Goal: Information Seeking & Learning: Learn about a topic

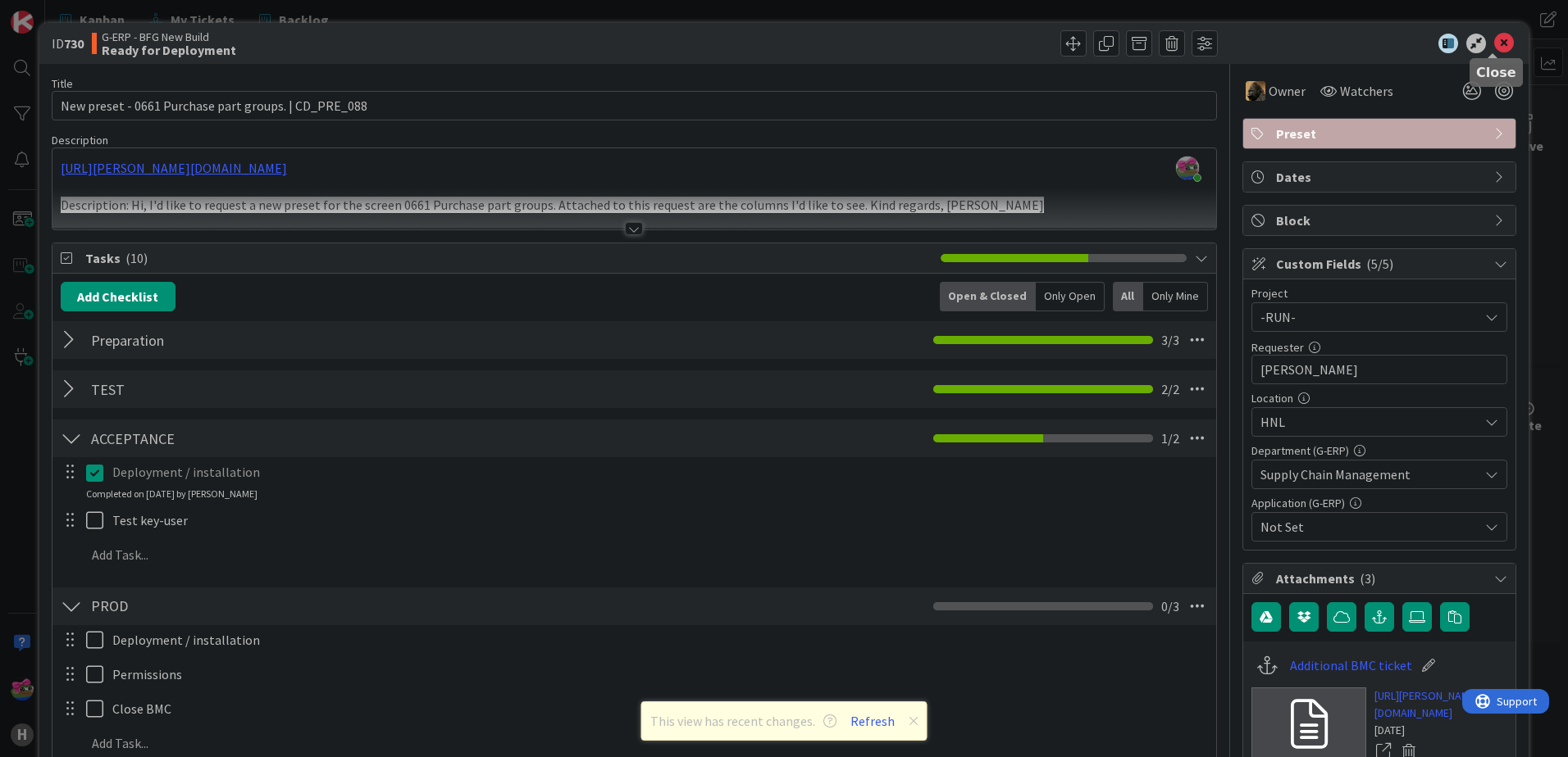
click at [1494, 40] on icon at bounding box center [1504, 44] width 20 height 20
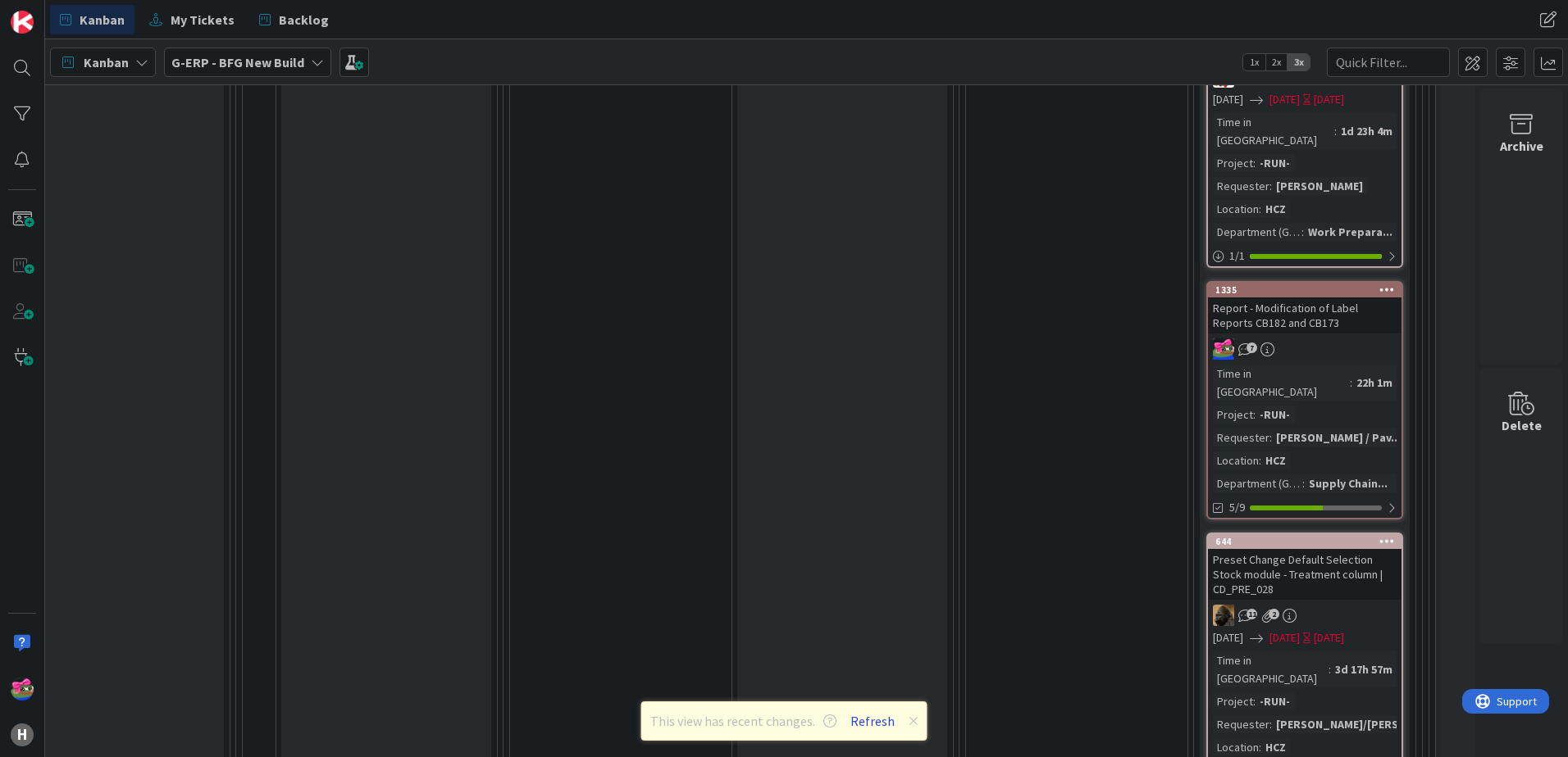
click at [871, 716] on button "Refresh" at bounding box center [872, 721] width 56 height 21
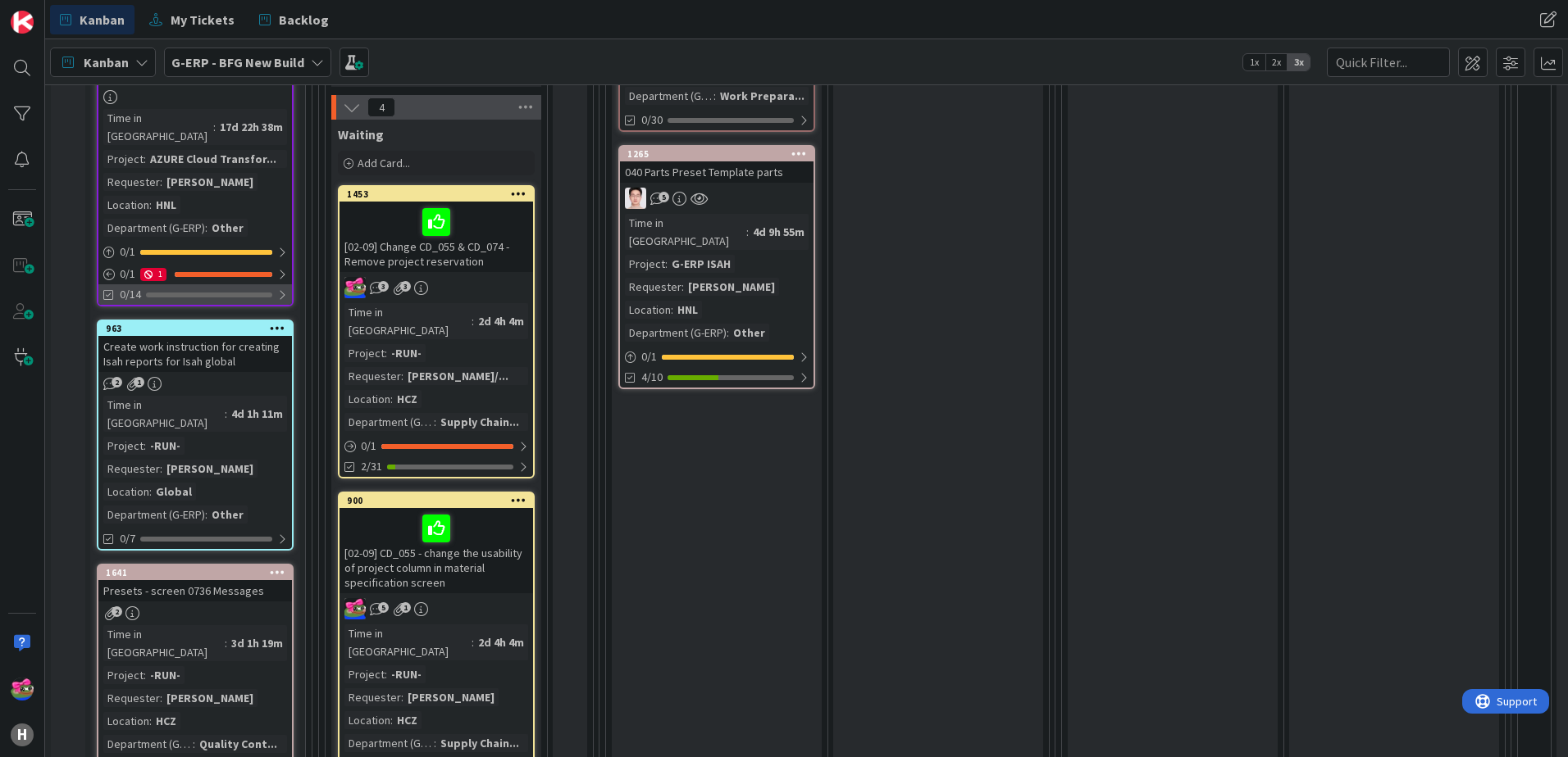
scroll to position [656, 0]
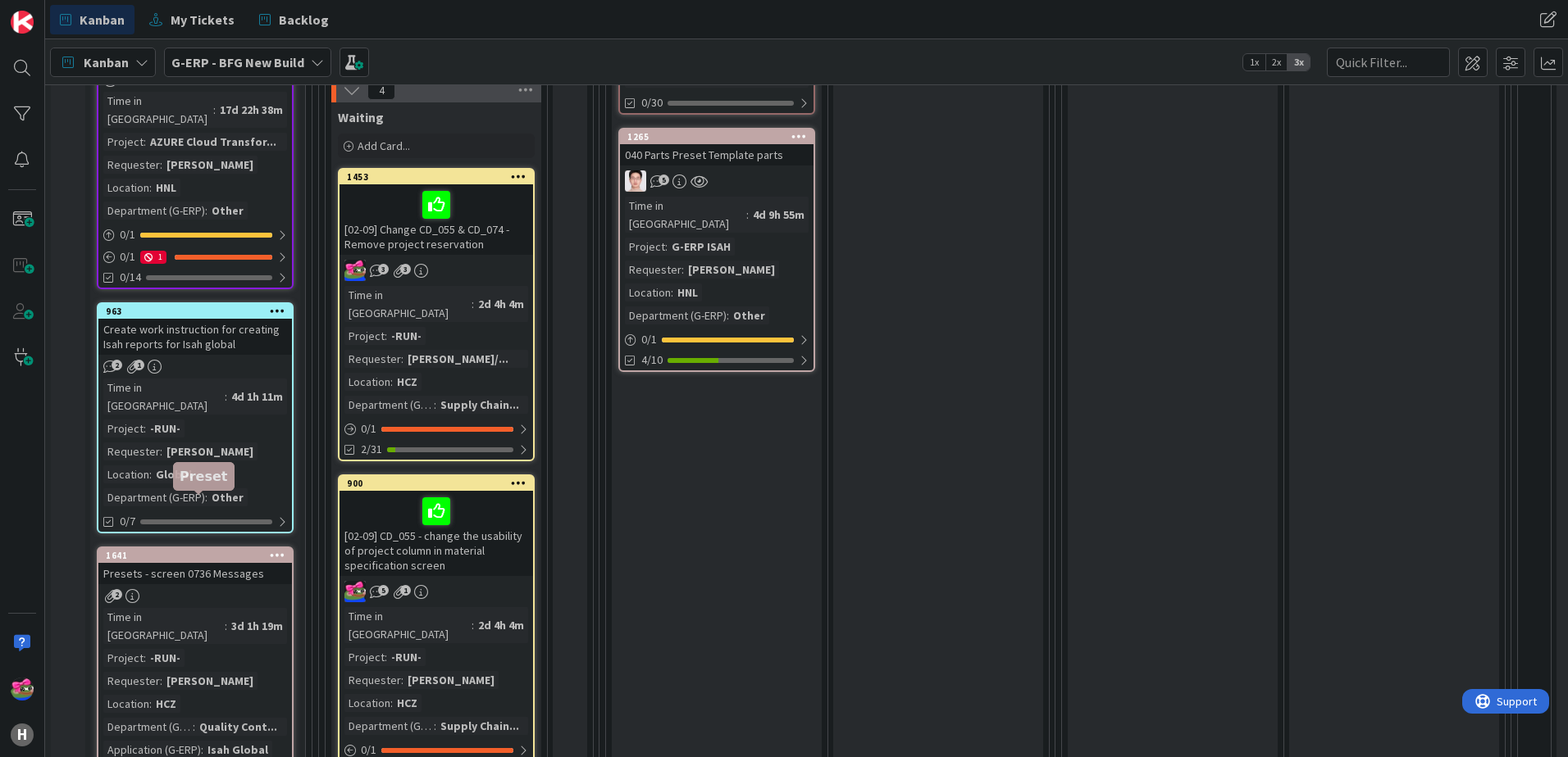
click at [205, 548] on div "1641" at bounding box center [195, 555] width 193 height 15
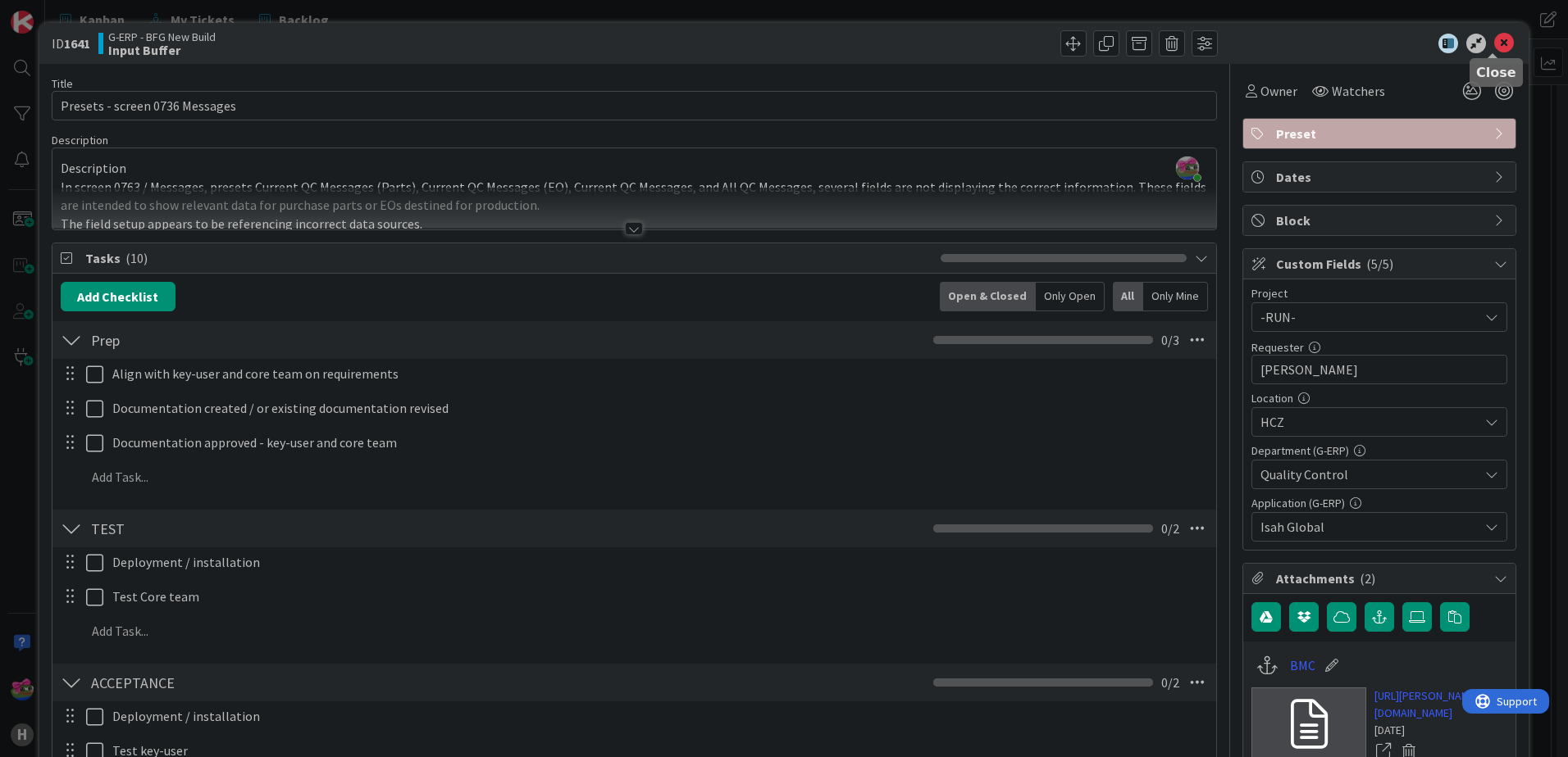
click at [1495, 39] on icon at bounding box center [1504, 44] width 20 height 20
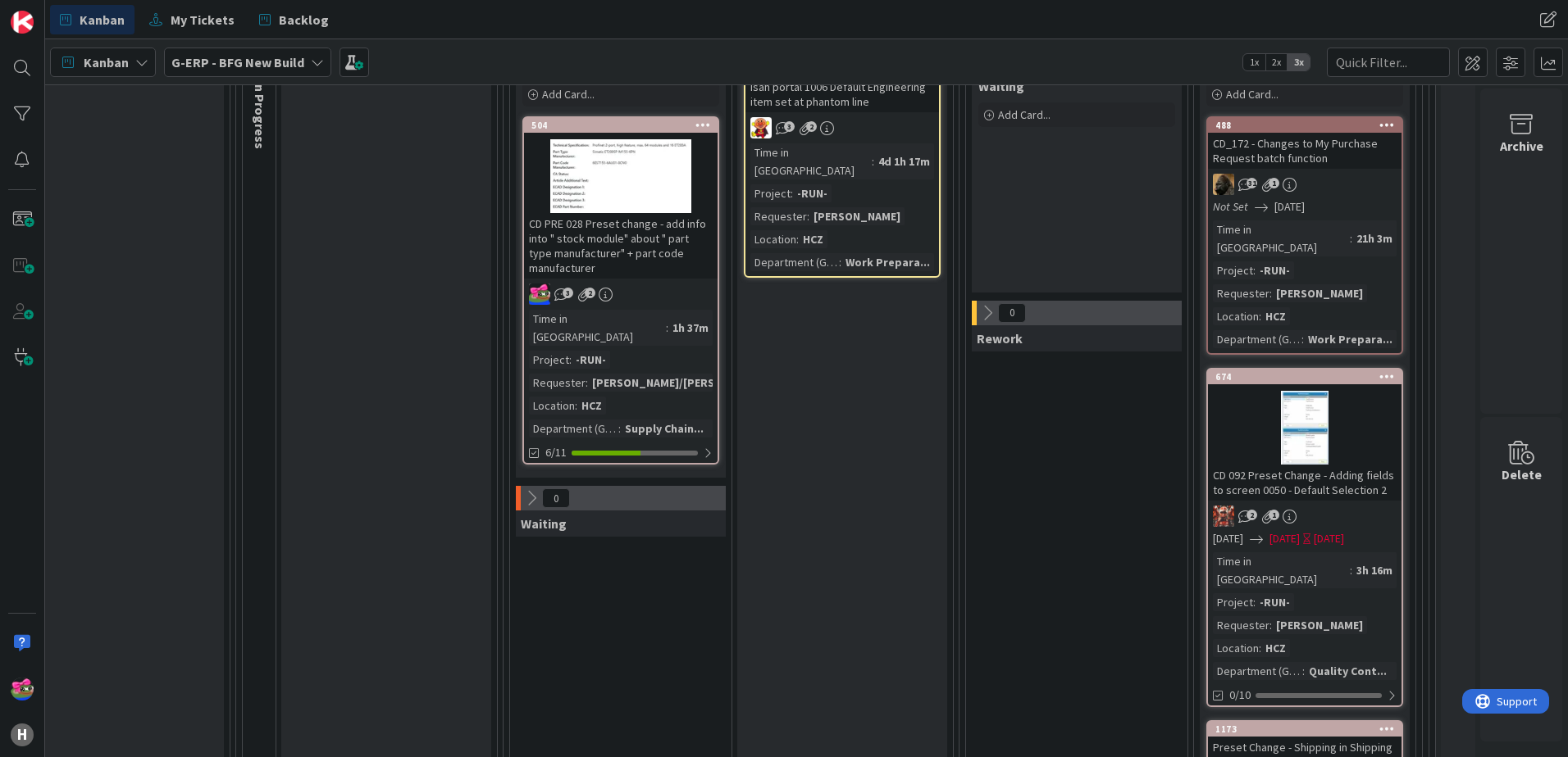
scroll to position [82, 1284]
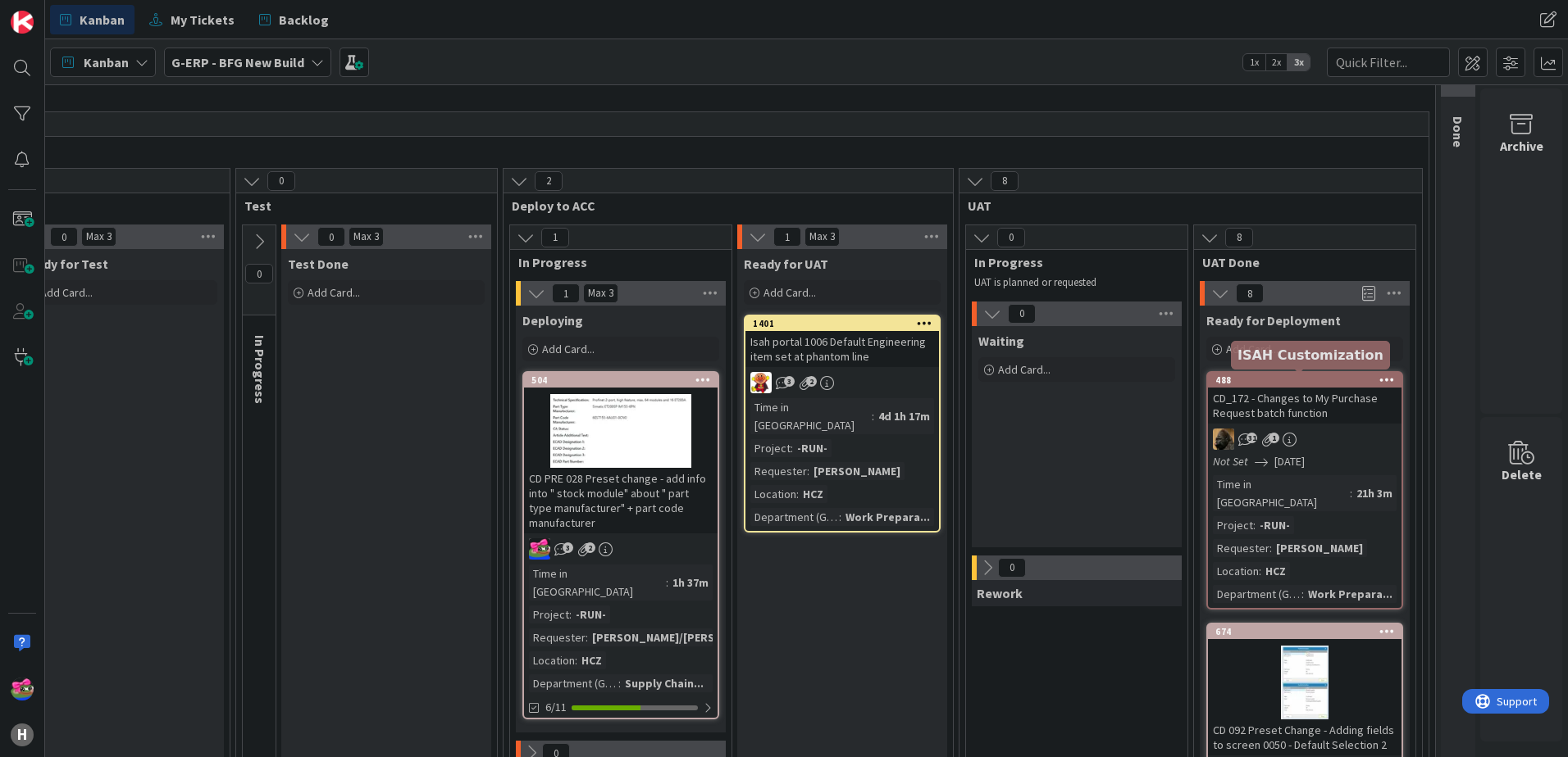
click at [1316, 382] on div "488" at bounding box center [1308, 380] width 187 height 11
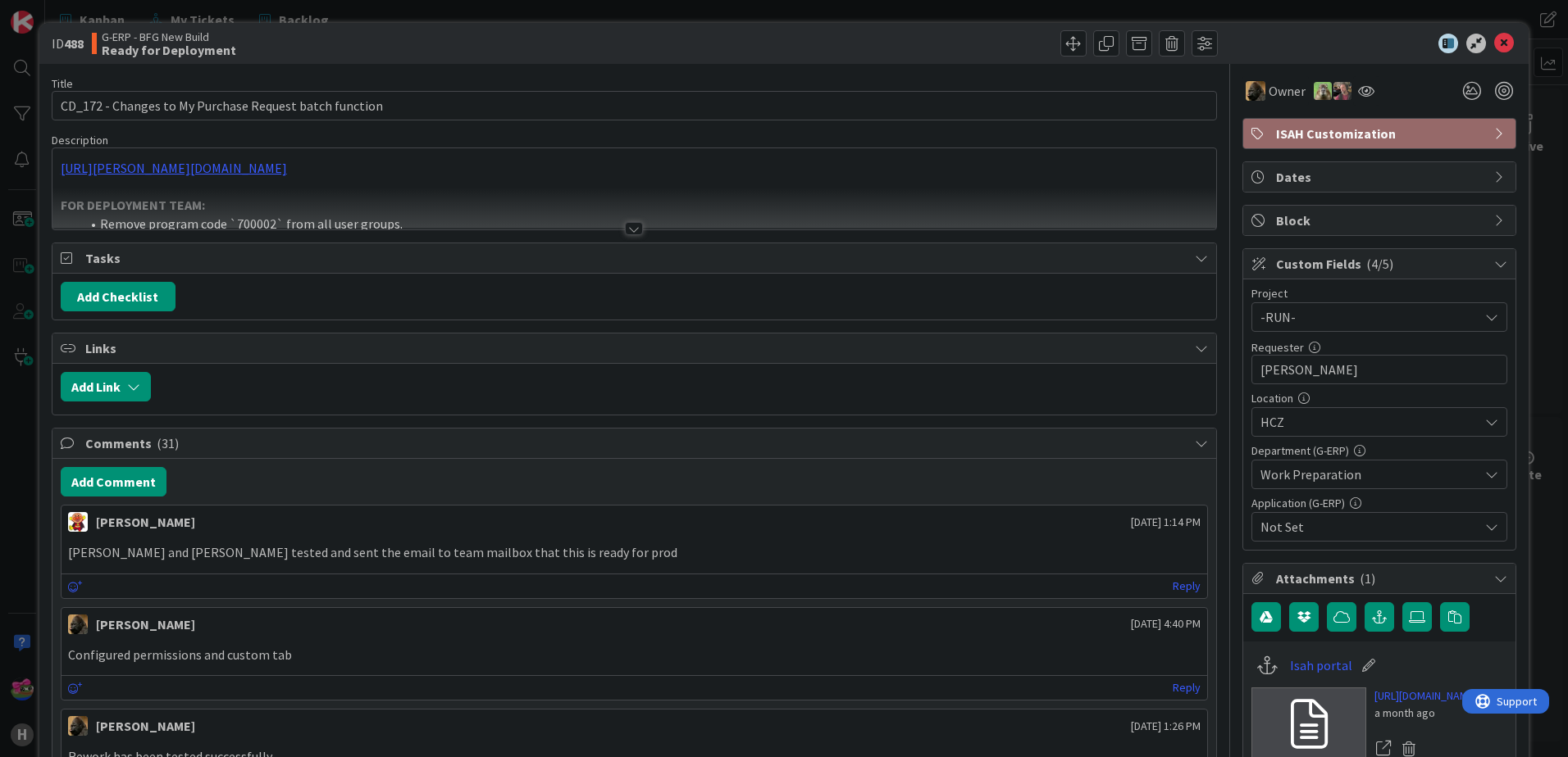
click at [627, 233] on div at bounding box center [634, 228] width 18 height 13
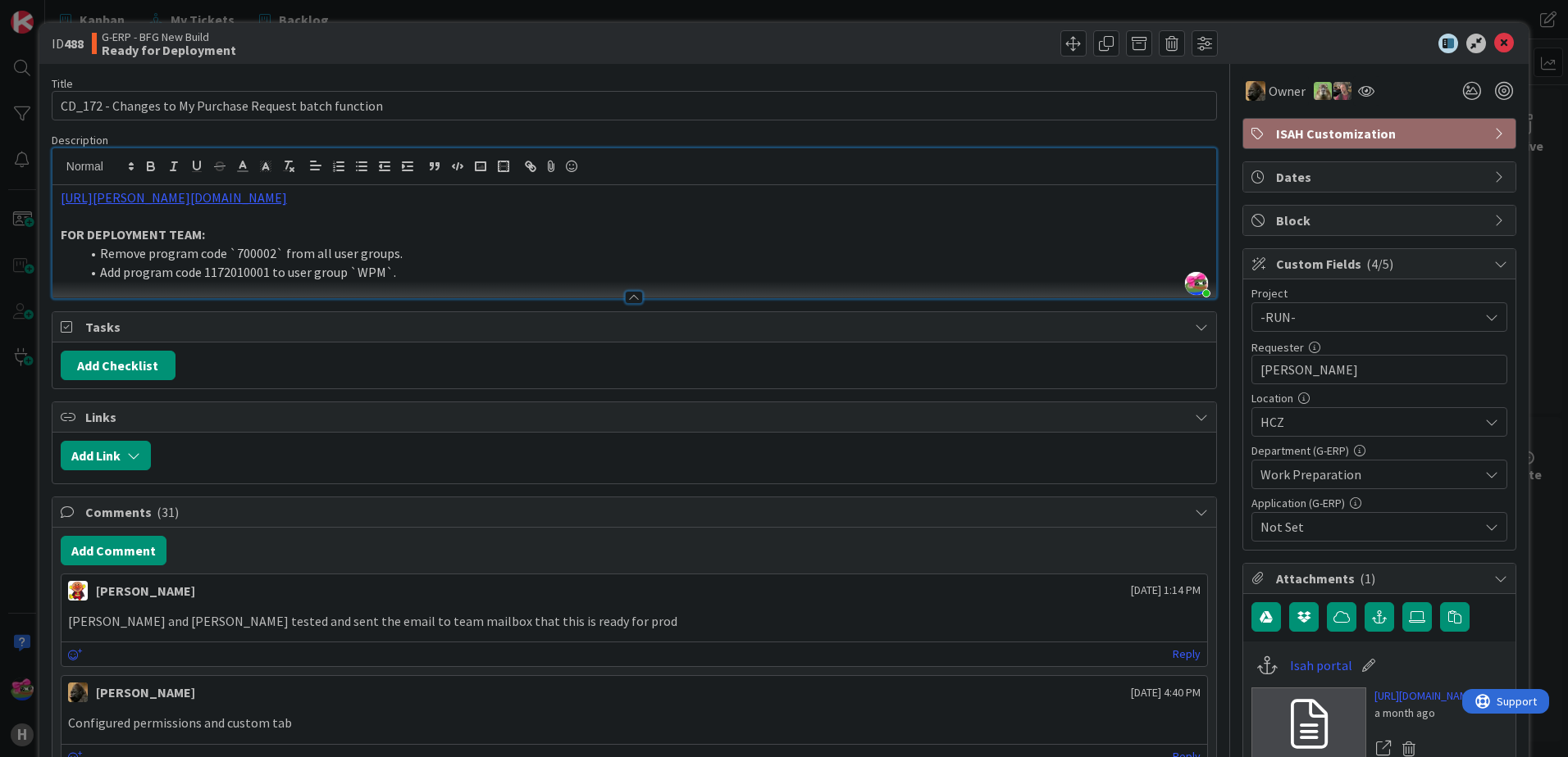
click at [673, 197] on p "[URL][PERSON_NAME][DOMAIN_NAME]" at bounding box center [635, 198] width 1147 height 19
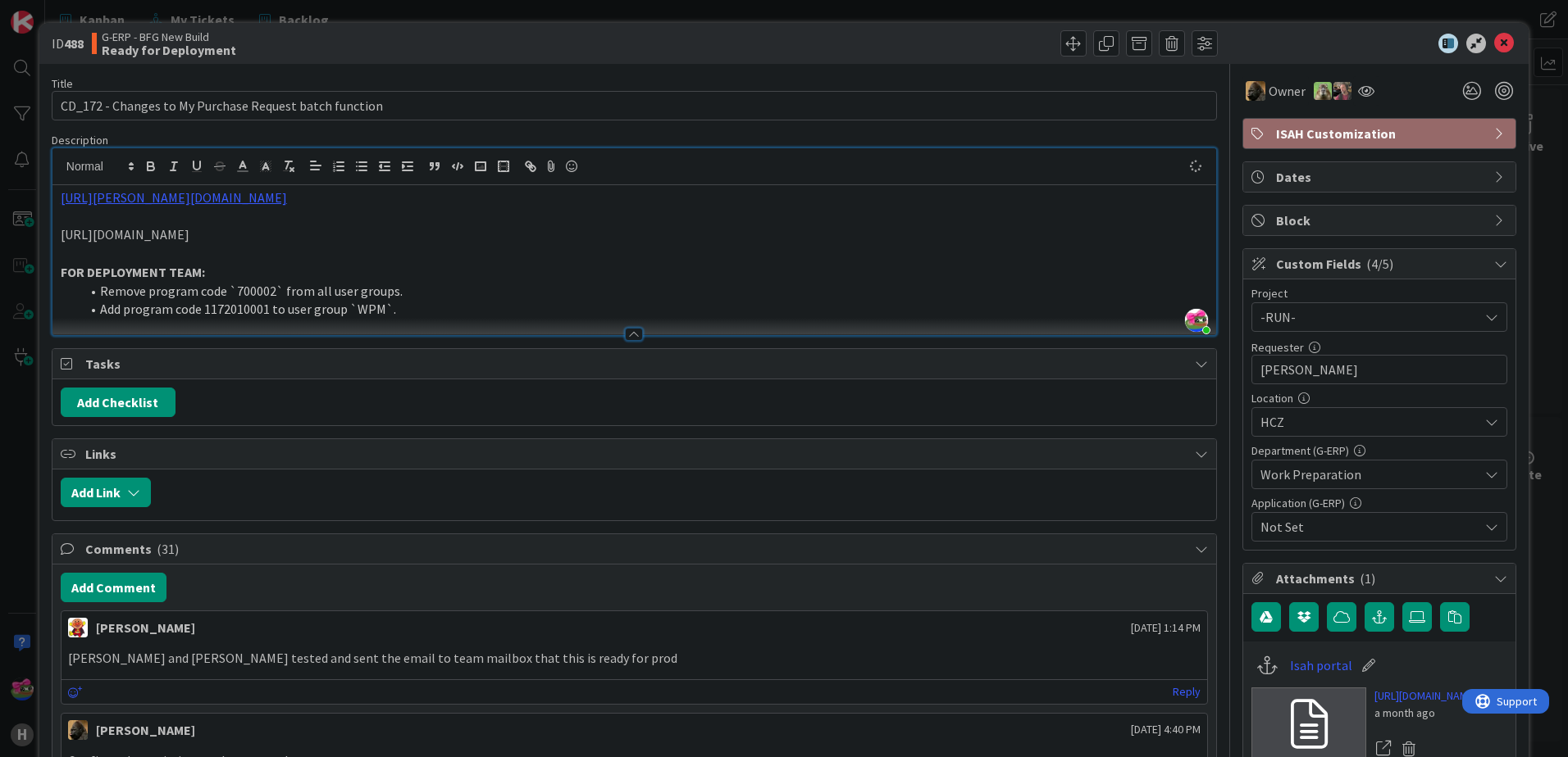
click at [781, 263] on p at bounding box center [635, 253] width 1147 height 19
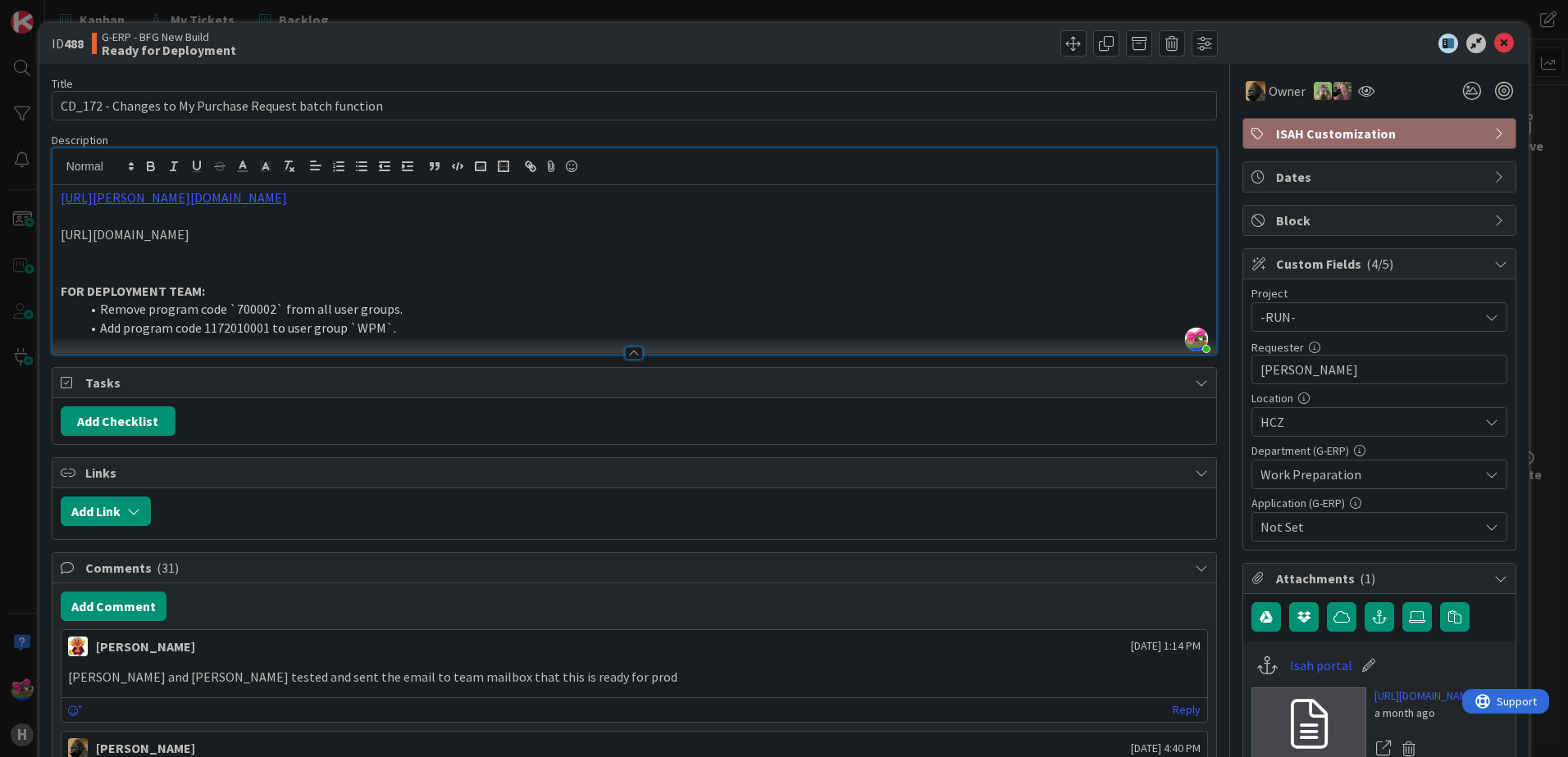
drag, startPoint x: 786, startPoint y: 276, endPoint x: 612, endPoint y: 264, distance: 174.4
click at [612, 264] on div "[URL][PERSON_NAME][DOMAIN_NAME] [URL][DOMAIN_NAME] FOR DEPLOYMENT TEAM: Remove …" at bounding box center [634, 270] width 1164 height 169
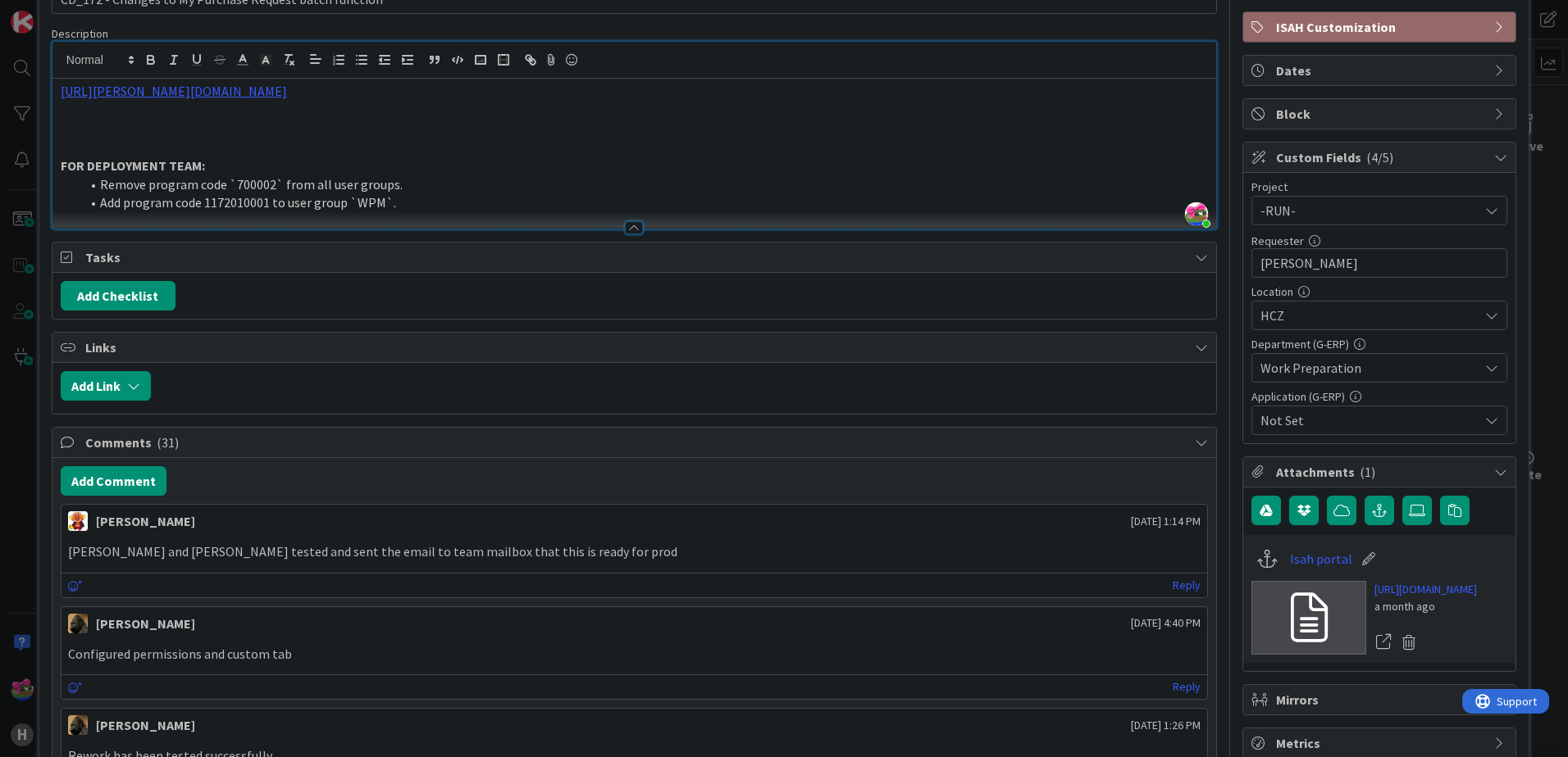
scroll to position [164, 0]
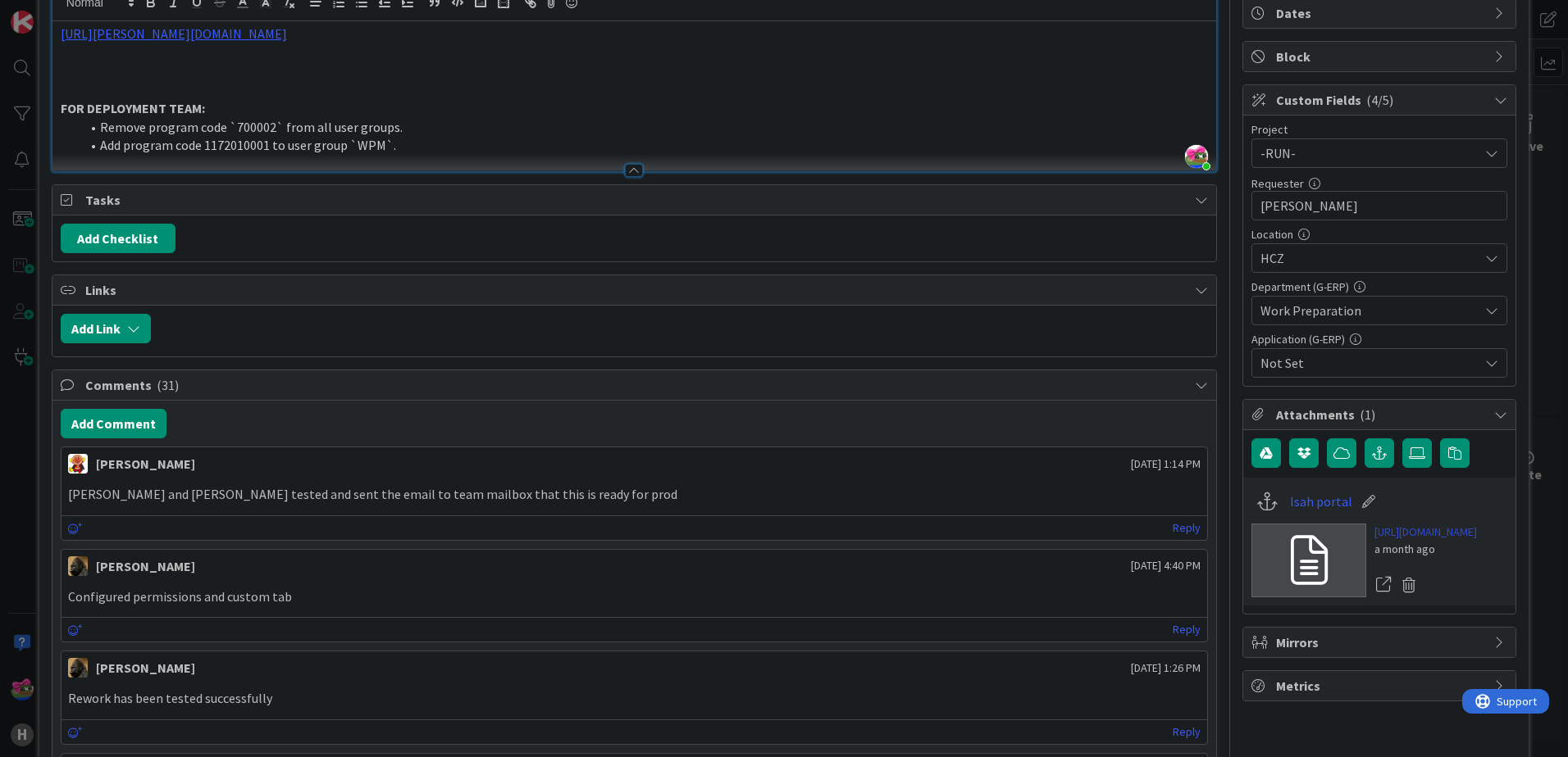
click at [1429, 541] on link "[URL][DOMAIN_NAME]" at bounding box center [1426, 532] width 103 height 17
click at [172, 73] on p at bounding box center [635, 71] width 1147 height 19
click at [566, 76] on p "Project Issues - CD_172_HUISCH_Assign PR for external operations..." at bounding box center [635, 71] width 1147 height 19
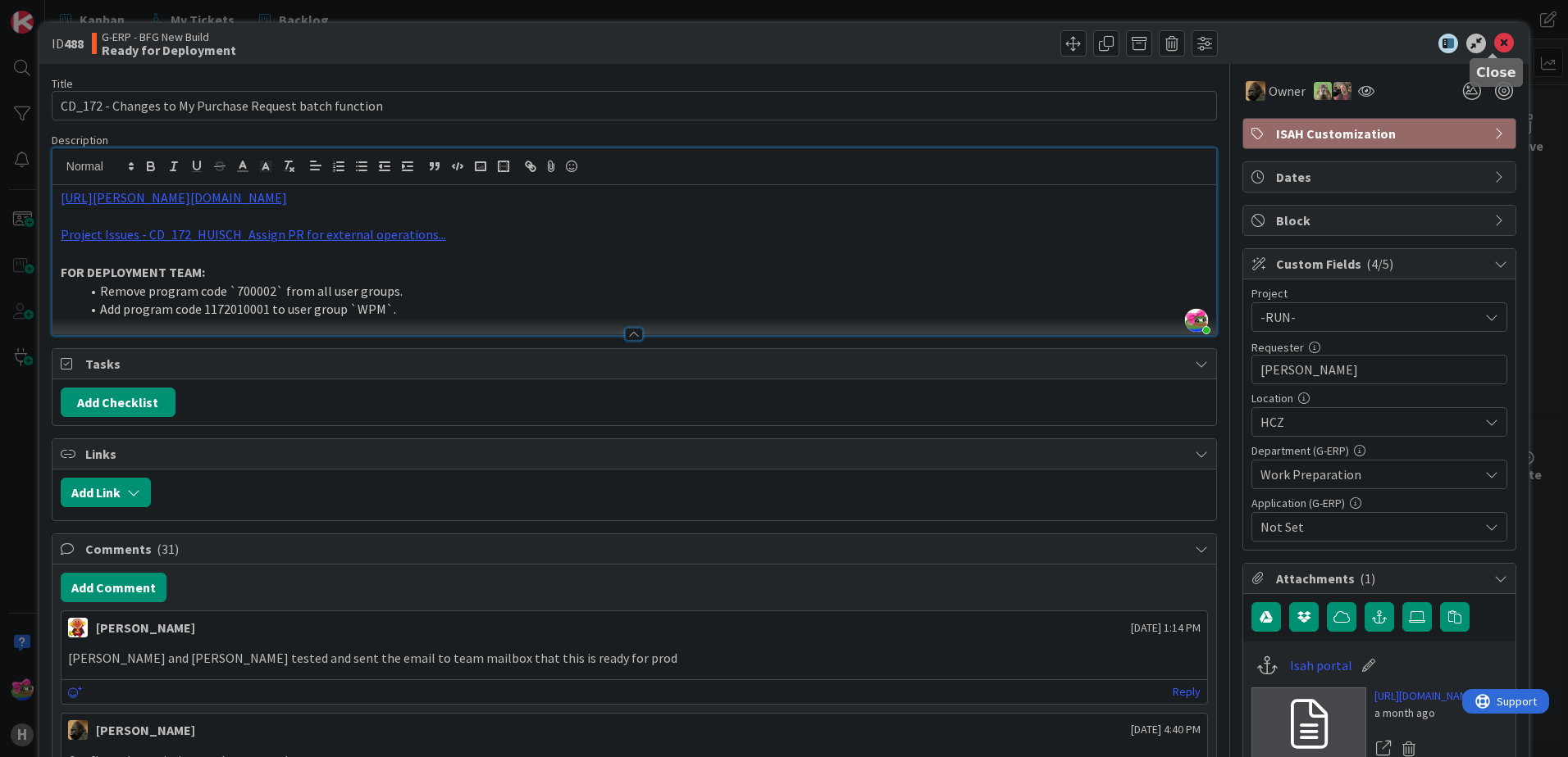
click at [1494, 35] on icon at bounding box center [1504, 44] width 20 height 20
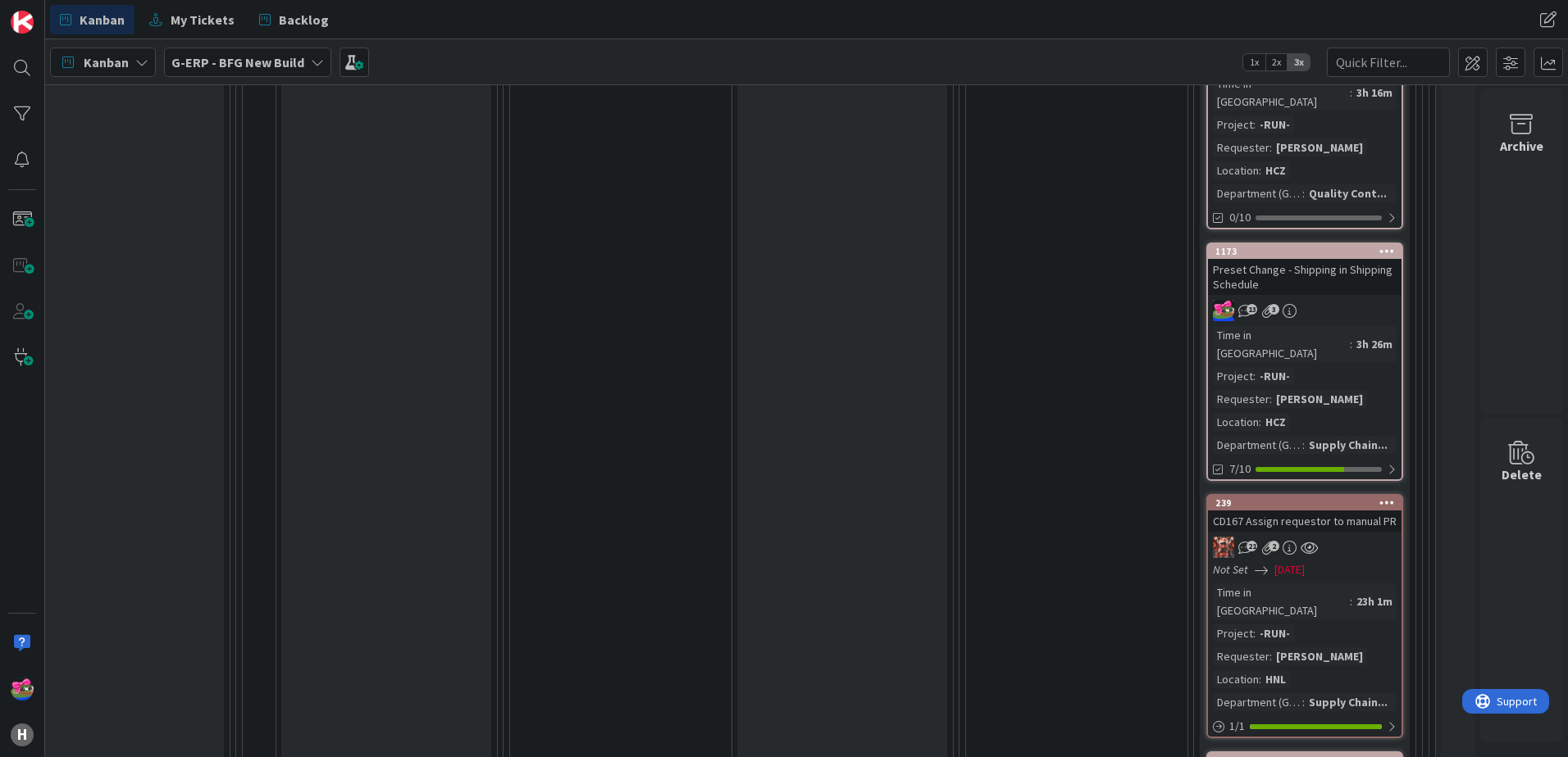
scroll to position [983, 1284]
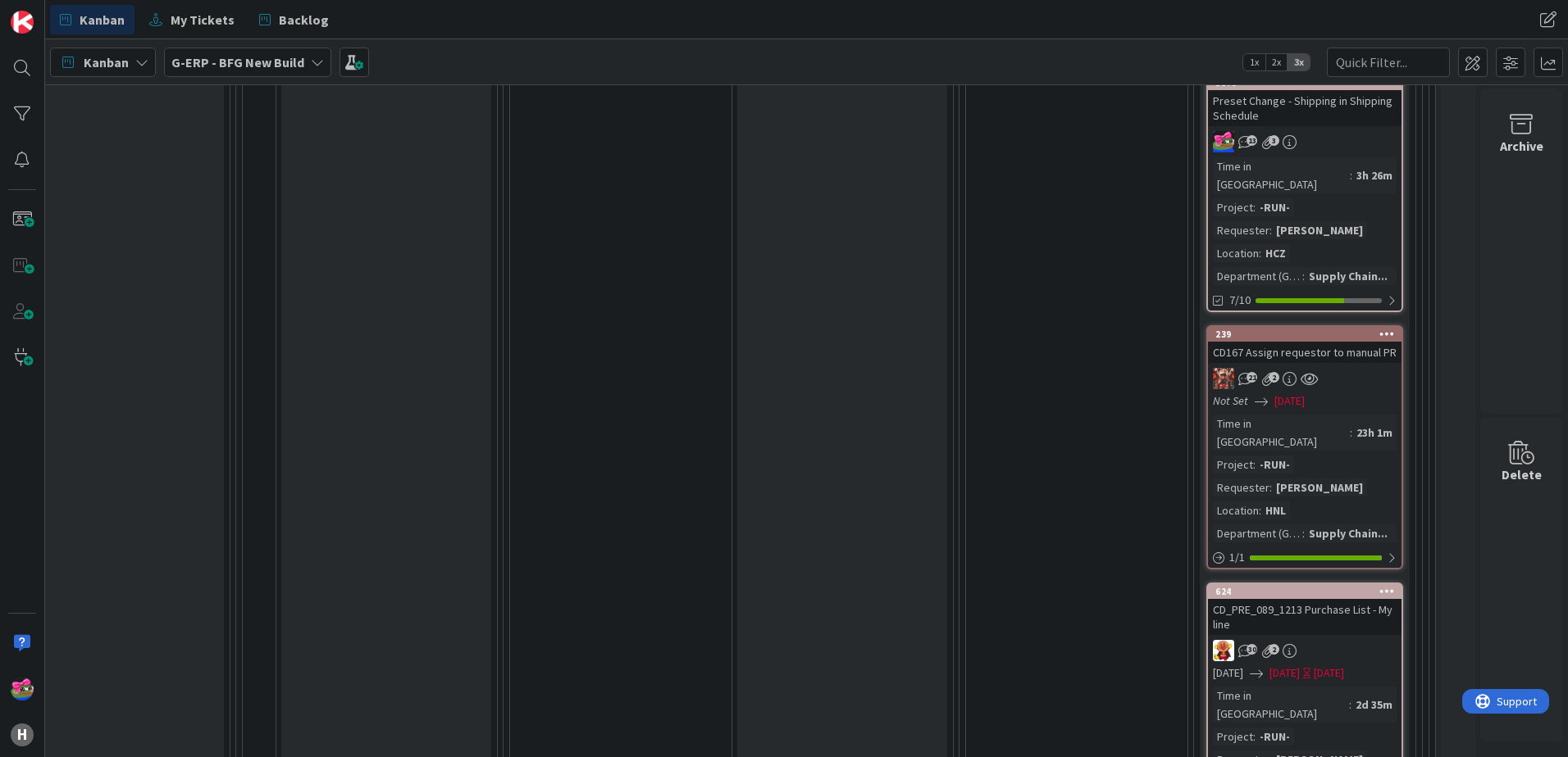
click at [1329, 325] on link "239 CD167 Assign requestor to manual PR 21 2 Not Set [DATE] Time in [GEOGRAPHIC…" at bounding box center [1305, 447] width 197 height 244
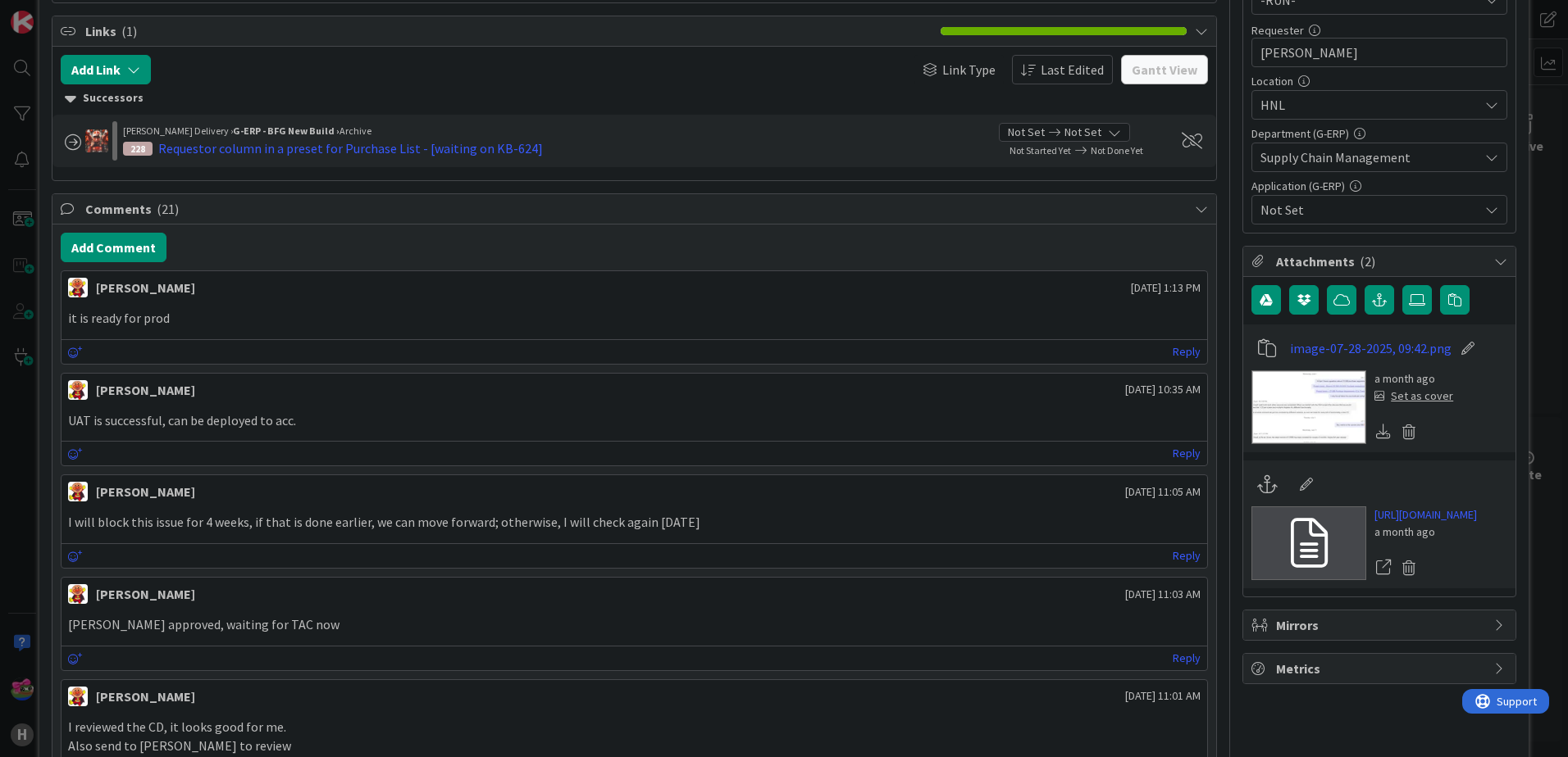
scroll to position [409, 0]
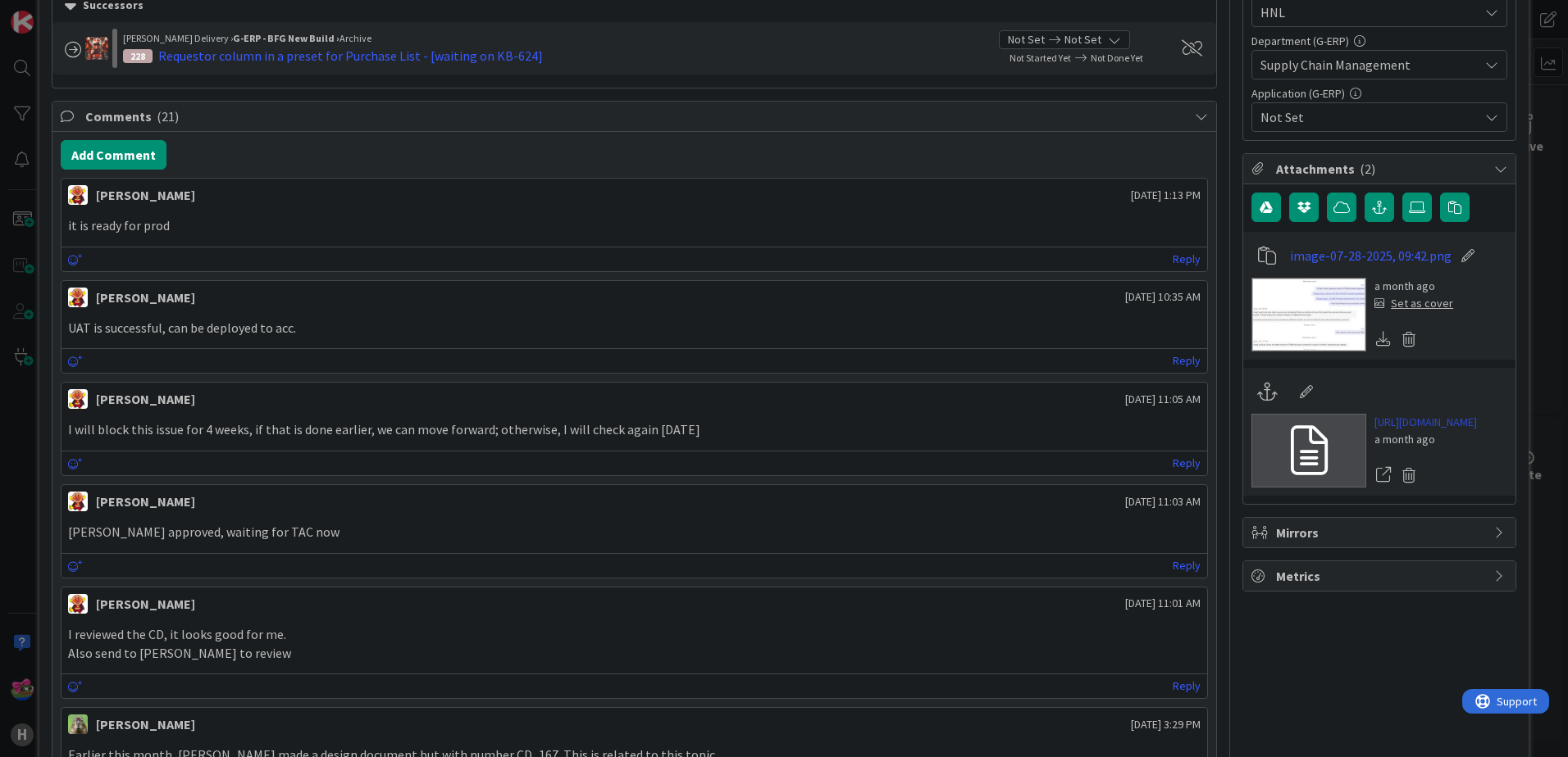
click at [1401, 431] on link "[URL][DOMAIN_NAME]" at bounding box center [1426, 422] width 103 height 17
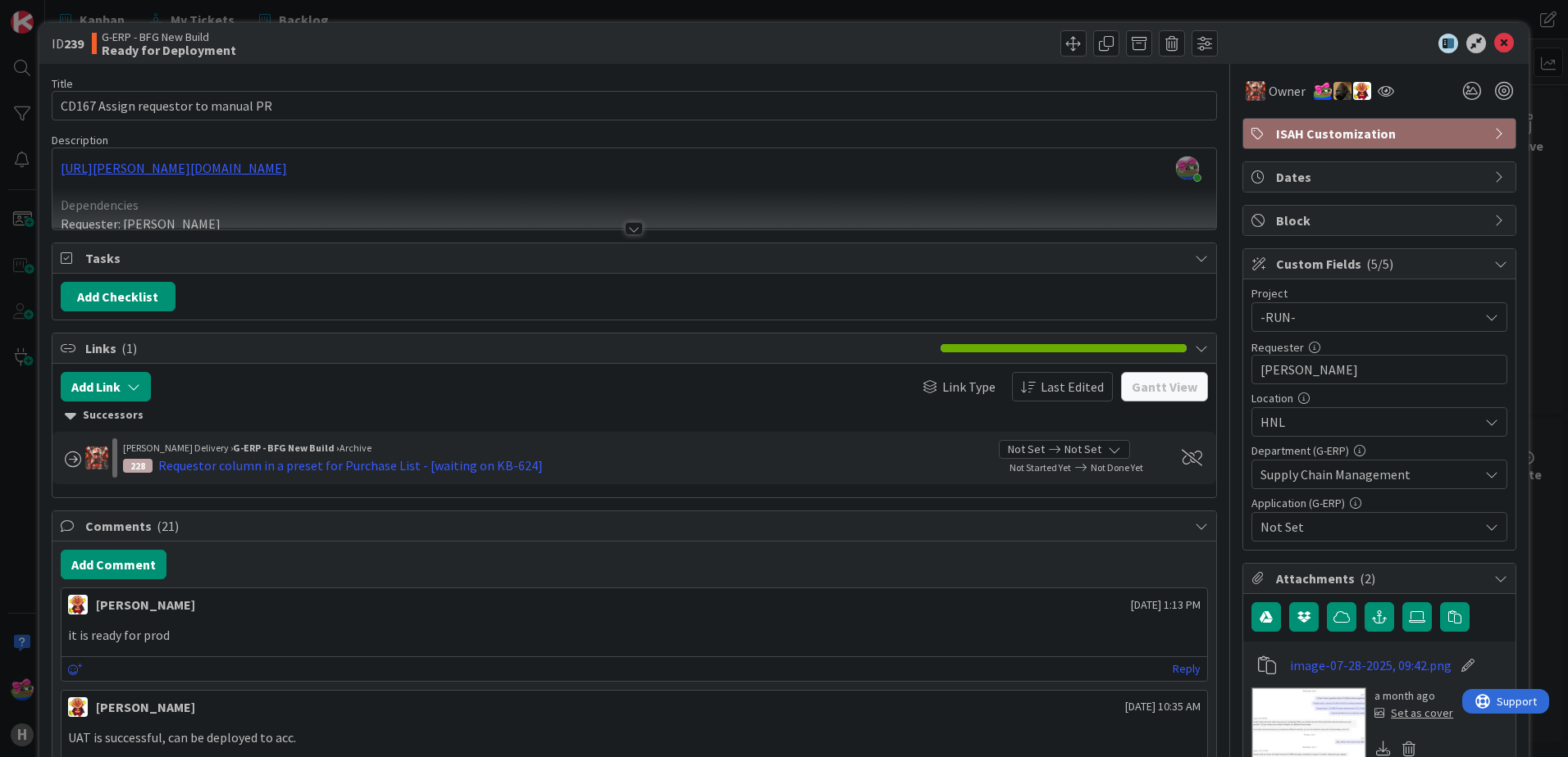
click at [634, 173] on div "[PERSON_NAME] just joined [URL][PERSON_NAME][DOMAIN_NAME] Dependencies Requeste…" at bounding box center [634, 188] width 1164 height 81
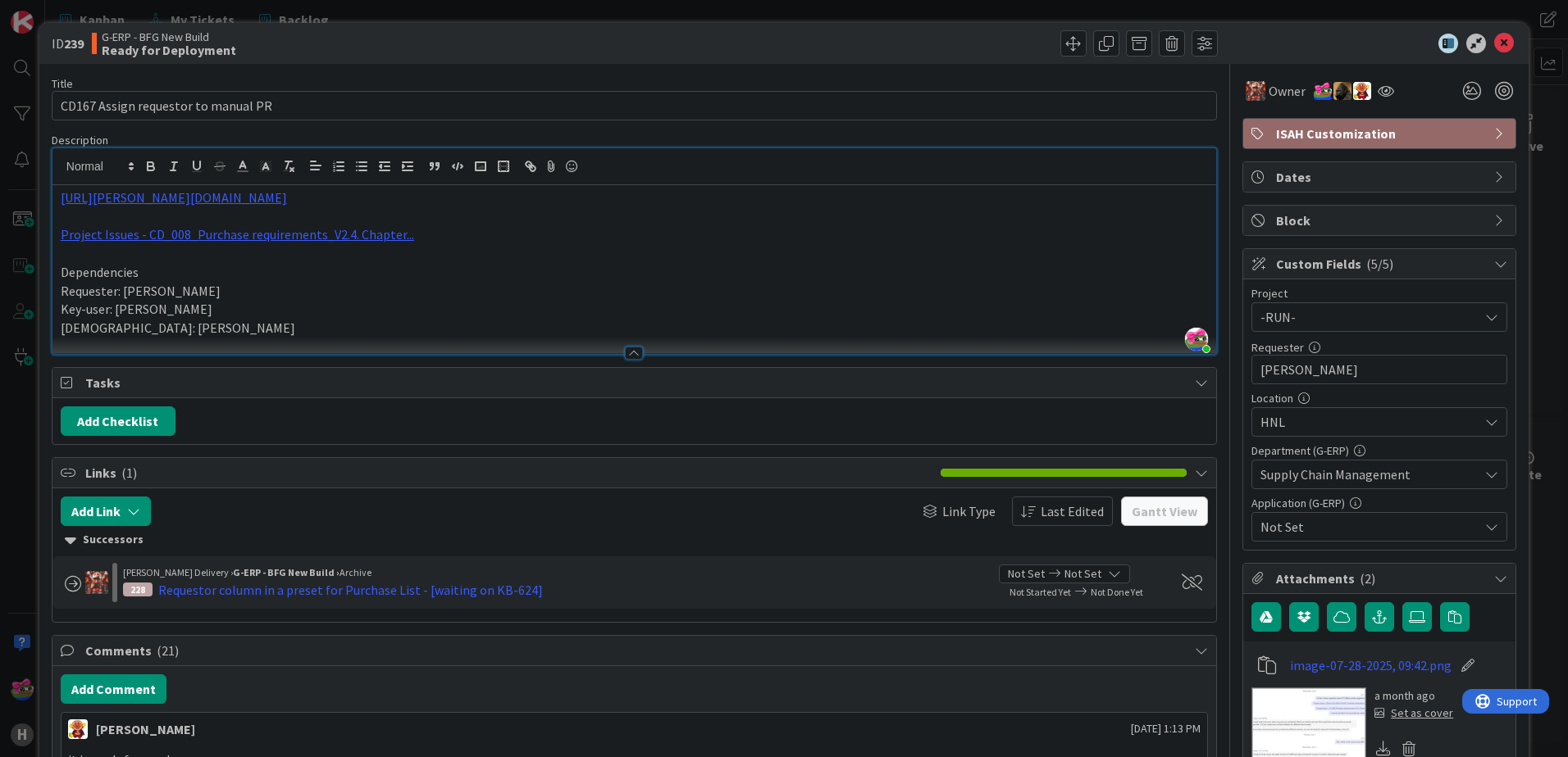
click at [450, 241] on p "Project Issues - CD_008_Purchase requirements_V2.4. Chapter..." at bounding box center [635, 235] width 1147 height 19
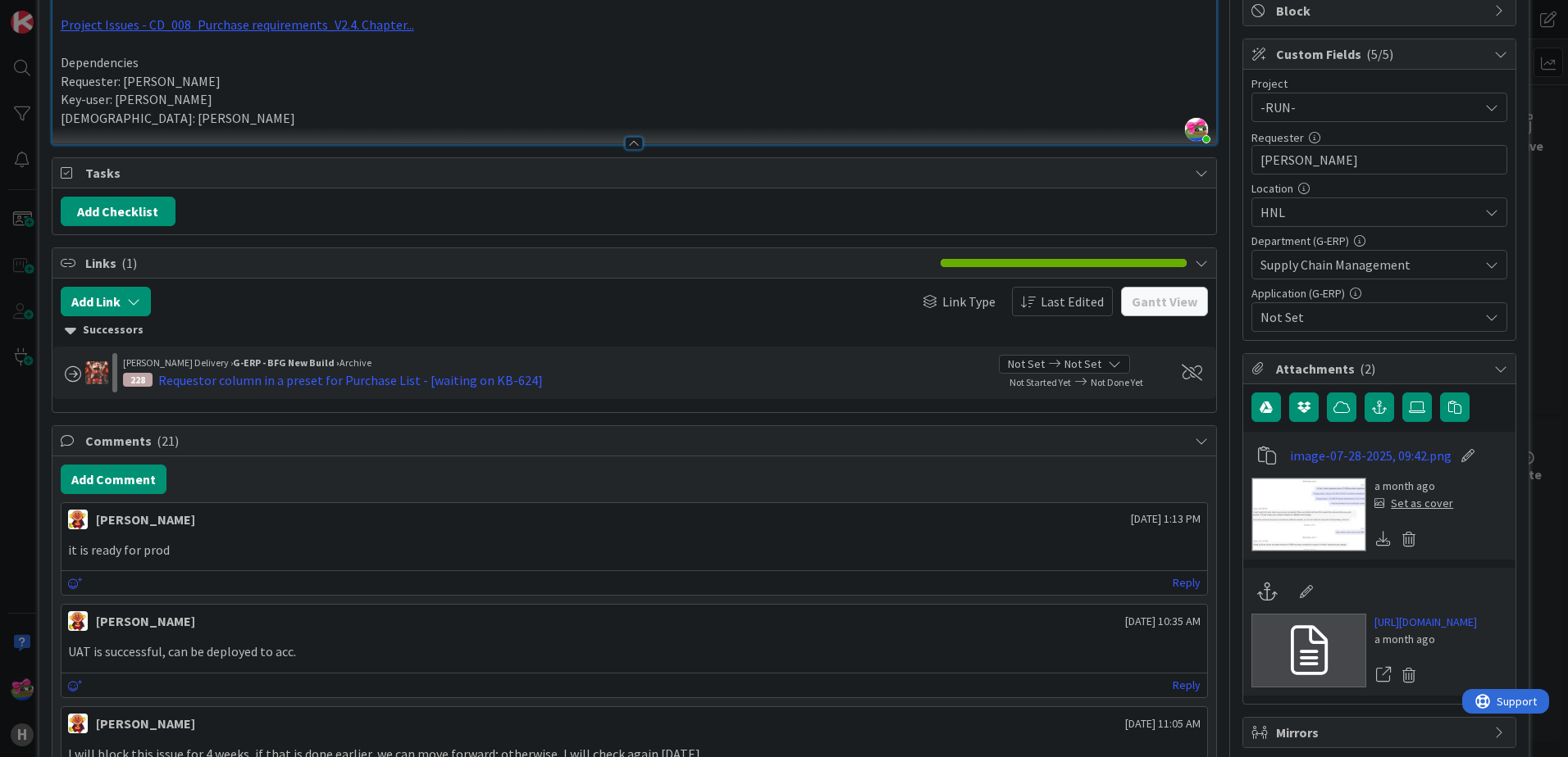
scroll to position [574, 0]
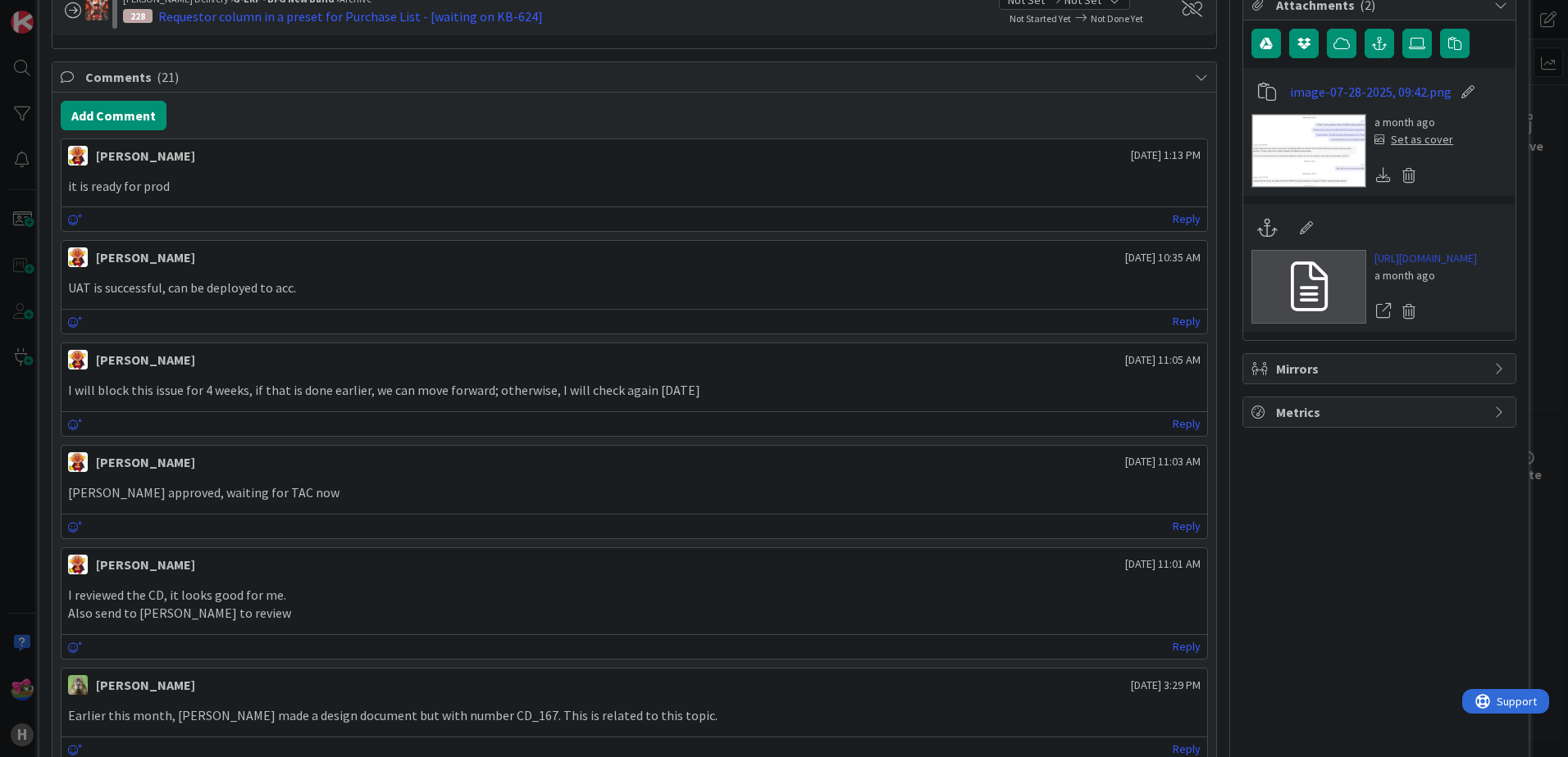
click at [1419, 267] on link "[URL][DOMAIN_NAME]" at bounding box center [1426, 259] width 103 height 17
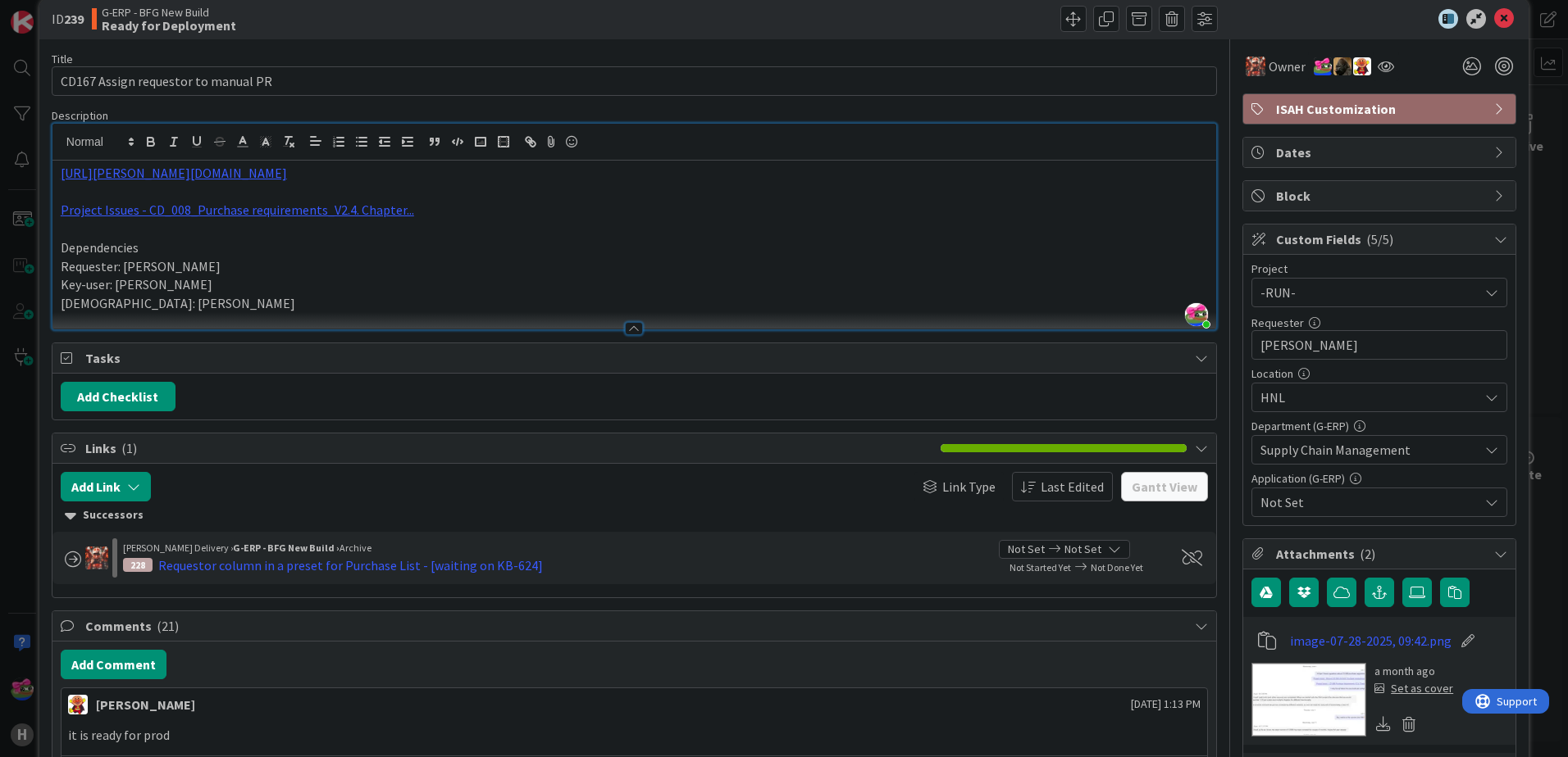
scroll to position [0, 0]
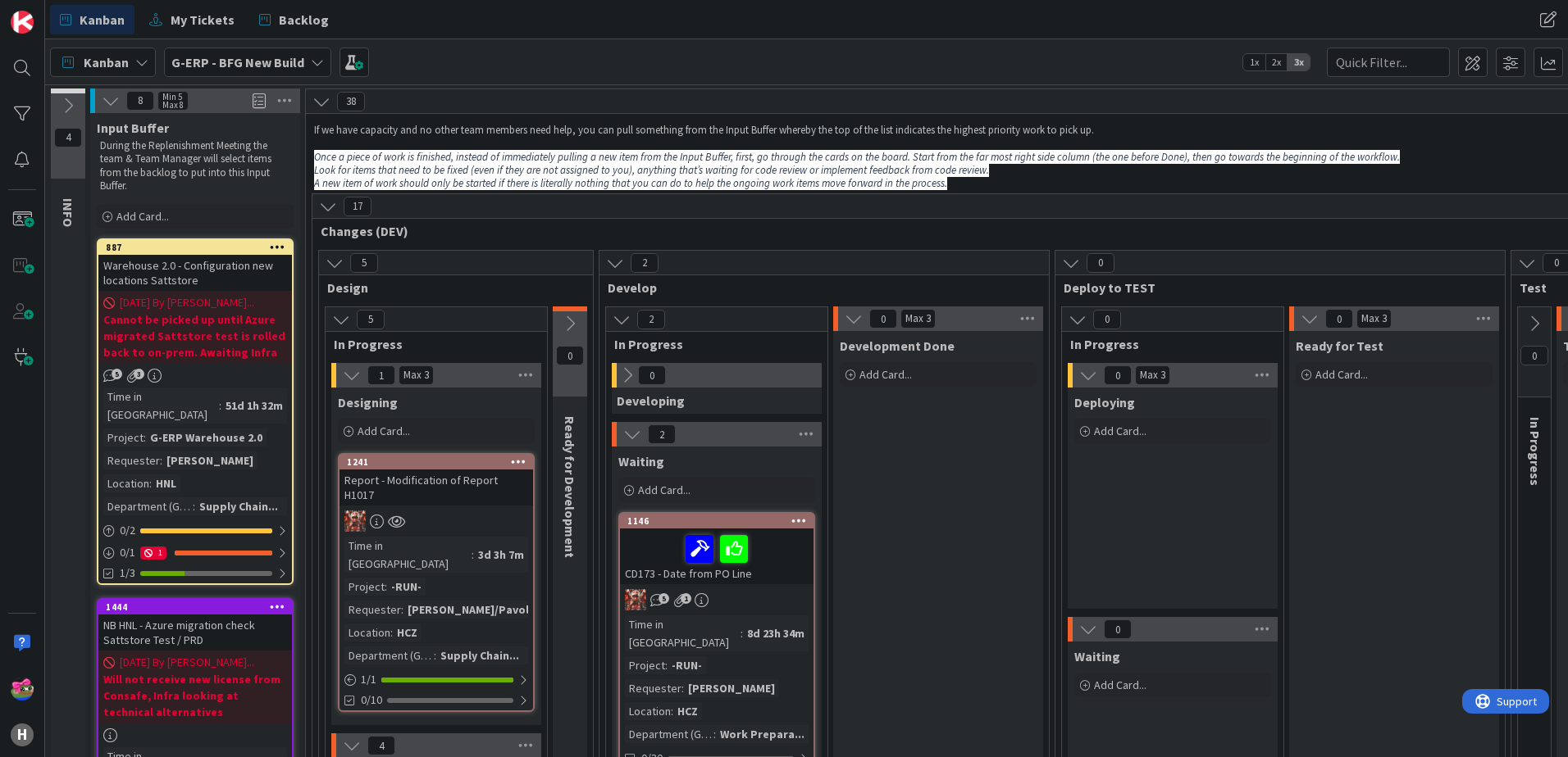
click at [205, 62] on b "G-ERP - BFG New Build" at bounding box center [238, 62] width 132 height 17
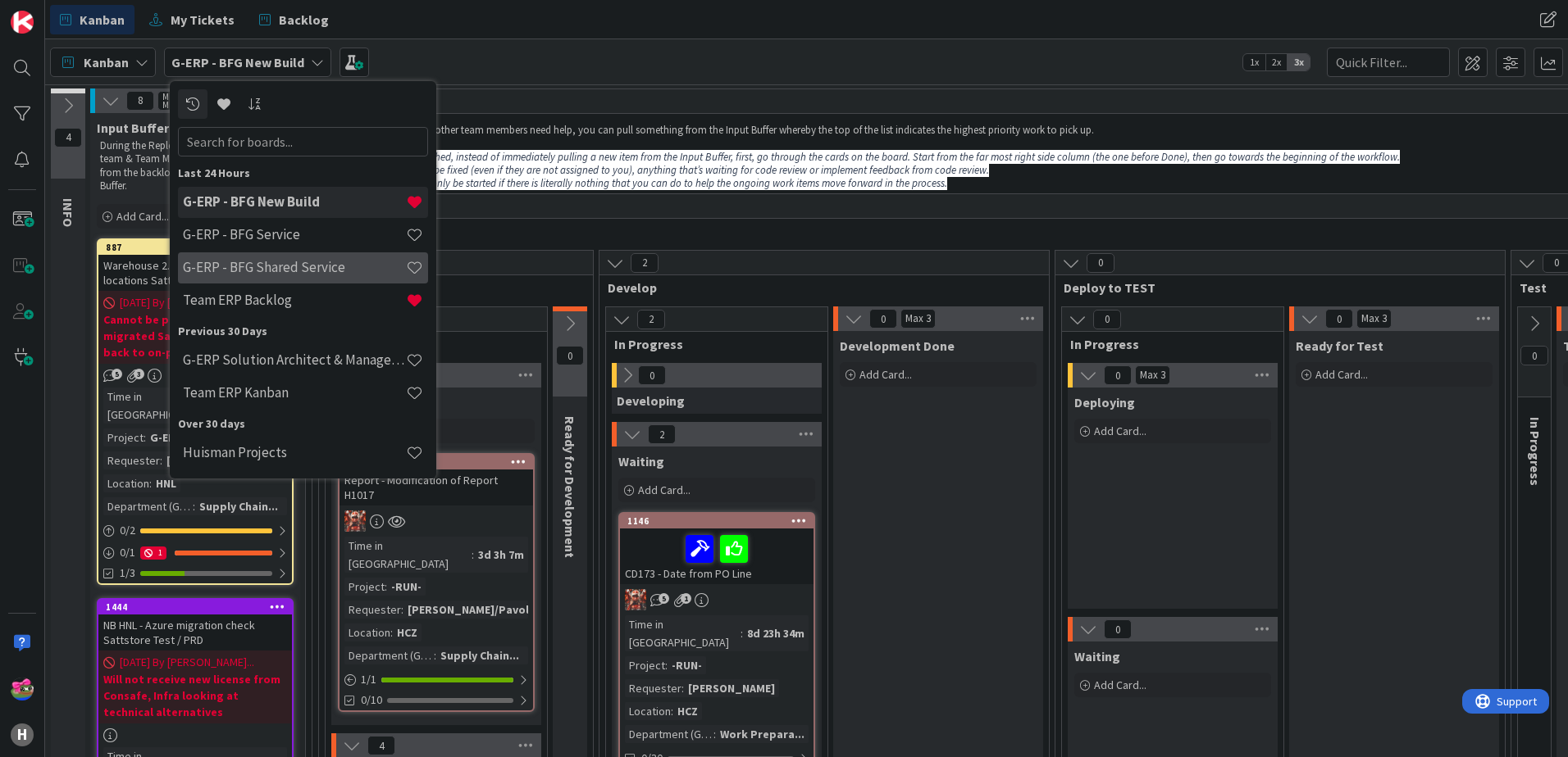
click at [276, 270] on h4 "G-ERP - BFG Shared Service" at bounding box center [295, 267] width 223 height 17
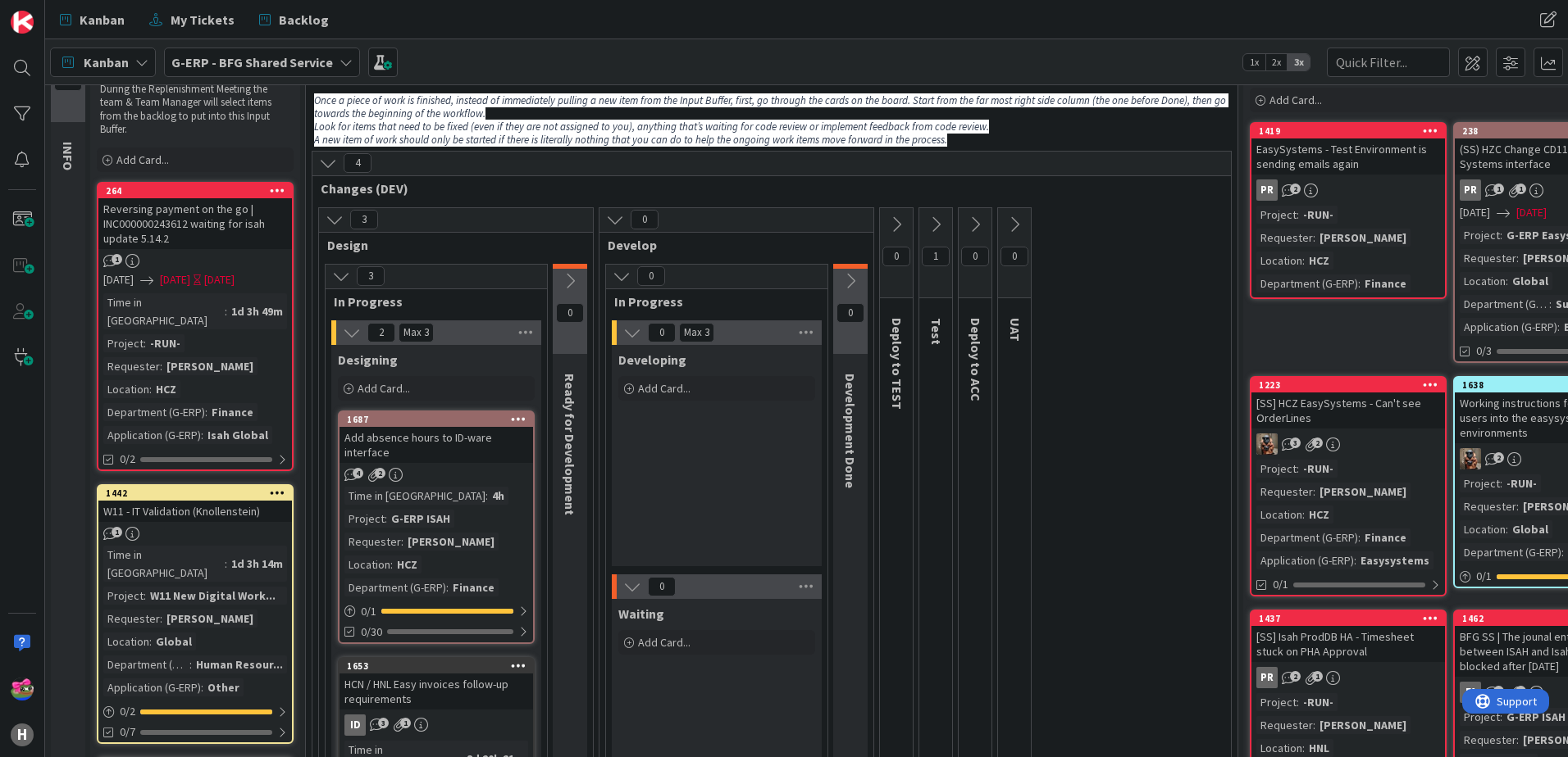
scroll to position [82, 0]
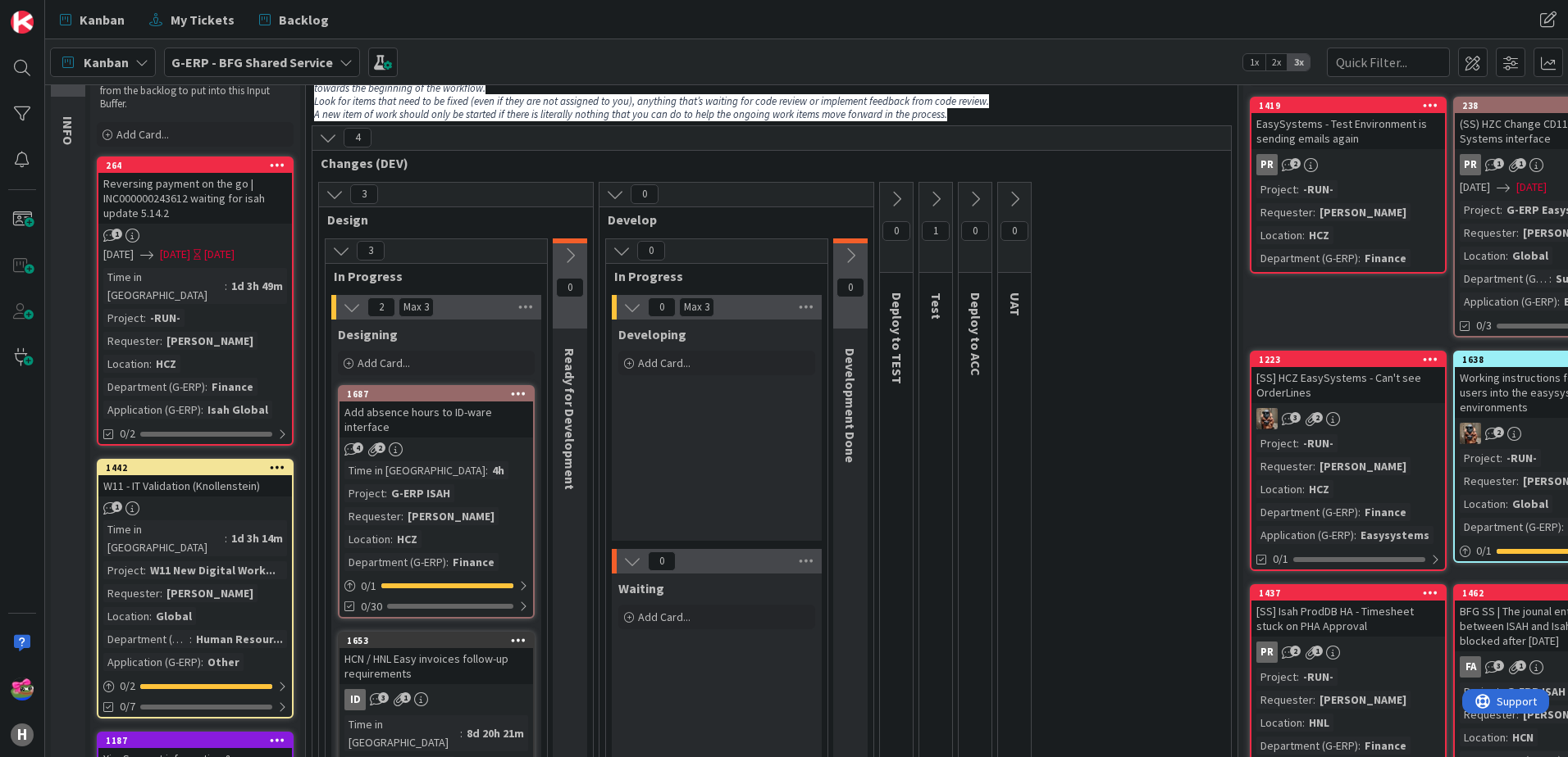
click at [938, 200] on icon at bounding box center [935, 199] width 18 height 18
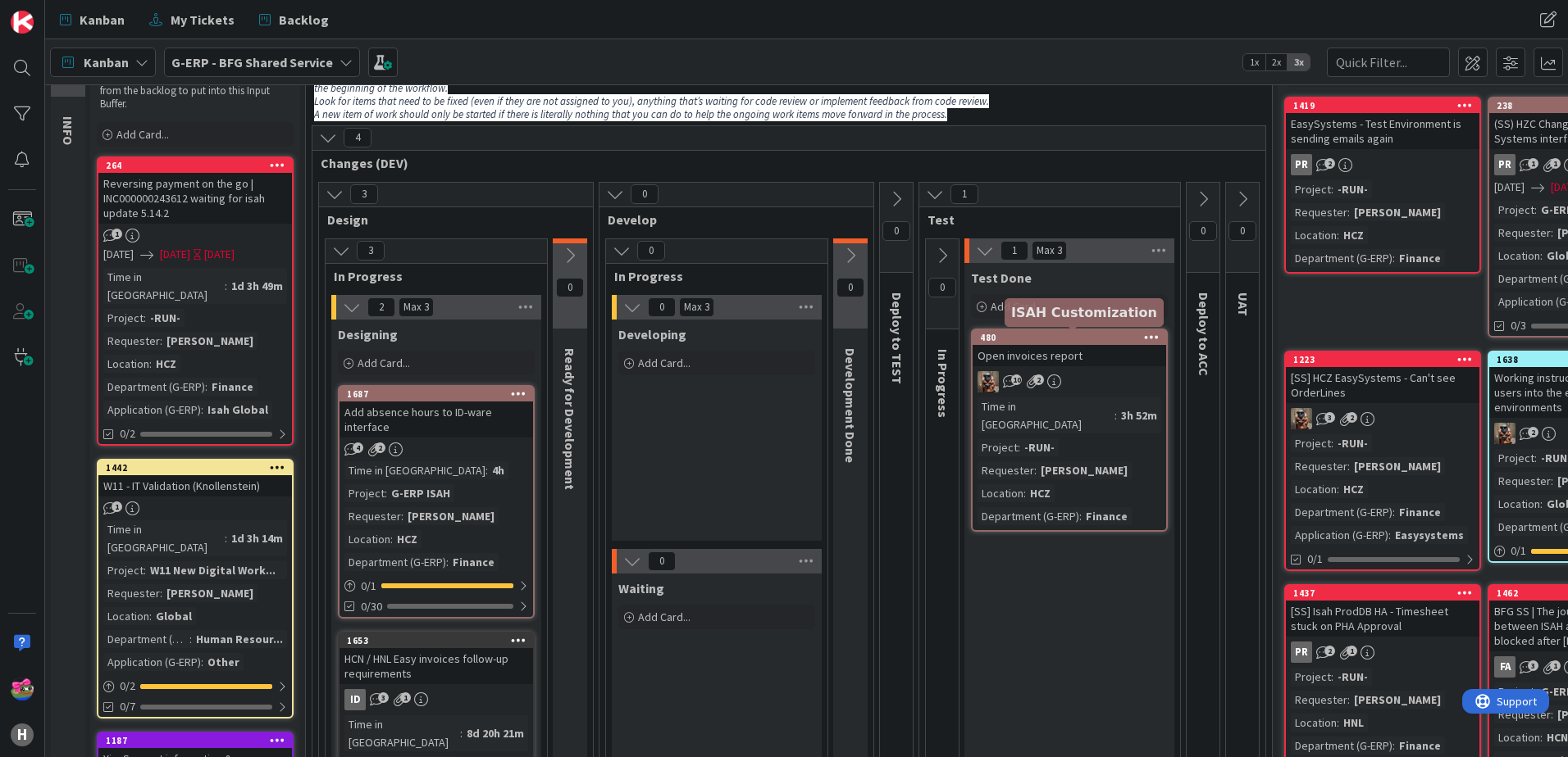
click at [1059, 339] on div "480" at bounding box center [1073, 337] width 187 height 11
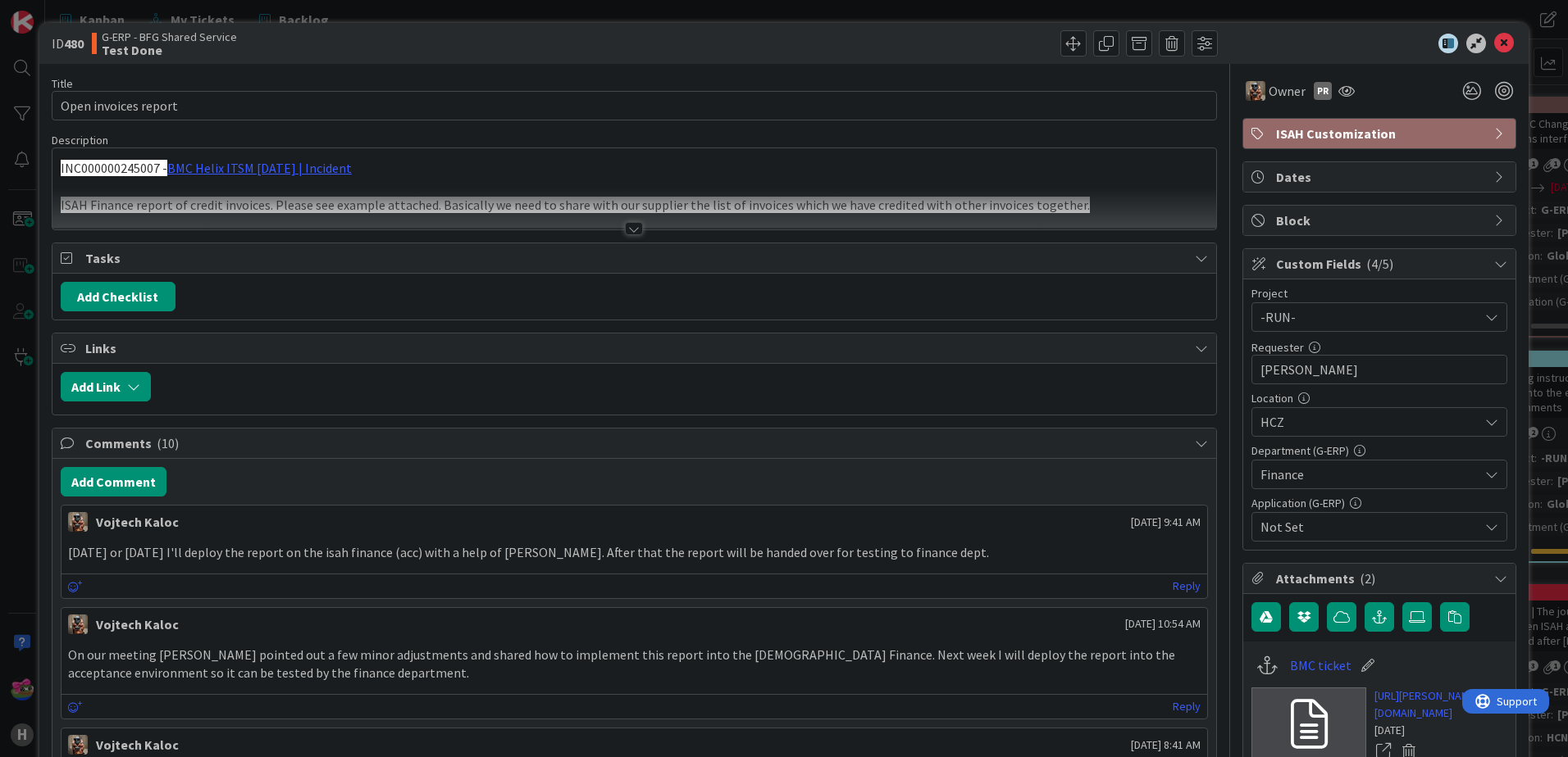
click at [633, 229] on div at bounding box center [634, 228] width 18 height 13
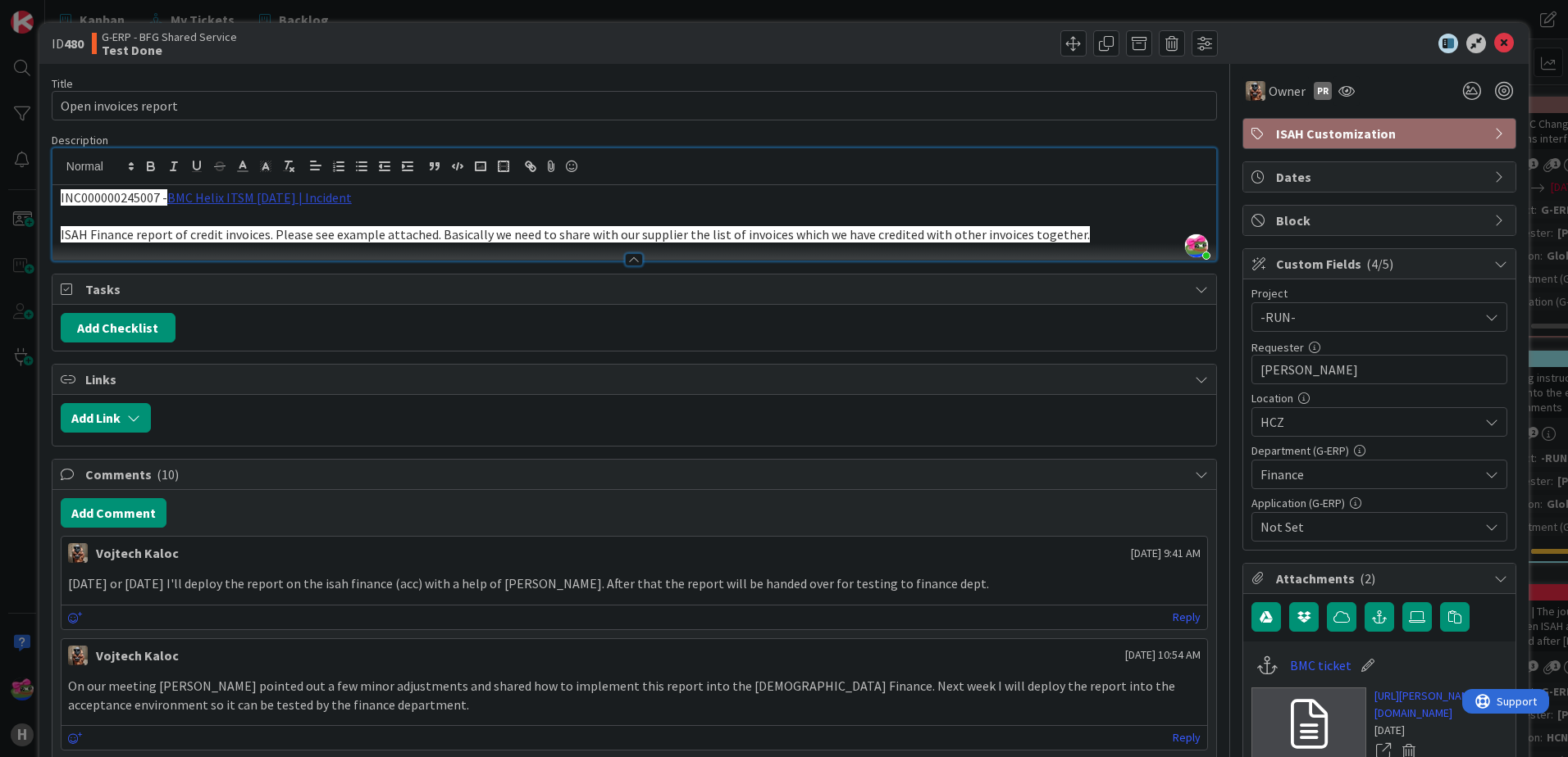
click at [247, 200] on link "BMC Helix ITSM [DATE] | Incident" at bounding box center [260, 197] width 185 height 17
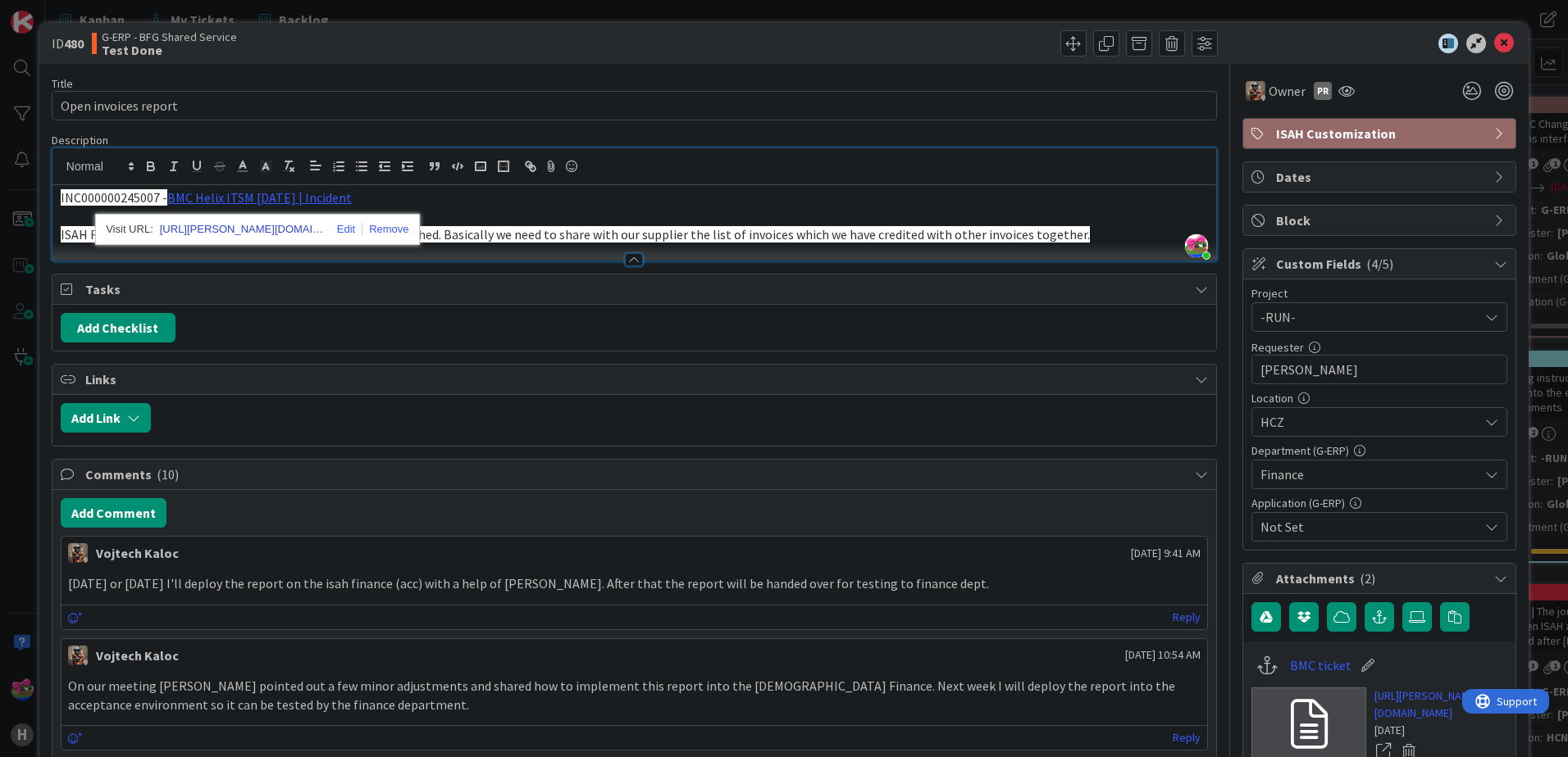
click at [280, 224] on link "[URL][PERSON_NAME][DOMAIN_NAME]" at bounding box center [241, 229] width 164 height 21
click at [1496, 37] on icon at bounding box center [1504, 44] width 20 height 20
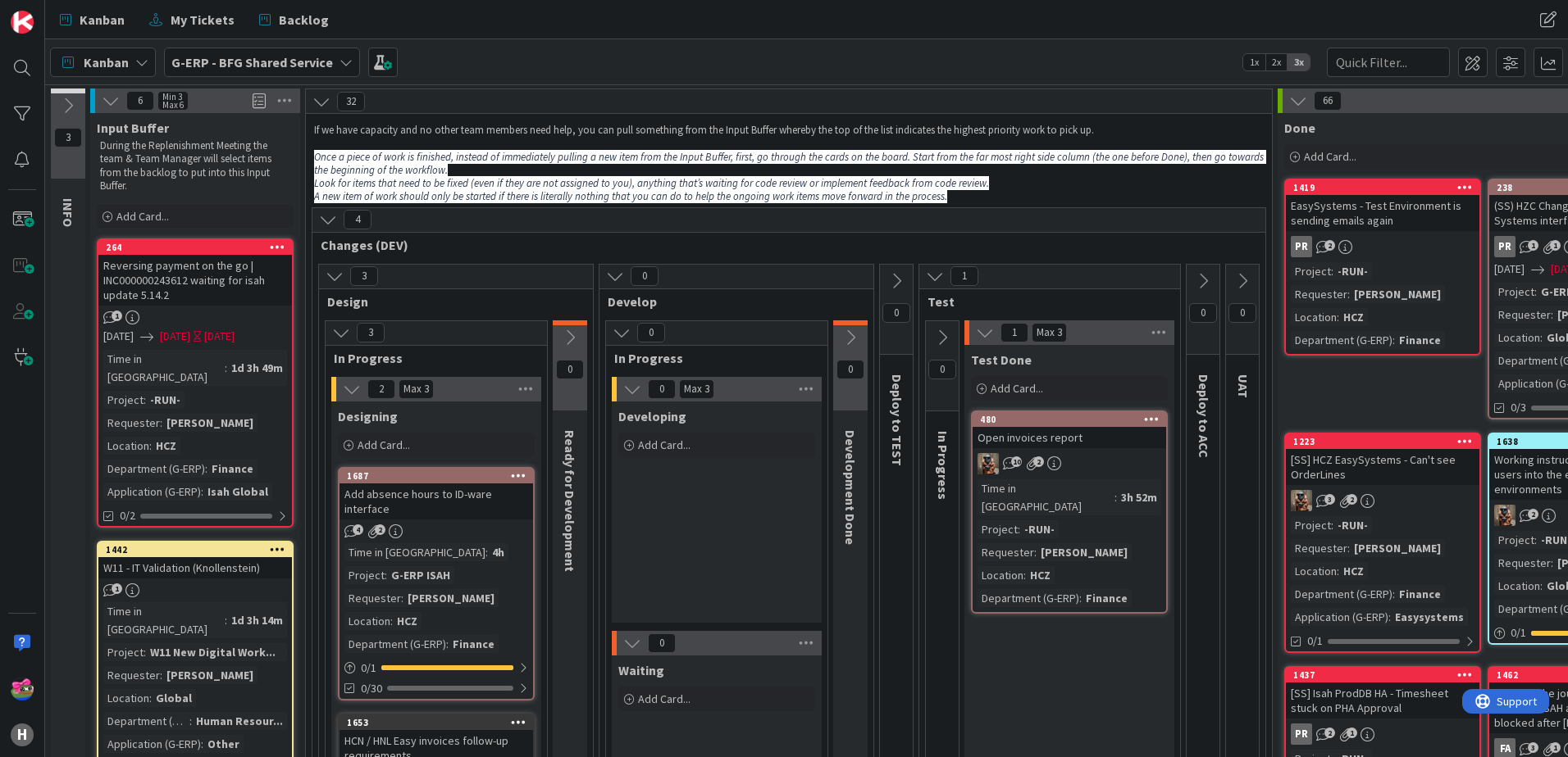
click at [208, 62] on b "G-ERP - BFG Shared Service" at bounding box center [252, 62] width 161 height 17
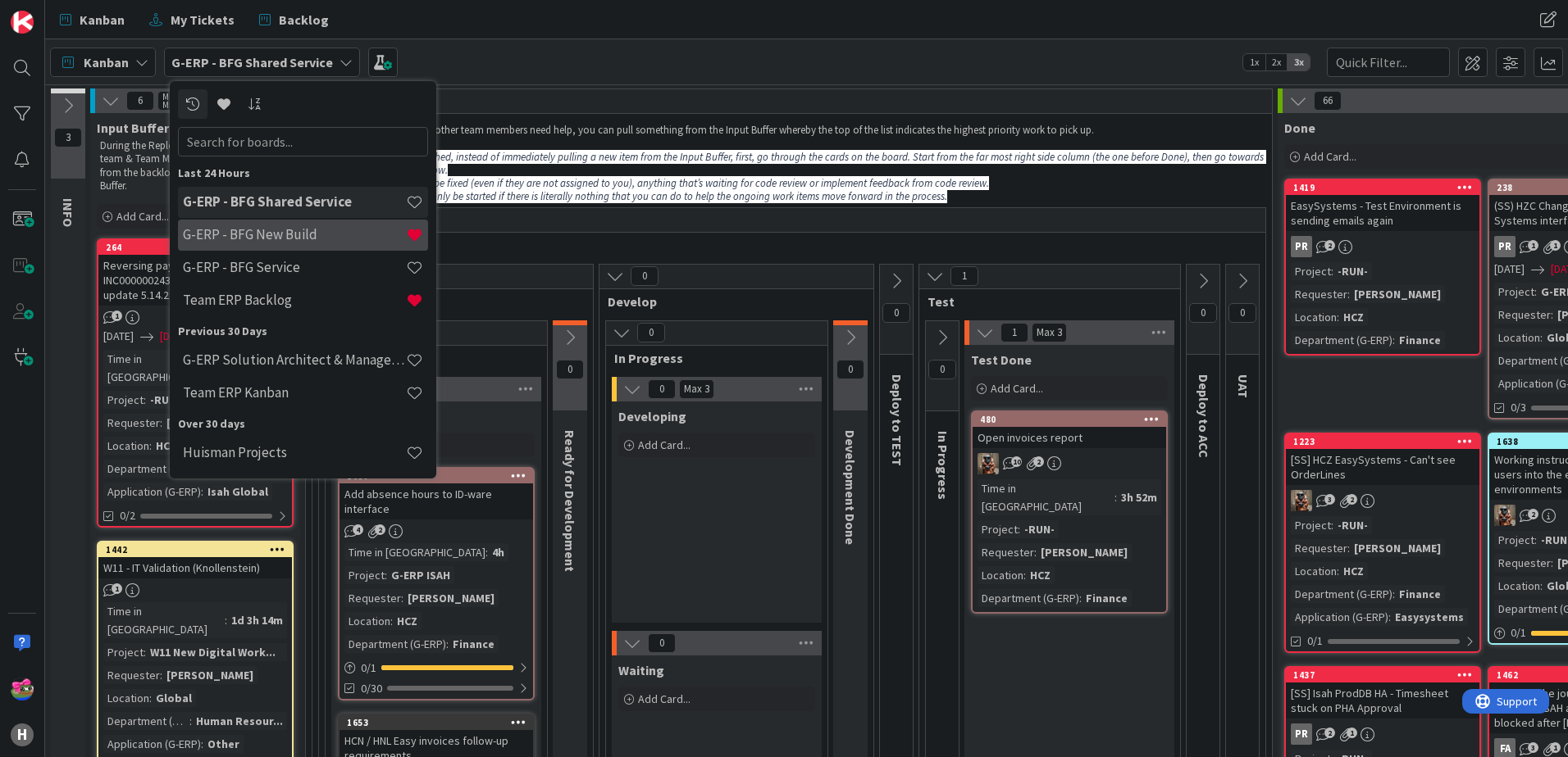
click at [292, 230] on h4 "G-ERP - BFG New Build" at bounding box center [295, 234] width 223 height 17
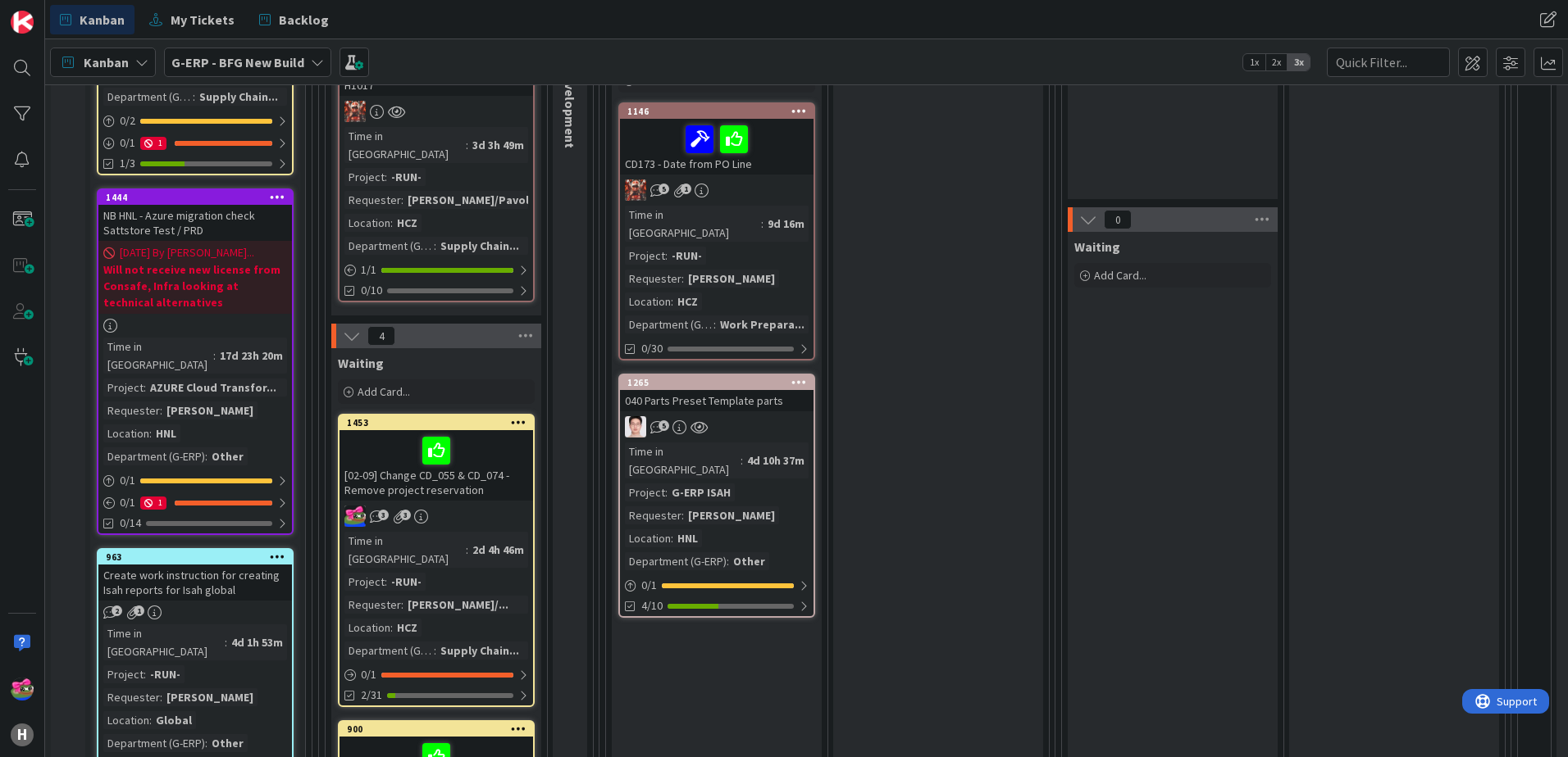
scroll to position [738, 0]
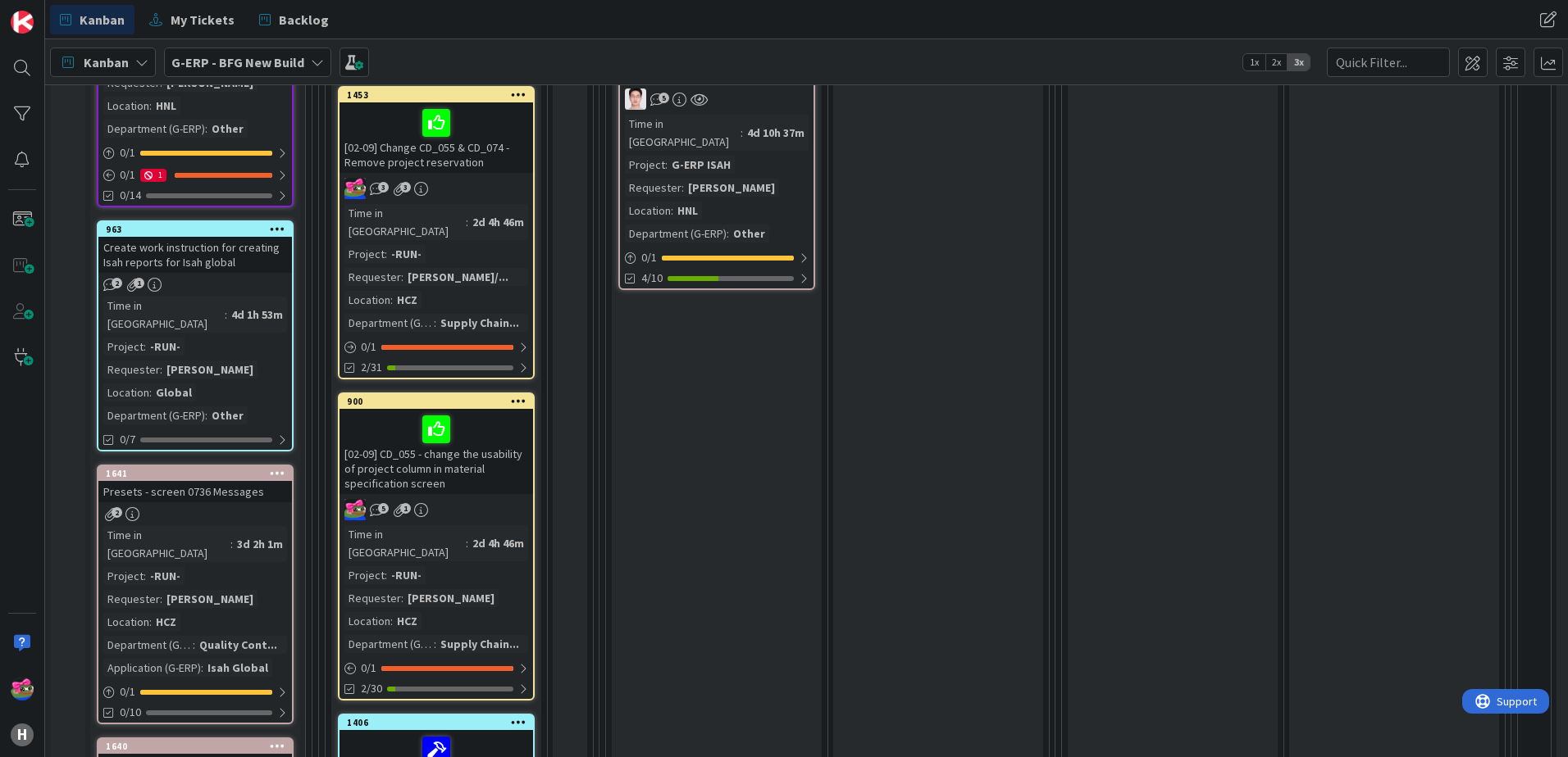
click at [274, 223] on icon at bounding box center [278, 228] width 16 height 11
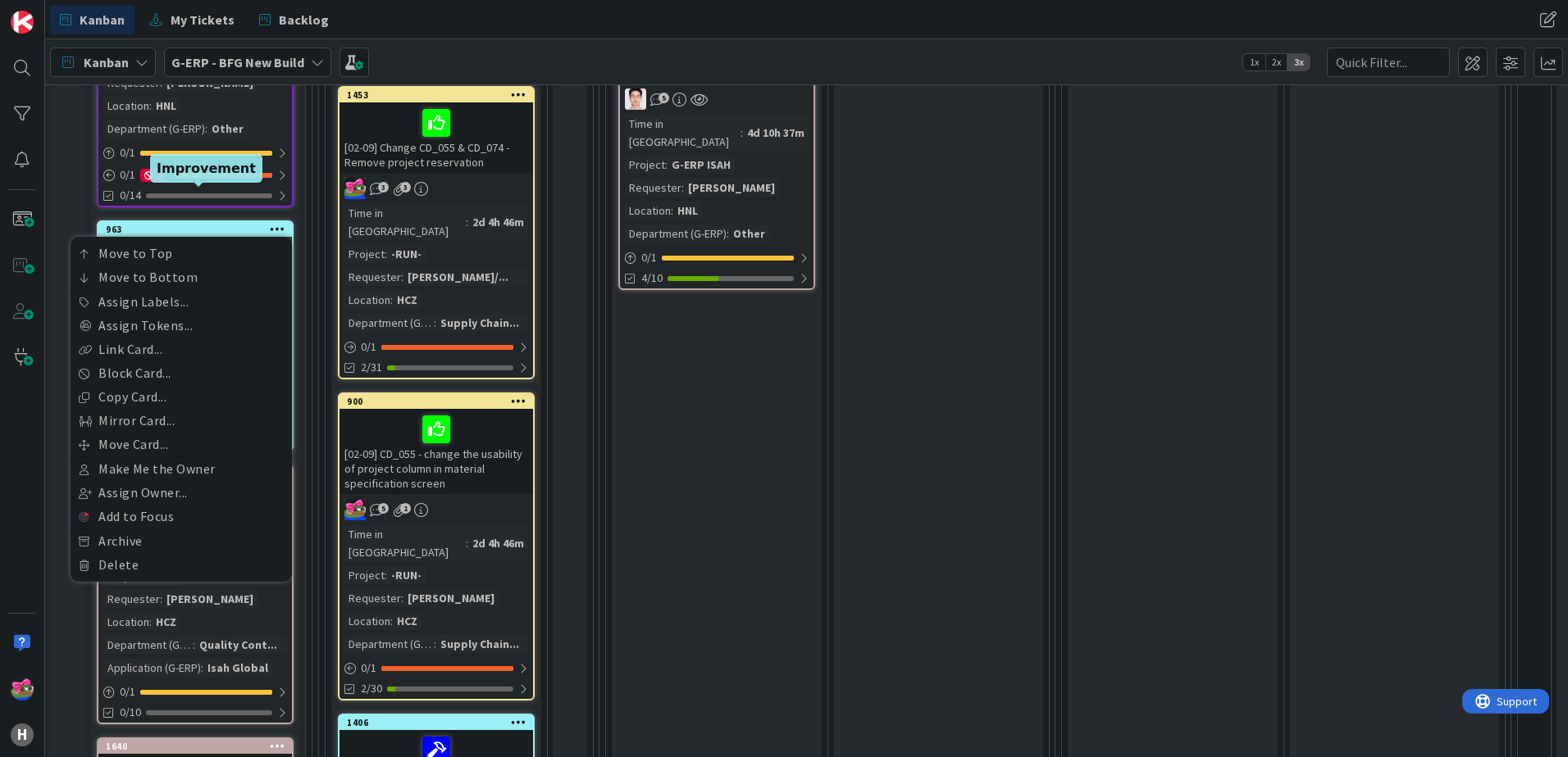
click at [175, 224] on div "963" at bounding box center [199, 229] width 187 height 11
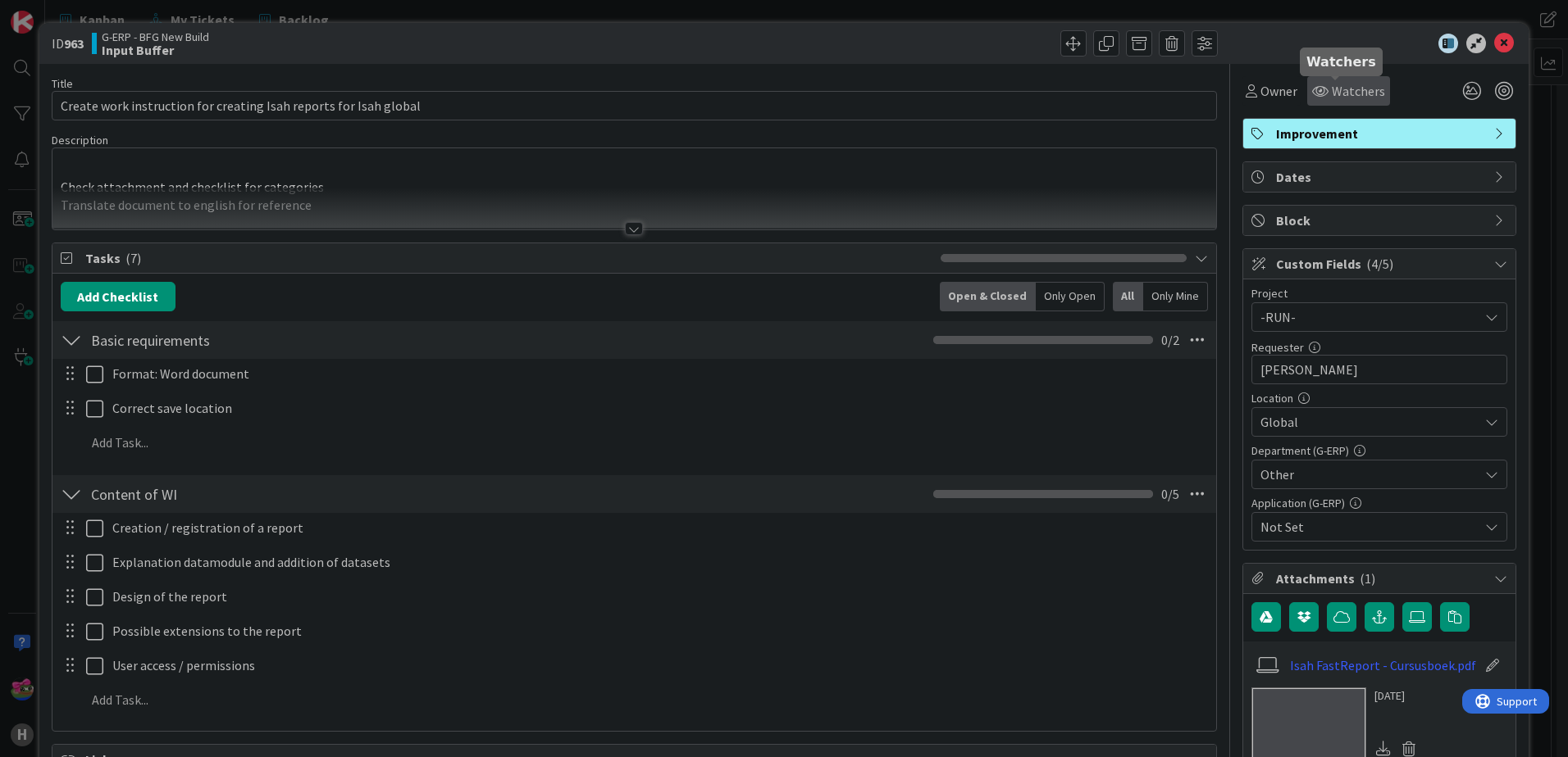
click at [1346, 84] on span "Watchers" at bounding box center [1358, 91] width 53 height 20
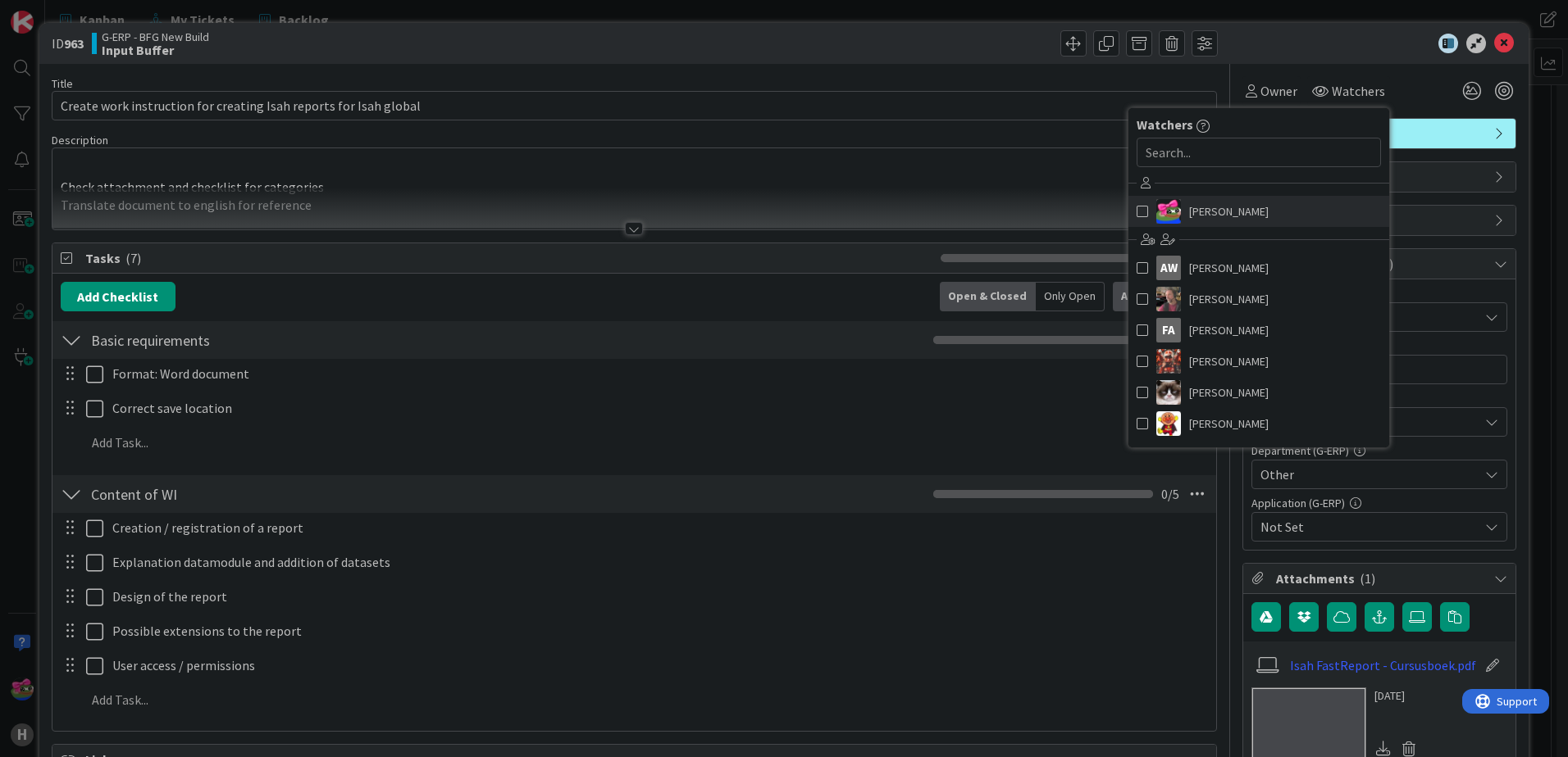
click at [1128, 213] on link "[PERSON_NAME]" at bounding box center [1258, 212] width 261 height 31
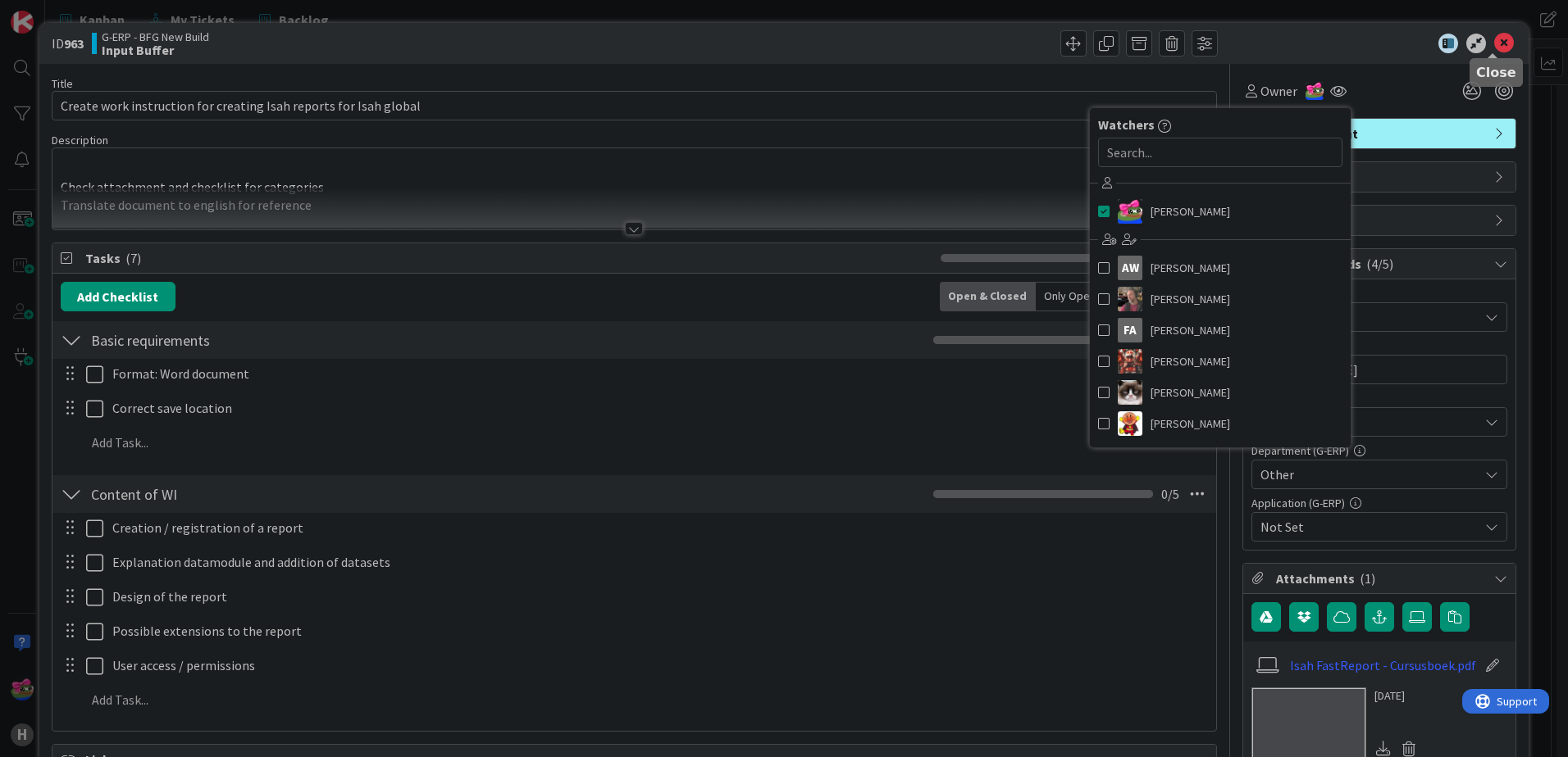
click at [1494, 48] on icon at bounding box center [1504, 44] width 20 height 20
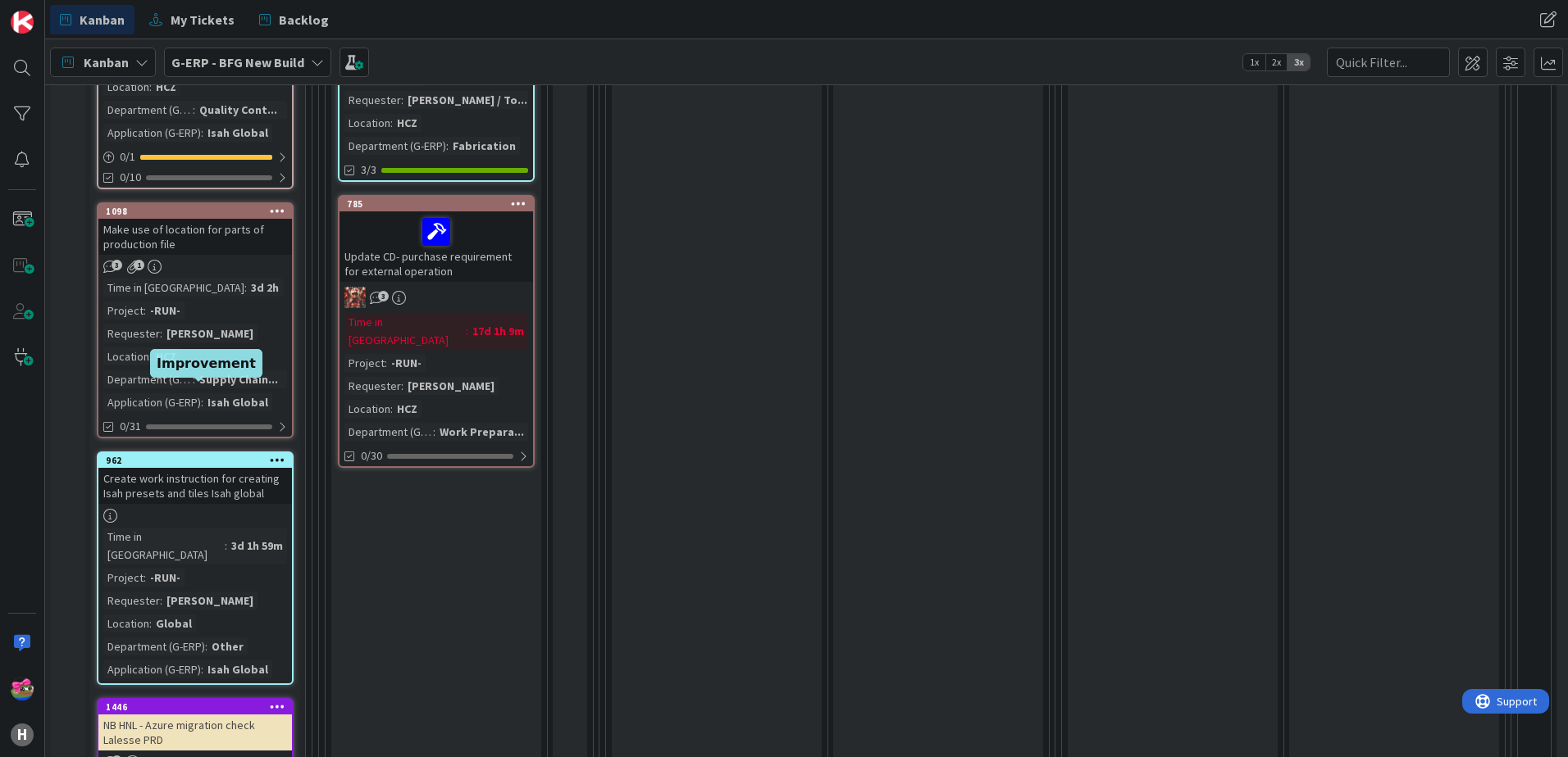
click at [189, 455] on div "962" at bounding box center [199, 460] width 187 height 11
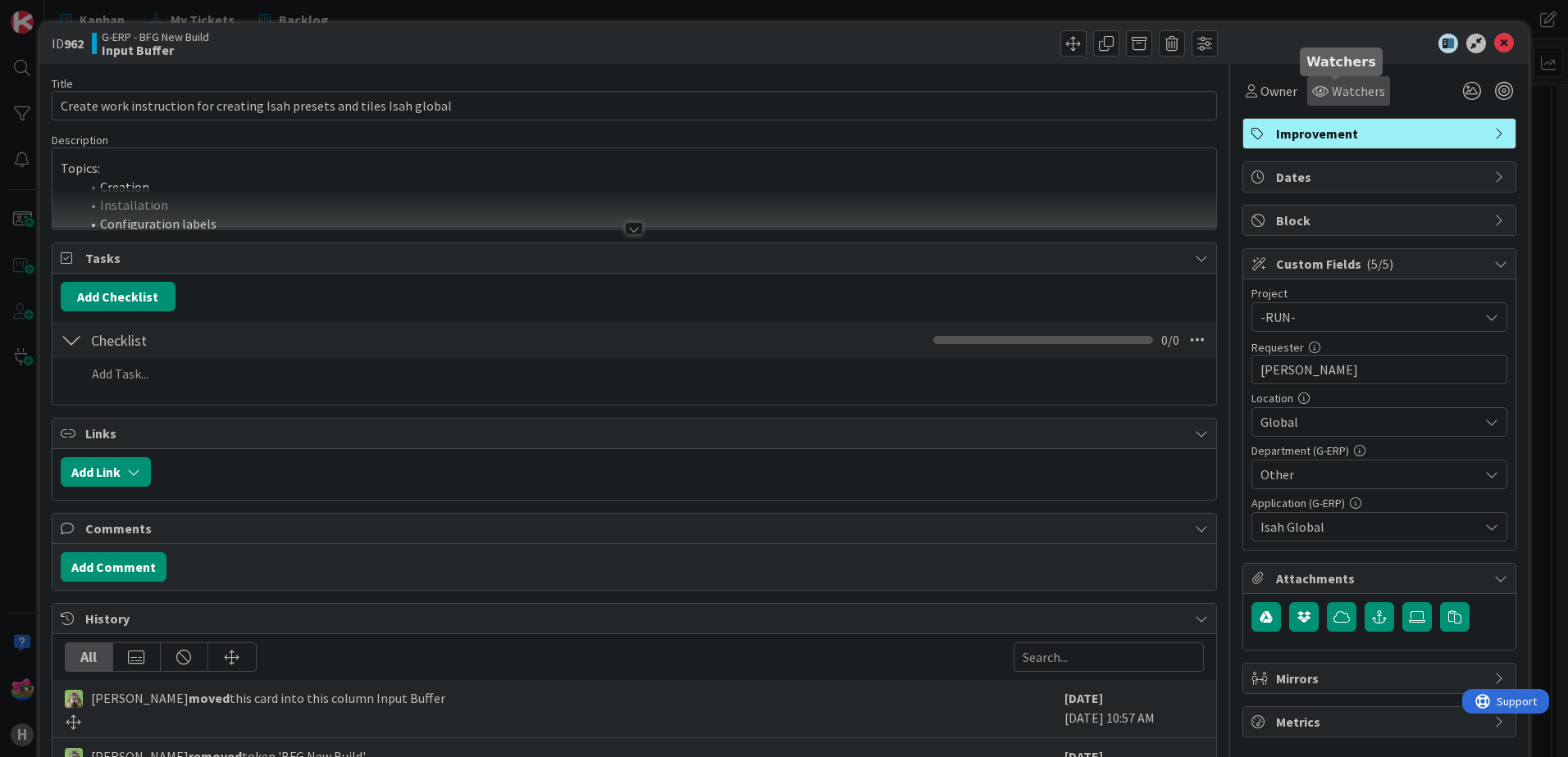
click at [1317, 90] on div "Watchers" at bounding box center [1348, 91] width 73 height 20
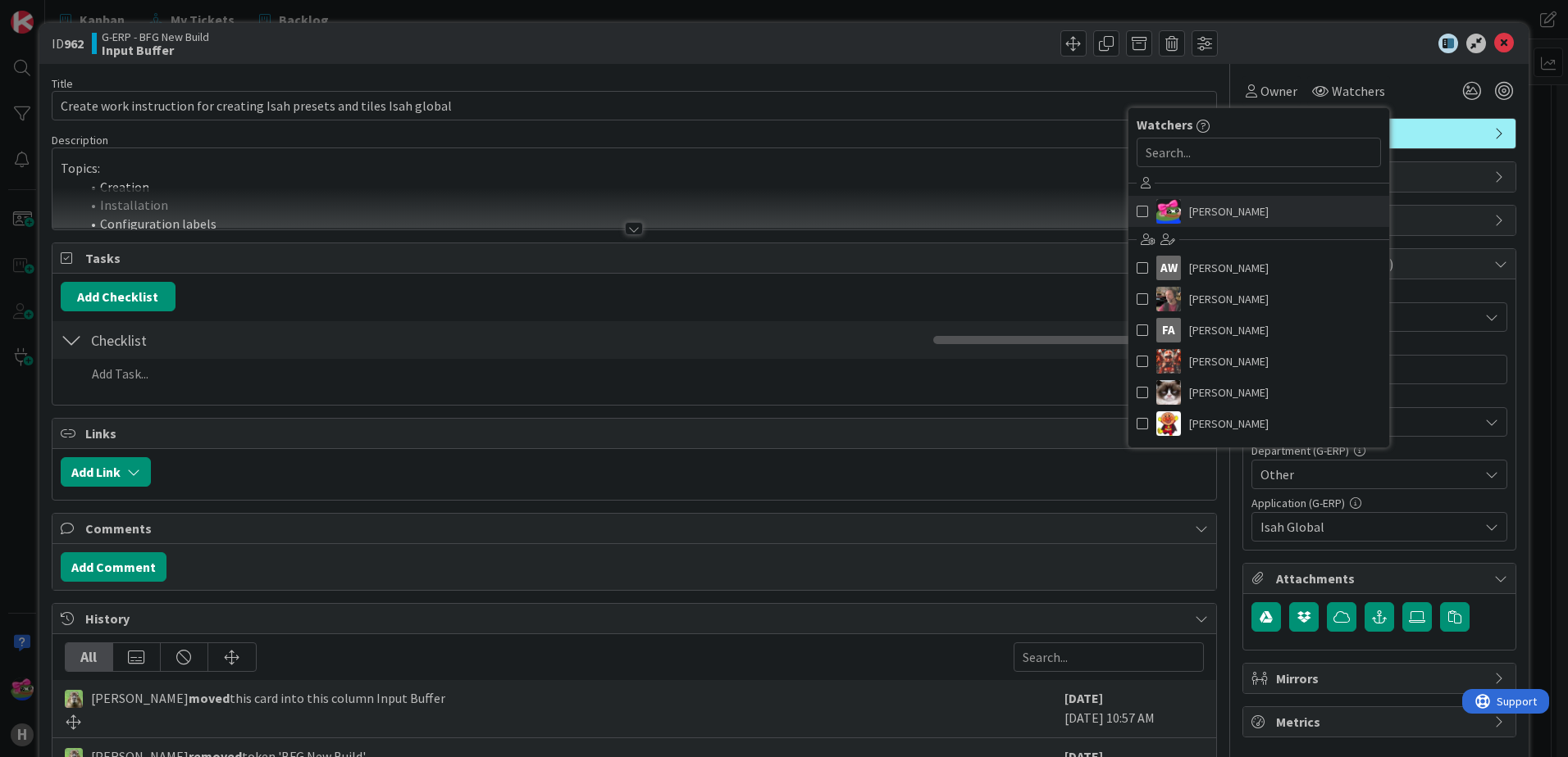
click at [1137, 208] on span at bounding box center [1142, 212] width 11 height 24
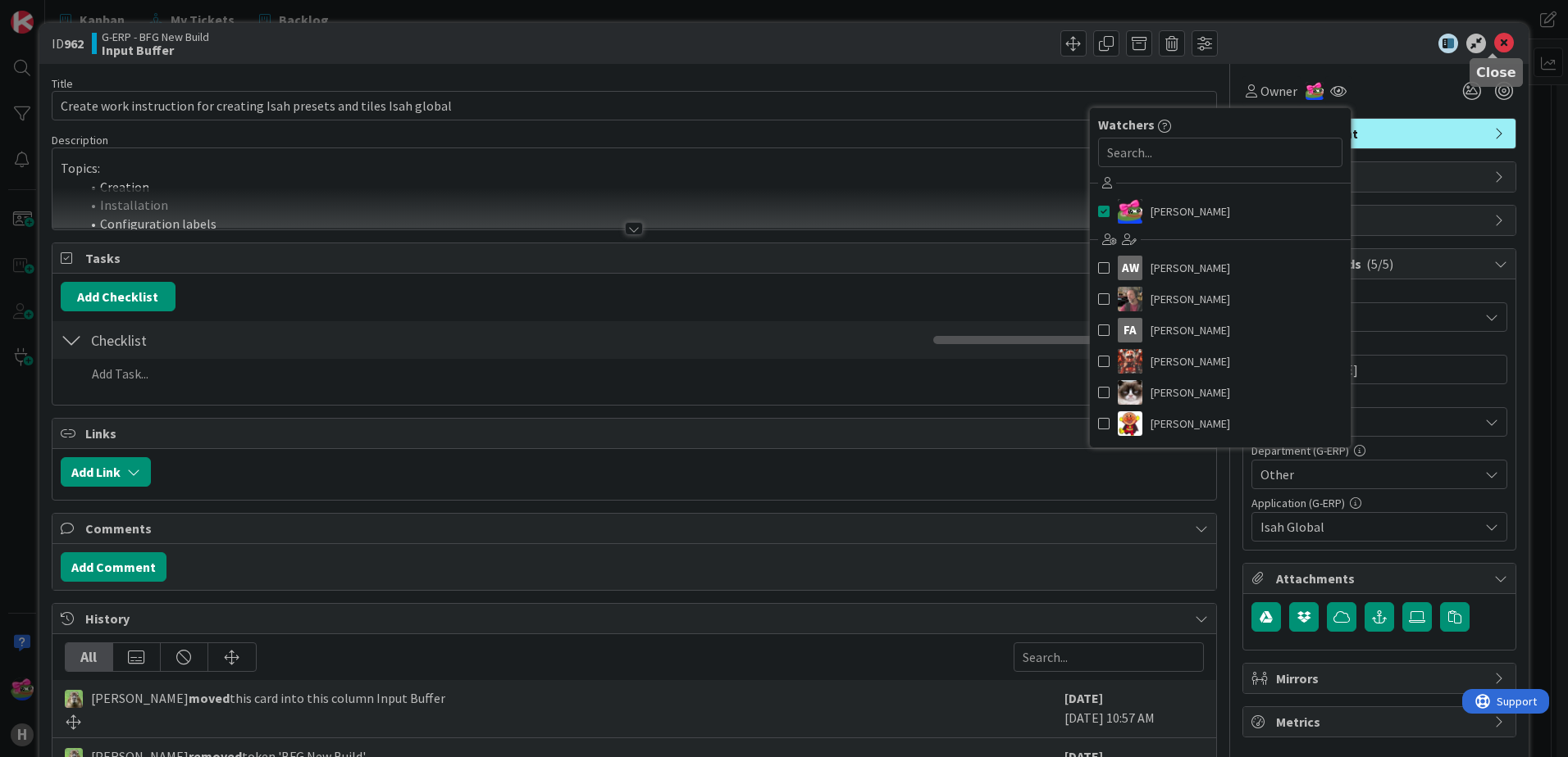
click at [1494, 36] on icon at bounding box center [1504, 44] width 20 height 20
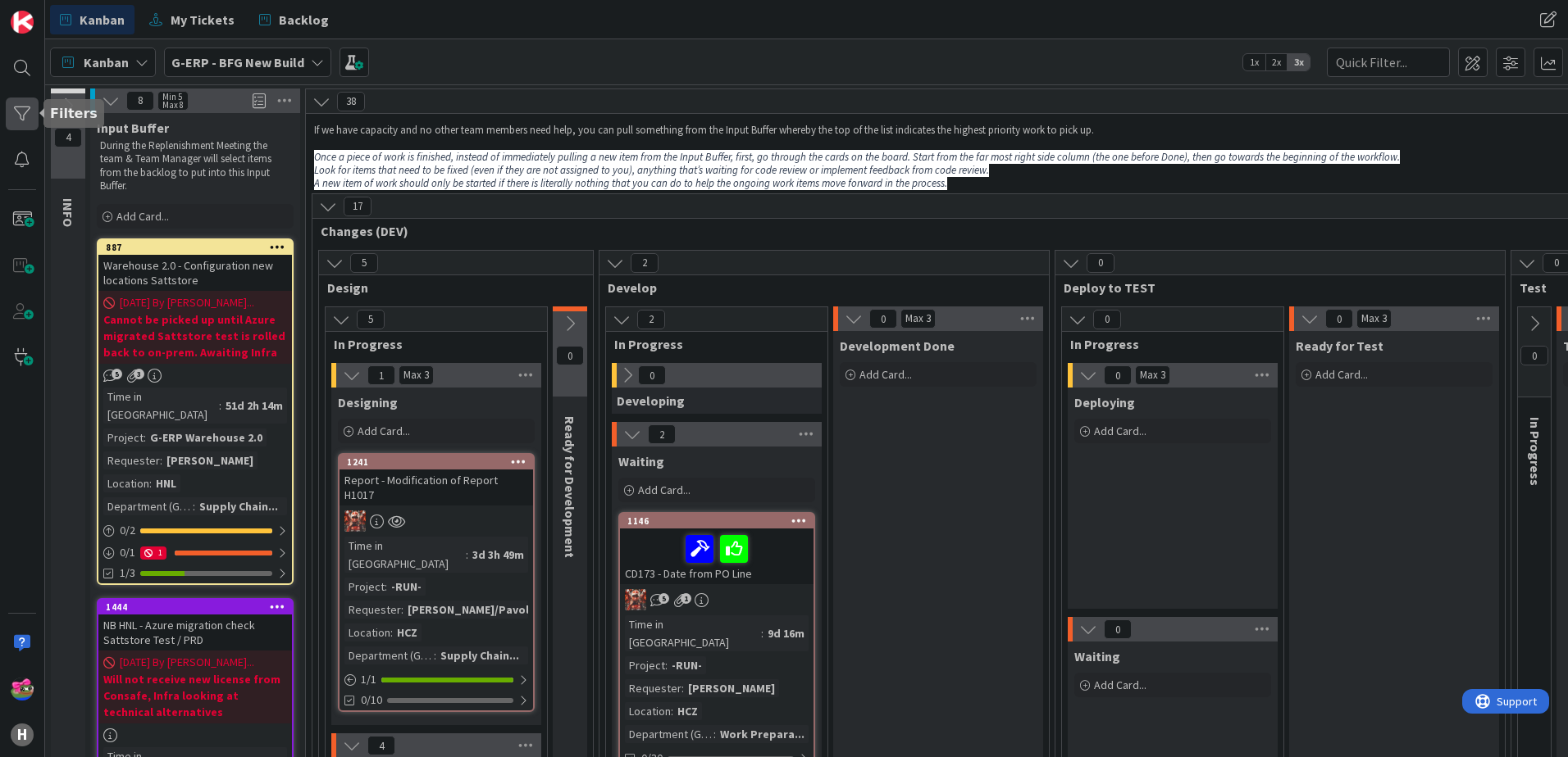
click at [16, 108] on div at bounding box center [23, 114] width 33 height 33
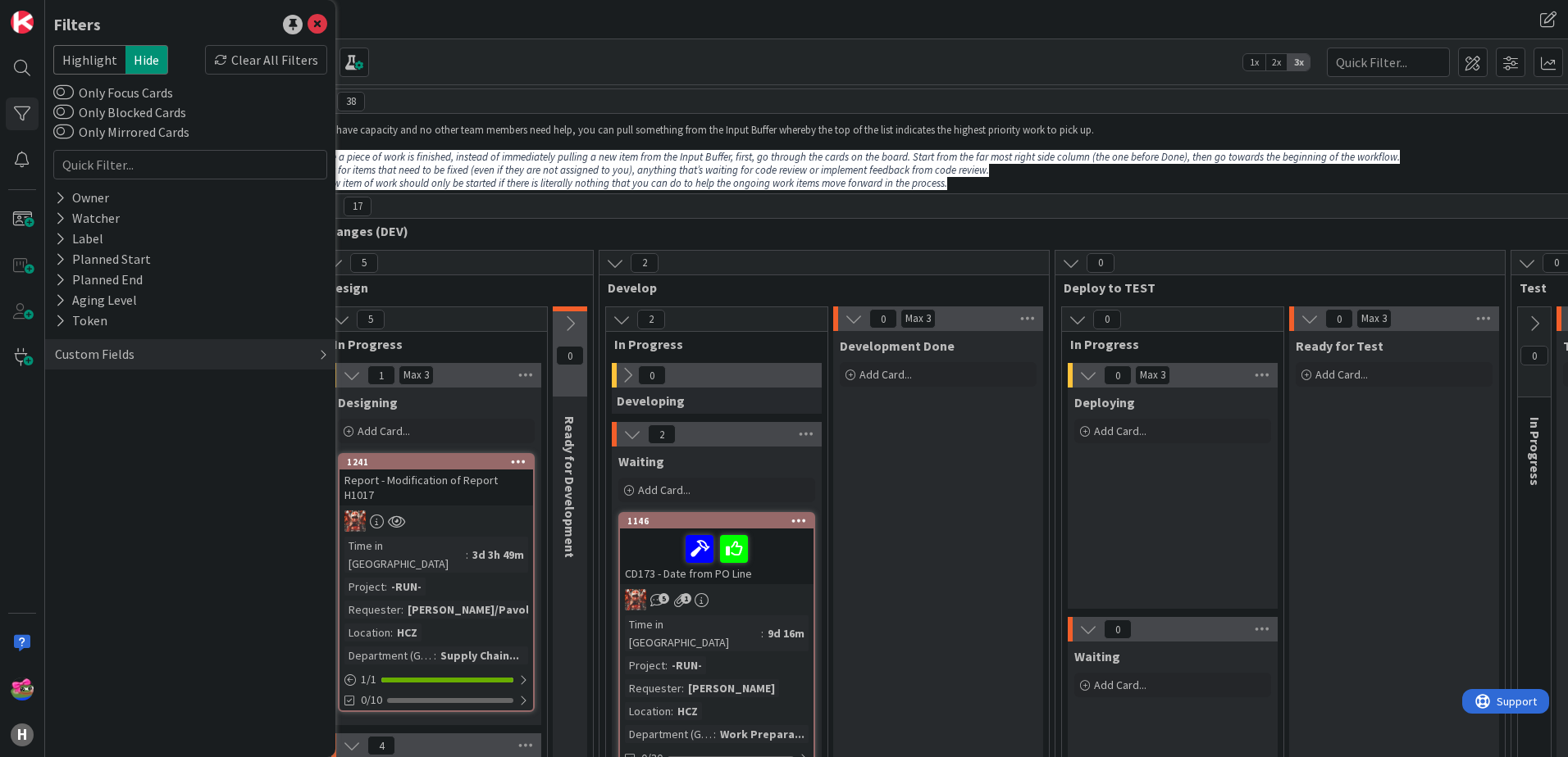
click at [105, 352] on div "Custom Fields" at bounding box center [94, 355] width 83 height 21
click at [90, 433] on button "Location" at bounding box center [88, 429] width 71 height 21
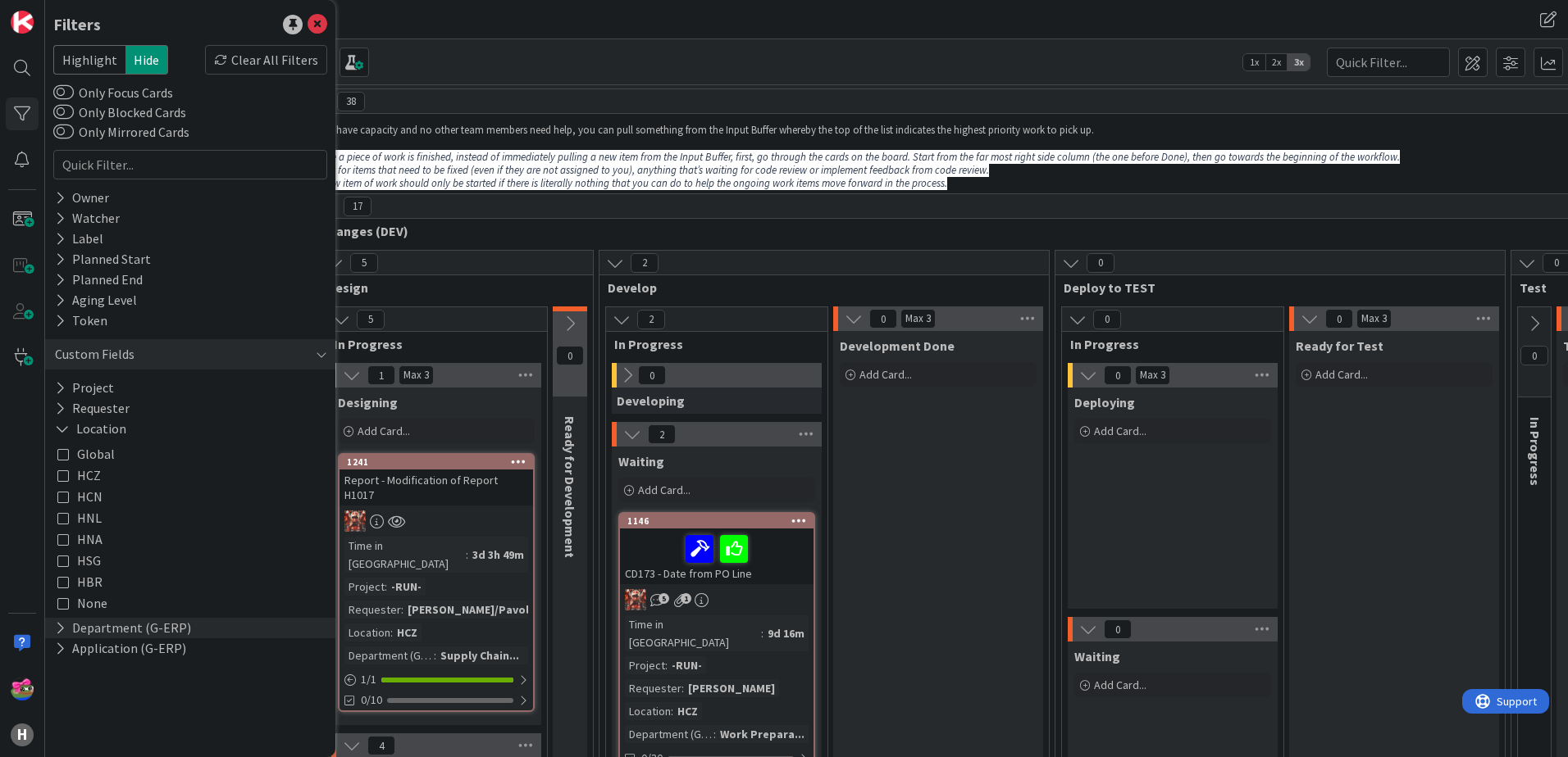
click at [87, 630] on button "Department (G-ERP)" at bounding box center [123, 628] width 139 height 21
click at [70, 429] on button "Location" at bounding box center [91, 429] width 75 height 21
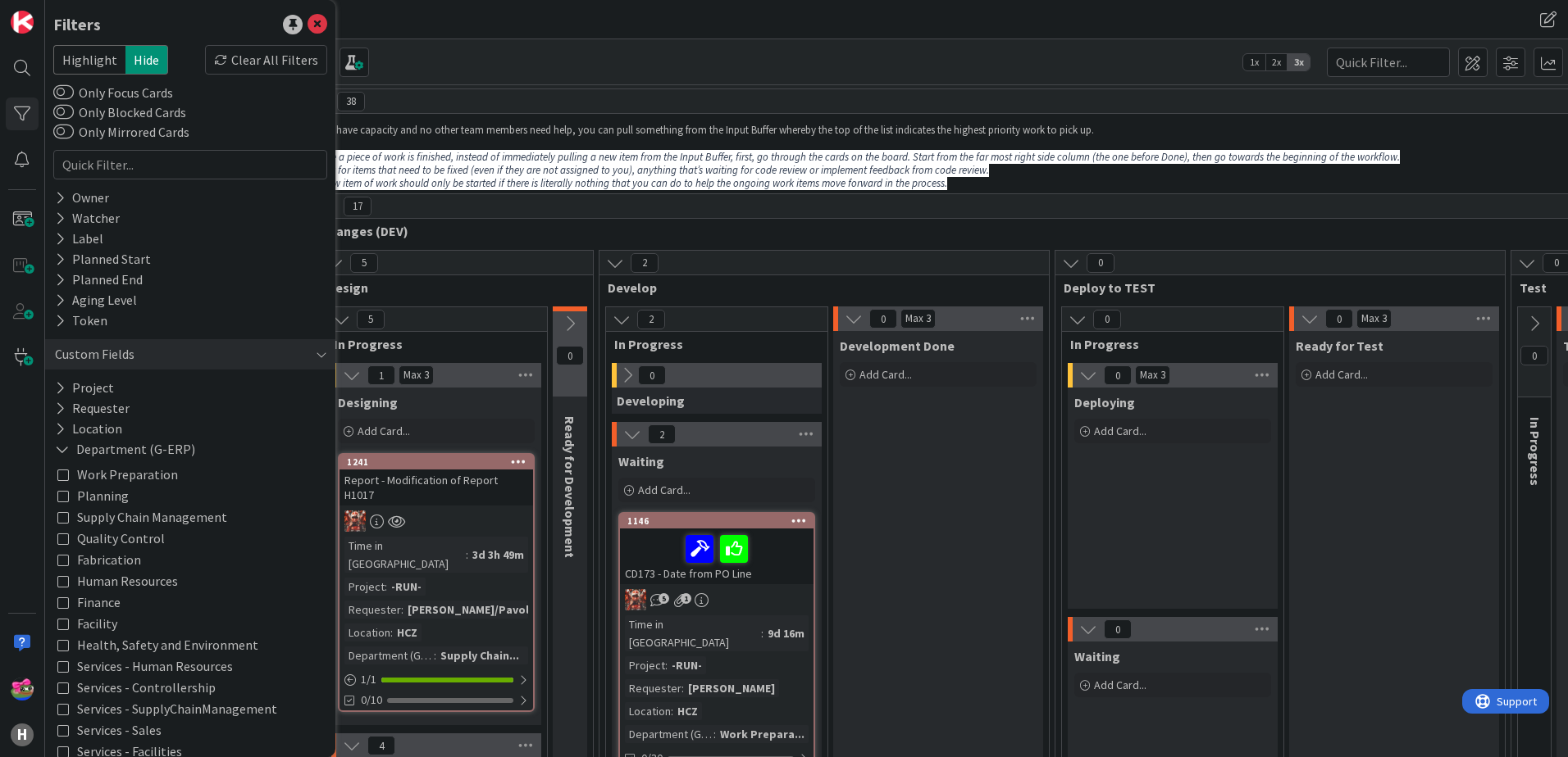
click at [131, 520] on span "Supply Chain Management" at bounding box center [152, 517] width 150 height 21
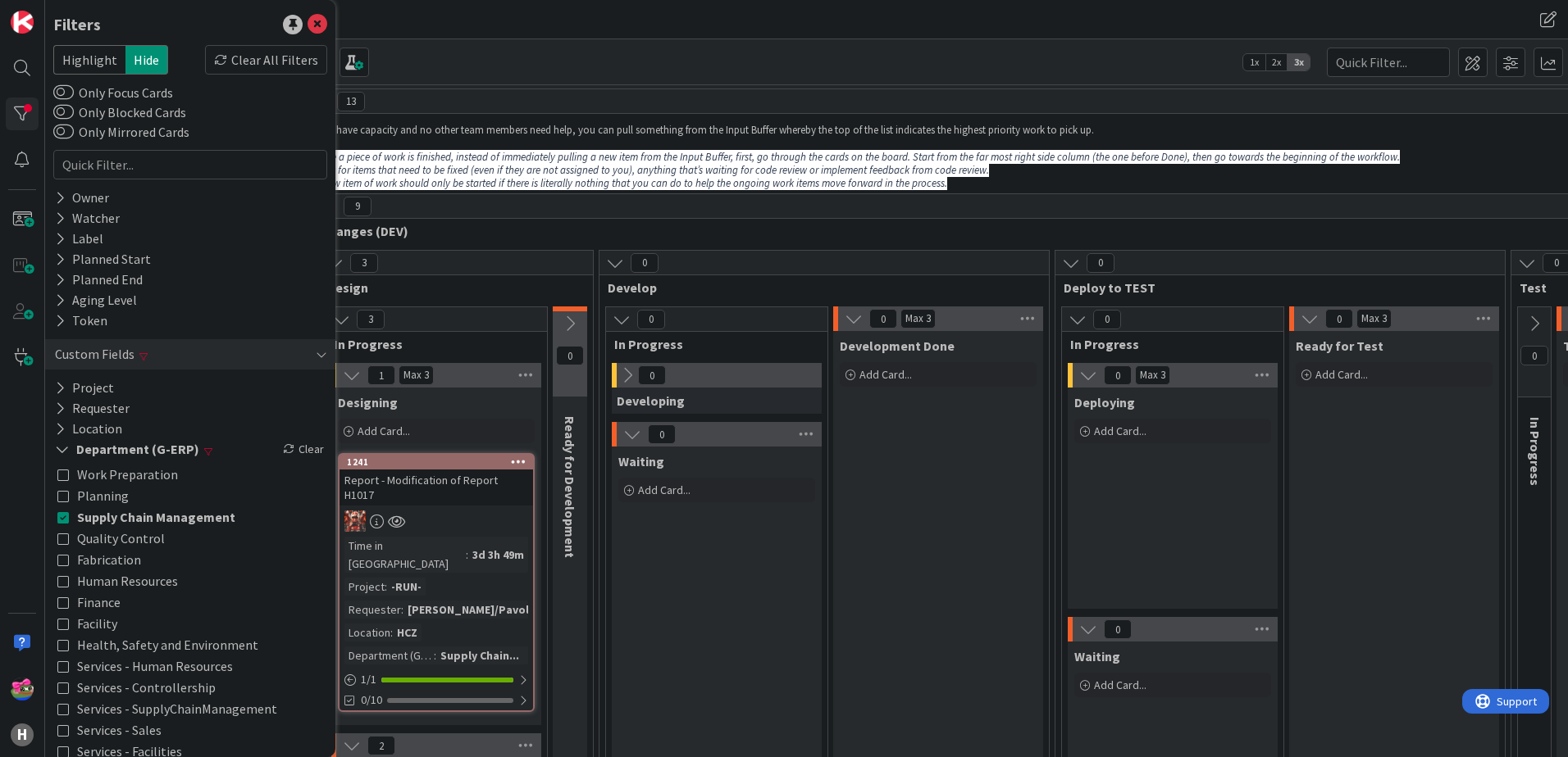
click at [555, 76] on div "Kanban G-ERP - BFG New Build 1x 2x 3x" at bounding box center [806, 62] width 1523 height 45
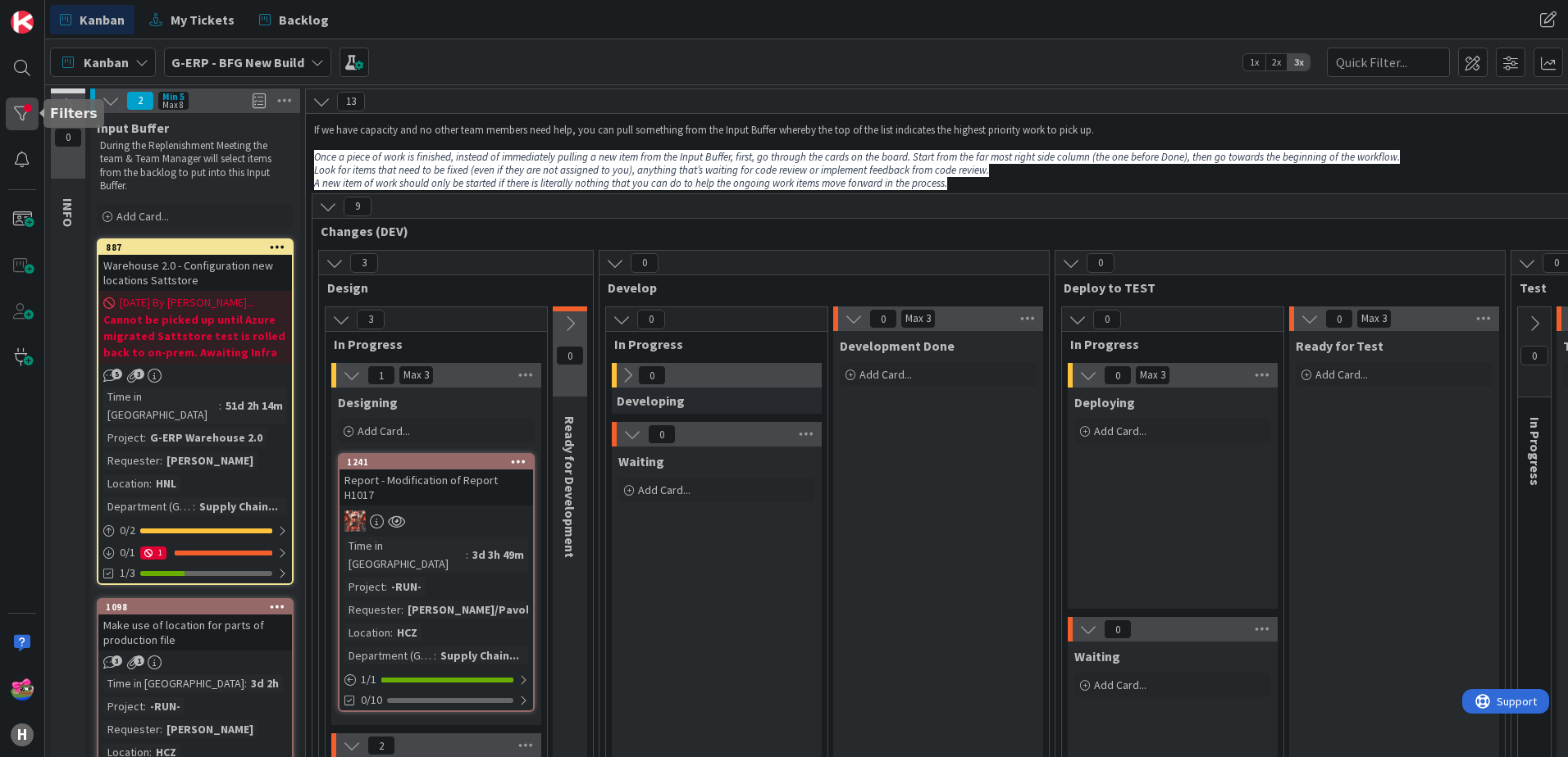
click at [20, 111] on div at bounding box center [23, 114] width 33 height 33
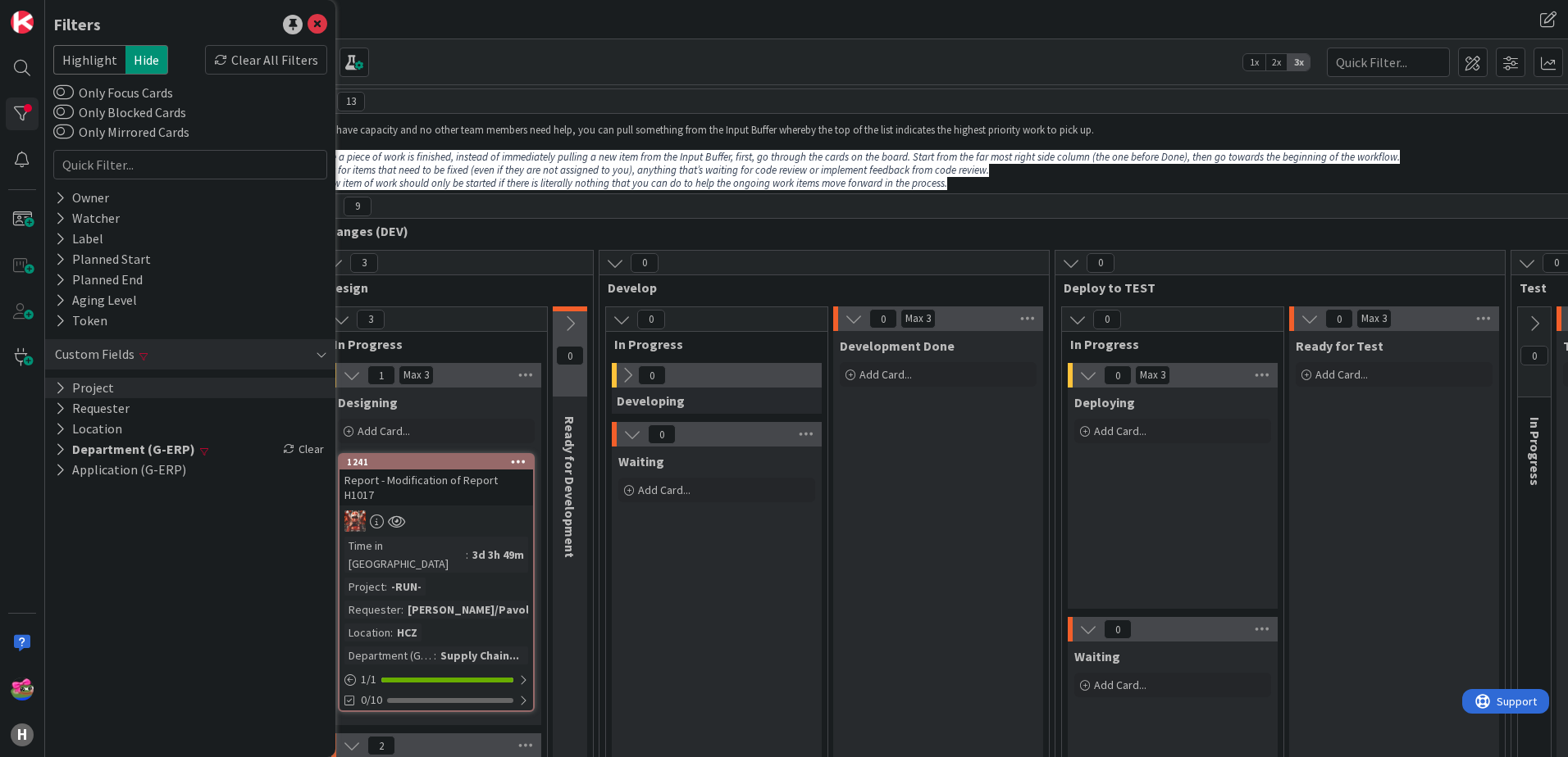
click at [297, 449] on div "Clear" at bounding box center [303, 449] width 48 height 21
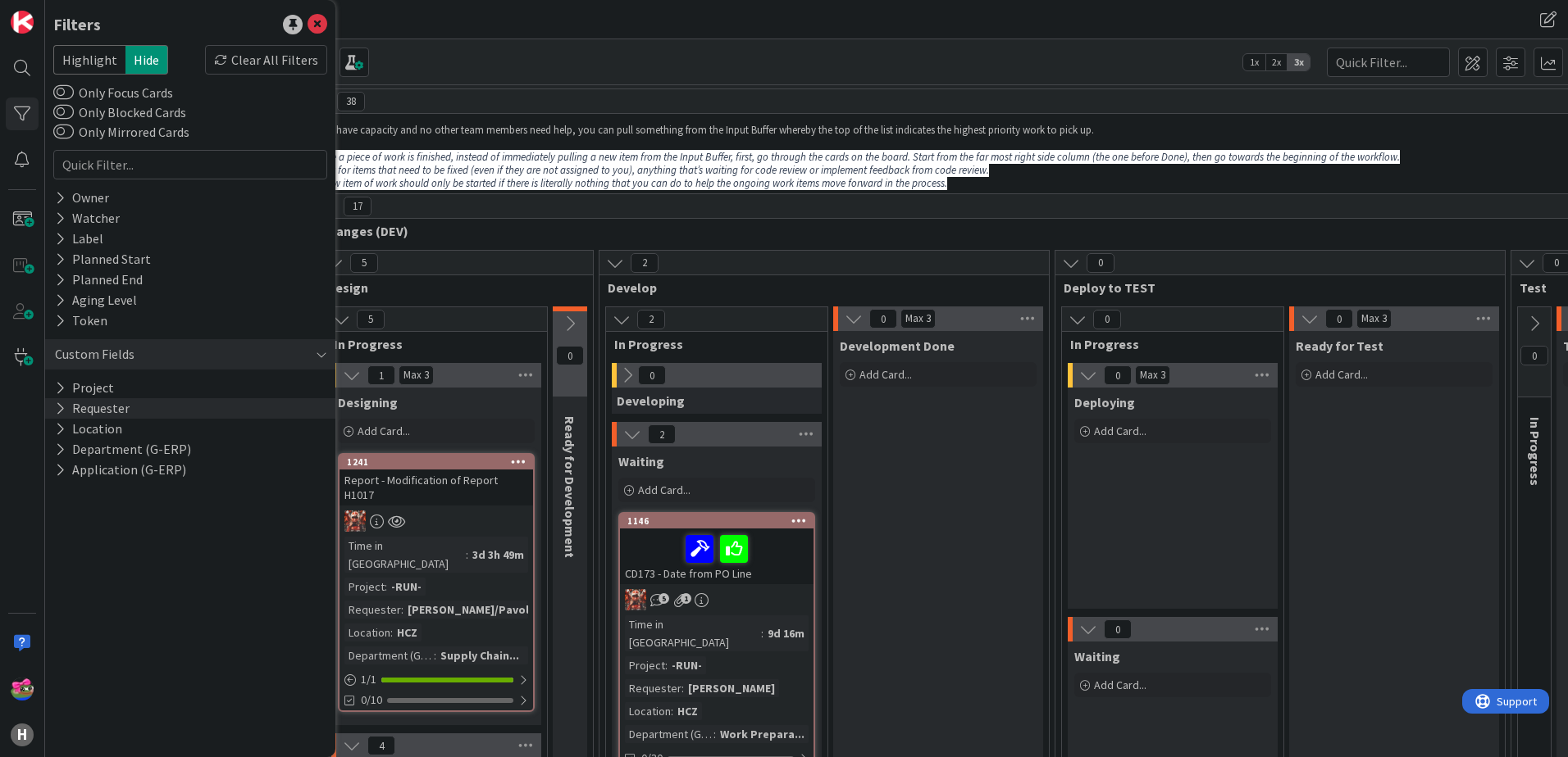
click at [101, 402] on button "Requester" at bounding box center [92, 409] width 78 height 21
click at [146, 442] on input "text" at bounding box center [190, 434] width 266 height 23
type input "Melus"
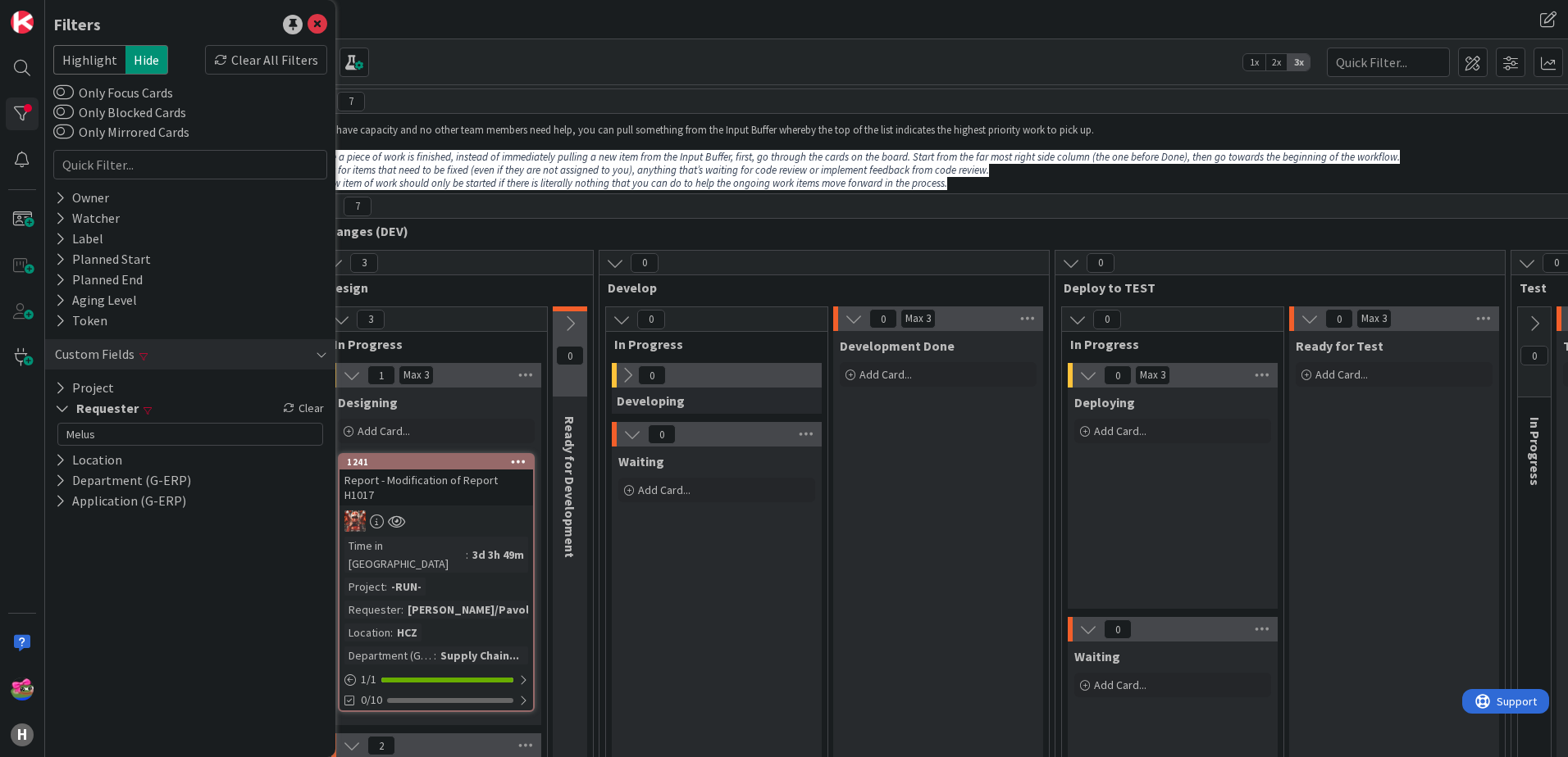
click at [587, 65] on div "Kanban G-ERP - BFG New Build 1x 2x 3x" at bounding box center [806, 62] width 1523 height 45
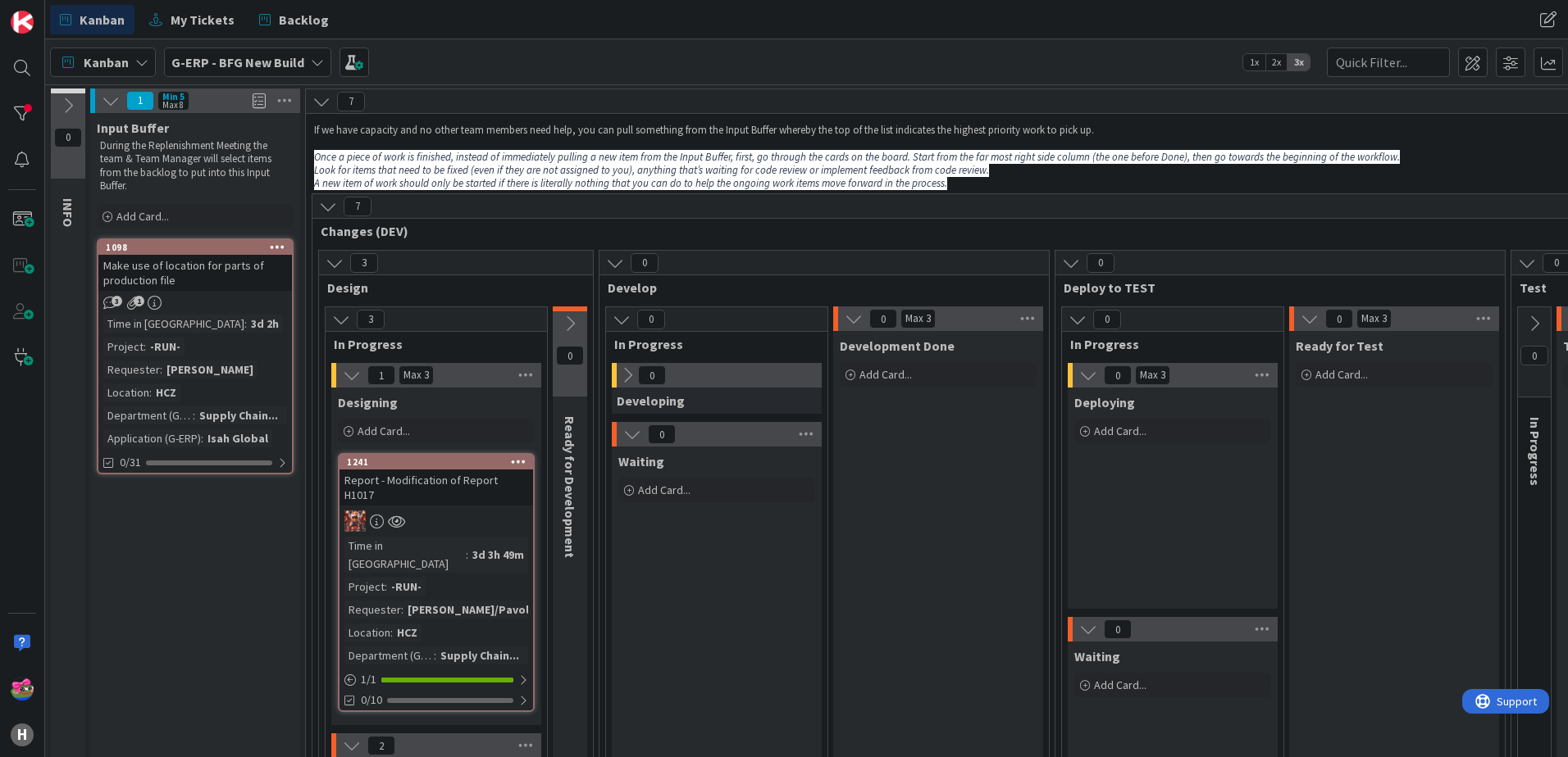
click at [616, 259] on icon at bounding box center [614, 263] width 18 height 18
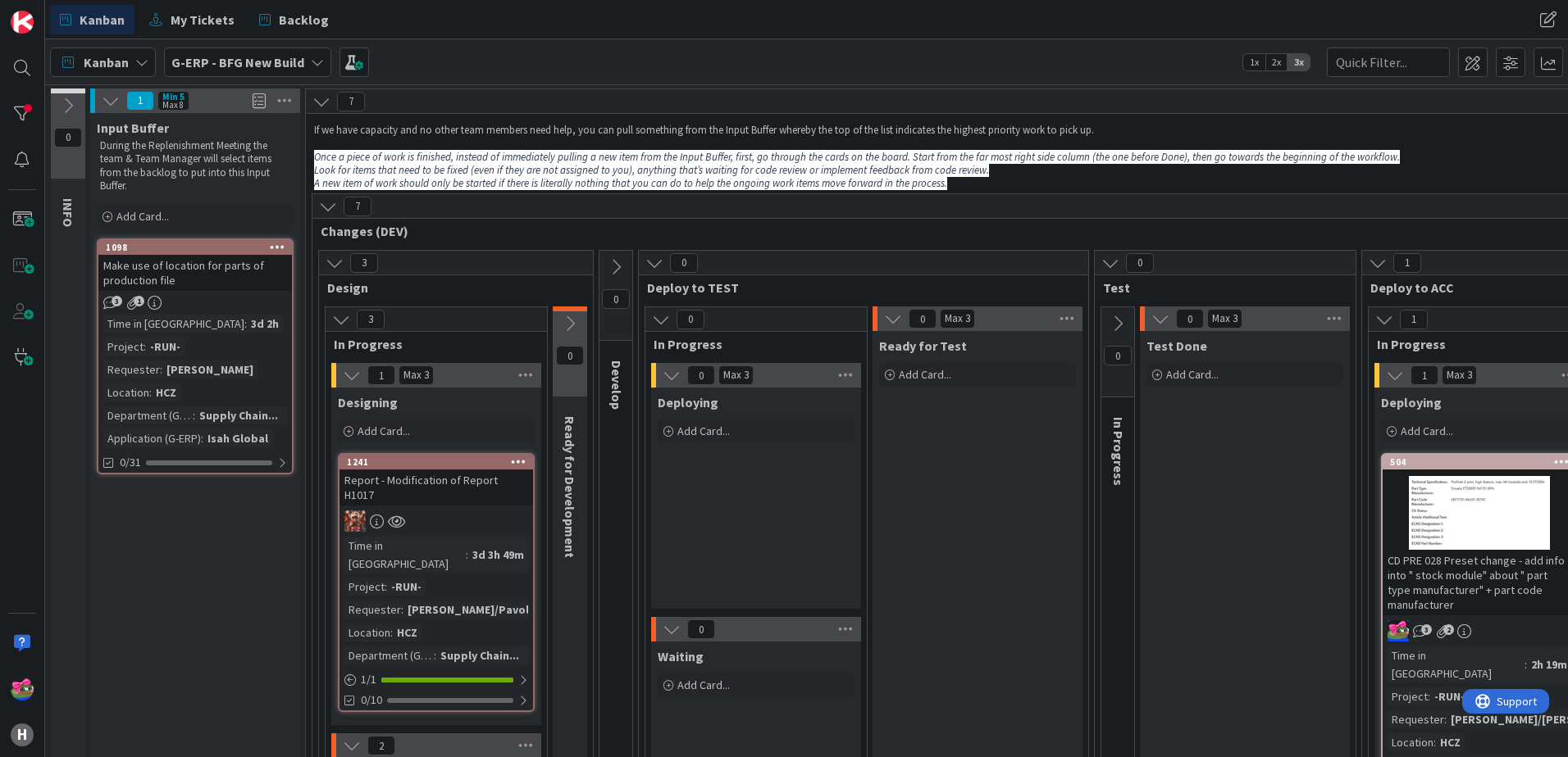
click at [652, 263] on icon at bounding box center [654, 263] width 18 height 18
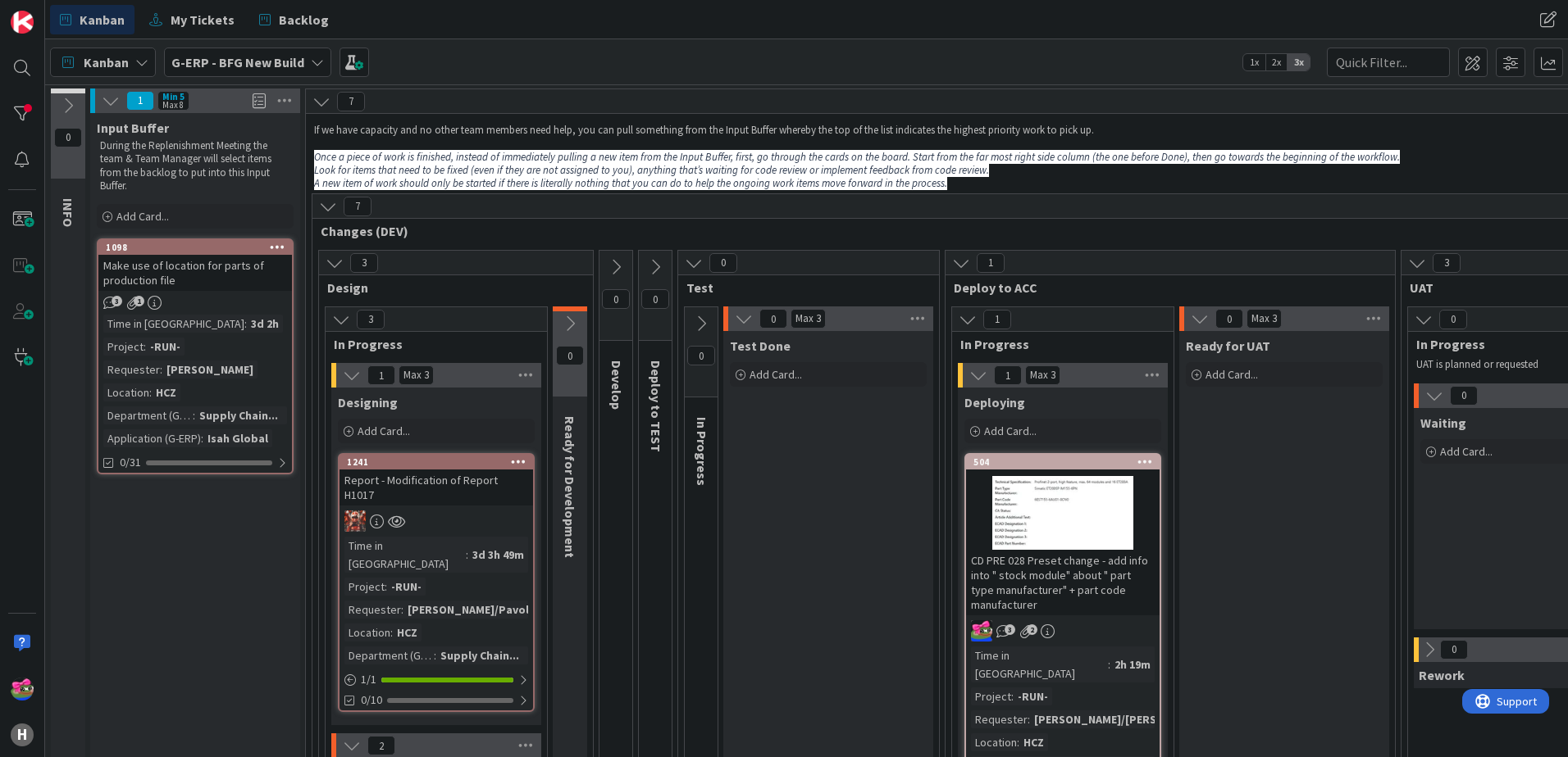
click at [696, 262] on icon at bounding box center [694, 263] width 18 height 18
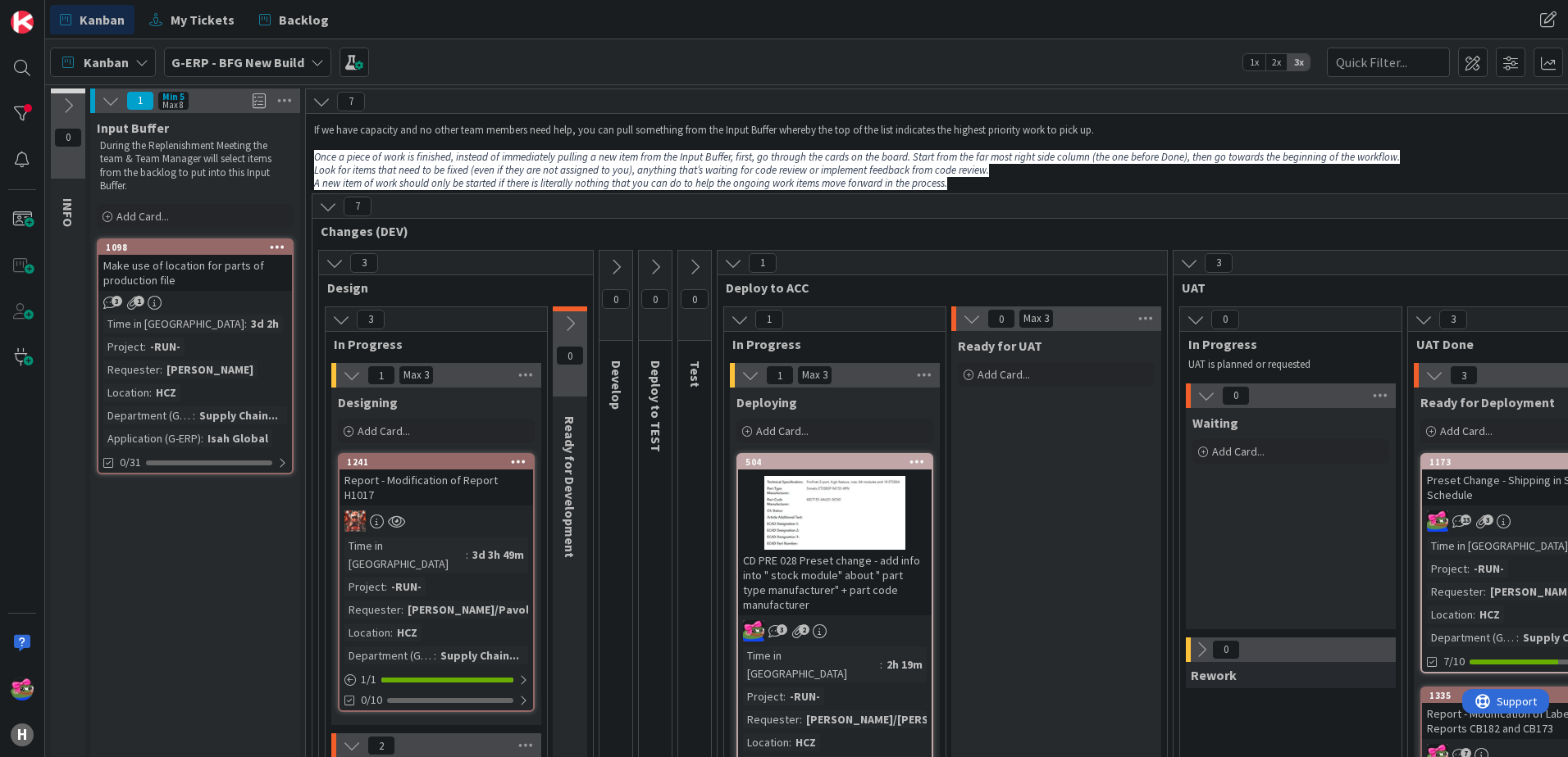
click at [206, 71] on span "G-ERP - BFG New Build" at bounding box center [238, 62] width 132 height 20
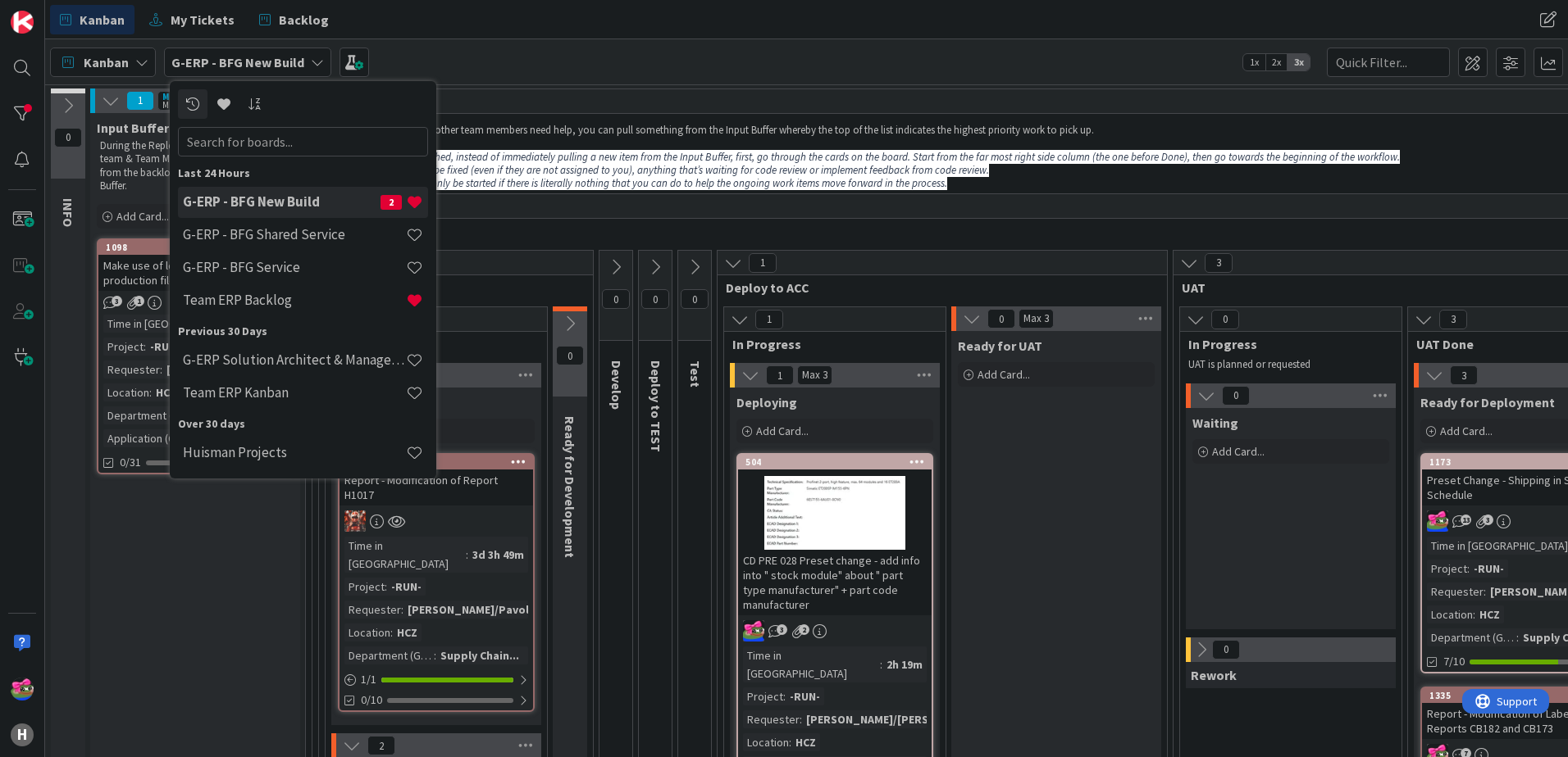
click at [495, 63] on div "Kanban G-ERP - BFG New Build Last 24 Hours G-ERP - BFG New Build 2 G-ERP - BFG …" at bounding box center [806, 62] width 1523 height 45
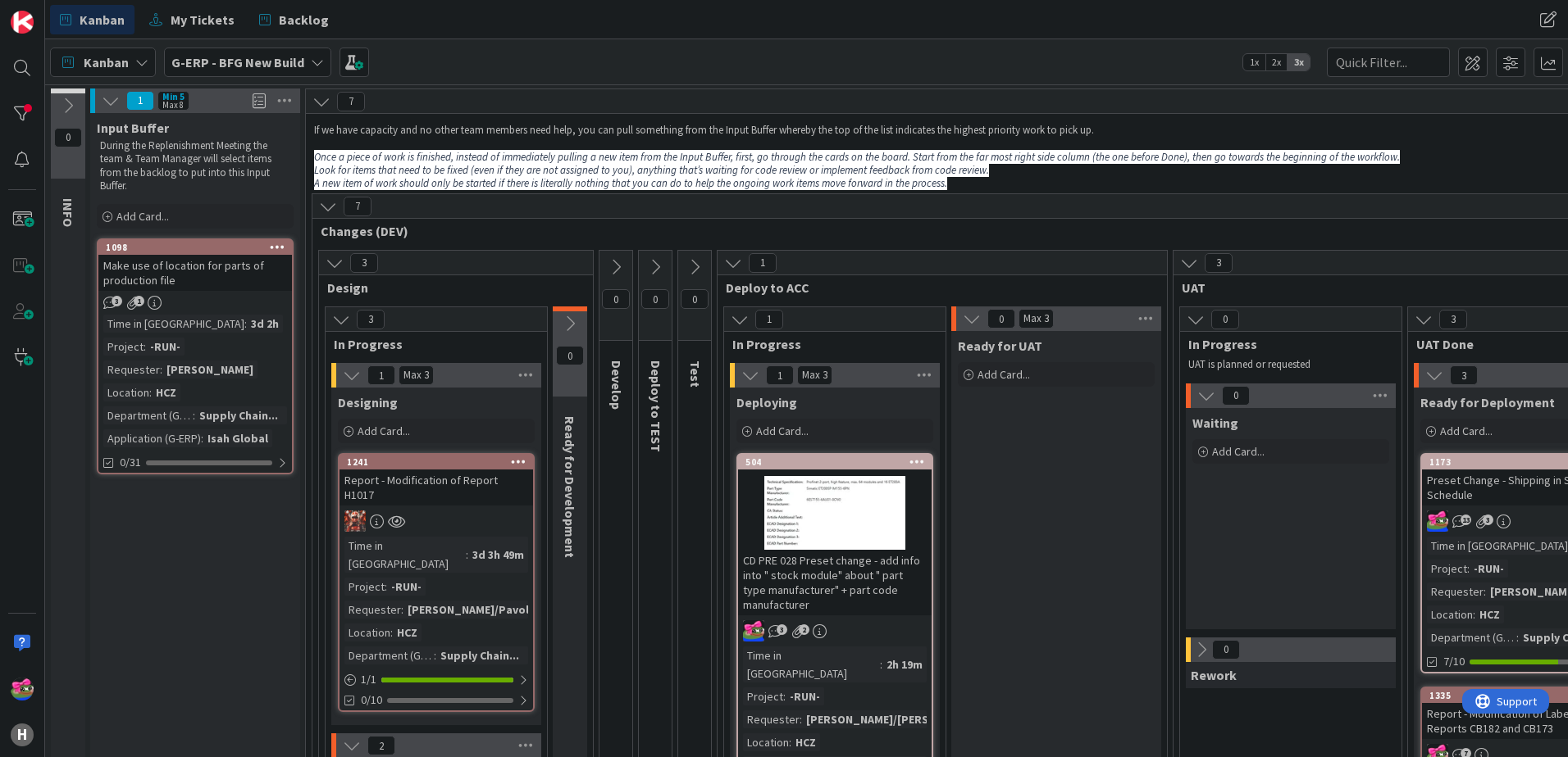
click at [488, 70] on div "Kanban G-ERP - BFG New Build 1x 2x 3x" at bounding box center [806, 62] width 1523 height 45
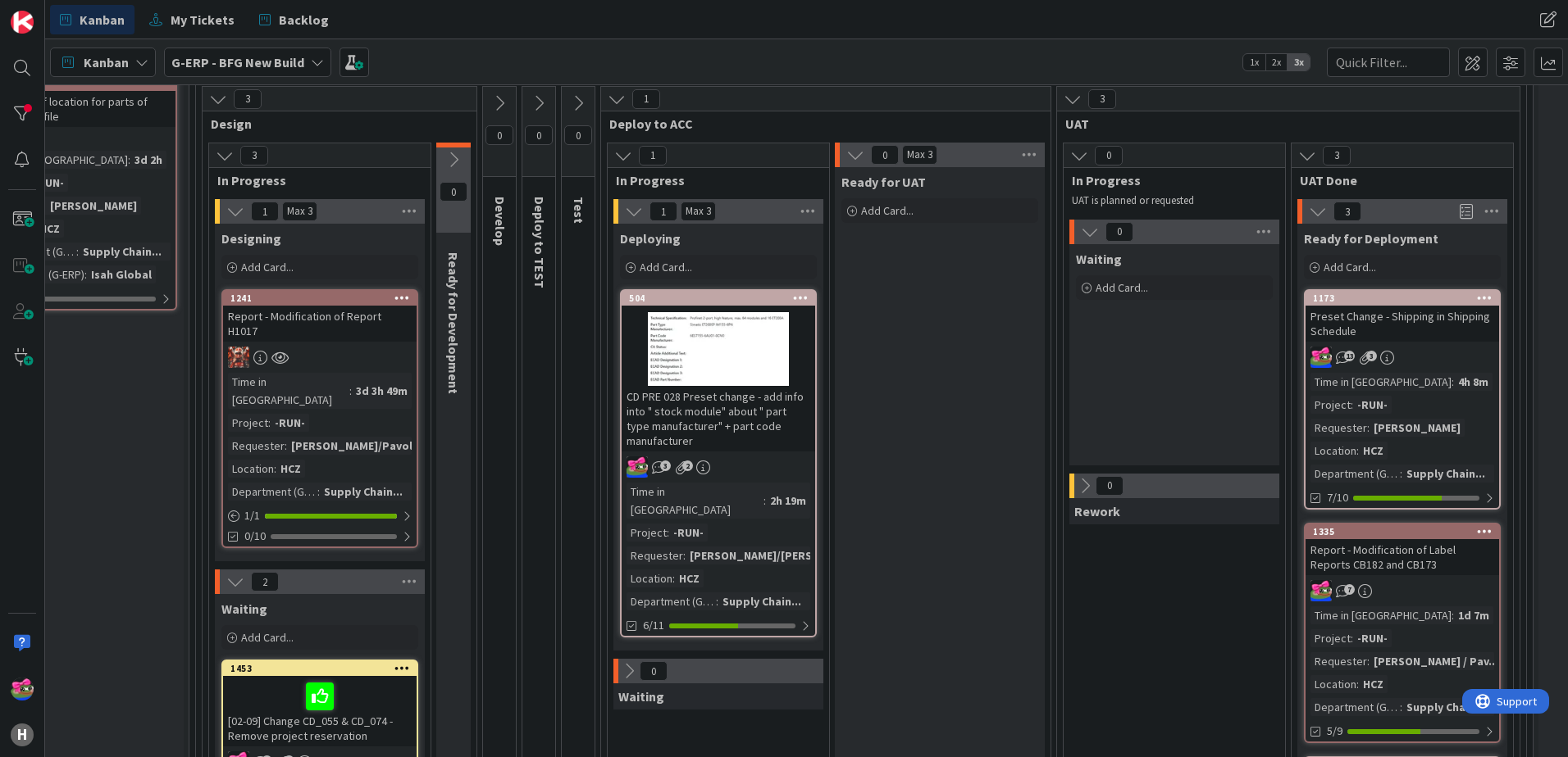
scroll to position [164, 0]
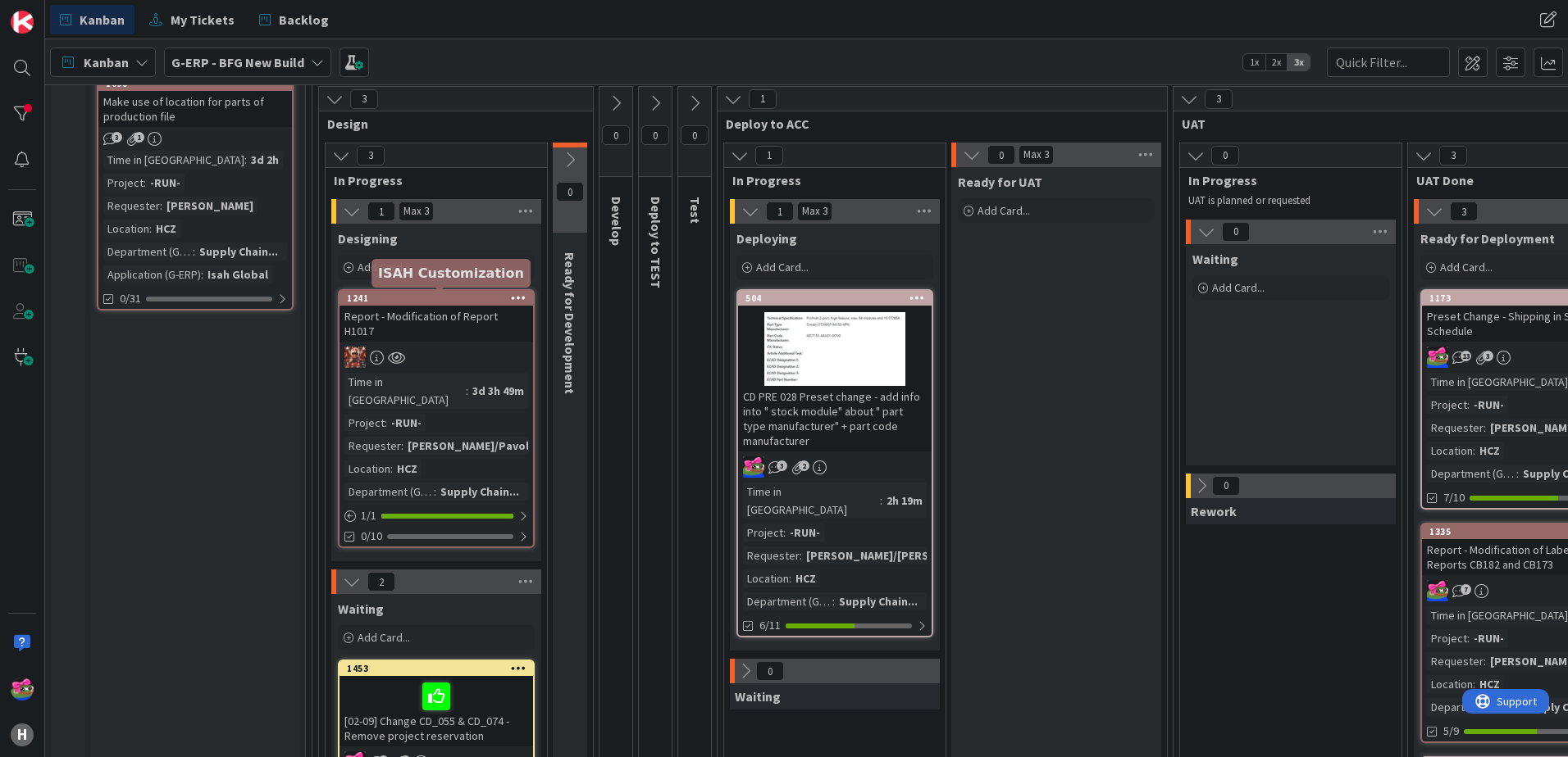
click at [447, 303] on div "1241" at bounding box center [440, 298] width 187 height 11
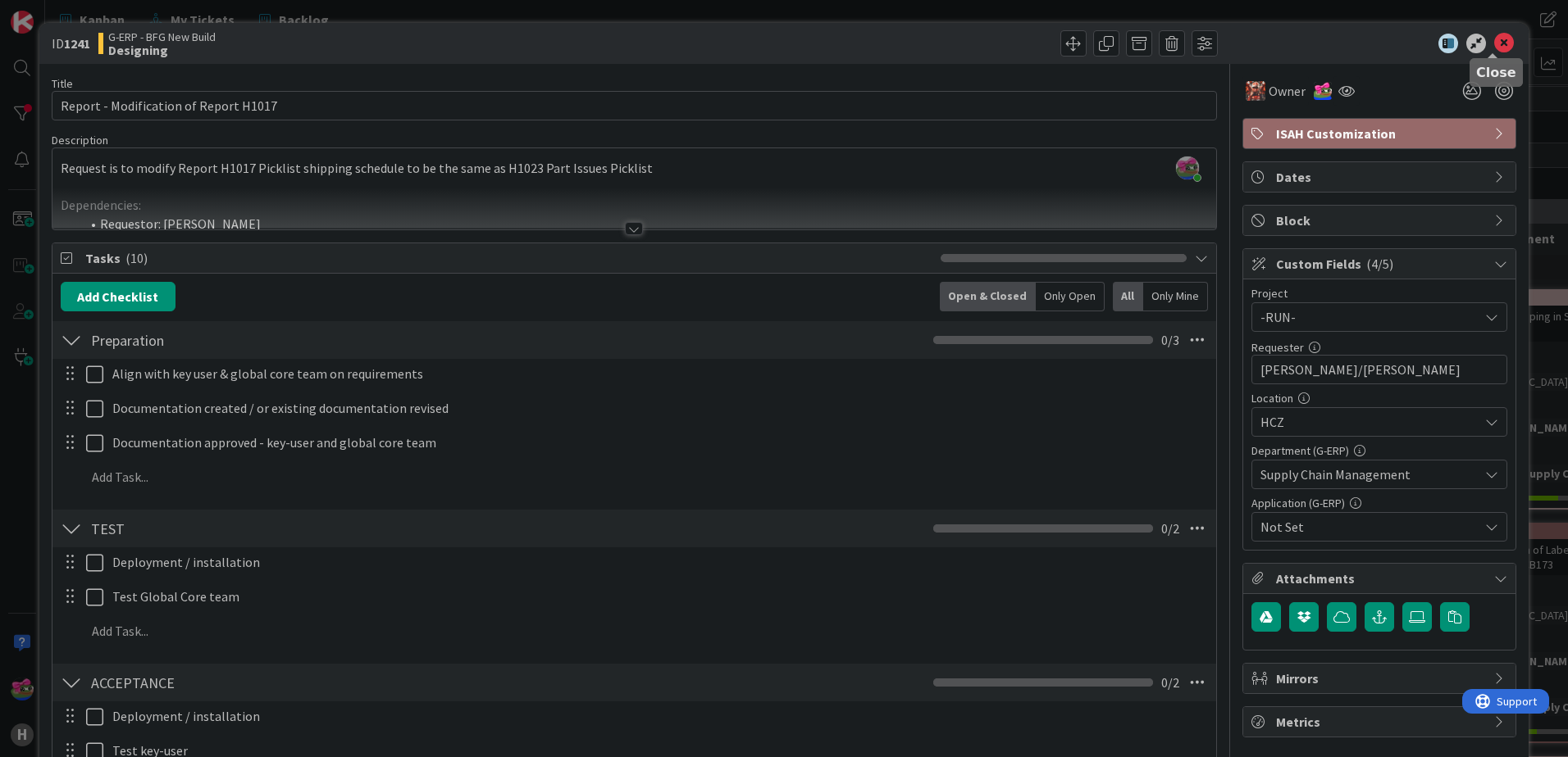
click at [1494, 41] on icon at bounding box center [1504, 44] width 20 height 20
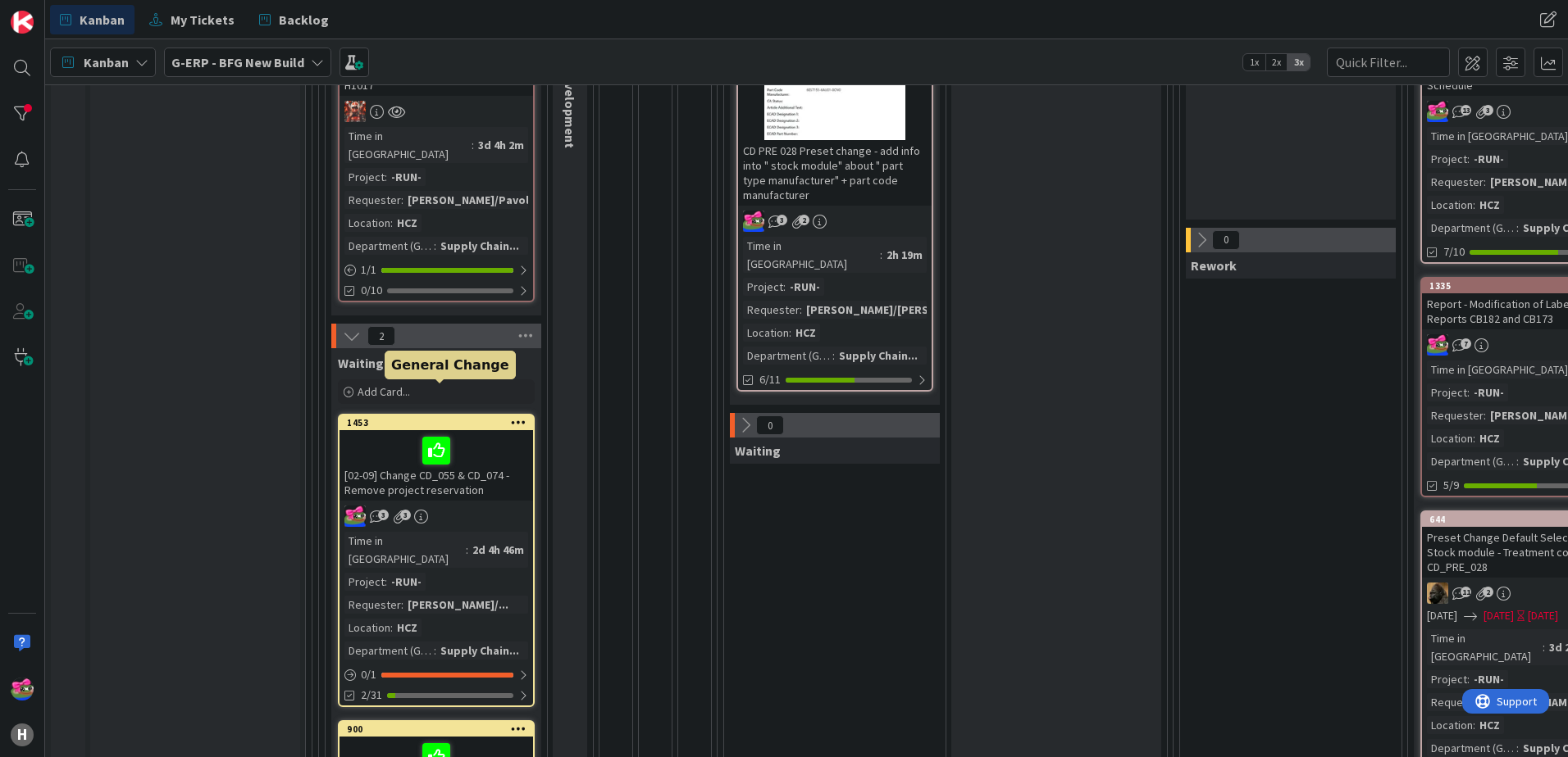
click at [473, 417] on div "1453" at bounding box center [440, 422] width 187 height 11
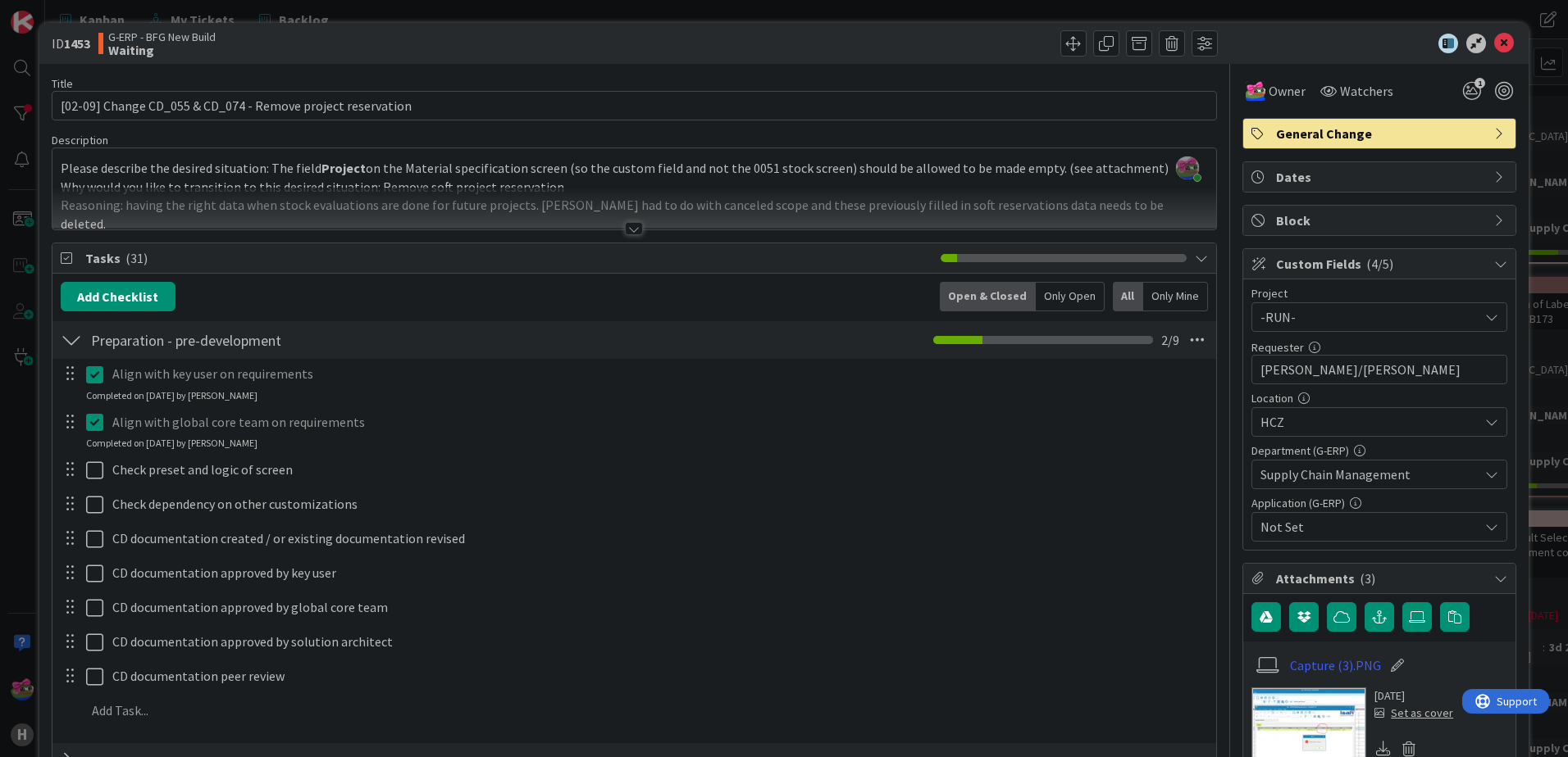
click at [636, 224] on div at bounding box center [634, 228] width 18 height 13
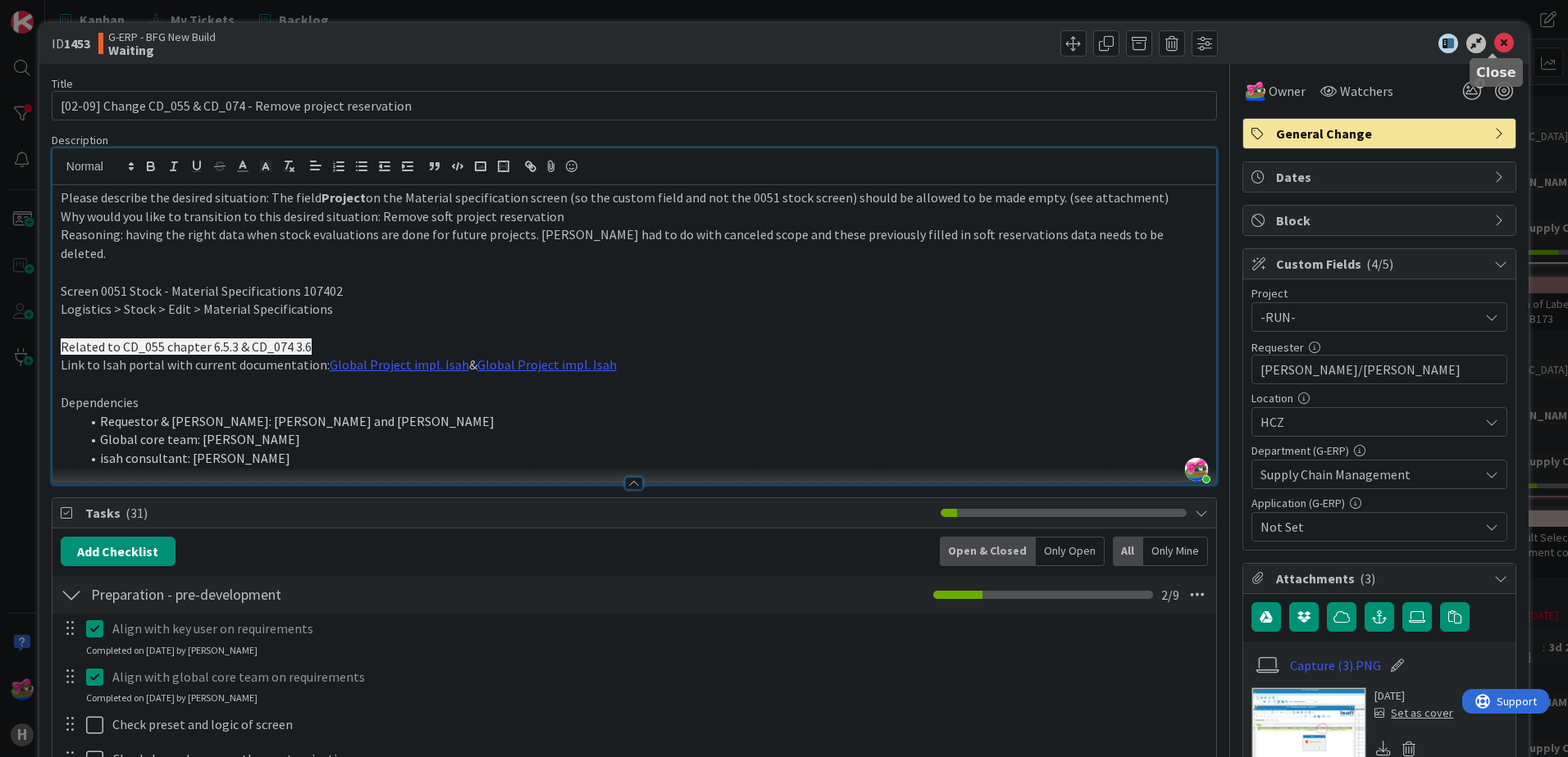
click at [1494, 41] on icon at bounding box center [1504, 44] width 20 height 20
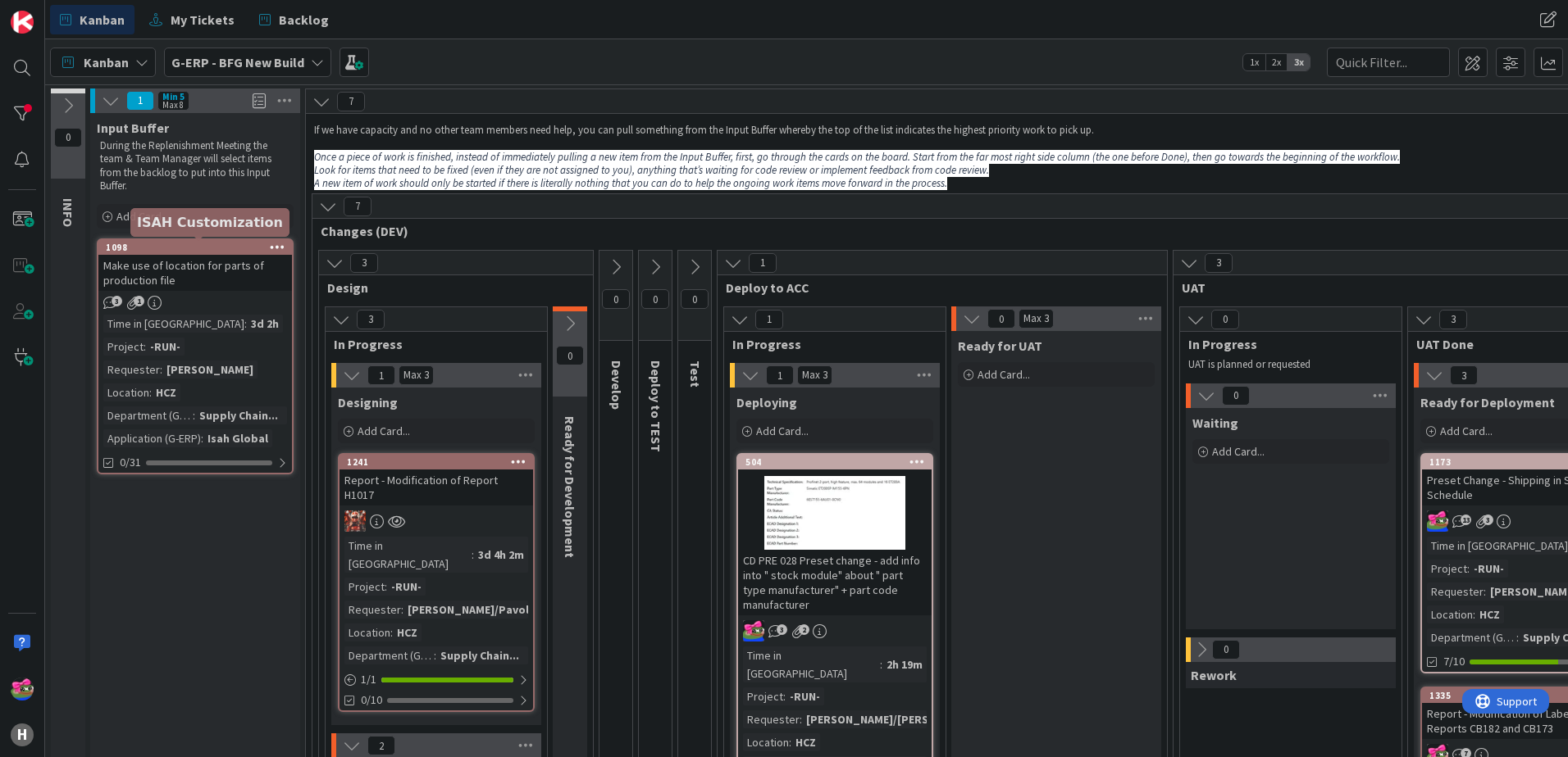
click at [193, 251] on div "1098" at bounding box center [199, 247] width 187 height 11
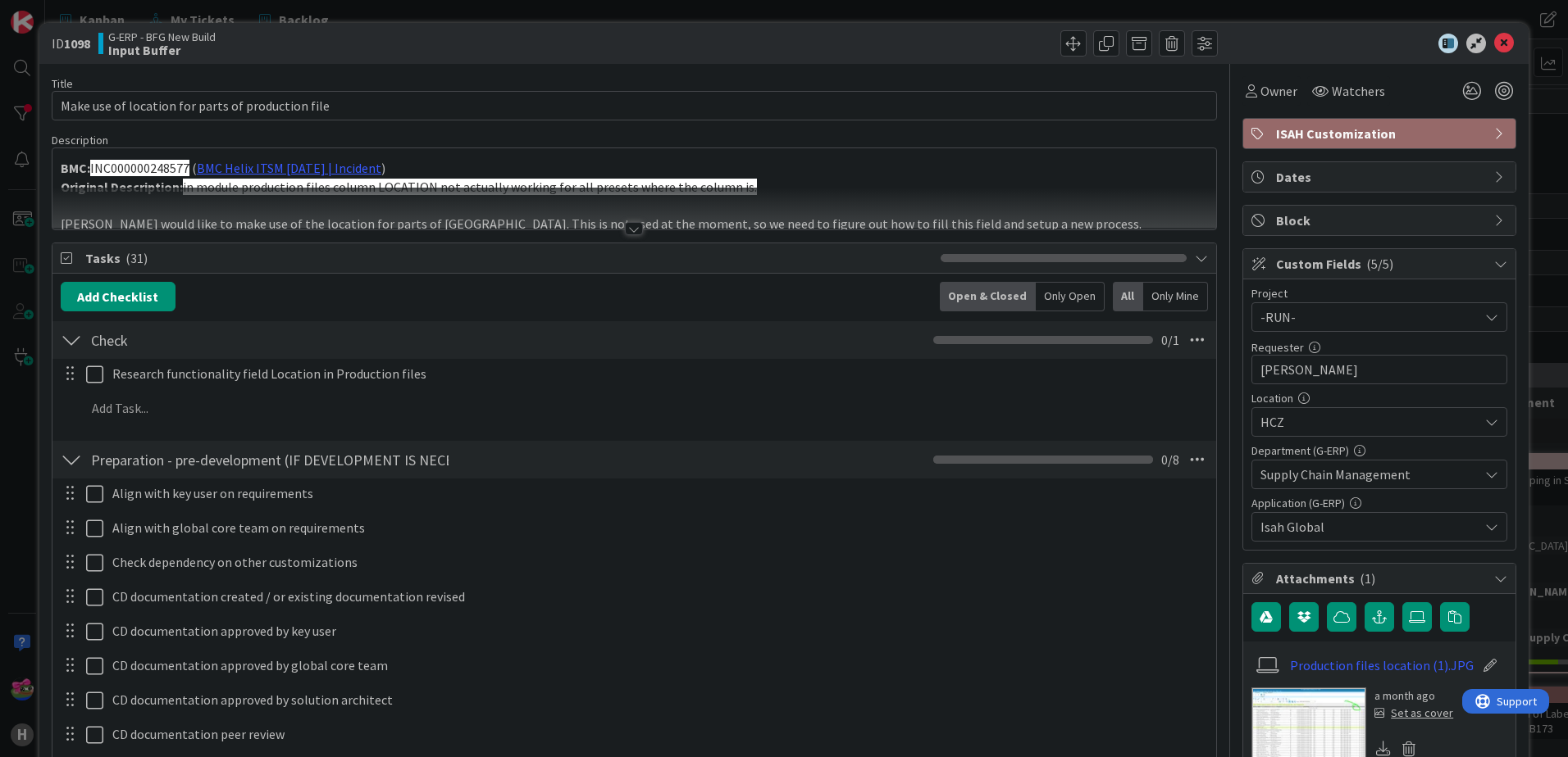
click at [630, 230] on div at bounding box center [634, 228] width 18 height 13
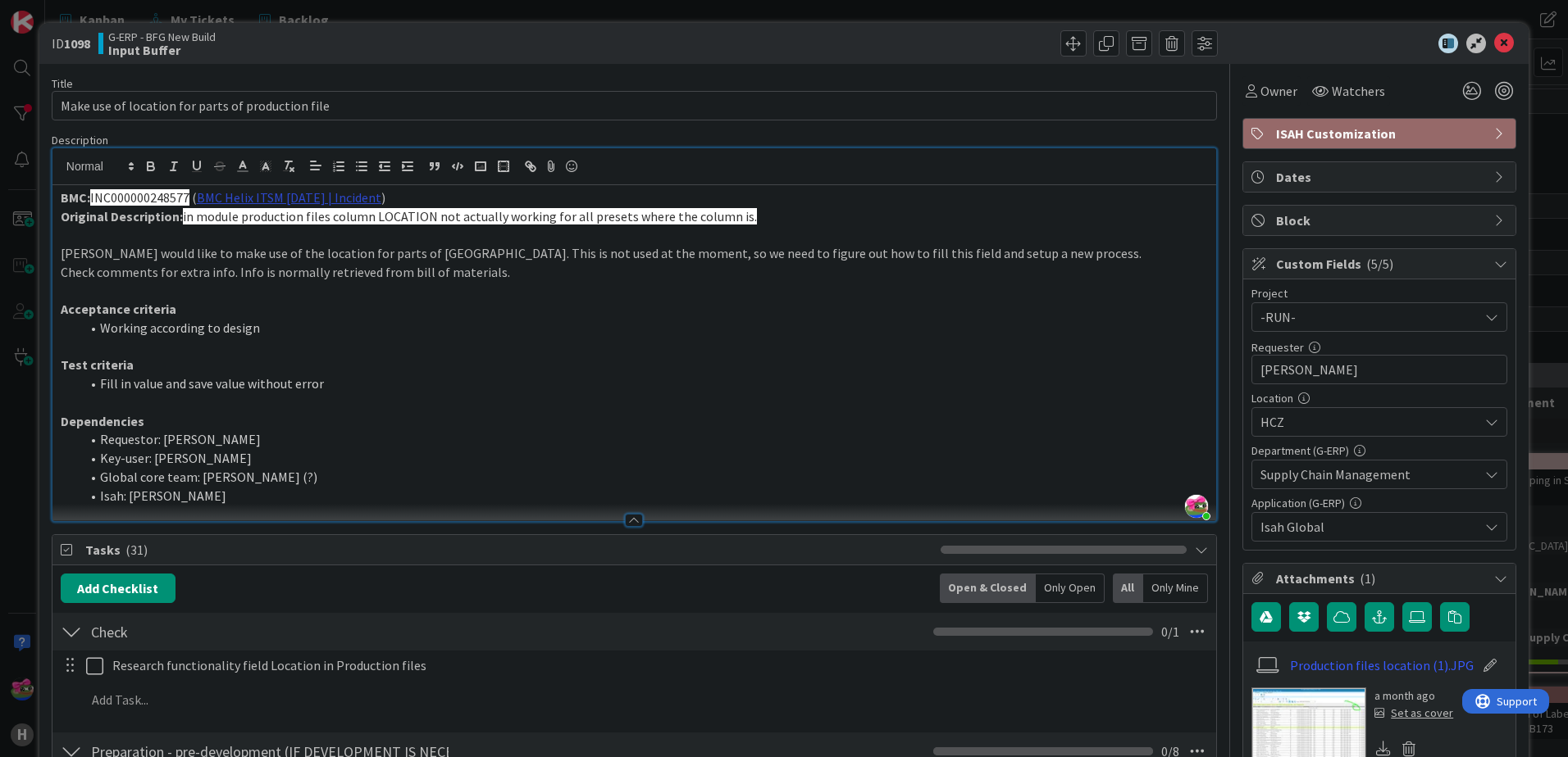
click at [270, 203] on link "BMC Helix ITSM [DATE] | Incident" at bounding box center [289, 197] width 185 height 17
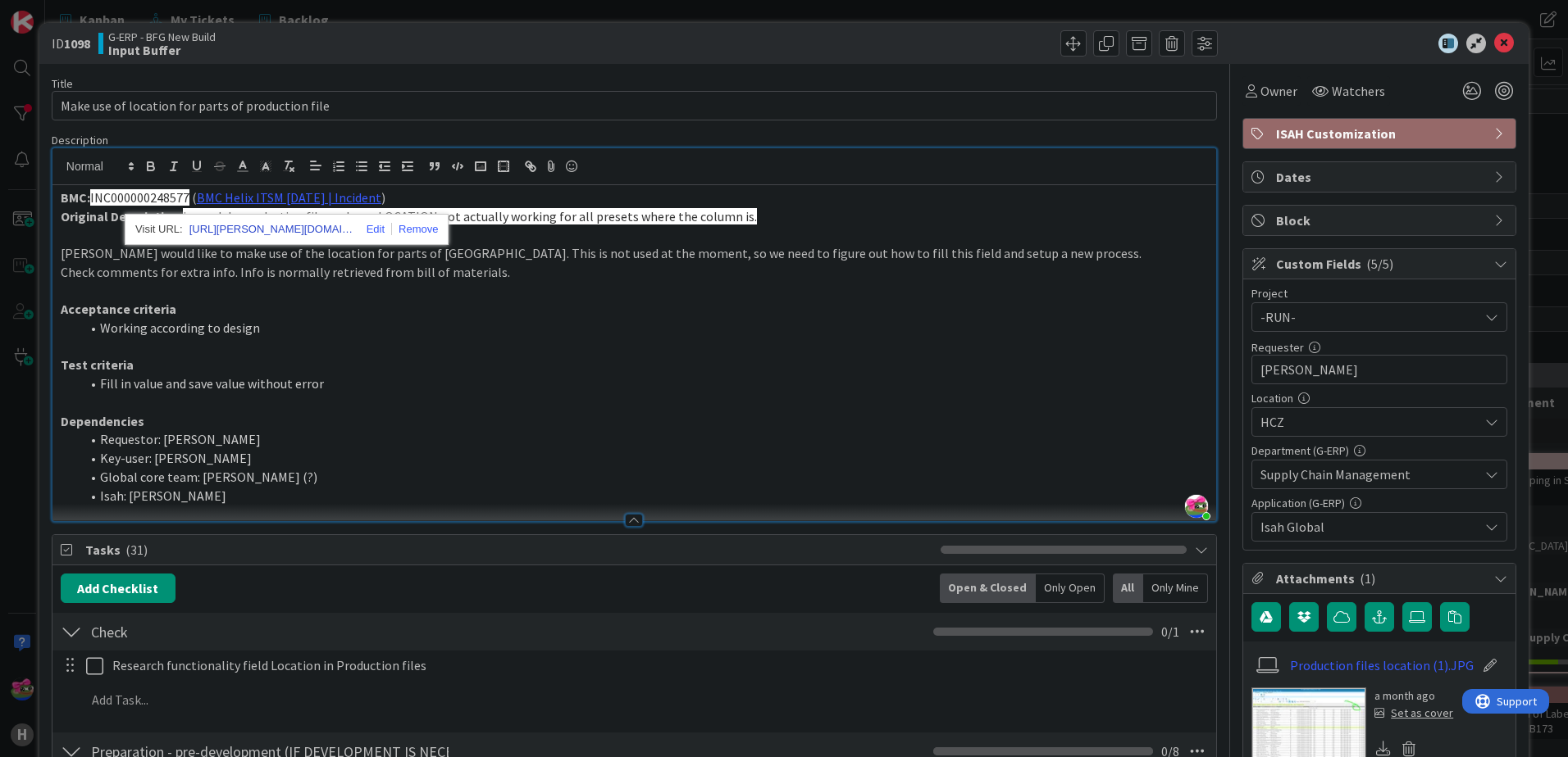
click at [276, 226] on link "[URL][PERSON_NAME][DOMAIN_NAME]" at bounding box center [271, 229] width 164 height 21
click at [512, 302] on p "Acceptance criteria" at bounding box center [635, 309] width 1147 height 19
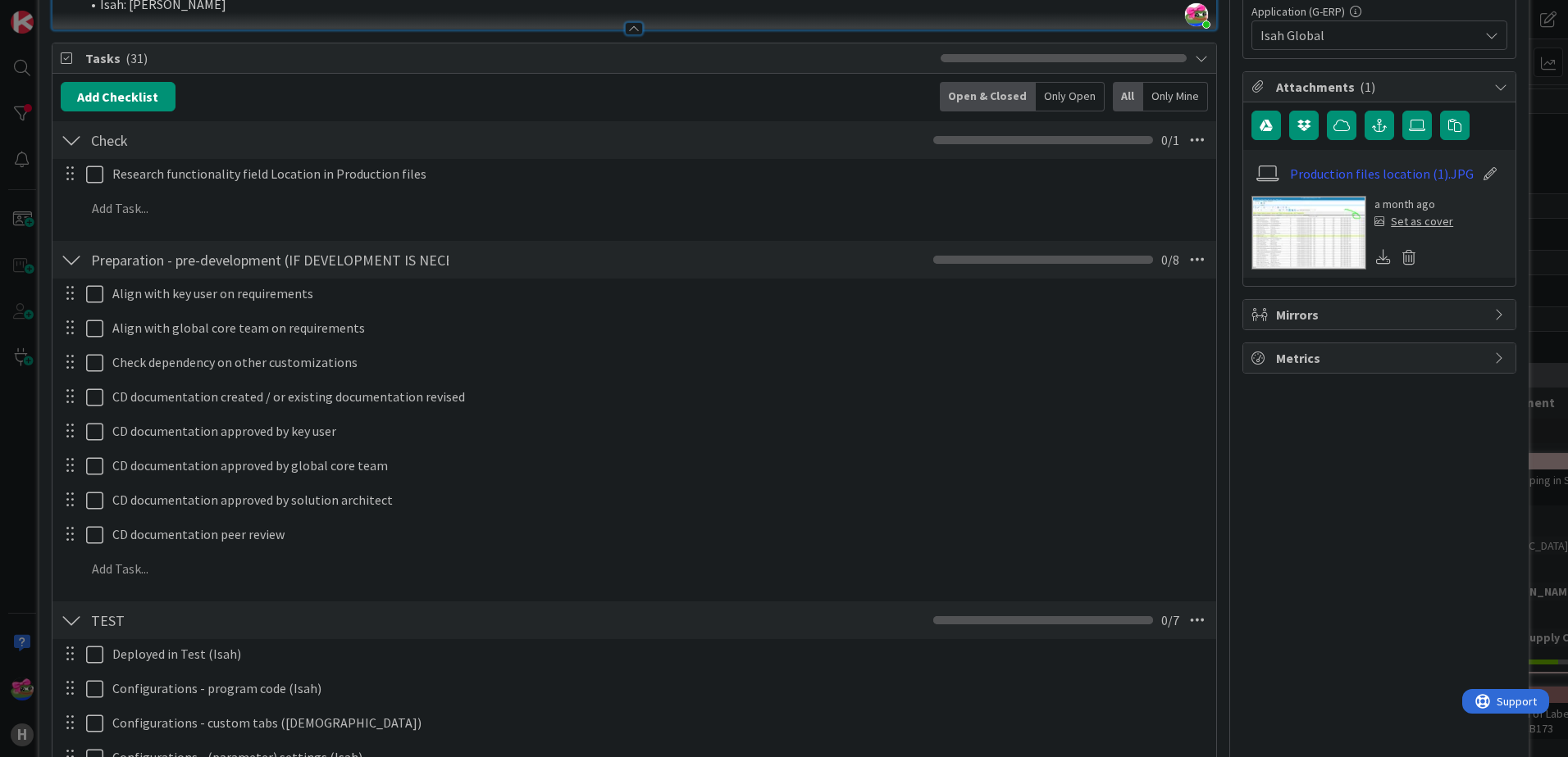
scroll to position [82, 0]
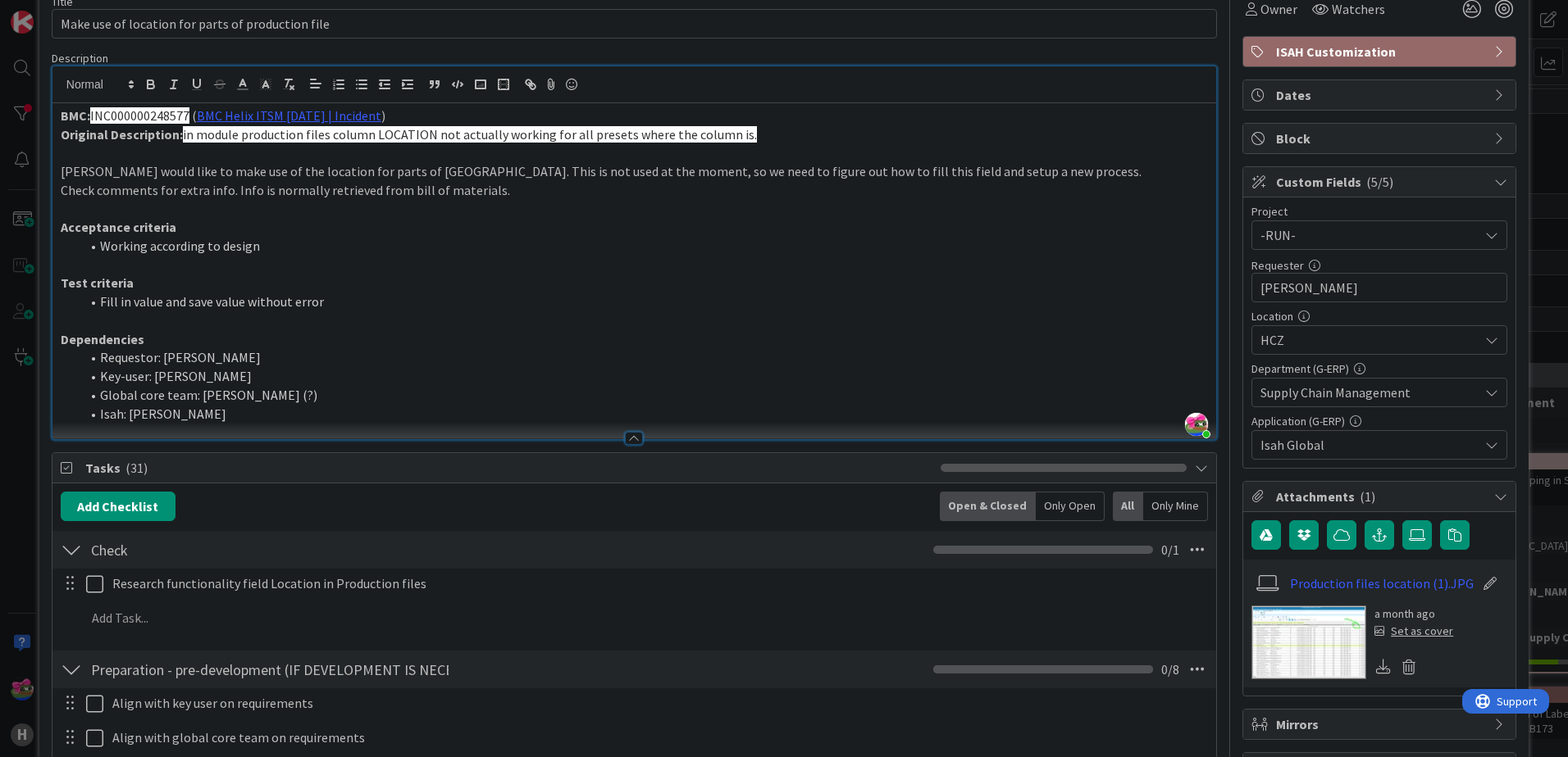
click at [446, 296] on li "Fill in value and save value without error" at bounding box center [644, 302] width 1128 height 19
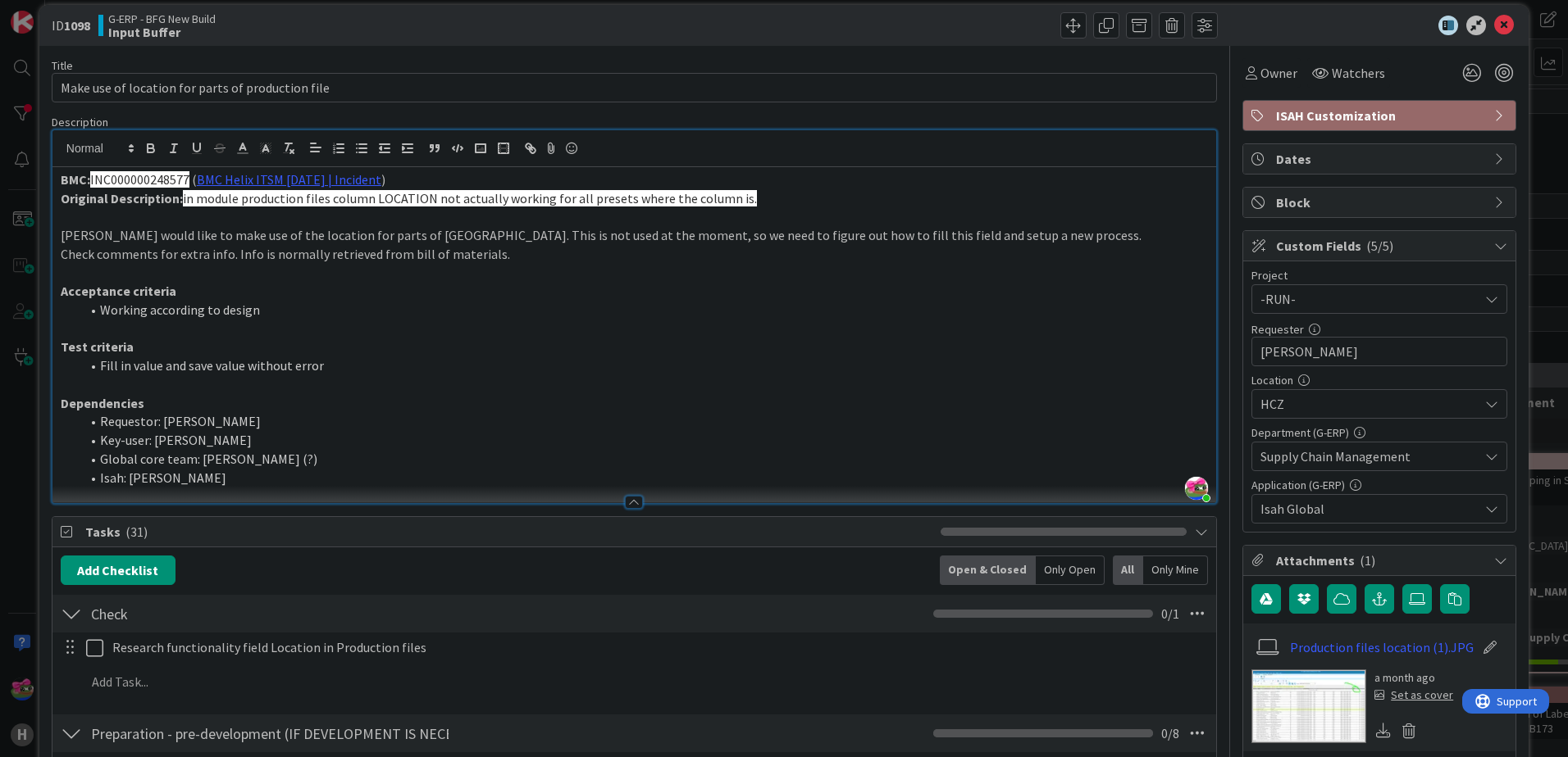
scroll to position [0, 0]
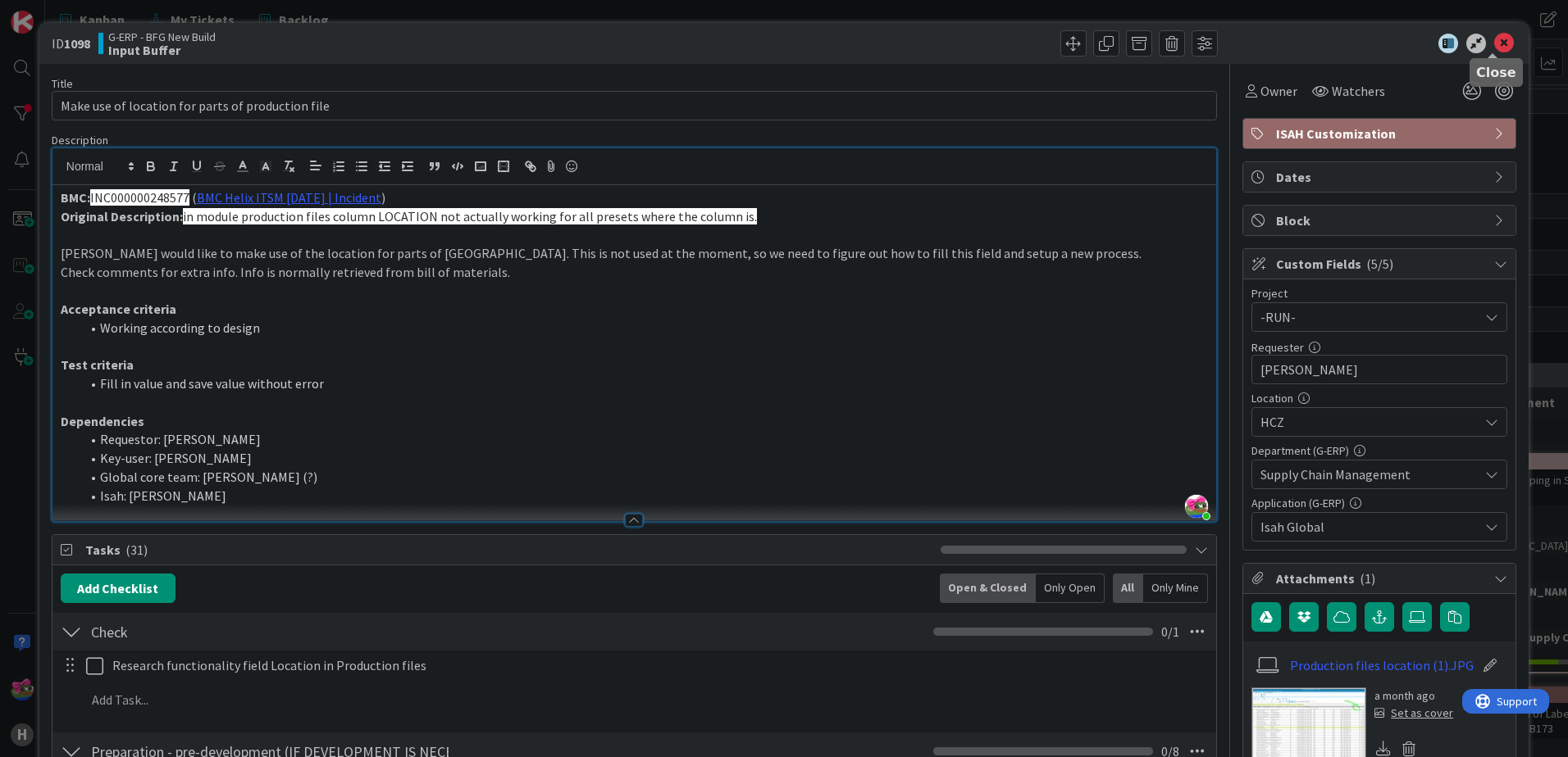
click at [1494, 40] on icon at bounding box center [1504, 44] width 20 height 20
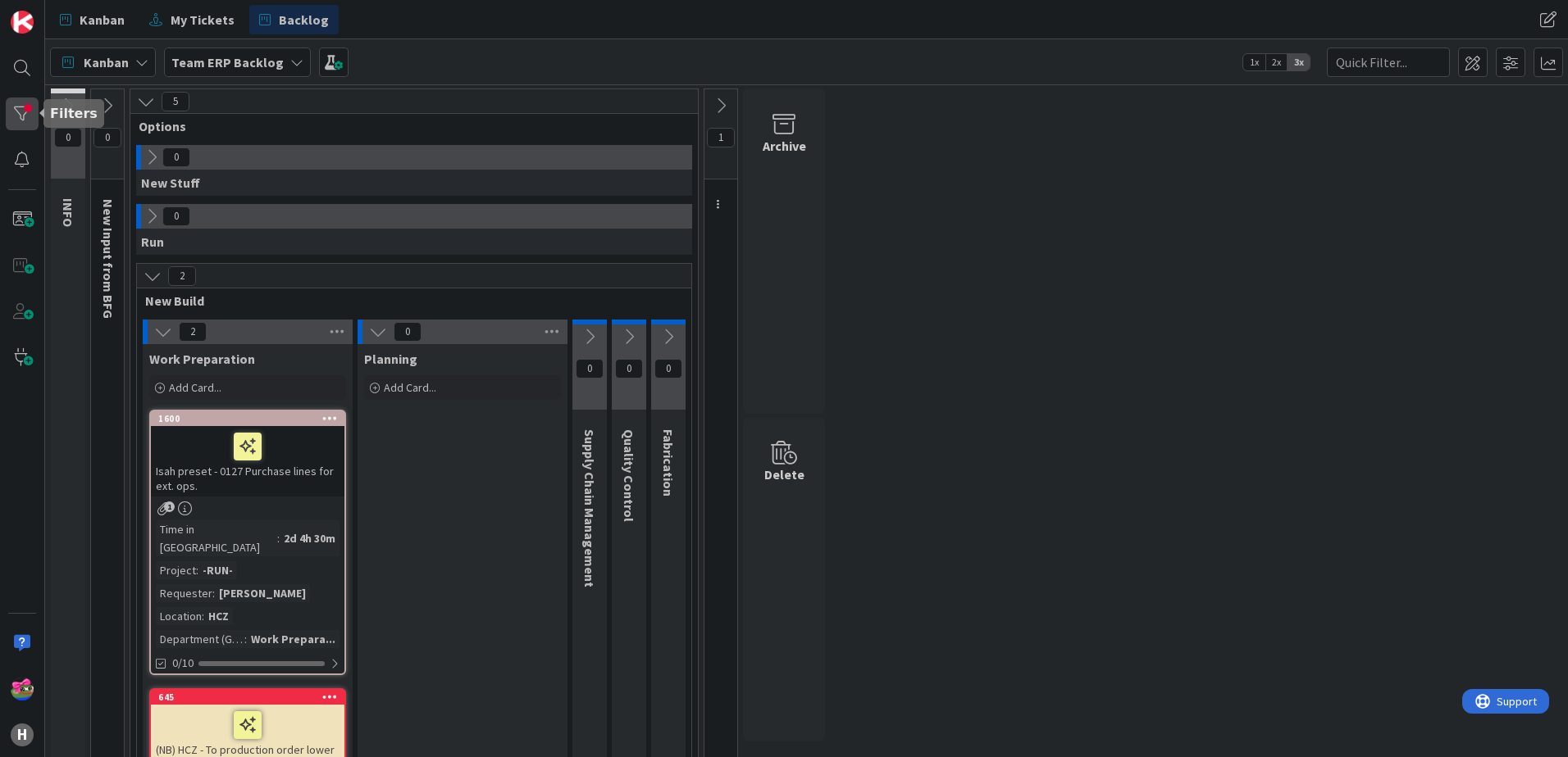
click at [24, 126] on div at bounding box center [23, 114] width 33 height 33
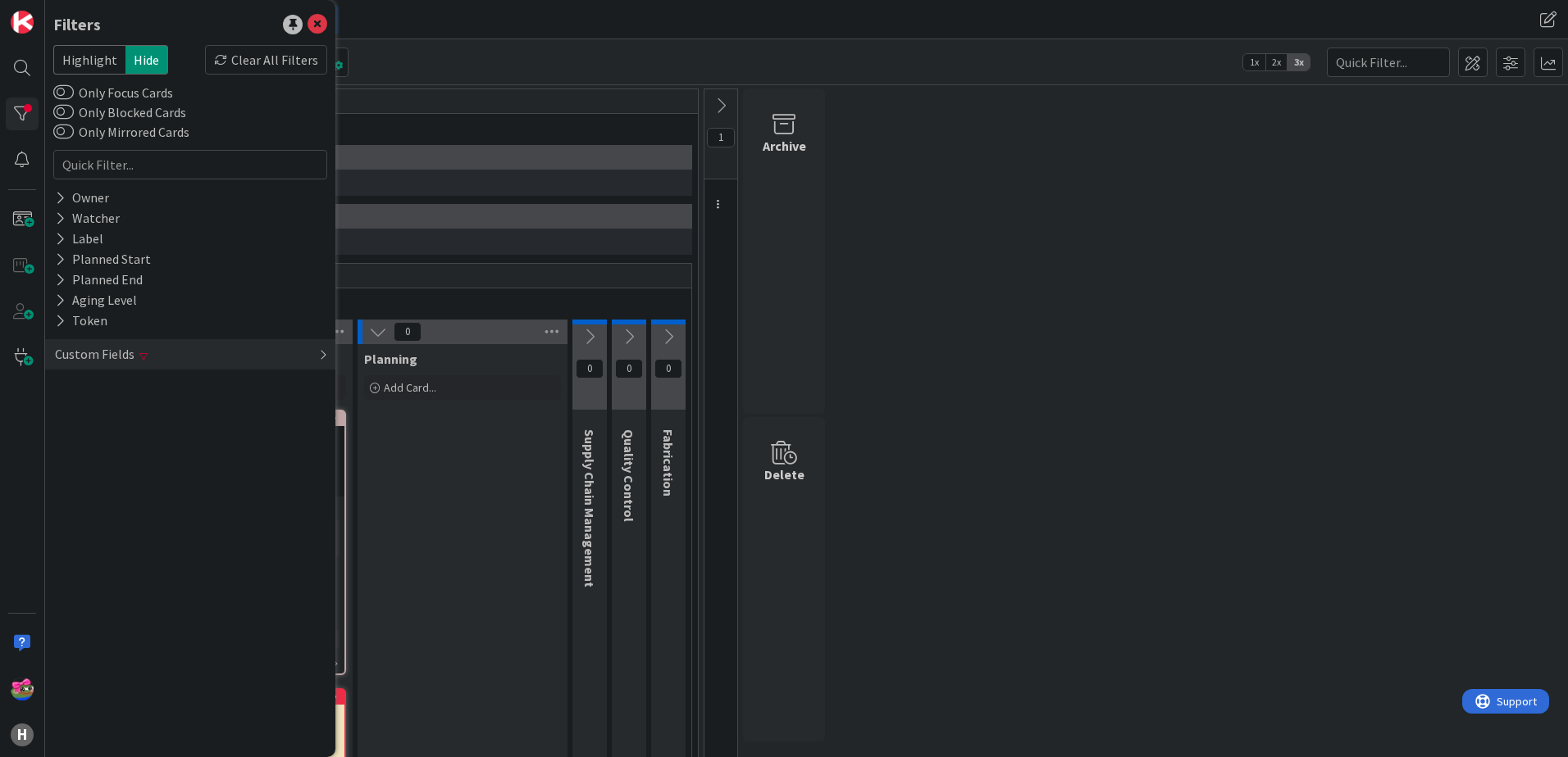
click at [139, 359] on span at bounding box center [143, 356] width 8 height 10
click at [293, 450] on icon at bounding box center [288, 449] width 11 height 11
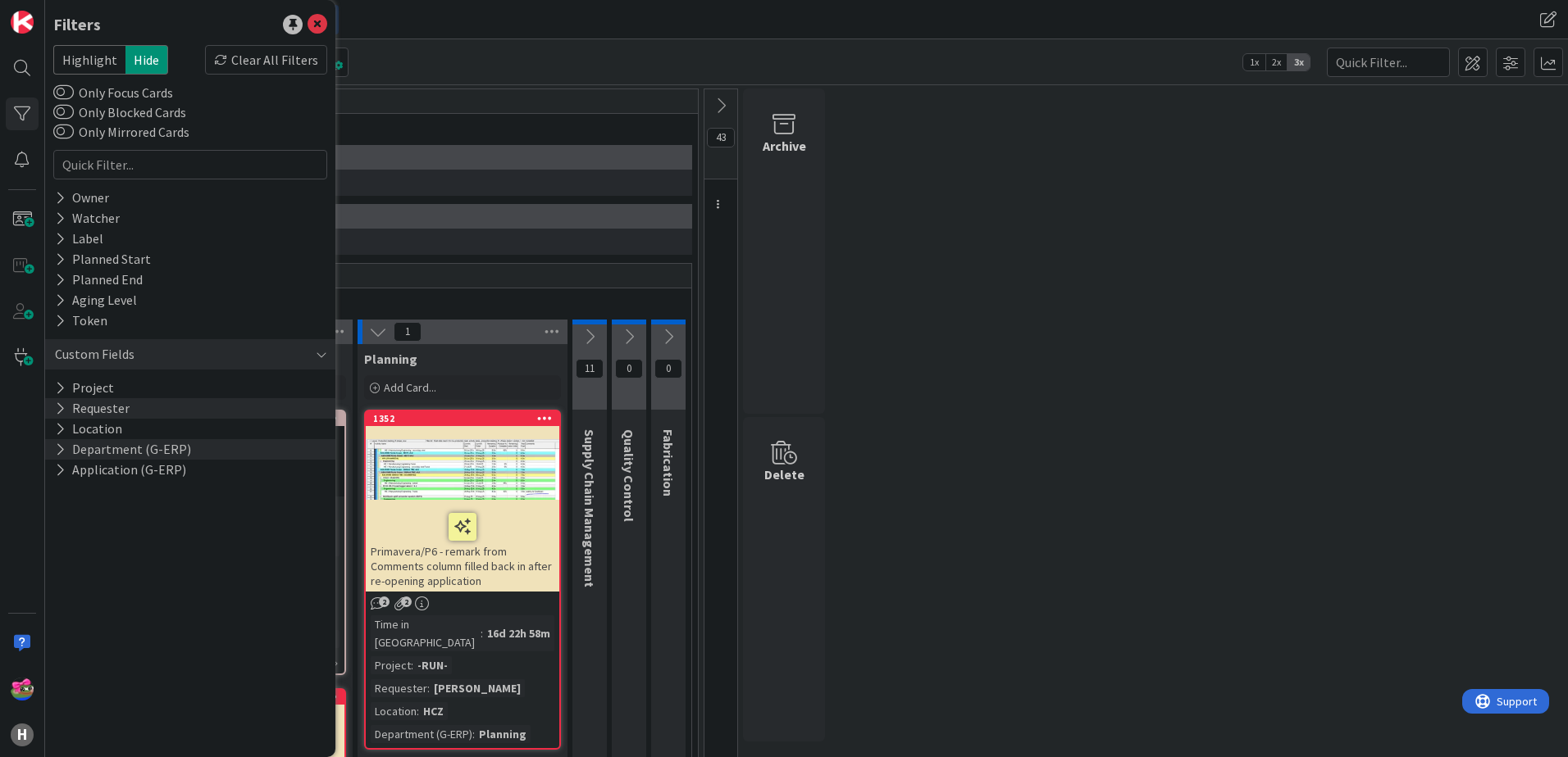
click at [108, 412] on button "Requester" at bounding box center [92, 409] width 78 height 21
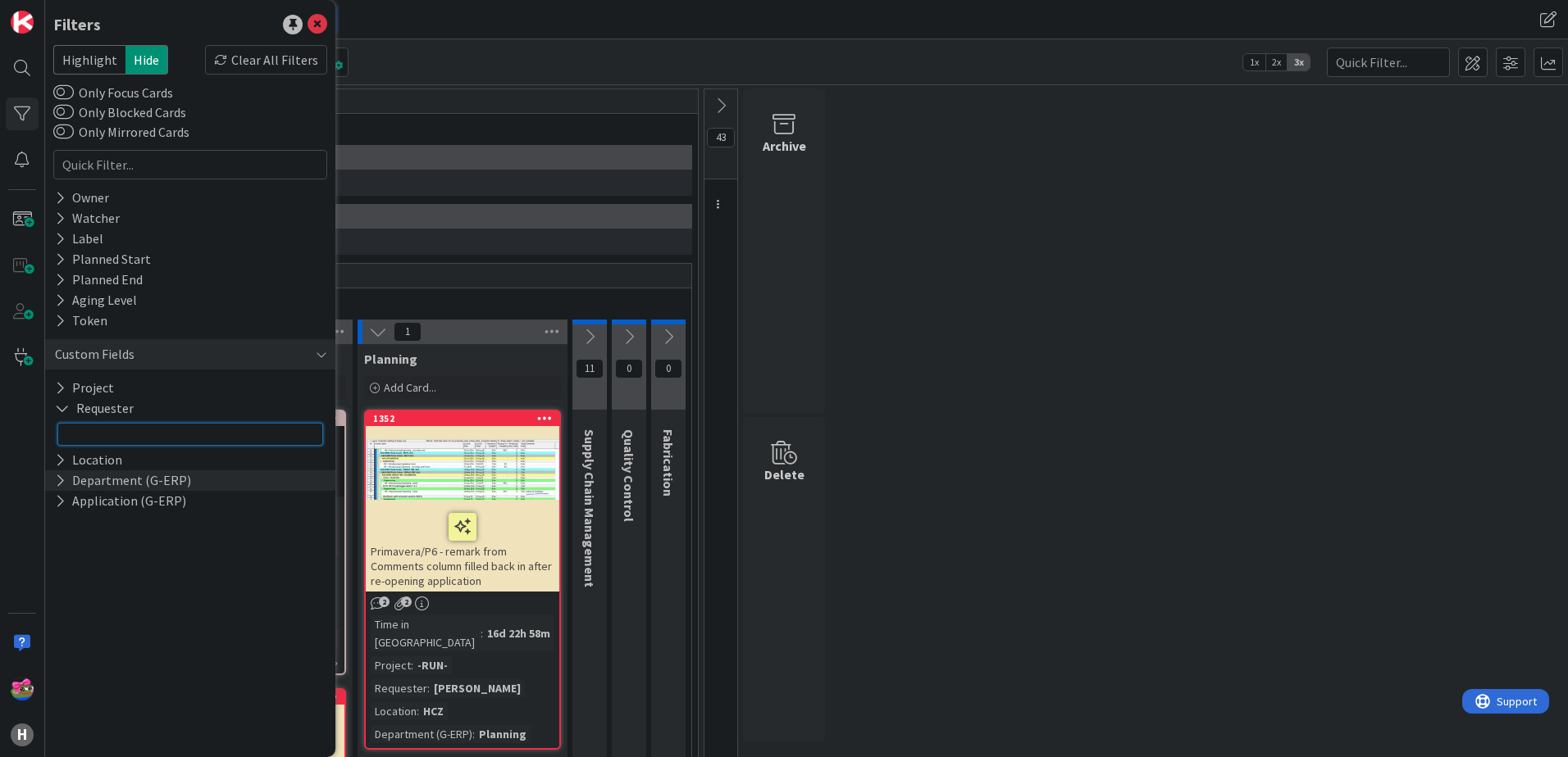
click at [146, 430] on input "text" at bounding box center [190, 434] width 266 height 23
type input "melus"
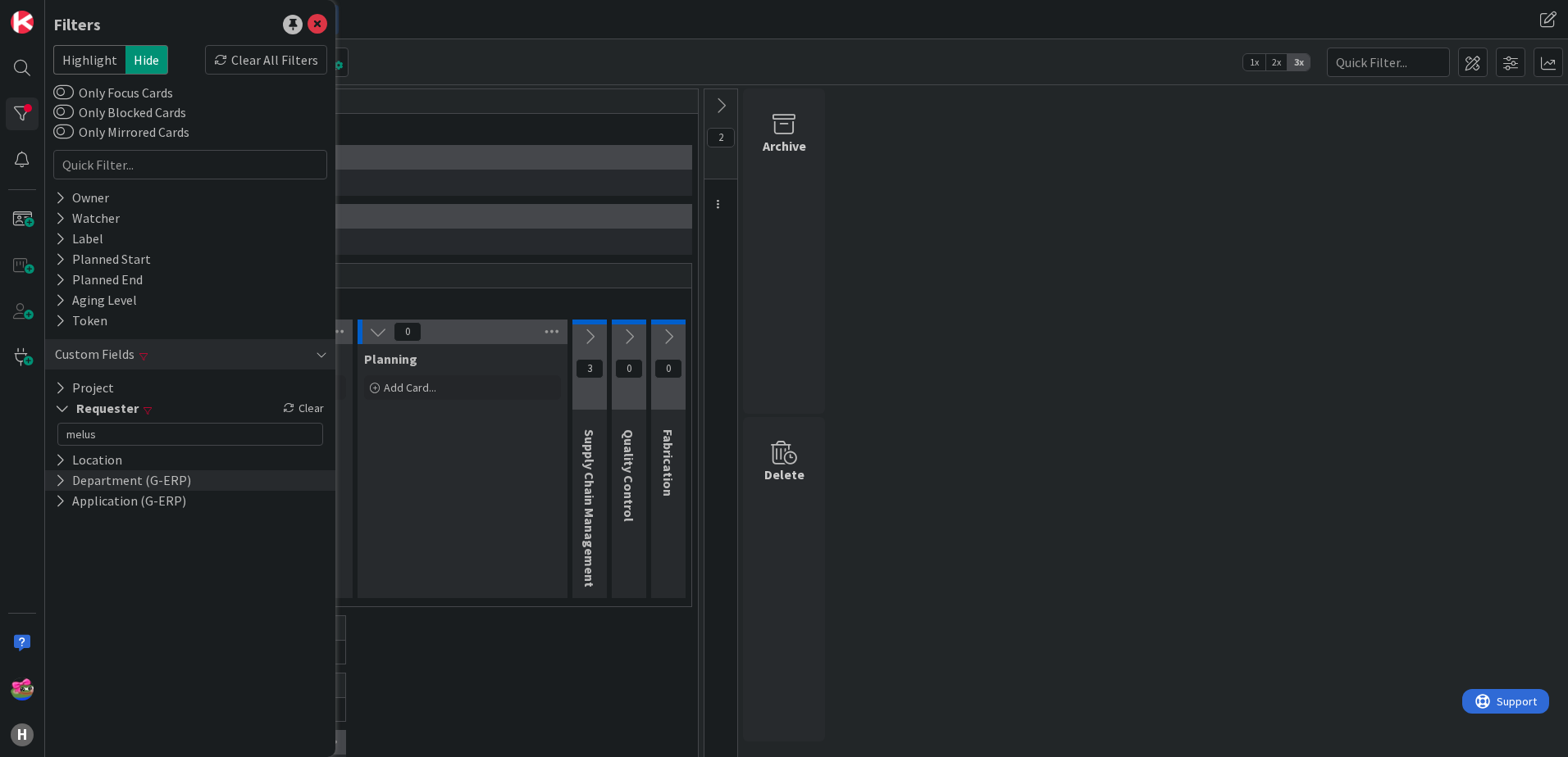
click at [476, 43] on div "Kanban Team ERP Backlog 1x 2x 3x" at bounding box center [806, 62] width 1523 height 45
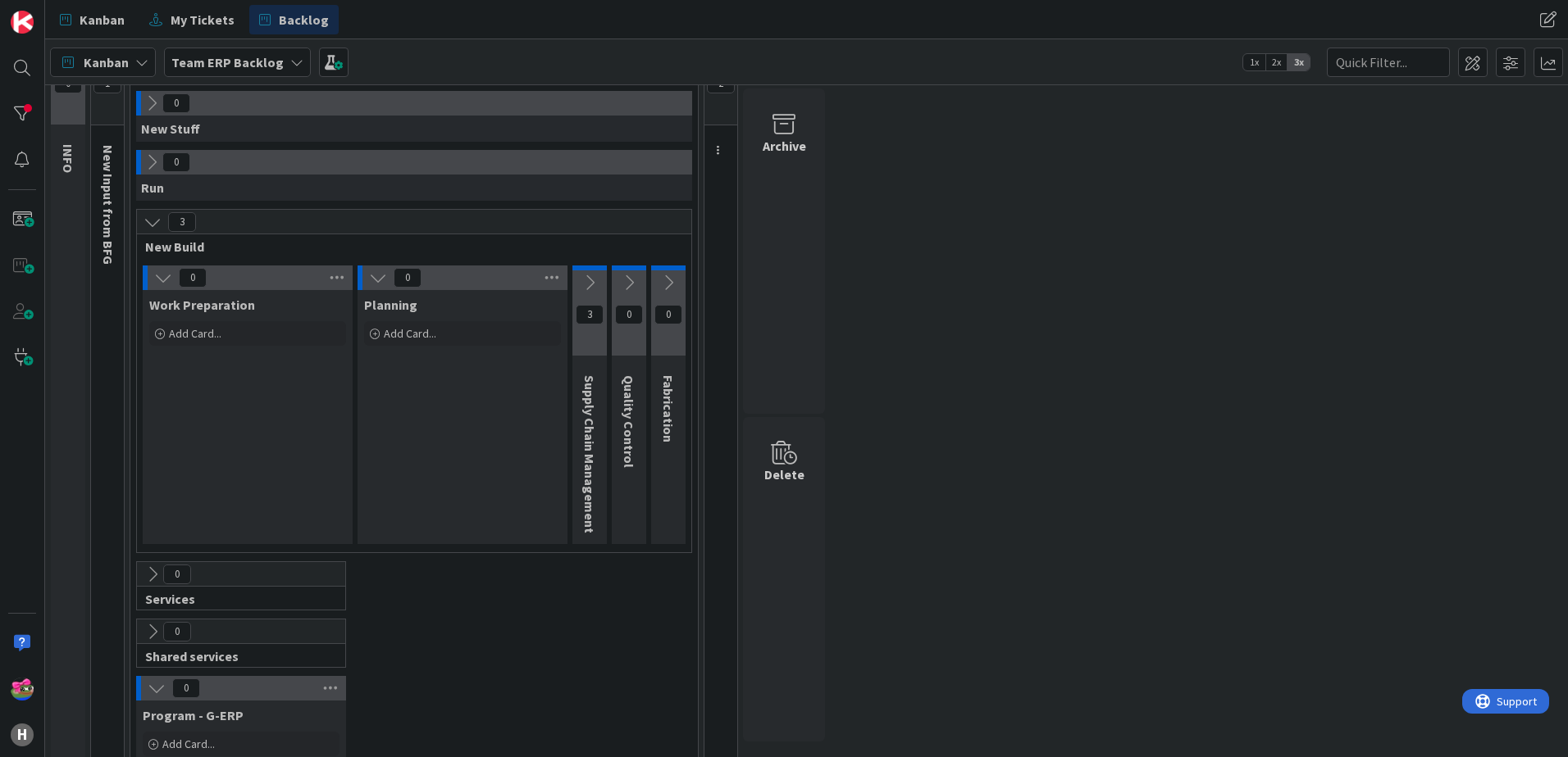
scroll to position [82, 0]
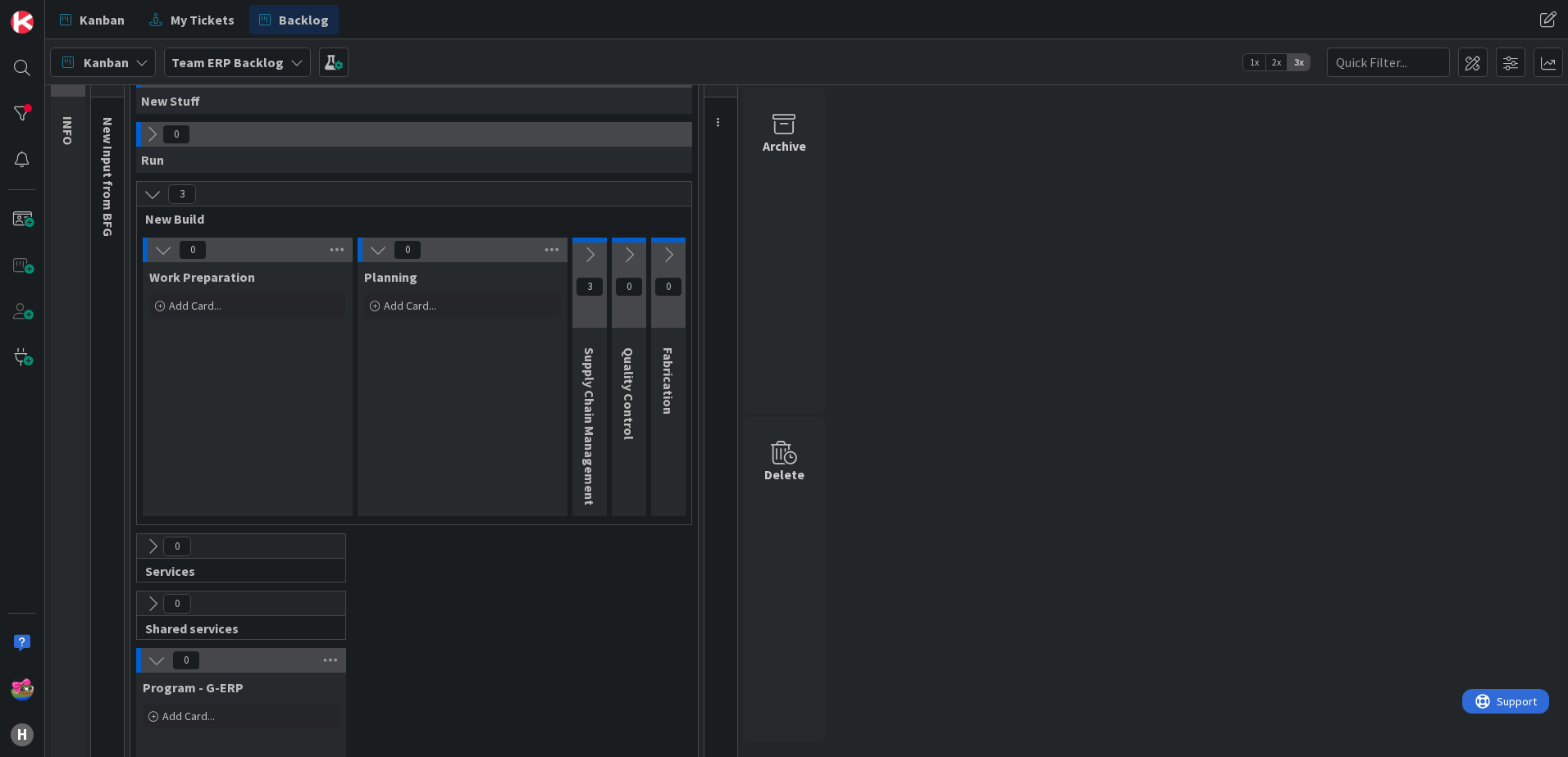
click at [154, 259] on button at bounding box center [163, 250] width 21 height 21
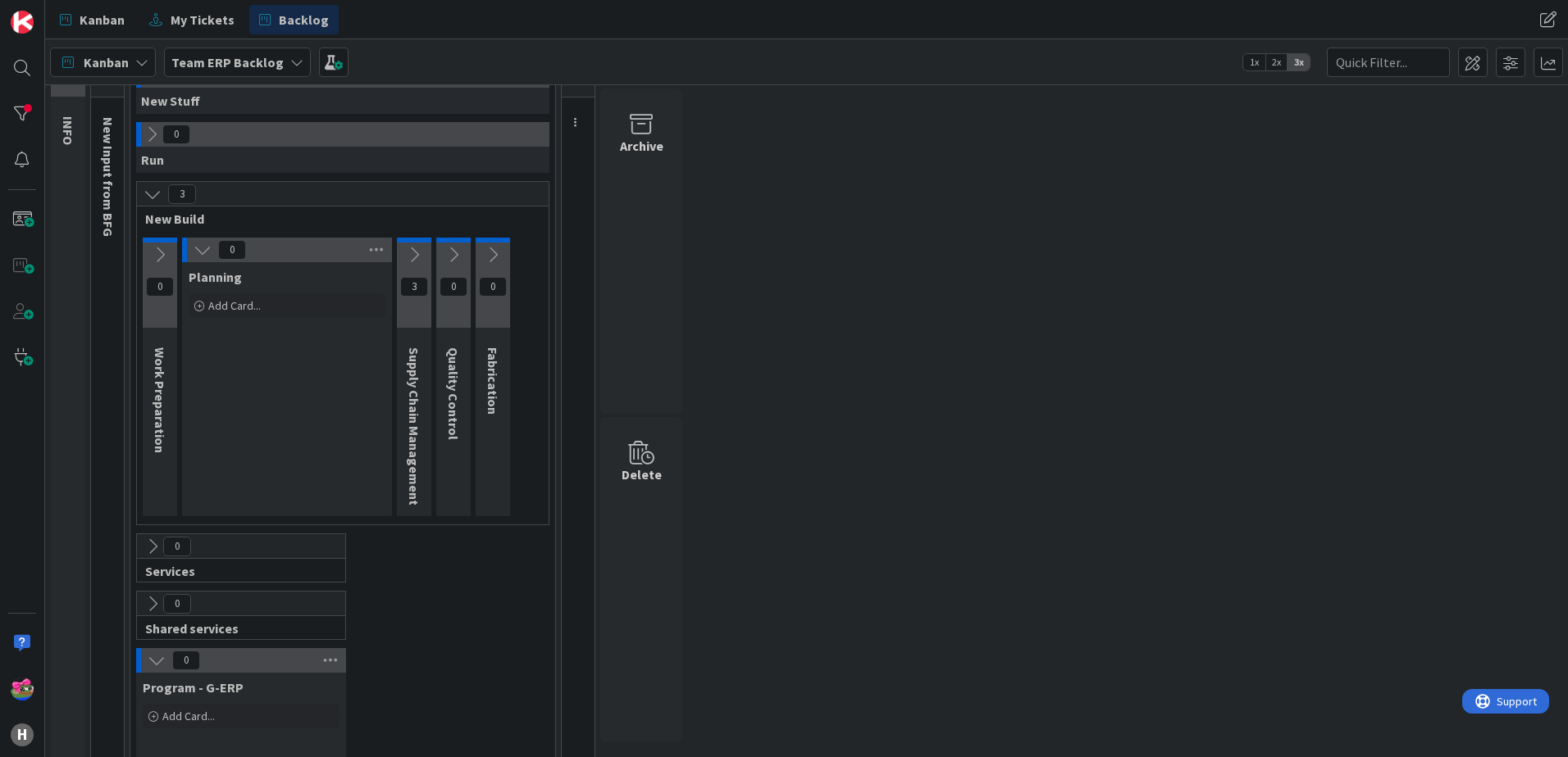
click at [207, 251] on icon at bounding box center [202, 250] width 18 height 18
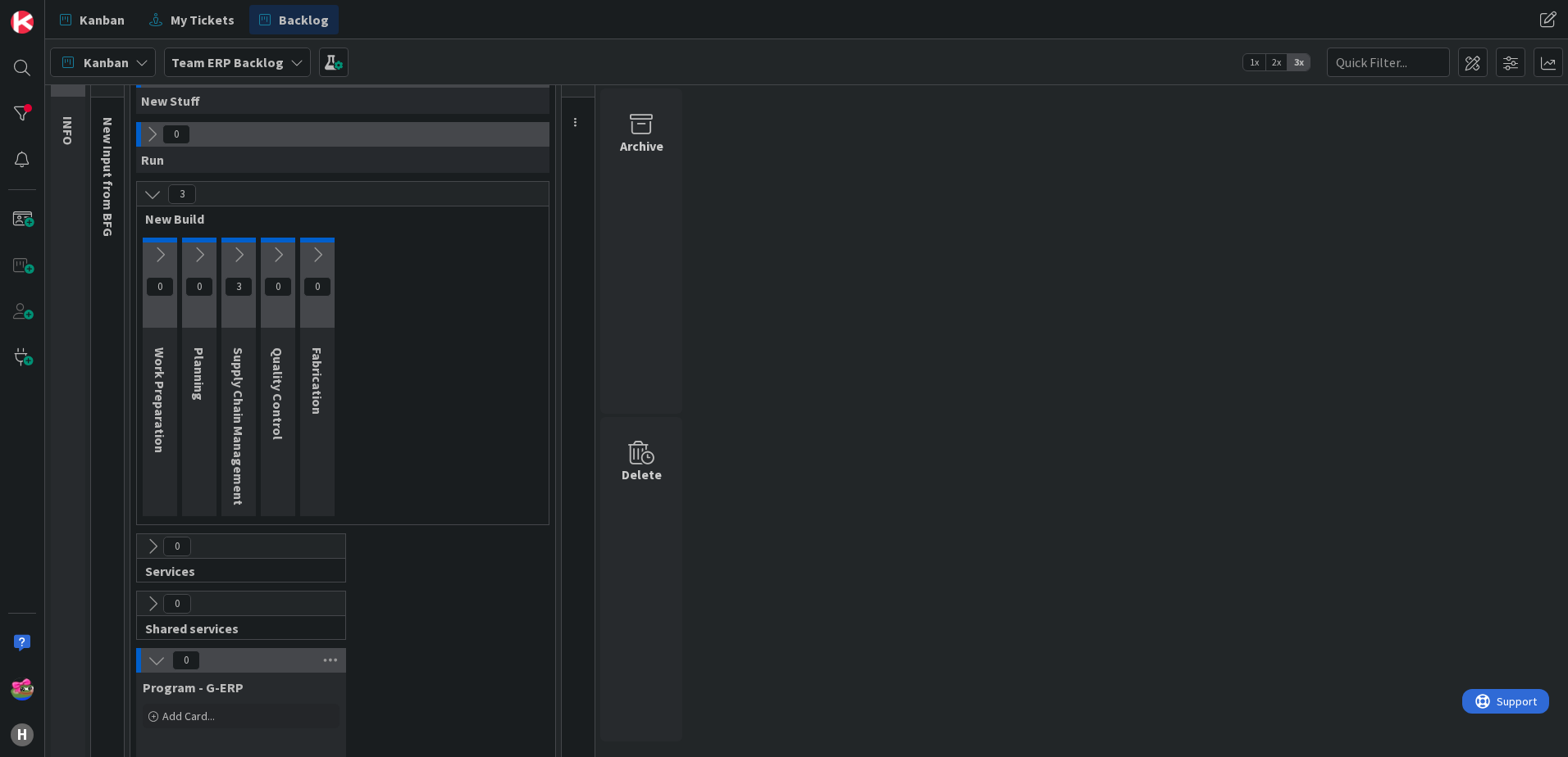
click at [238, 255] on icon at bounding box center [238, 254] width 18 height 18
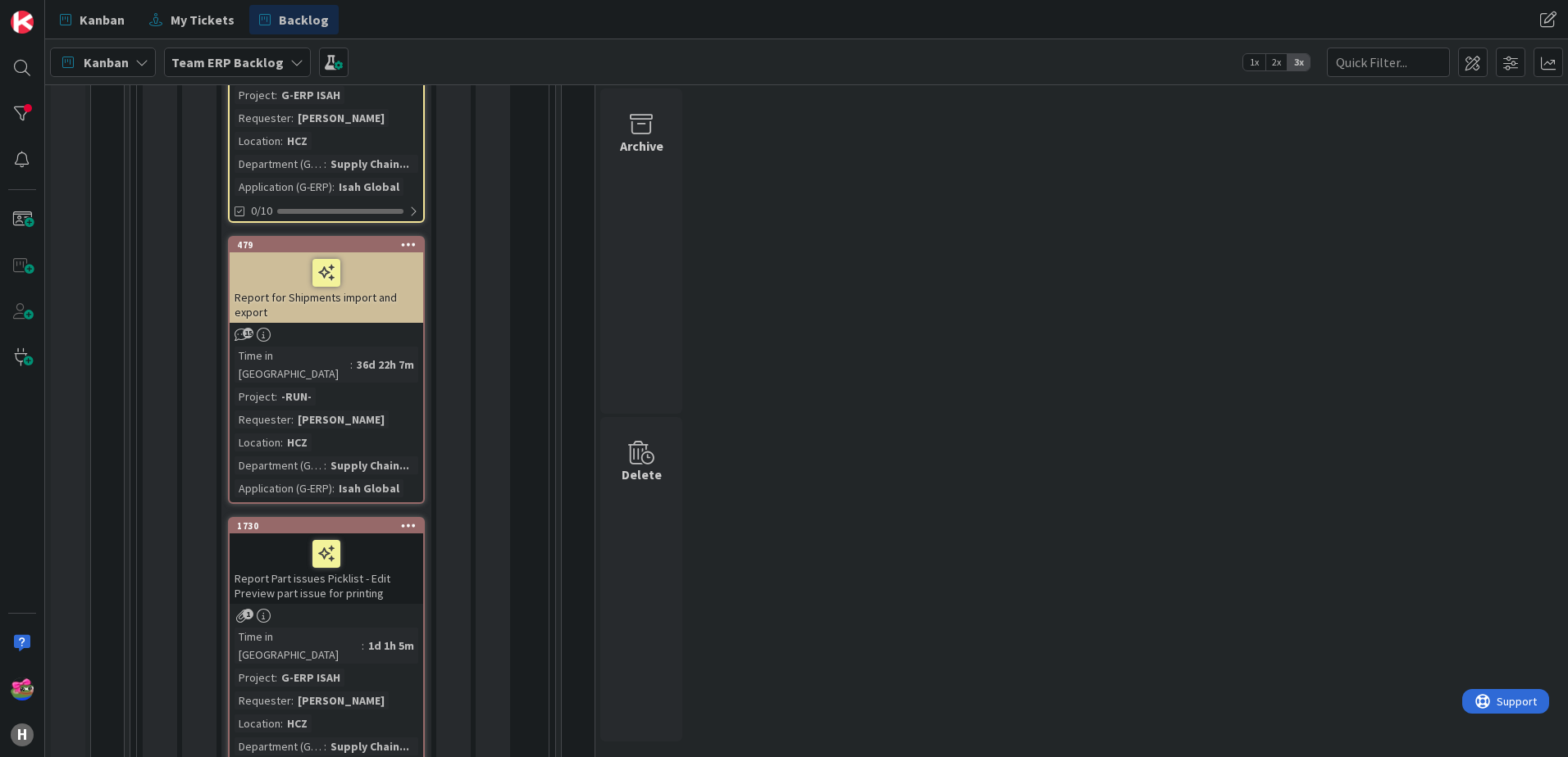
scroll to position [491, 0]
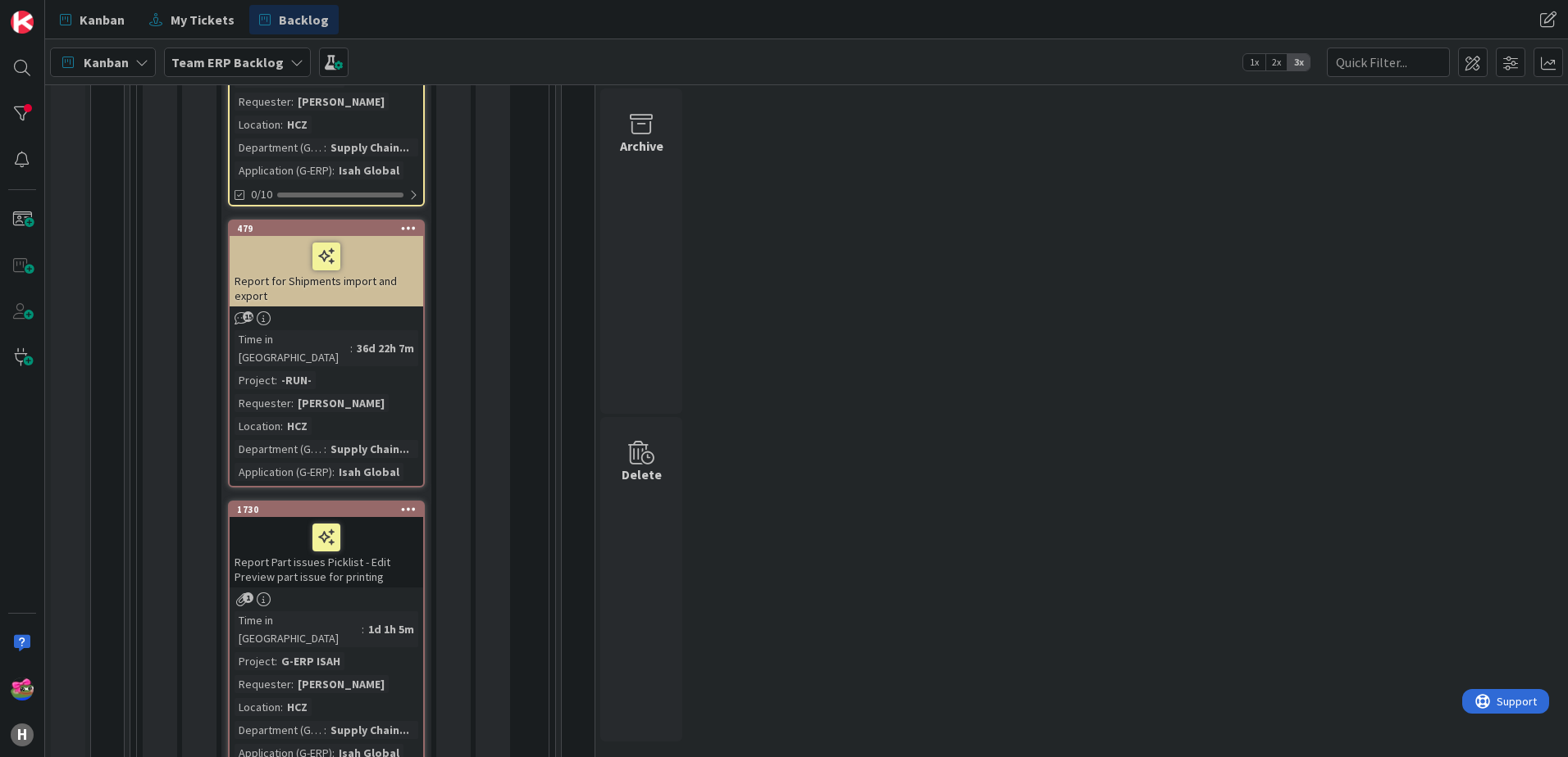
click at [393, 257] on div "Report for Shipments import and export" at bounding box center [326, 271] width 193 height 71
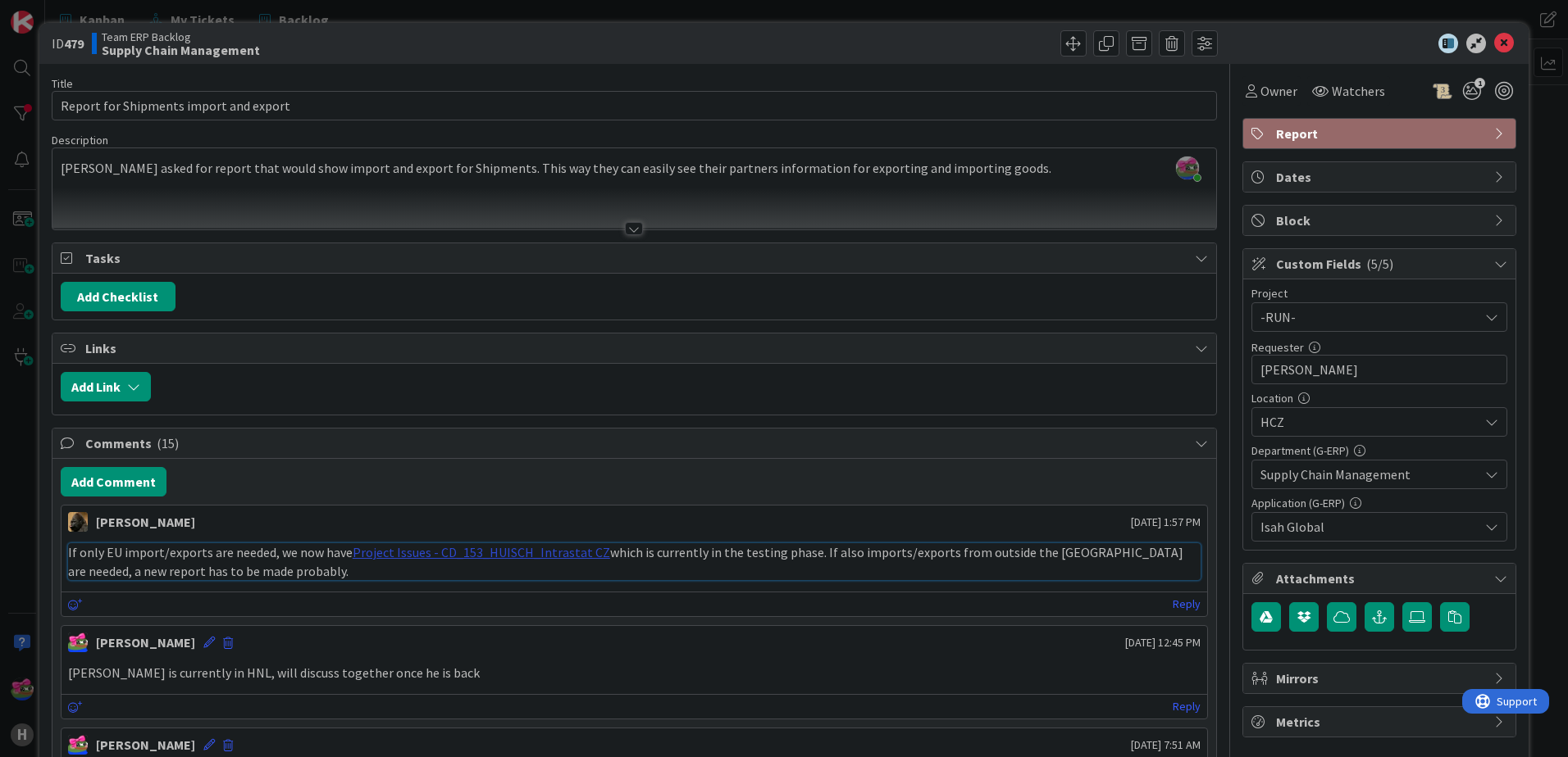
click at [509, 557] on link "Project Issues - CD_153_HUISCH_Intrastat CZ" at bounding box center [481, 552] width 257 height 17
click at [1494, 38] on icon at bounding box center [1504, 44] width 20 height 20
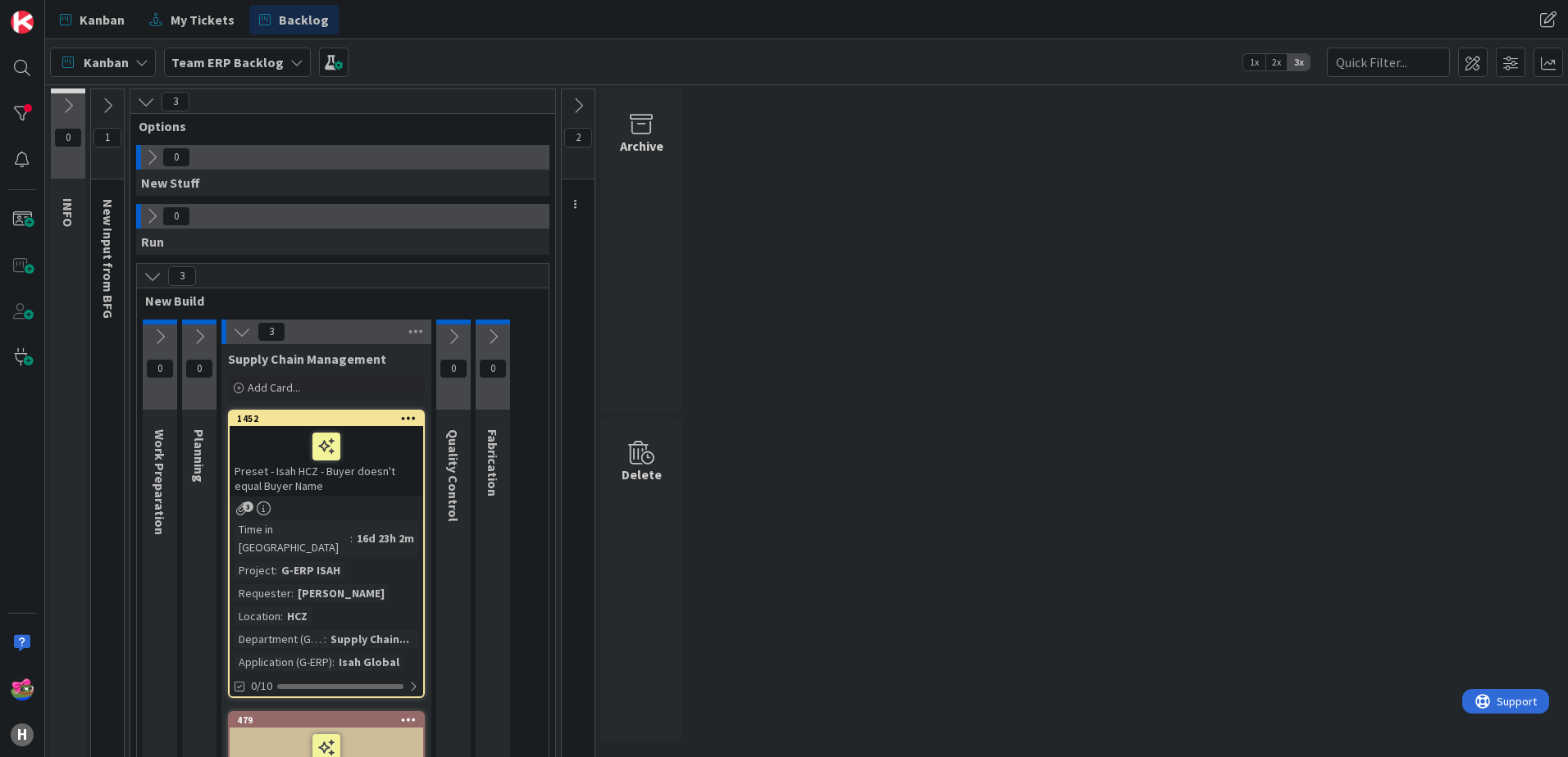
click at [574, 118] on div "2" at bounding box center [578, 134] width 33 height 90
click at [580, 105] on icon at bounding box center [578, 105] width 18 height 18
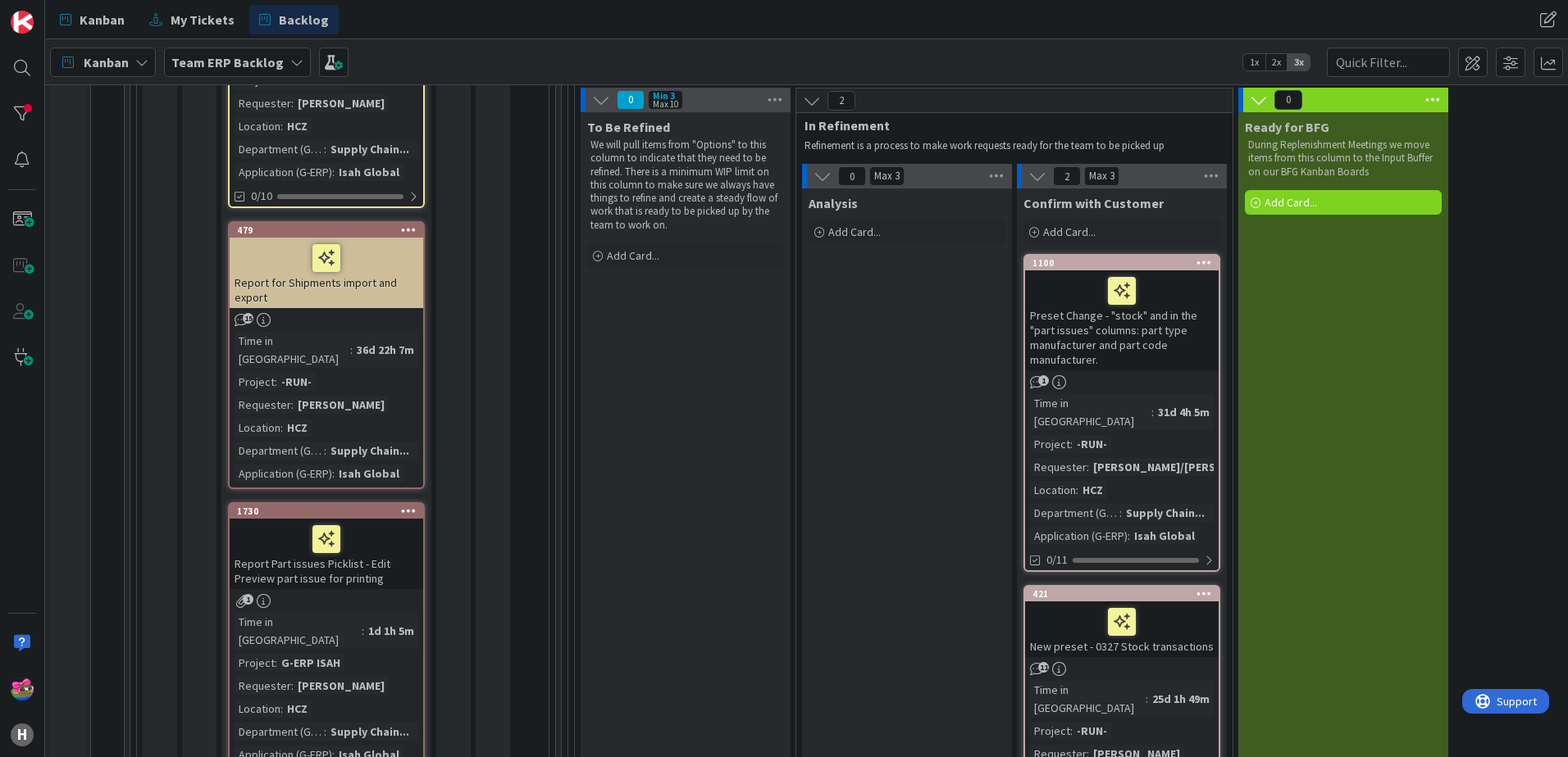
scroll to position [491, 0]
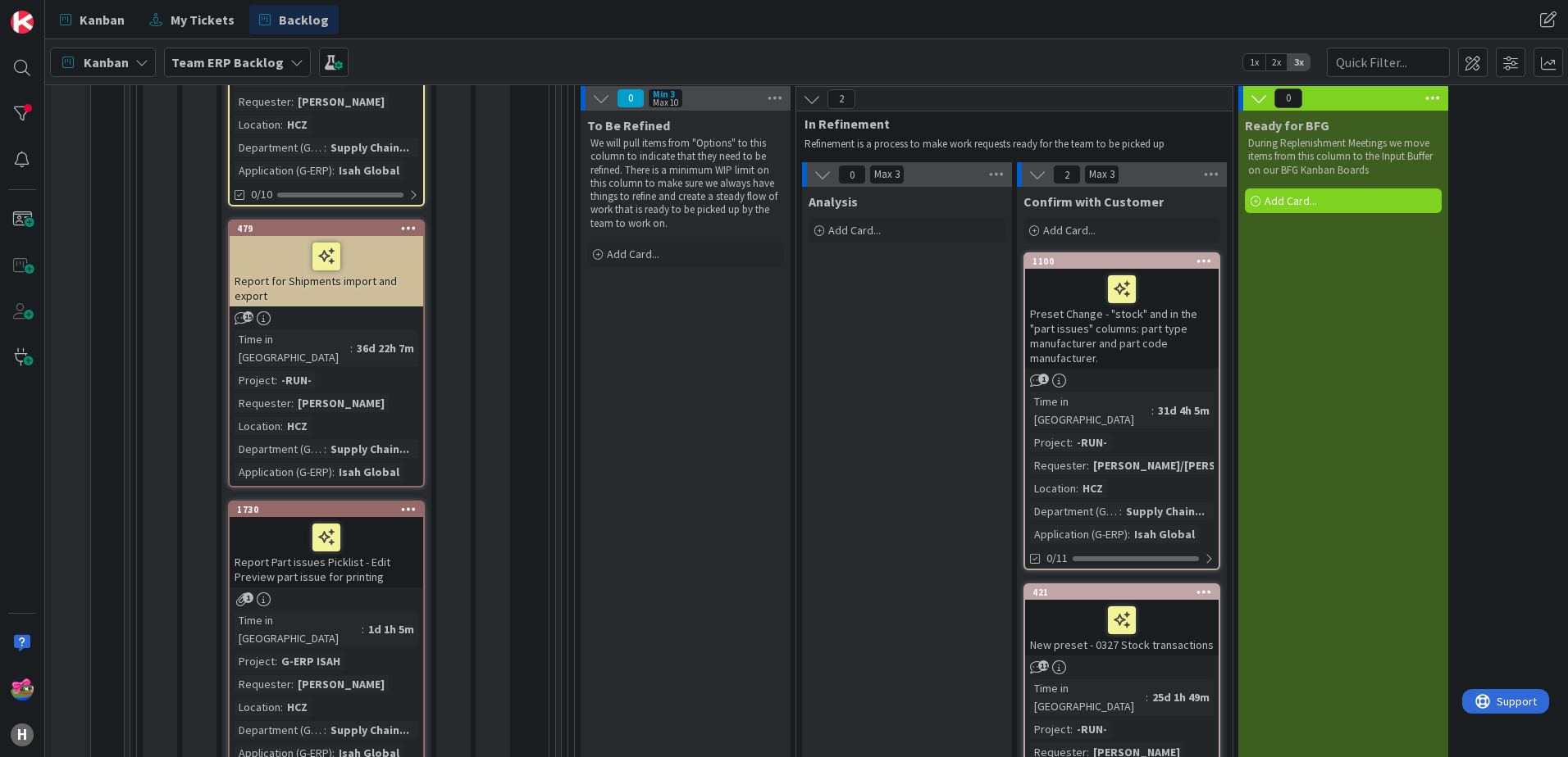
click at [1157, 304] on div at bounding box center [1122, 289] width 184 height 35
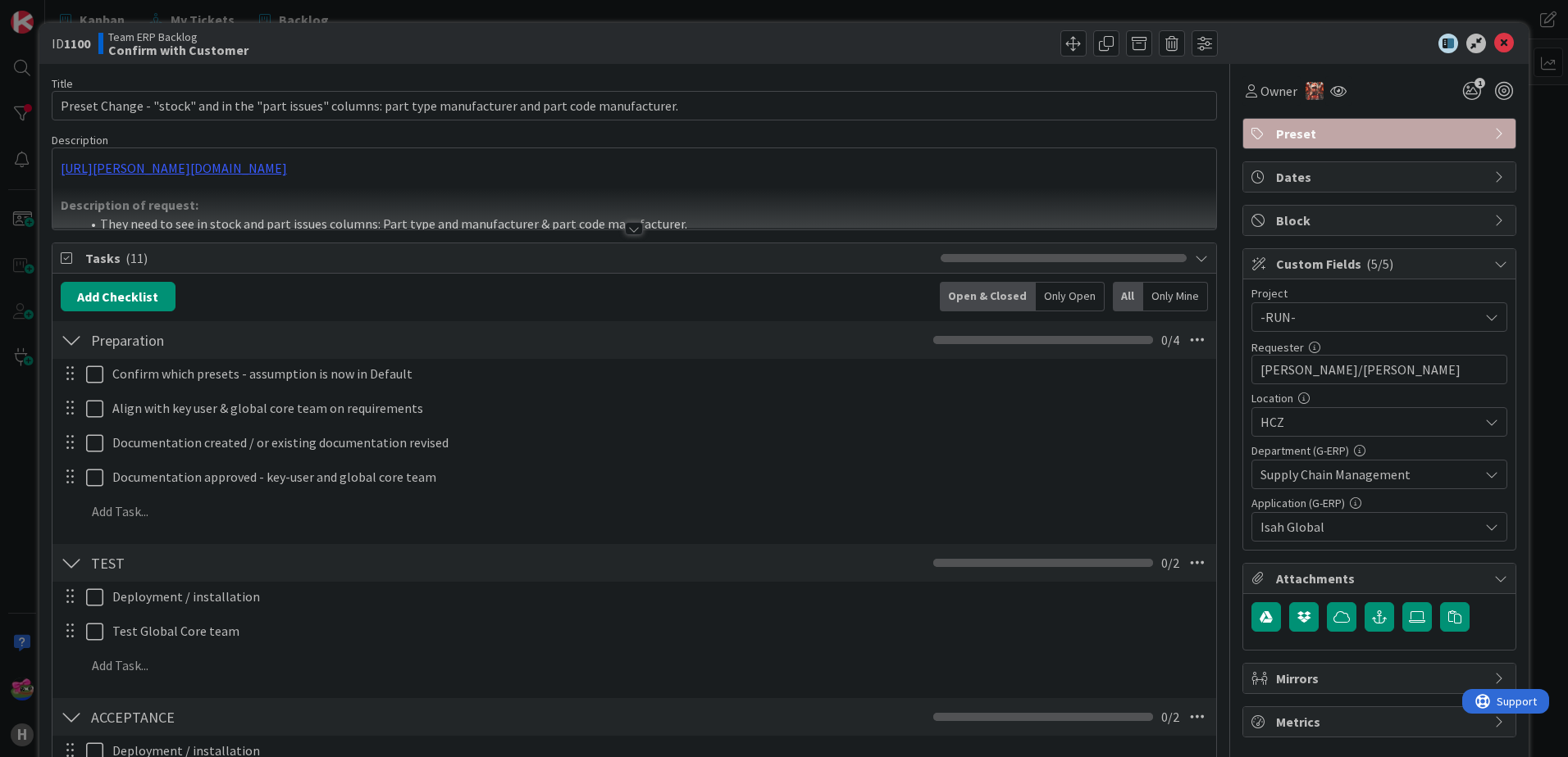
click at [625, 230] on div at bounding box center [634, 228] width 18 height 13
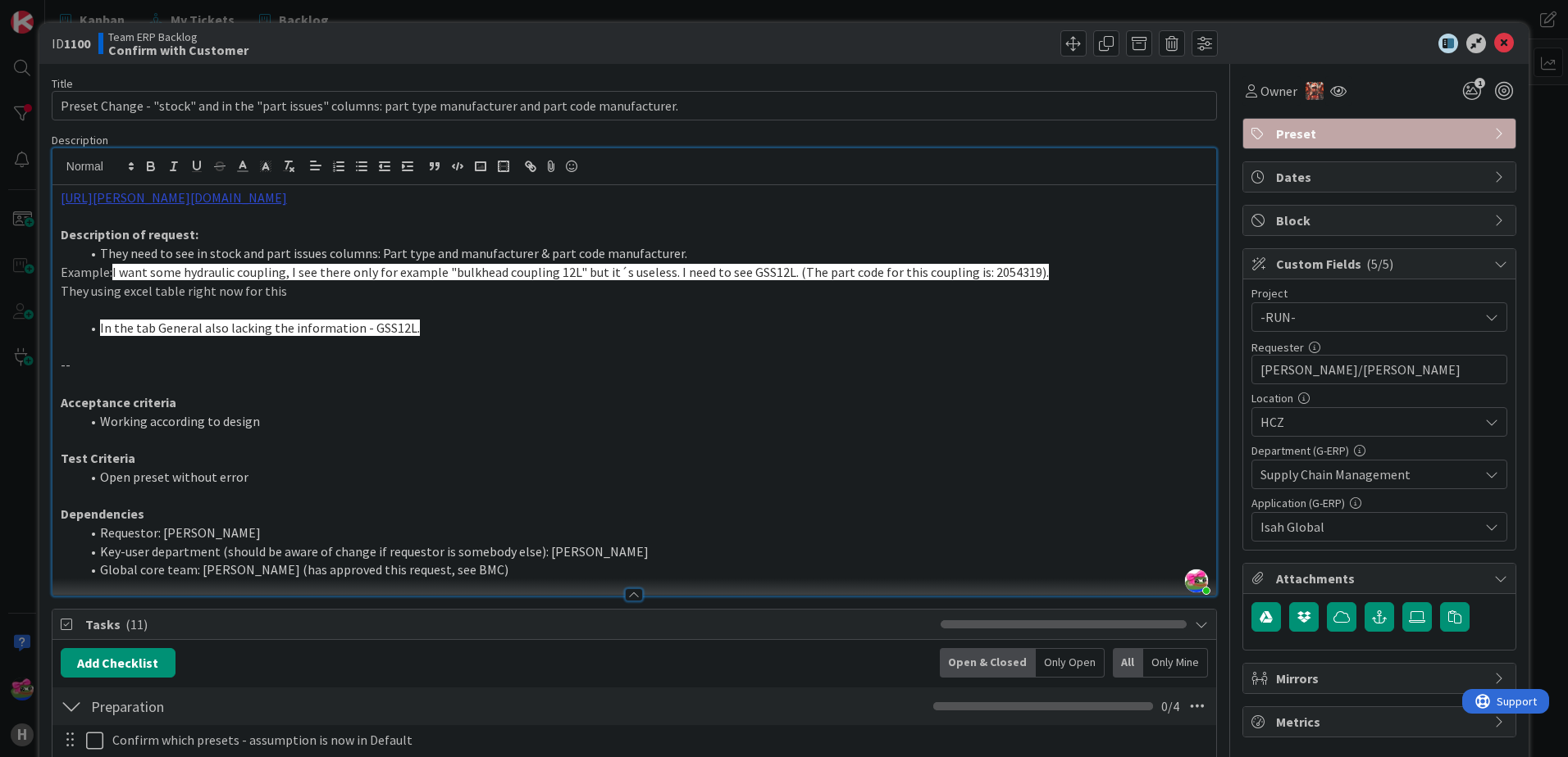
click at [248, 198] on link "https://huisman-smartit.onbmc.com/smartit/app/#/incident/AGGFJESXD02ACASQG204SQ…" at bounding box center [174, 197] width 227 height 17
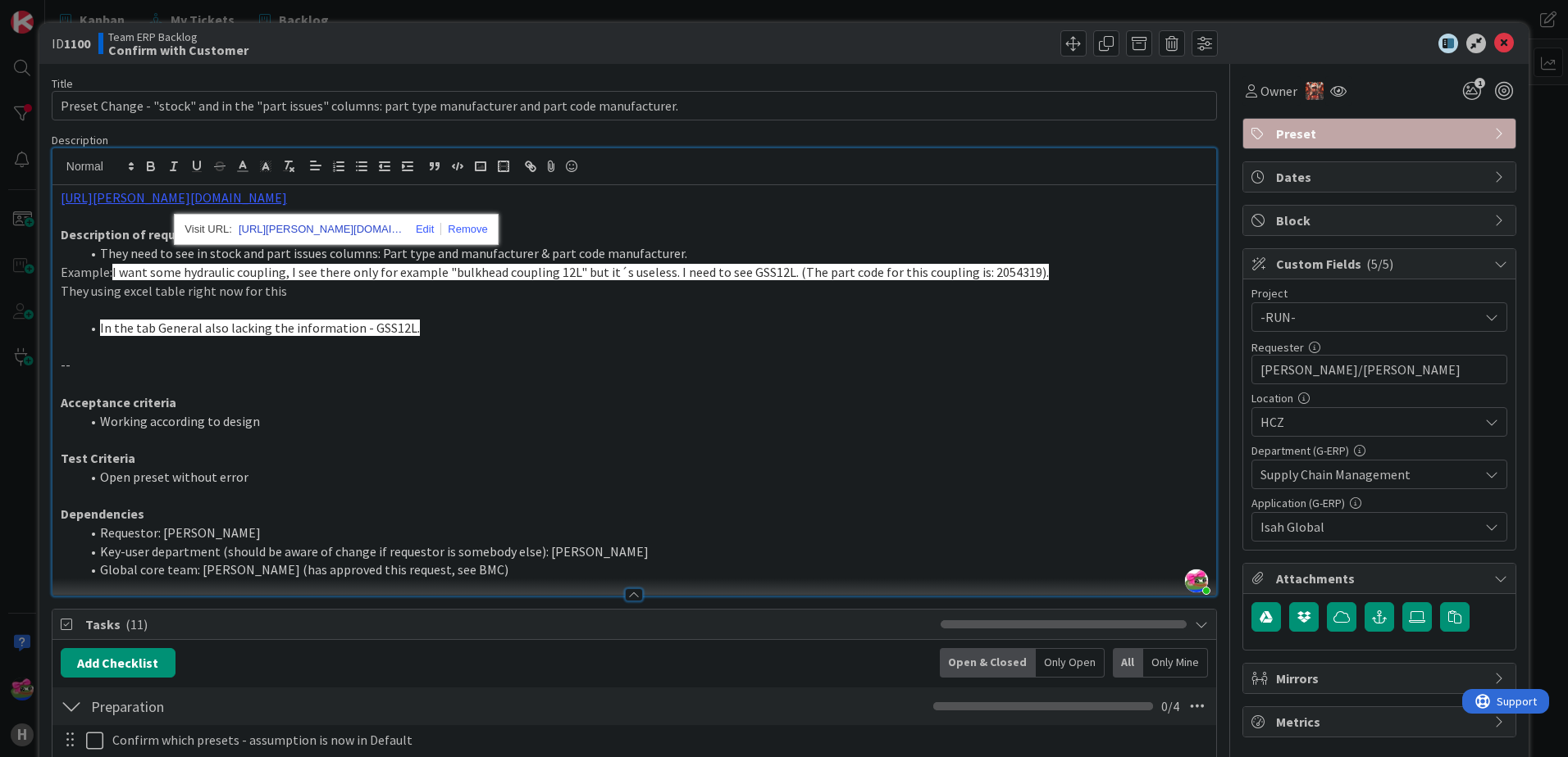
click at [297, 226] on link "https://huisman-smartit.onbmc.com/smartit/app#/incident/AGGFJESXD02ACASQG204SQG…" at bounding box center [321, 229] width 164 height 21
click at [688, 409] on p "Acceptance criteria" at bounding box center [635, 403] width 1147 height 19
click at [330, 223] on link "https://huisman-smartit.onbmc.com/smartit/app#/incident/AGGFJESXD02ACASQG204SQG…" at bounding box center [321, 229] width 164 height 21
click at [1494, 42] on icon at bounding box center [1504, 44] width 20 height 20
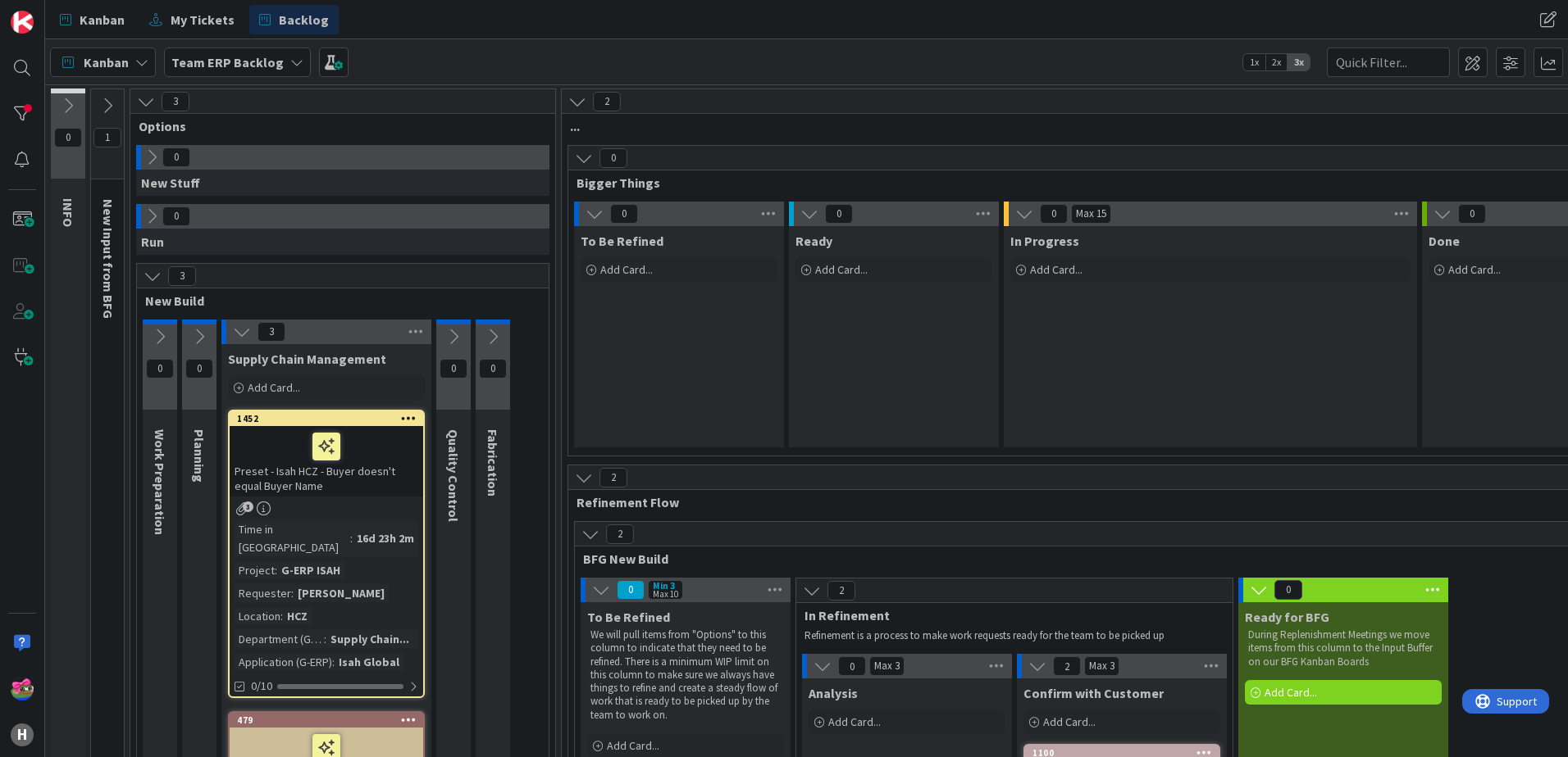
click at [112, 111] on icon at bounding box center [107, 105] width 18 height 18
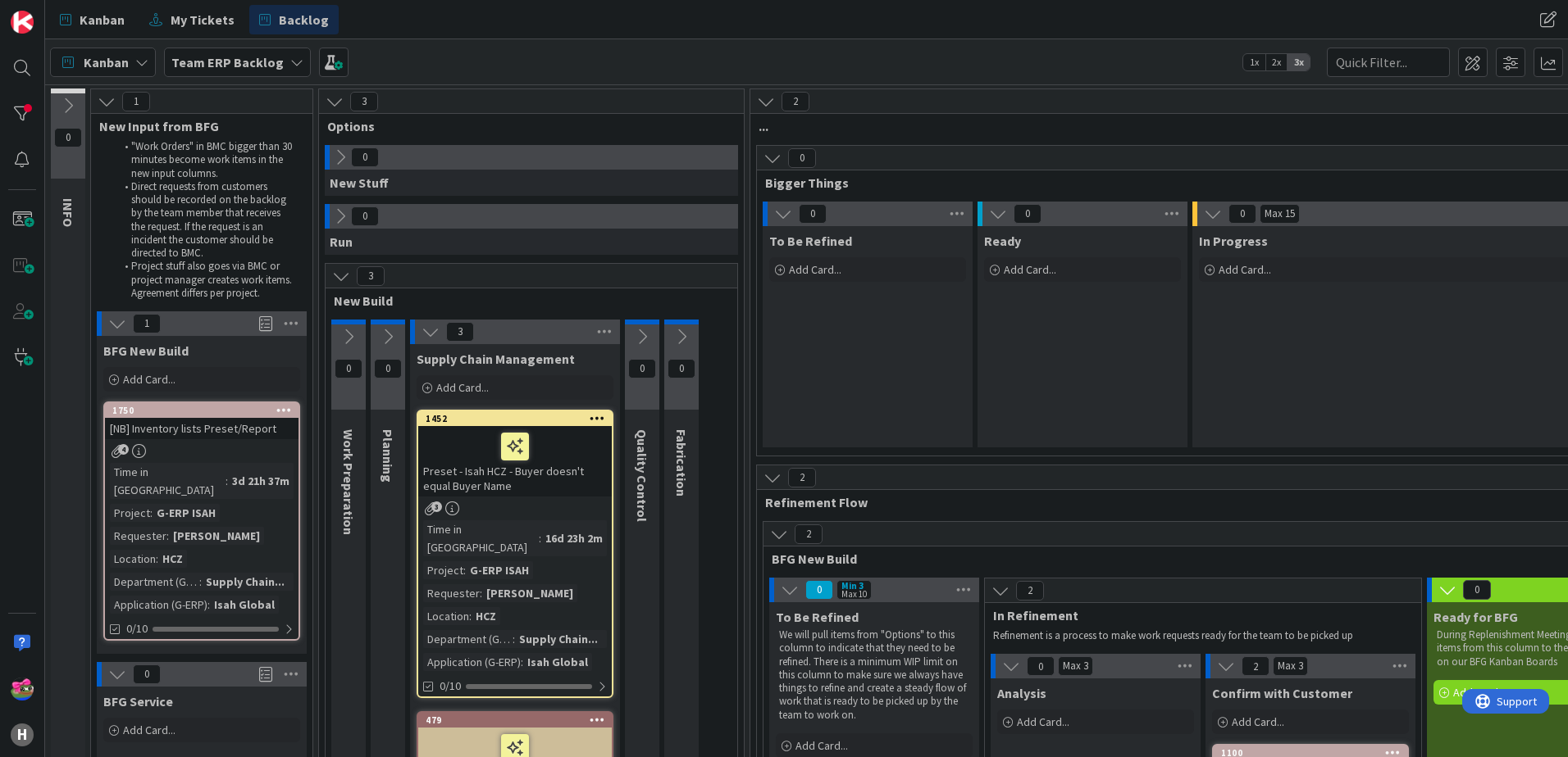
scroll to position [82, 0]
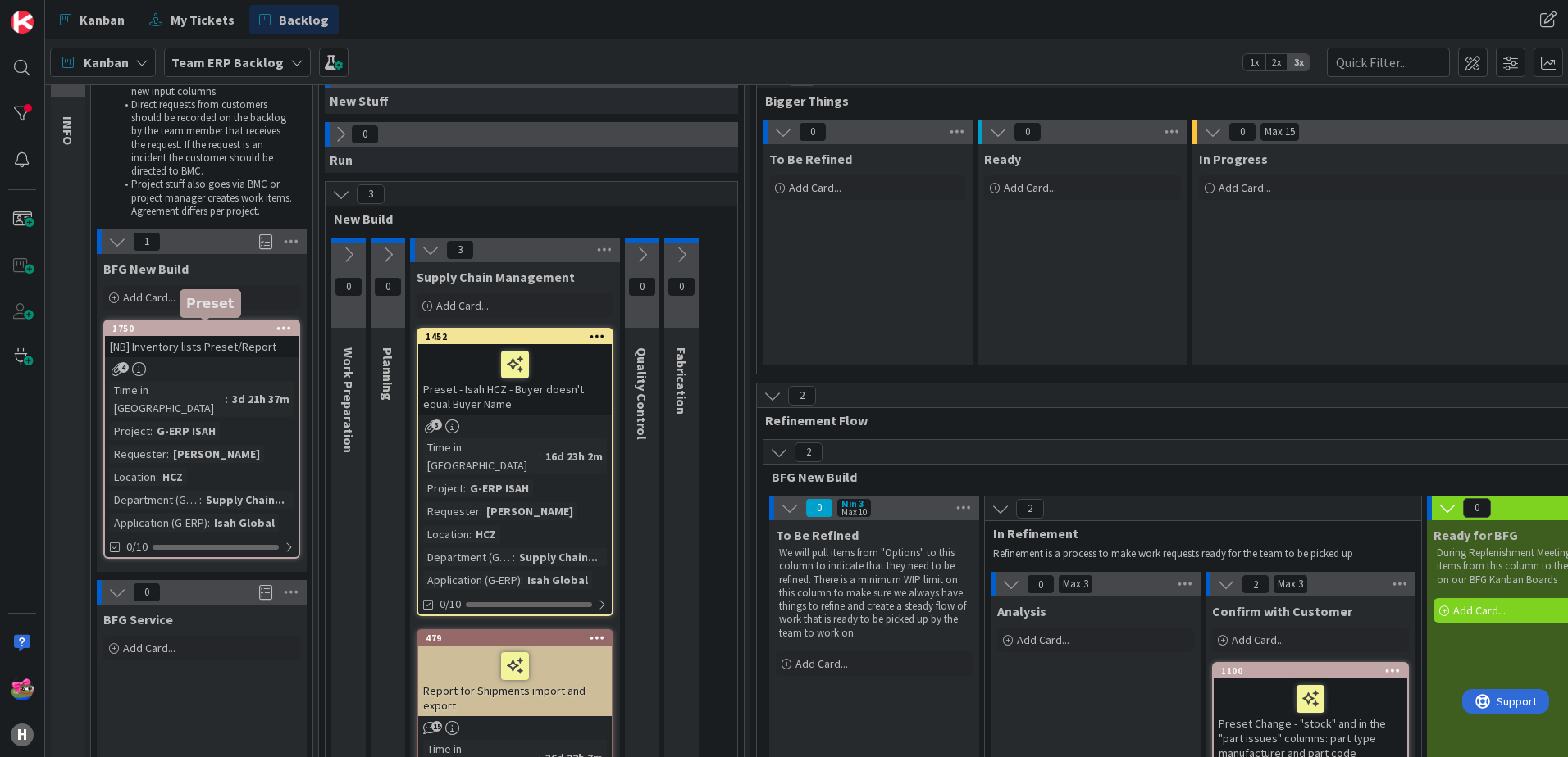
click at [176, 328] on div "1750" at bounding box center [206, 328] width 187 height 11
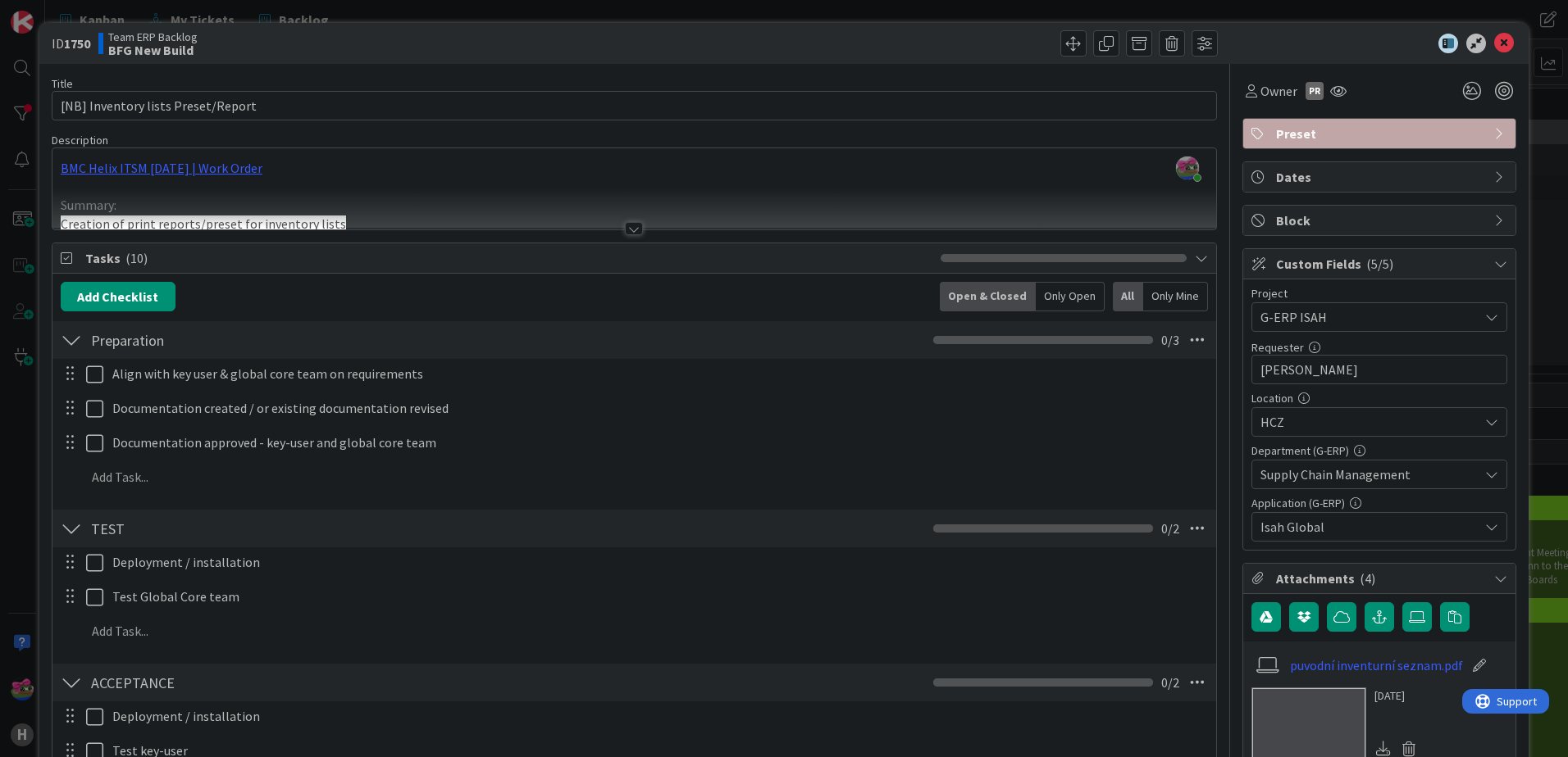
click at [625, 232] on div at bounding box center [634, 228] width 18 height 13
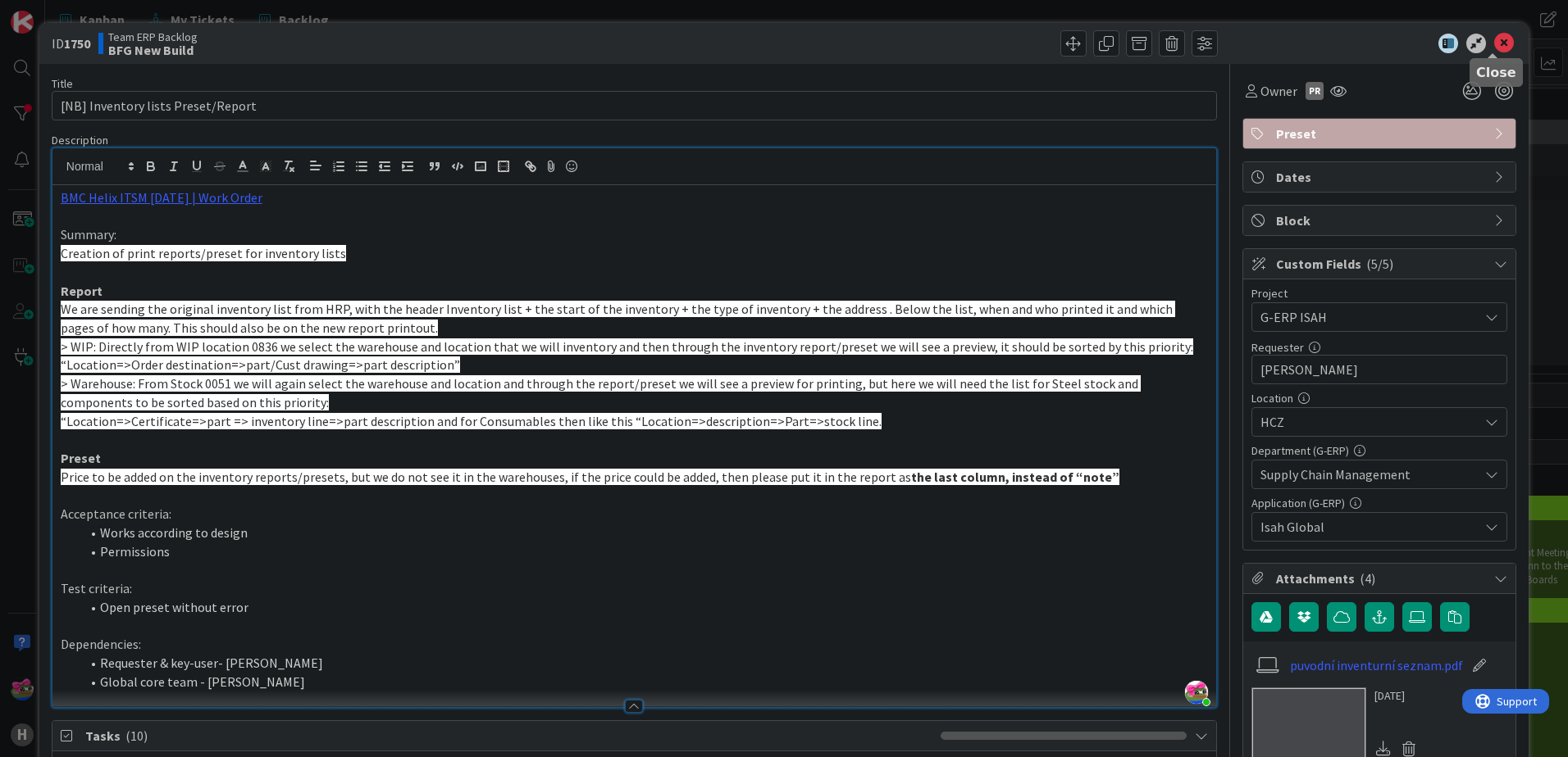
click at [1497, 45] on icon at bounding box center [1504, 44] width 20 height 20
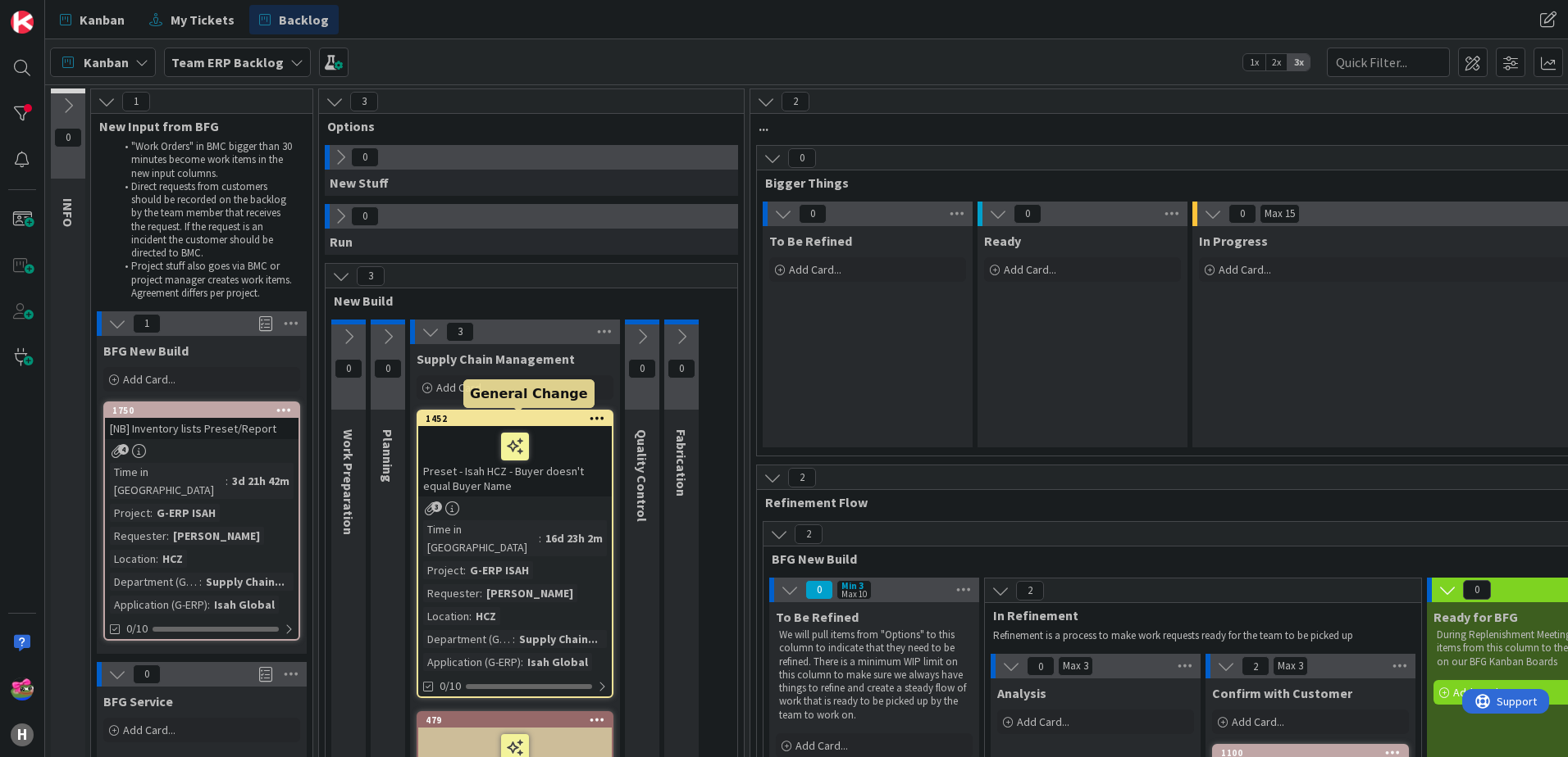
click at [535, 421] on div "1452" at bounding box center [519, 418] width 187 height 11
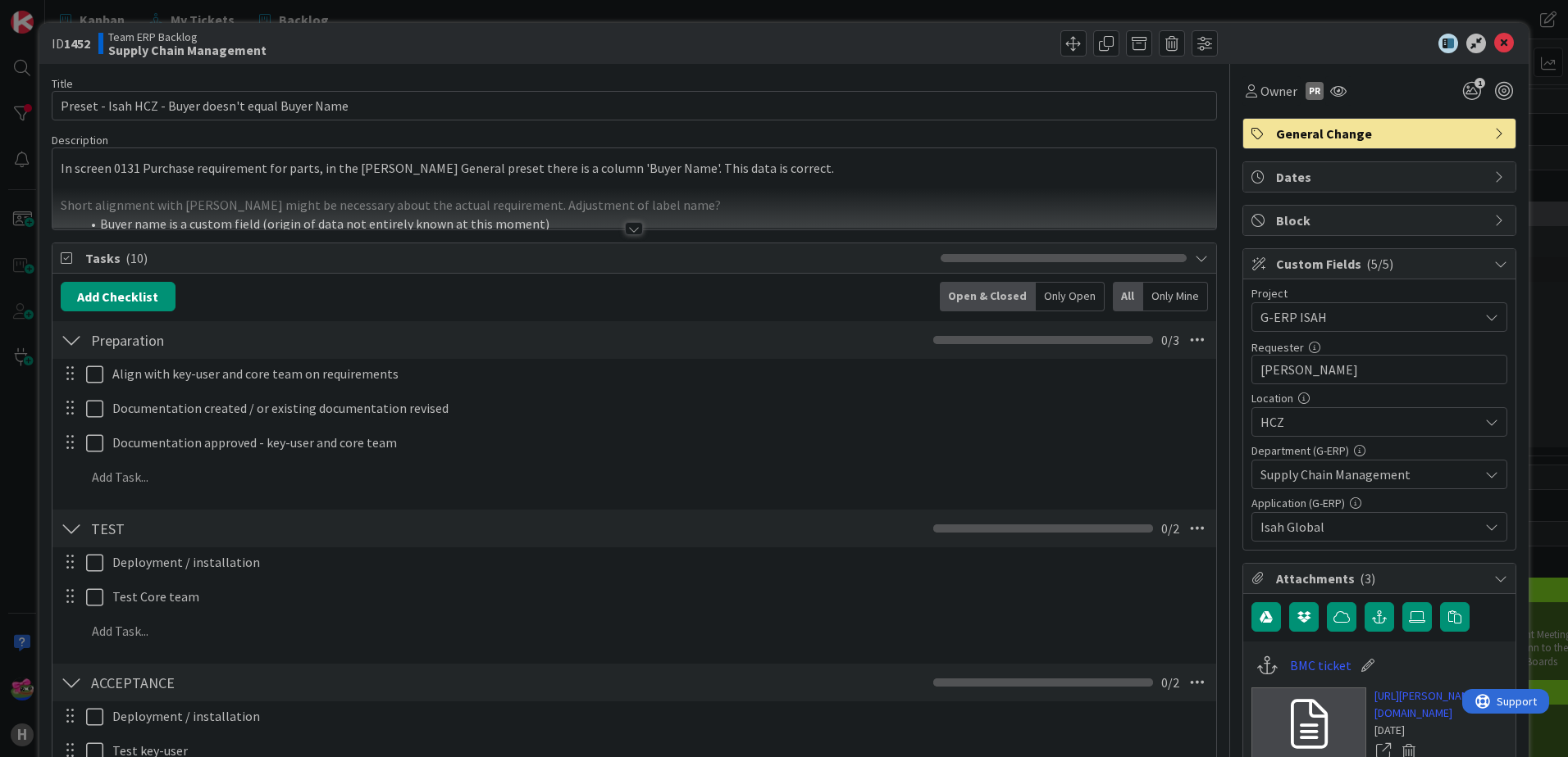
click at [629, 226] on div at bounding box center [634, 228] width 18 height 13
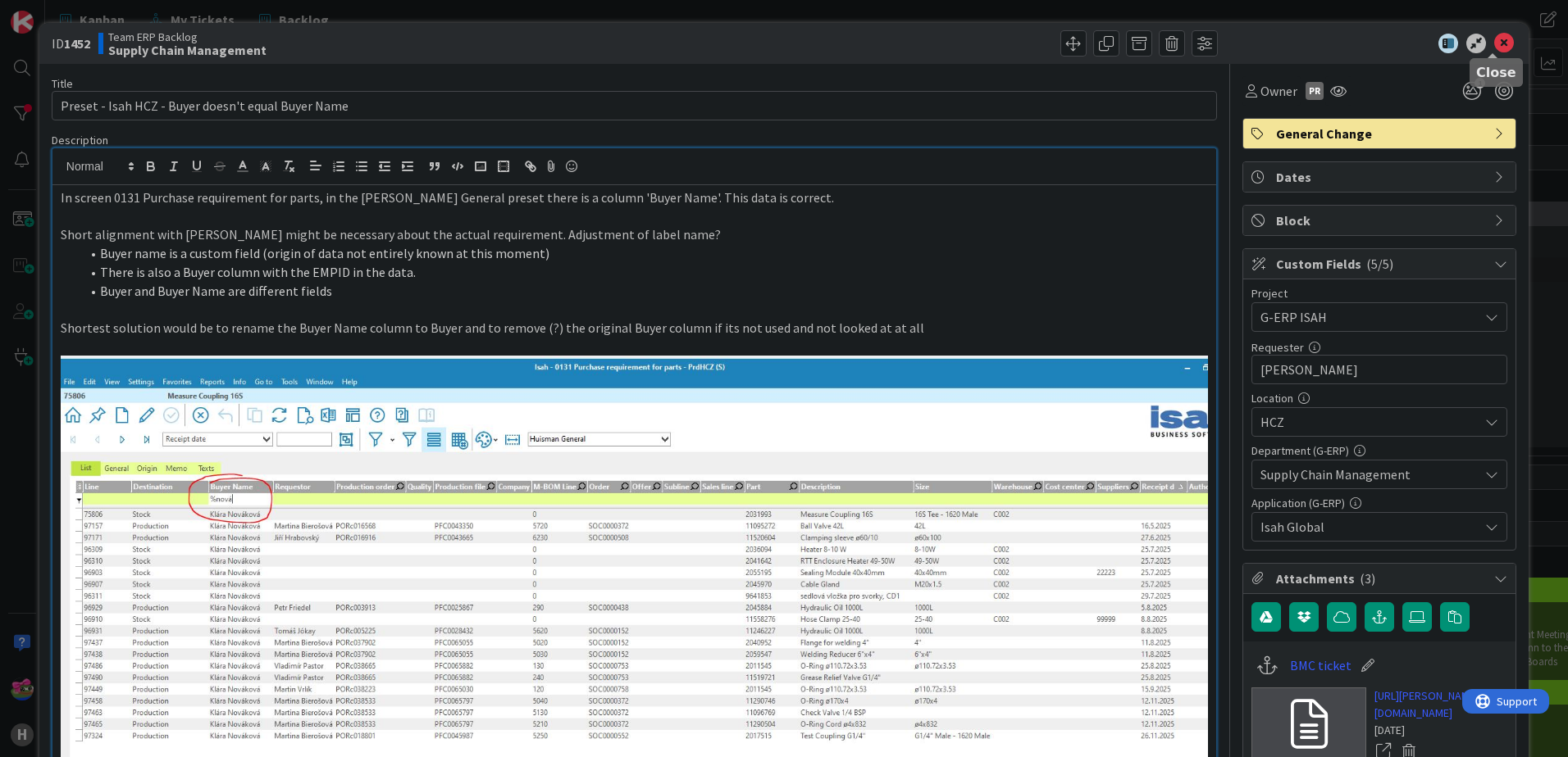
click at [1494, 49] on icon at bounding box center [1504, 44] width 20 height 20
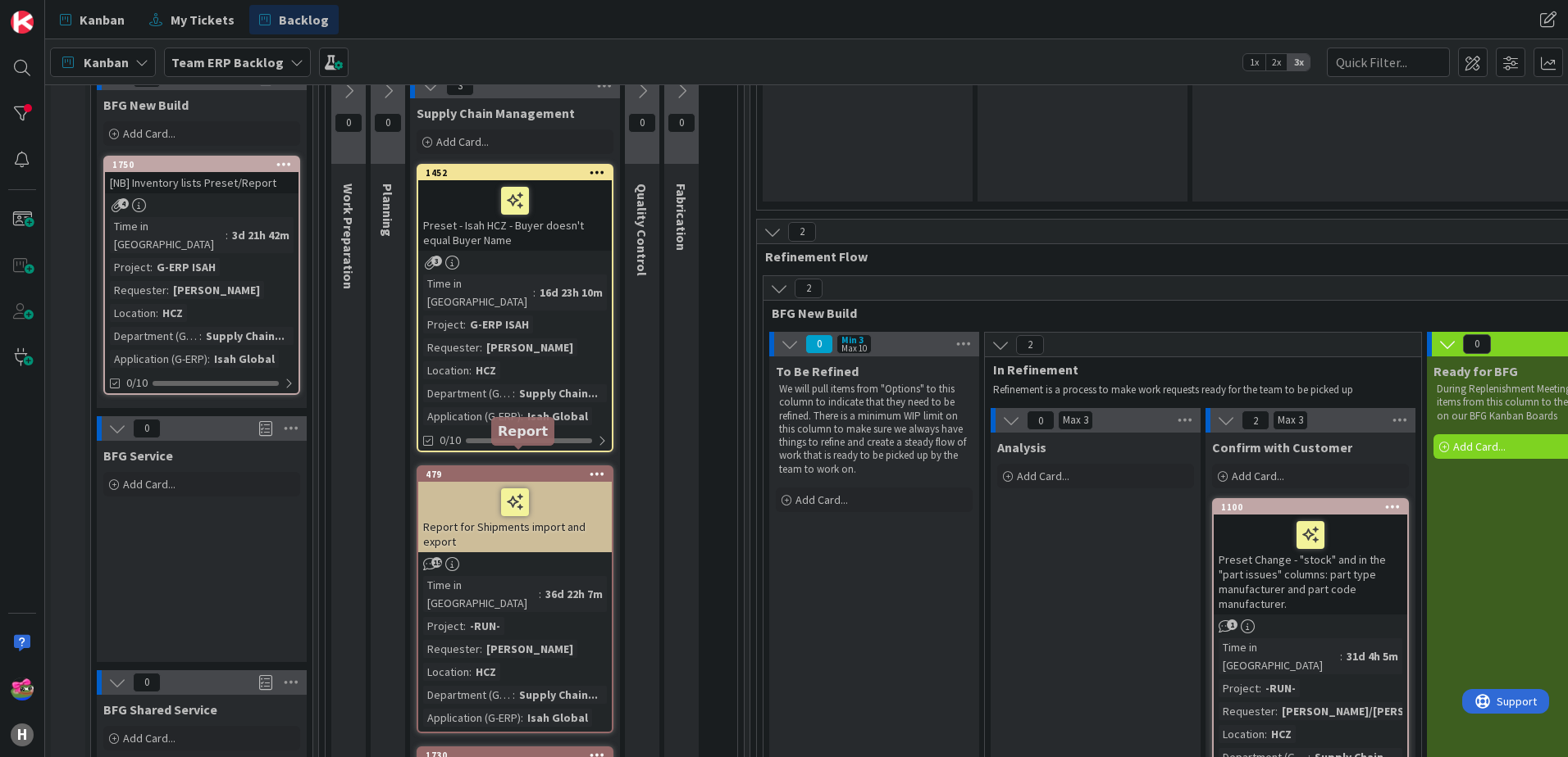
click at [522, 469] on div "479" at bounding box center [519, 474] width 187 height 11
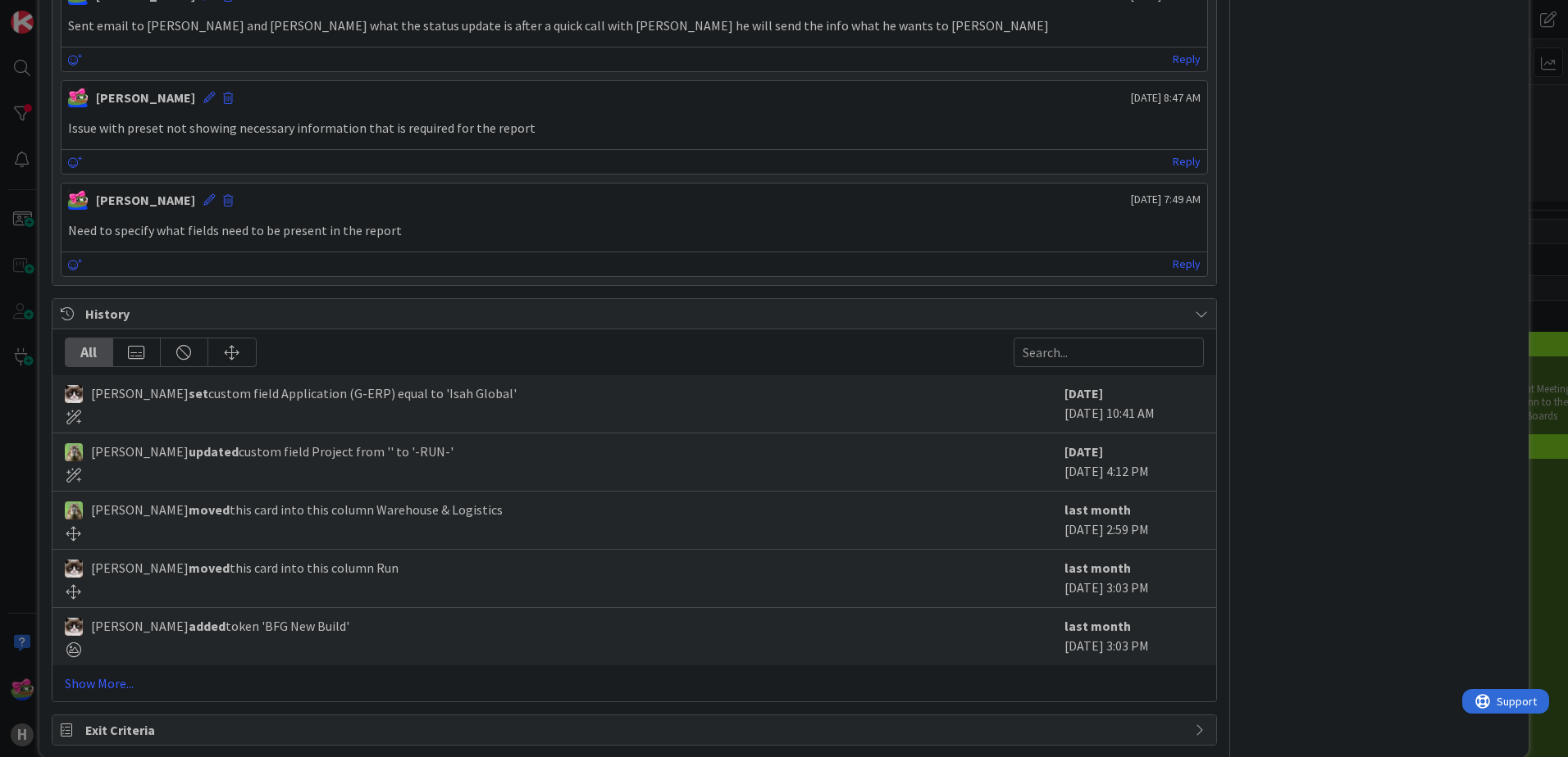
scroll to position [1795, 0]
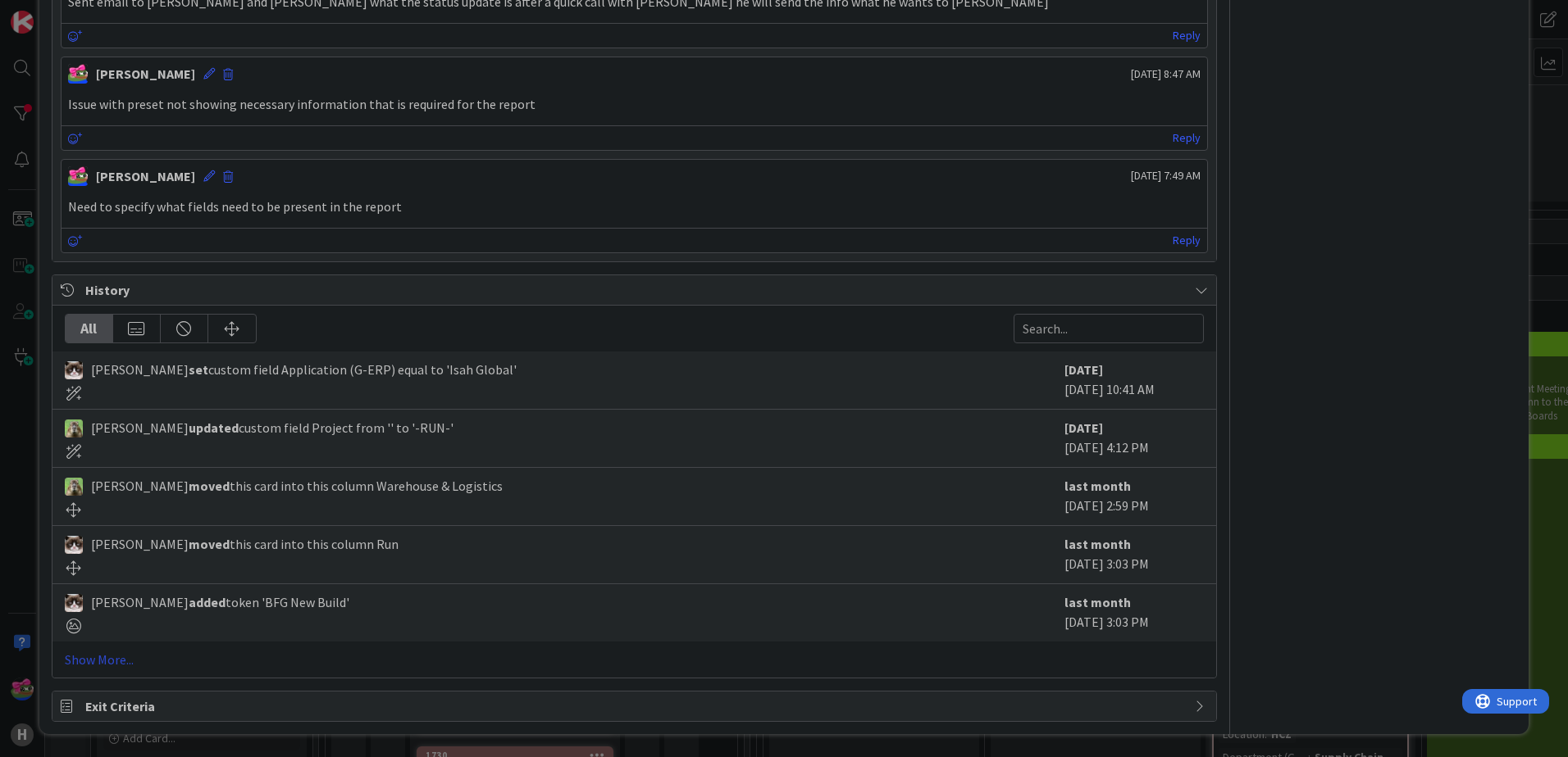
click at [117, 659] on link "Show More..." at bounding box center [634, 659] width 1139 height 20
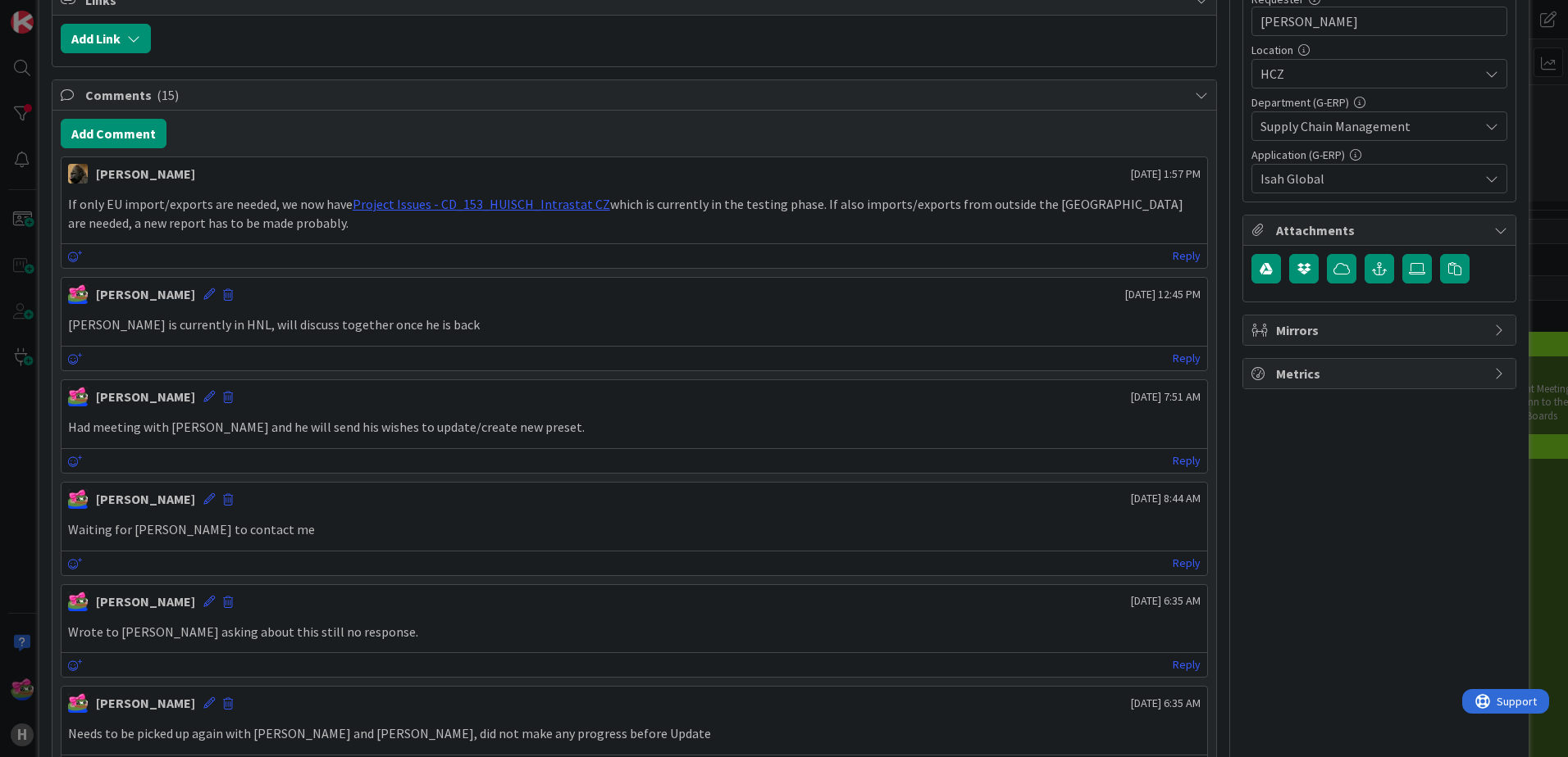
scroll to position [0, 0]
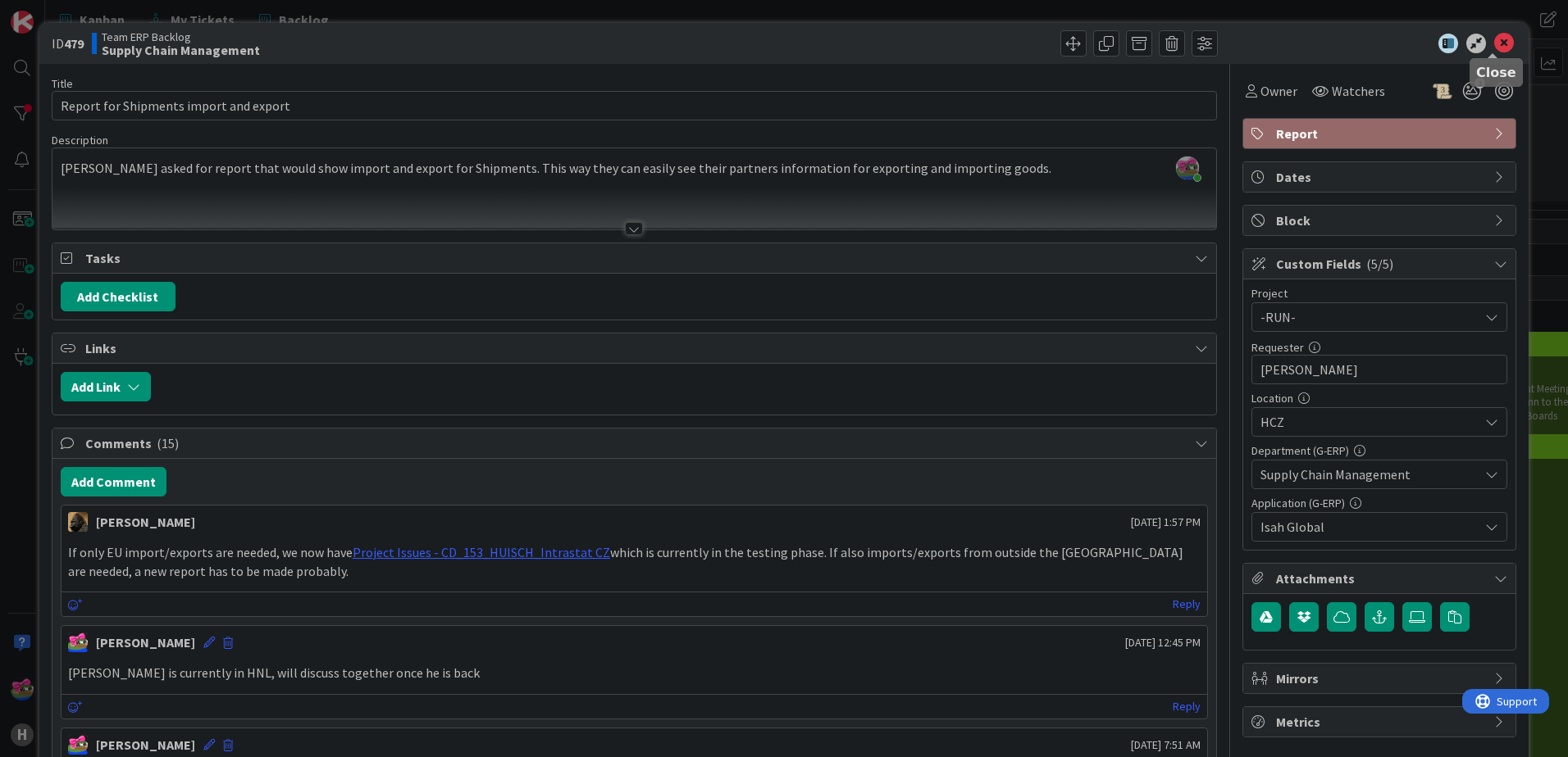
click at [1494, 46] on icon at bounding box center [1504, 44] width 20 height 20
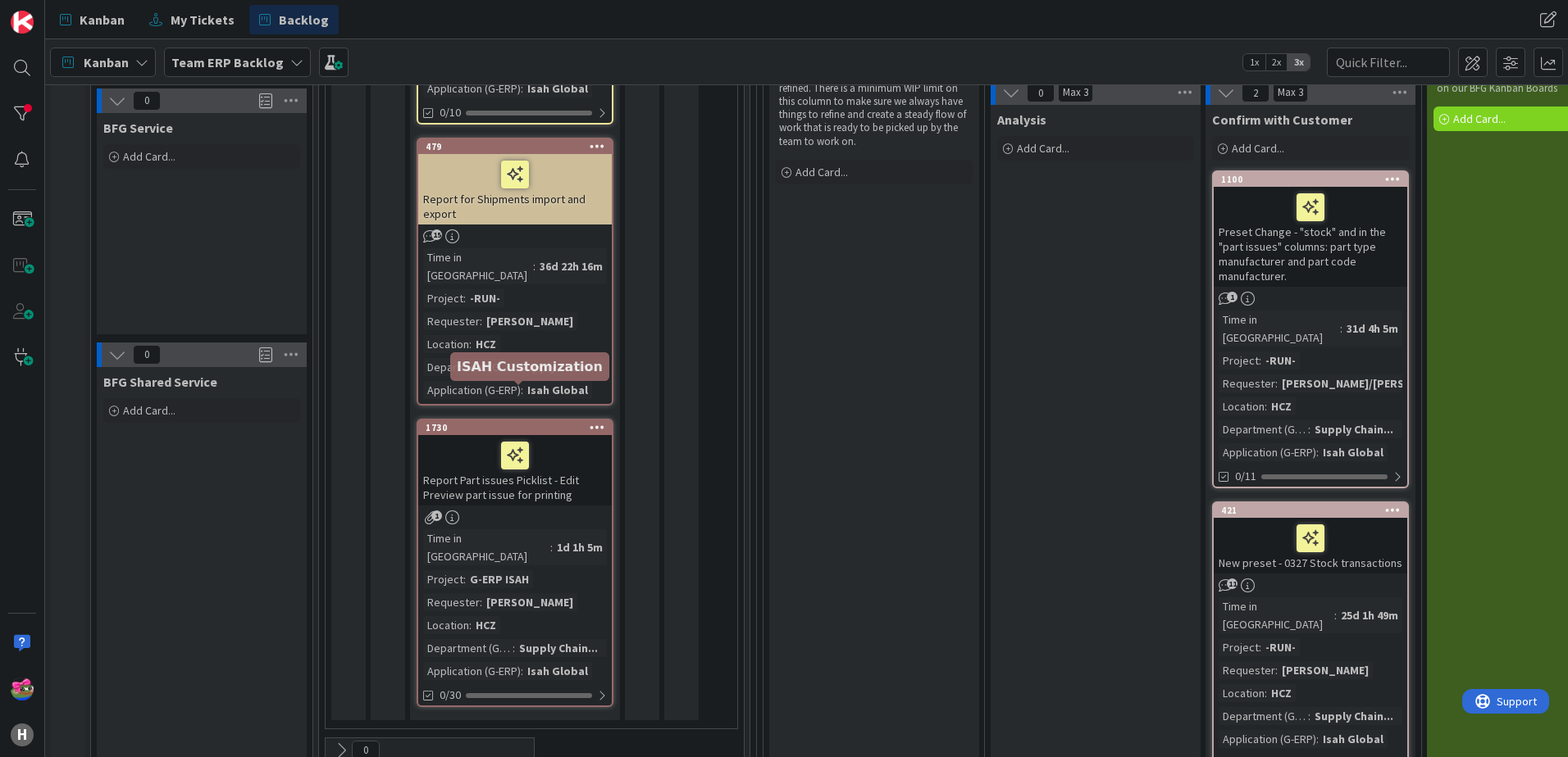
click at [499, 422] on div "1730" at bounding box center [519, 427] width 187 height 11
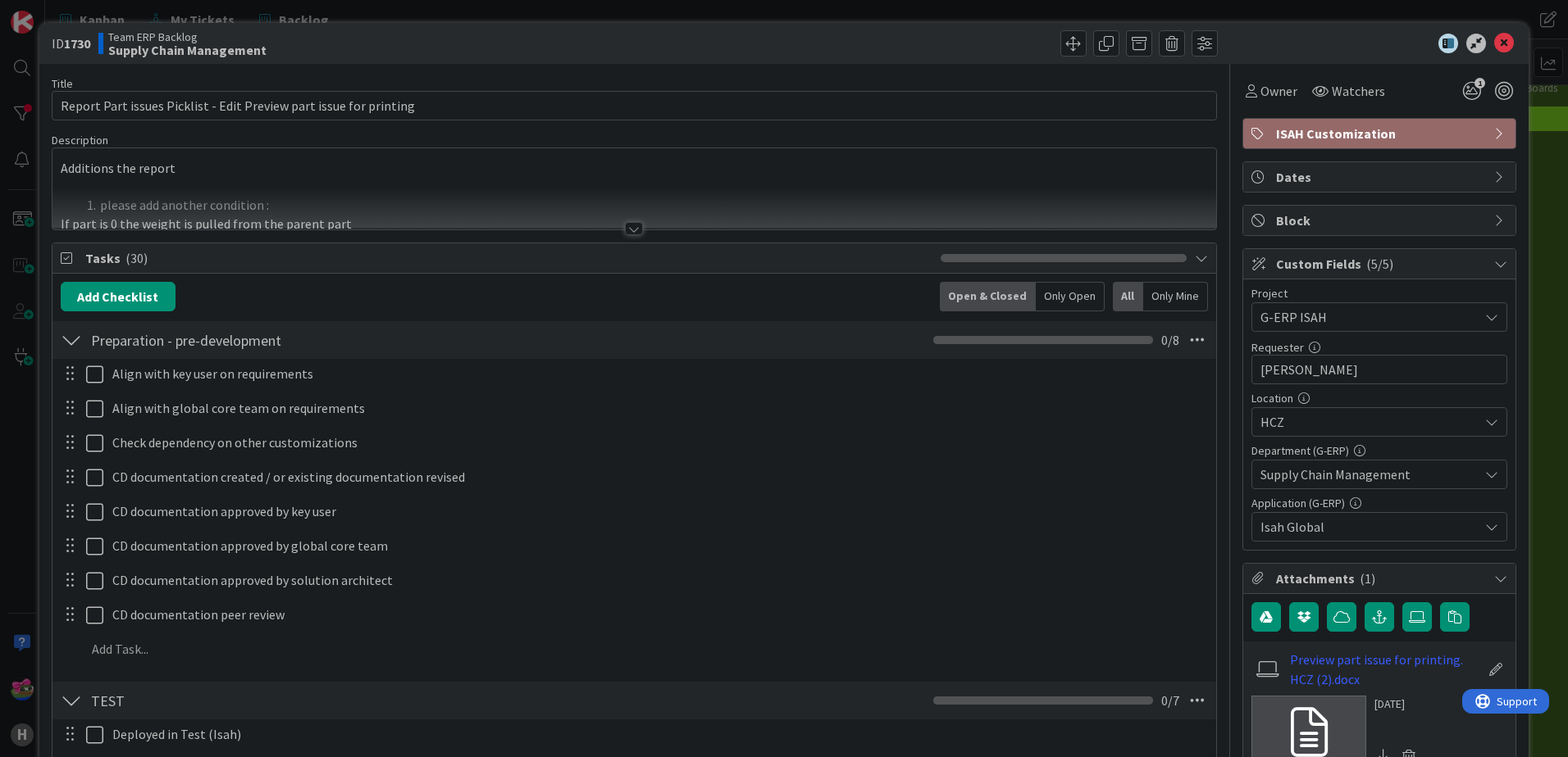
click at [628, 225] on div at bounding box center [634, 228] width 18 height 13
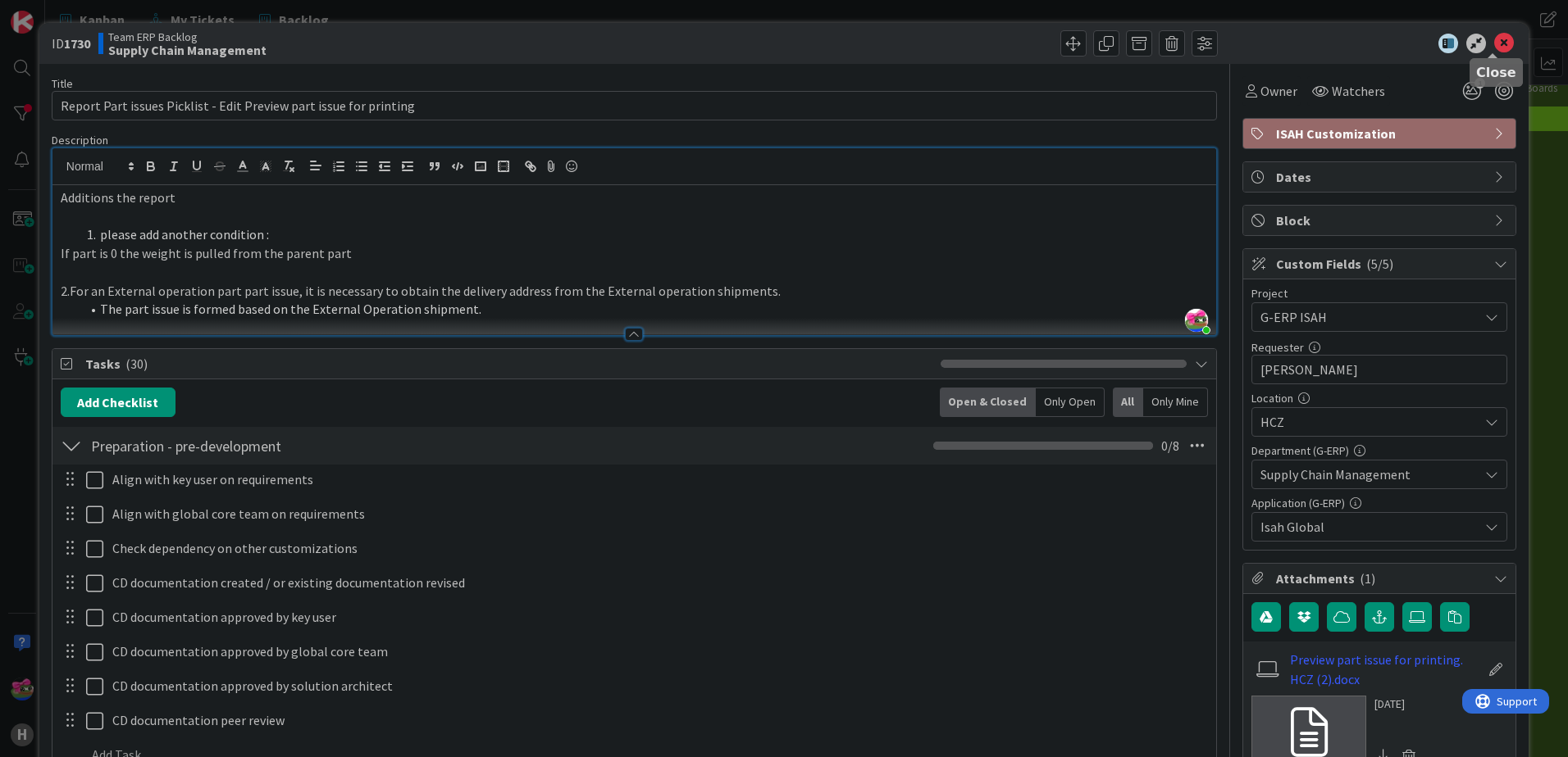
click at [1495, 42] on icon at bounding box center [1504, 44] width 20 height 20
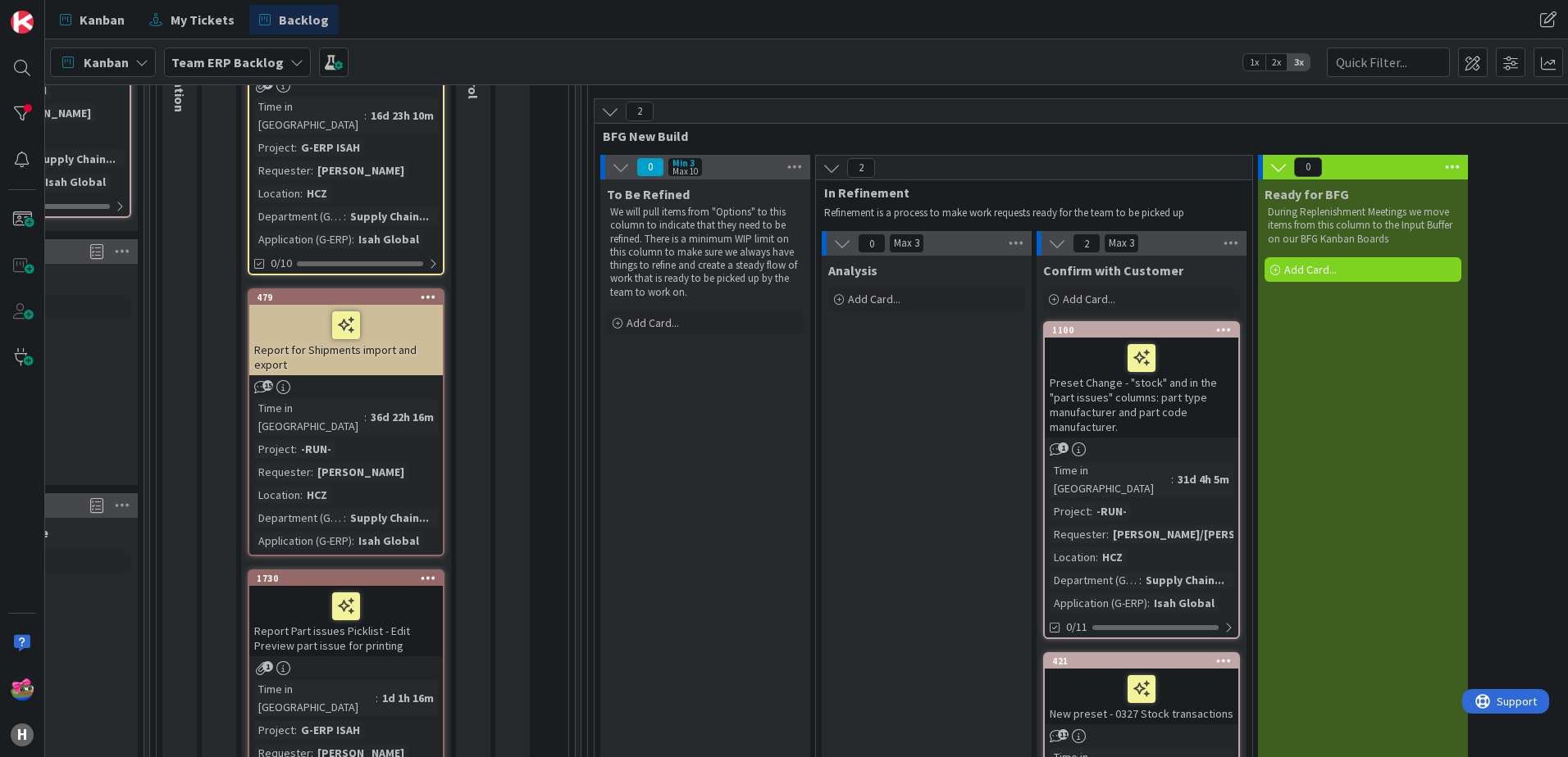
scroll to position [409, 169]
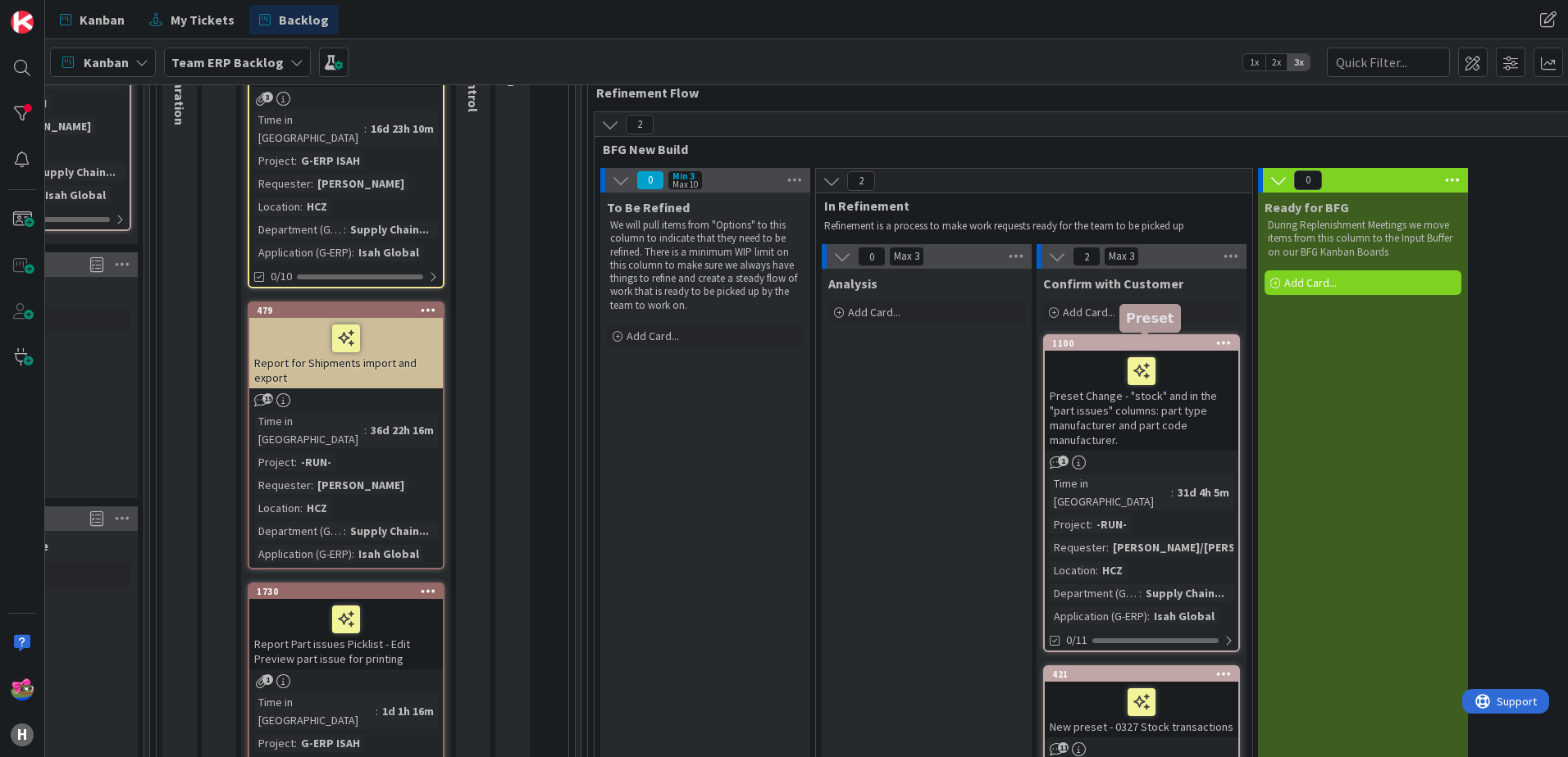
click at [1117, 339] on div "1100" at bounding box center [1145, 343] width 187 height 11
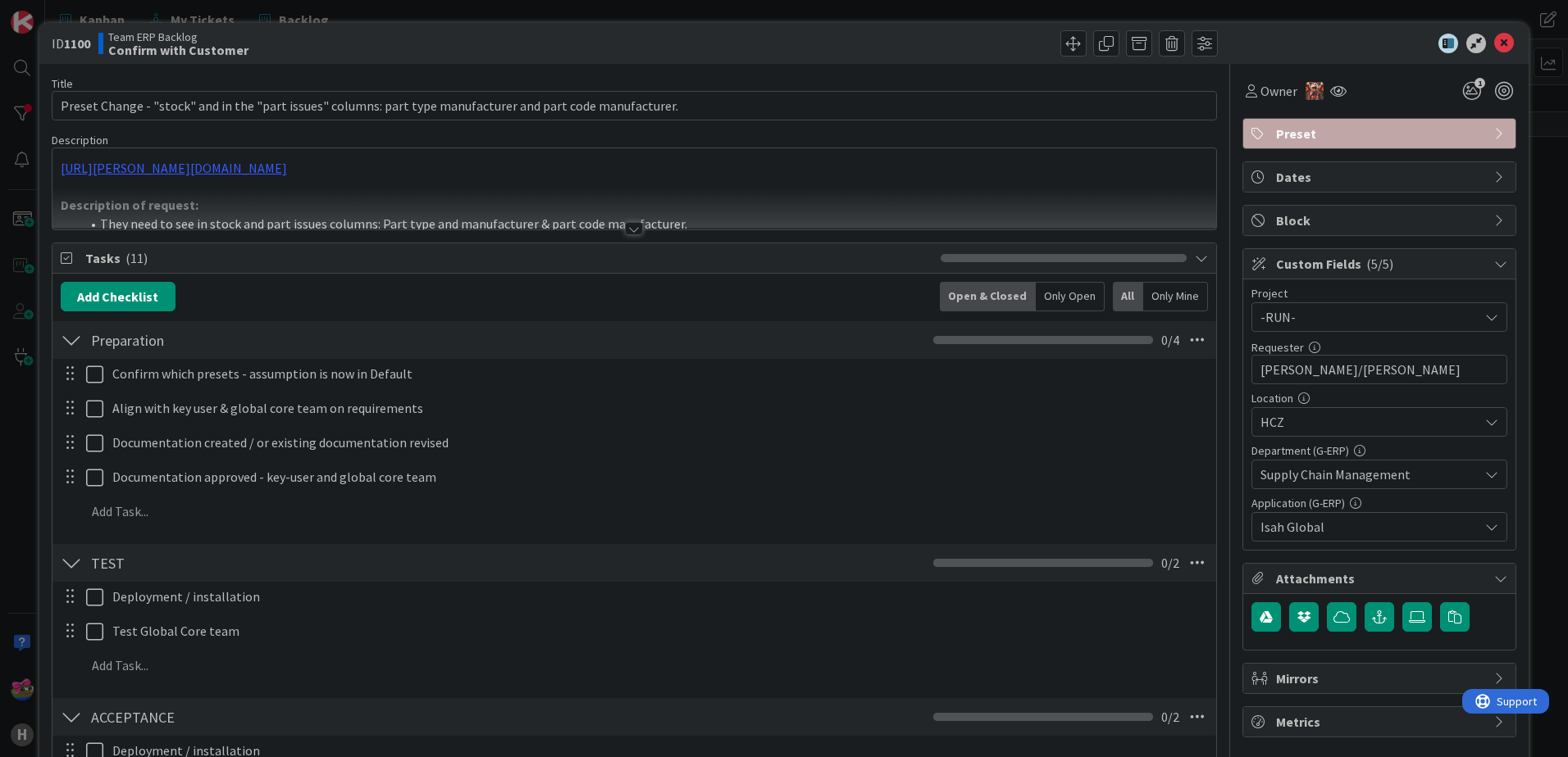
click at [627, 228] on div at bounding box center [634, 228] width 18 height 13
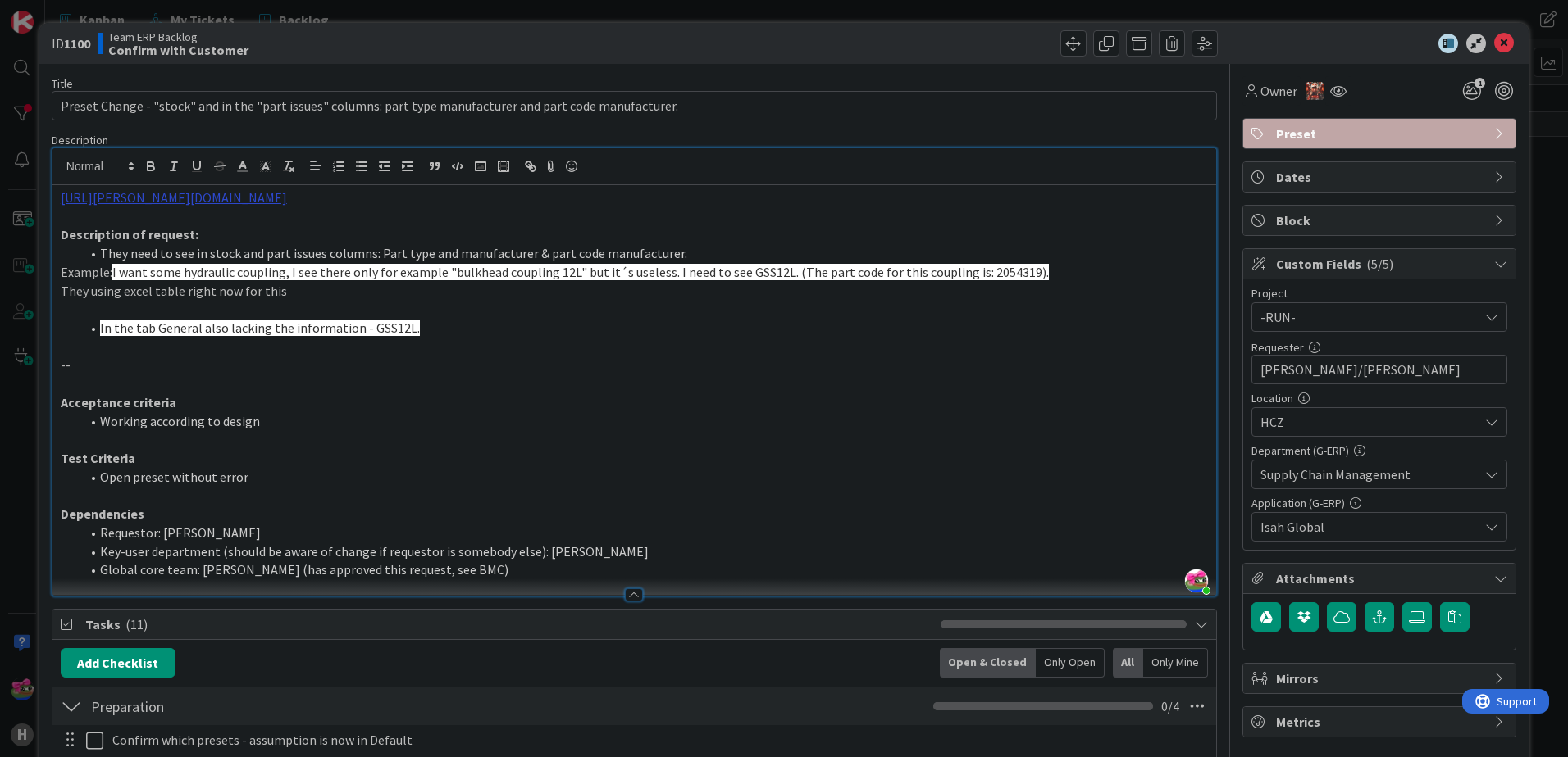
click at [287, 195] on link "https://huisman-smartit.onbmc.com/smartit/app/#/incident/AGGFJESXD02ACASQG204SQ…" at bounding box center [174, 197] width 227 height 17
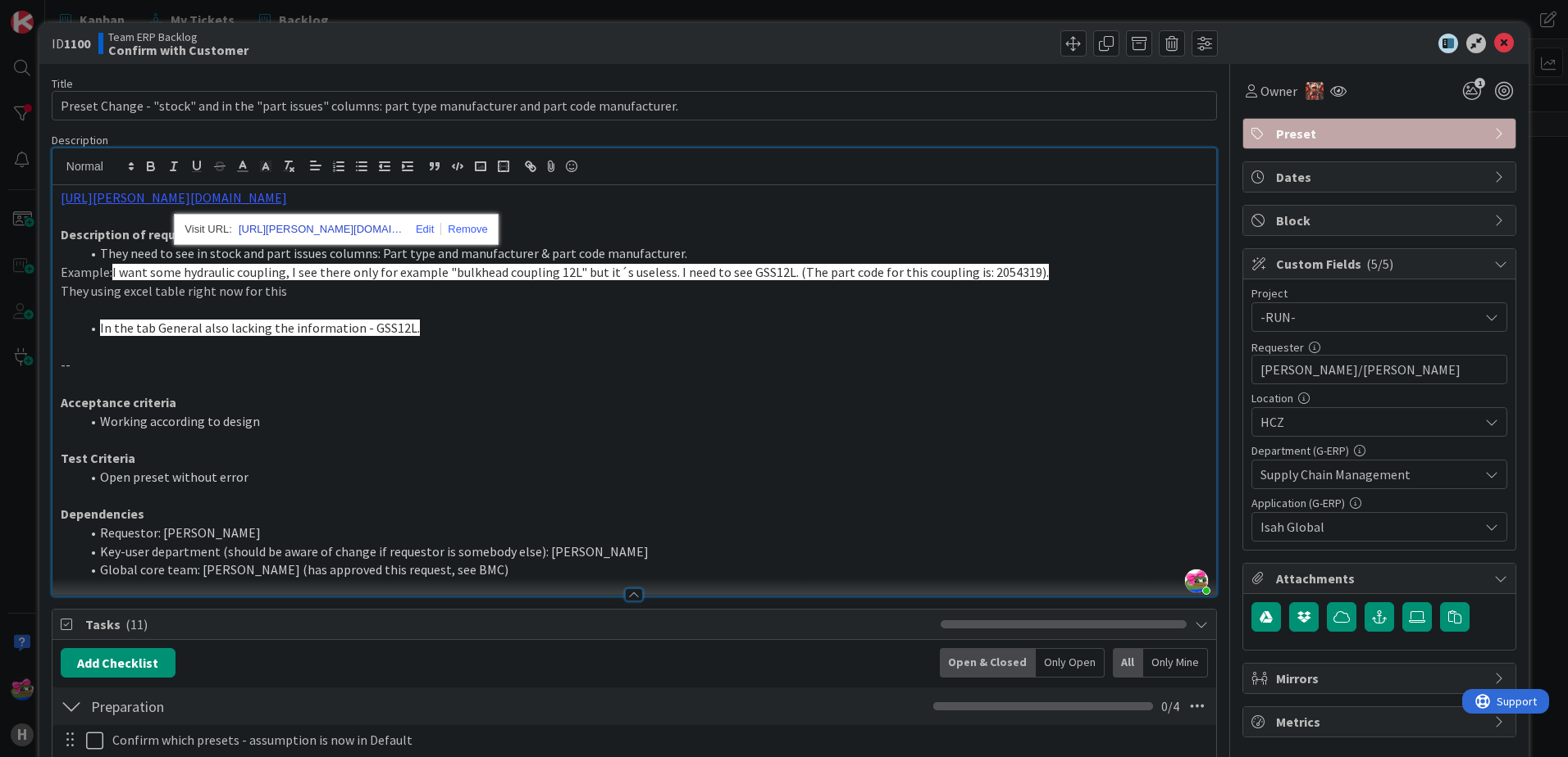
click at [303, 228] on link "https://huisman-smartit.onbmc.com/smartit/app#/incident/AGGFJESXD02ACASQG204SQG…" at bounding box center [321, 229] width 164 height 21
click at [479, 301] on p at bounding box center [635, 309] width 1147 height 19
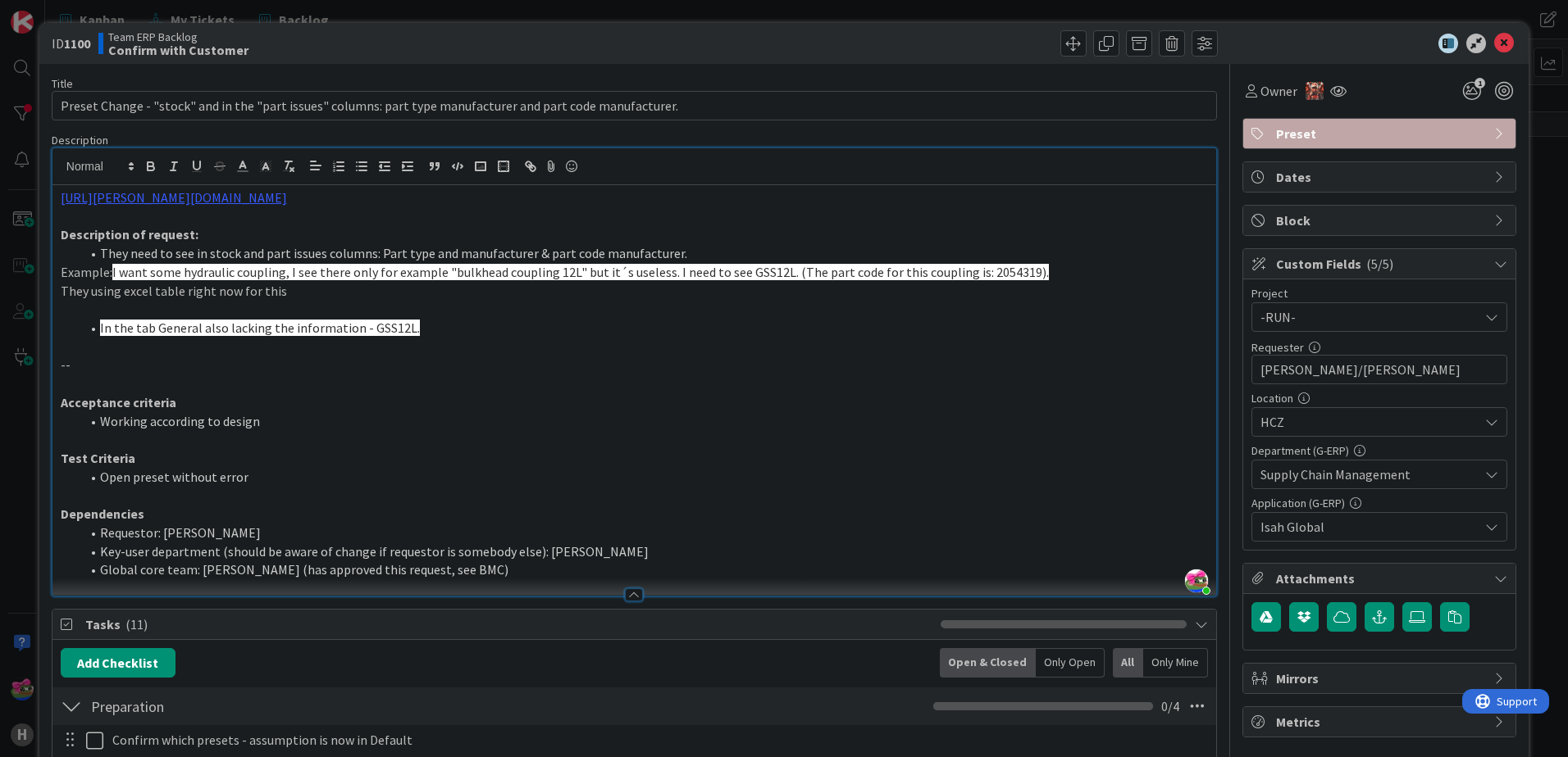
click at [546, 340] on p at bounding box center [635, 348] width 1147 height 19
click at [643, 287] on p "They using excel table right now for this" at bounding box center [635, 292] width 1147 height 19
click at [548, 340] on p at bounding box center [635, 348] width 1147 height 19
click at [421, 258] on li "They need to see in stock and part issues columns: Part type and manufacturer &…" at bounding box center [644, 253] width 1128 height 19
drag, startPoint x: 379, startPoint y: 256, endPoint x: 671, endPoint y: 254, distance: 292.0
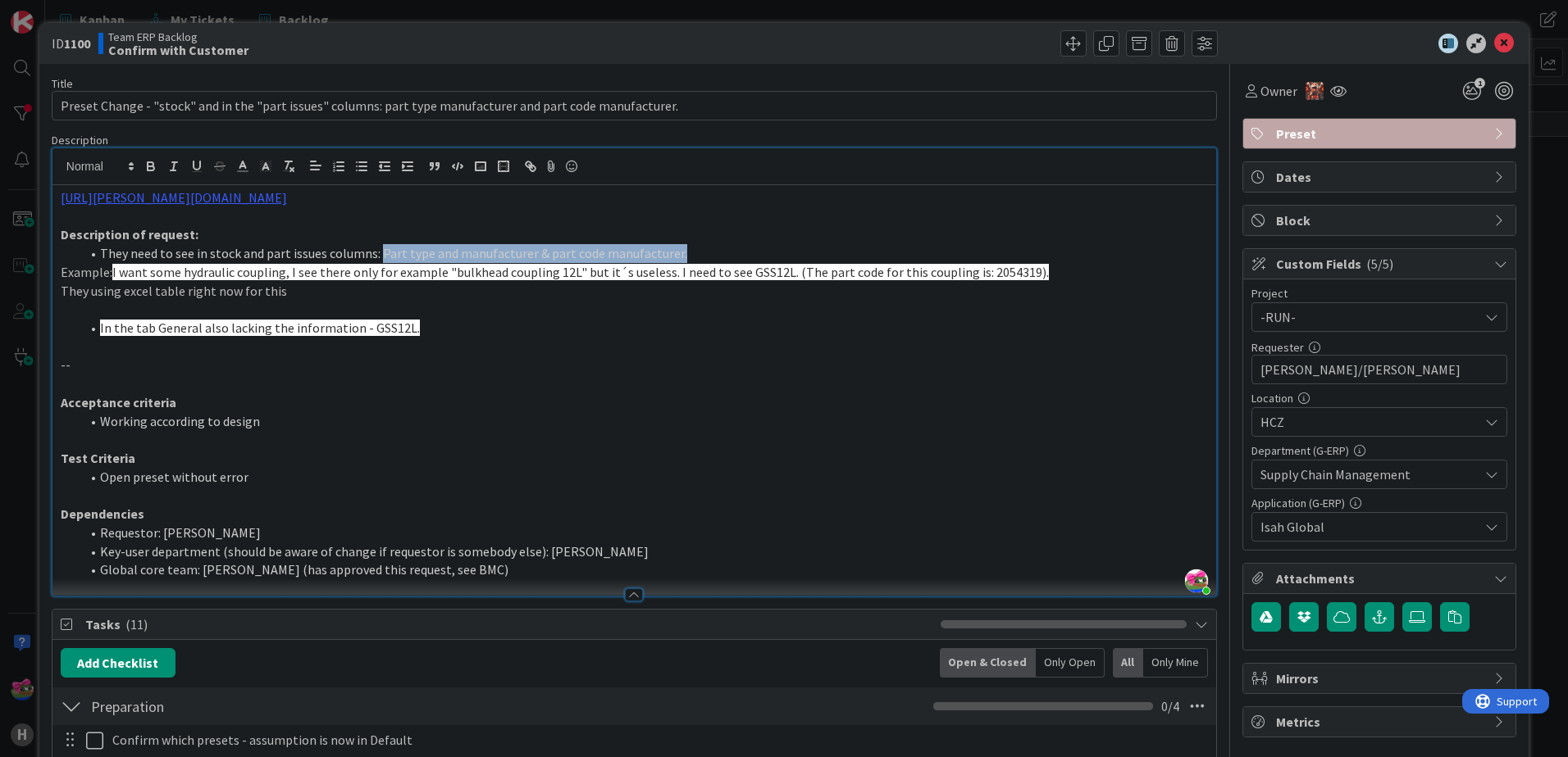
click at [671, 254] on li "They need to see in stock and part issues columns: Part type and manufacturer &…" at bounding box center [644, 253] width 1128 height 19
click at [571, 351] on p at bounding box center [635, 348] width 1147 height 19
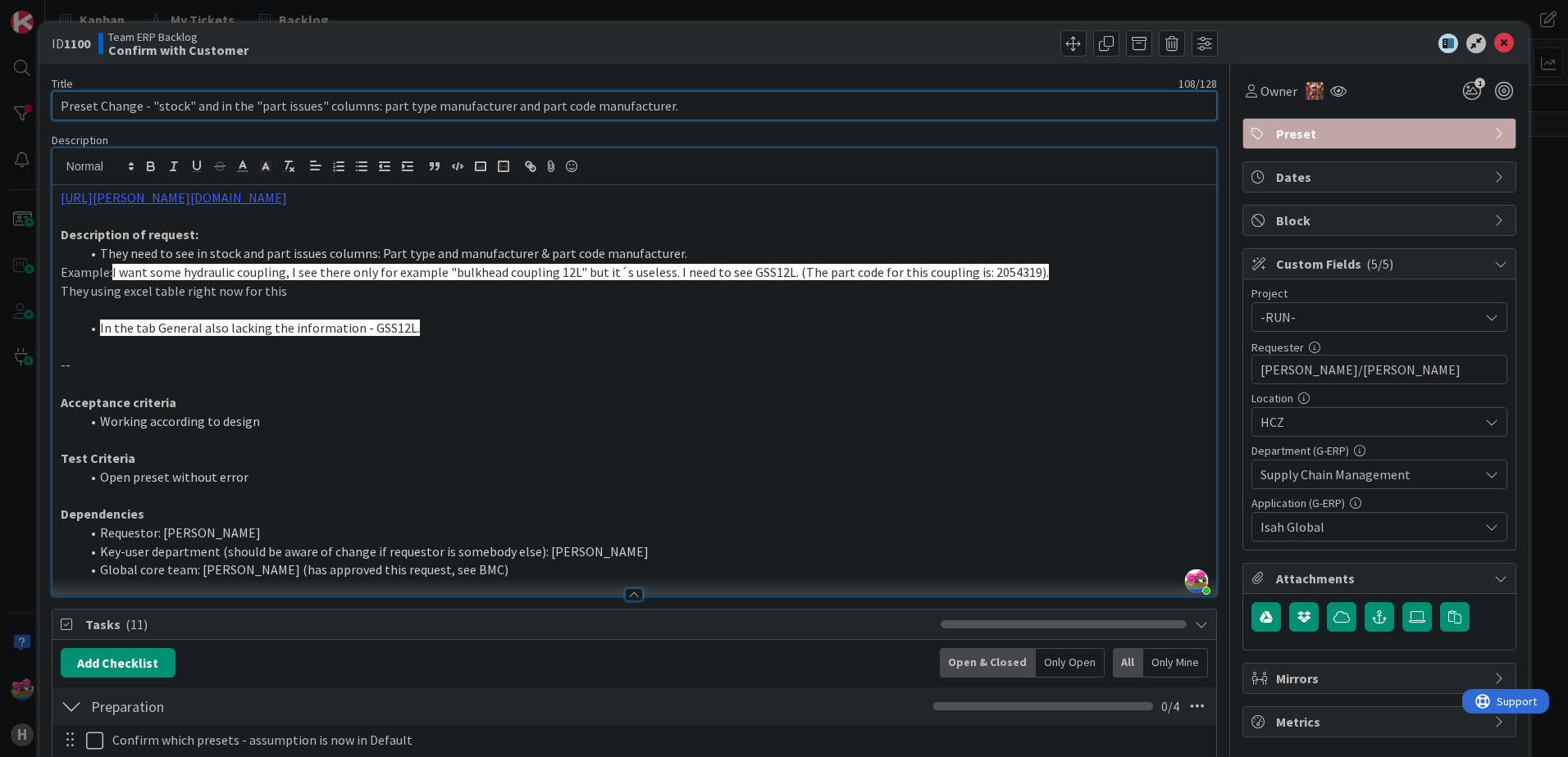
drag, startPoint x: 253, startPoint y: 105, endPoint x: 314, endPoint y: 109, distance: 61.1
click at [314, 109] on input "Preset Change - "stock" and in the "part issues" columns: part type manufacture…" at bounding box center [634, 105] width 1165 height 30
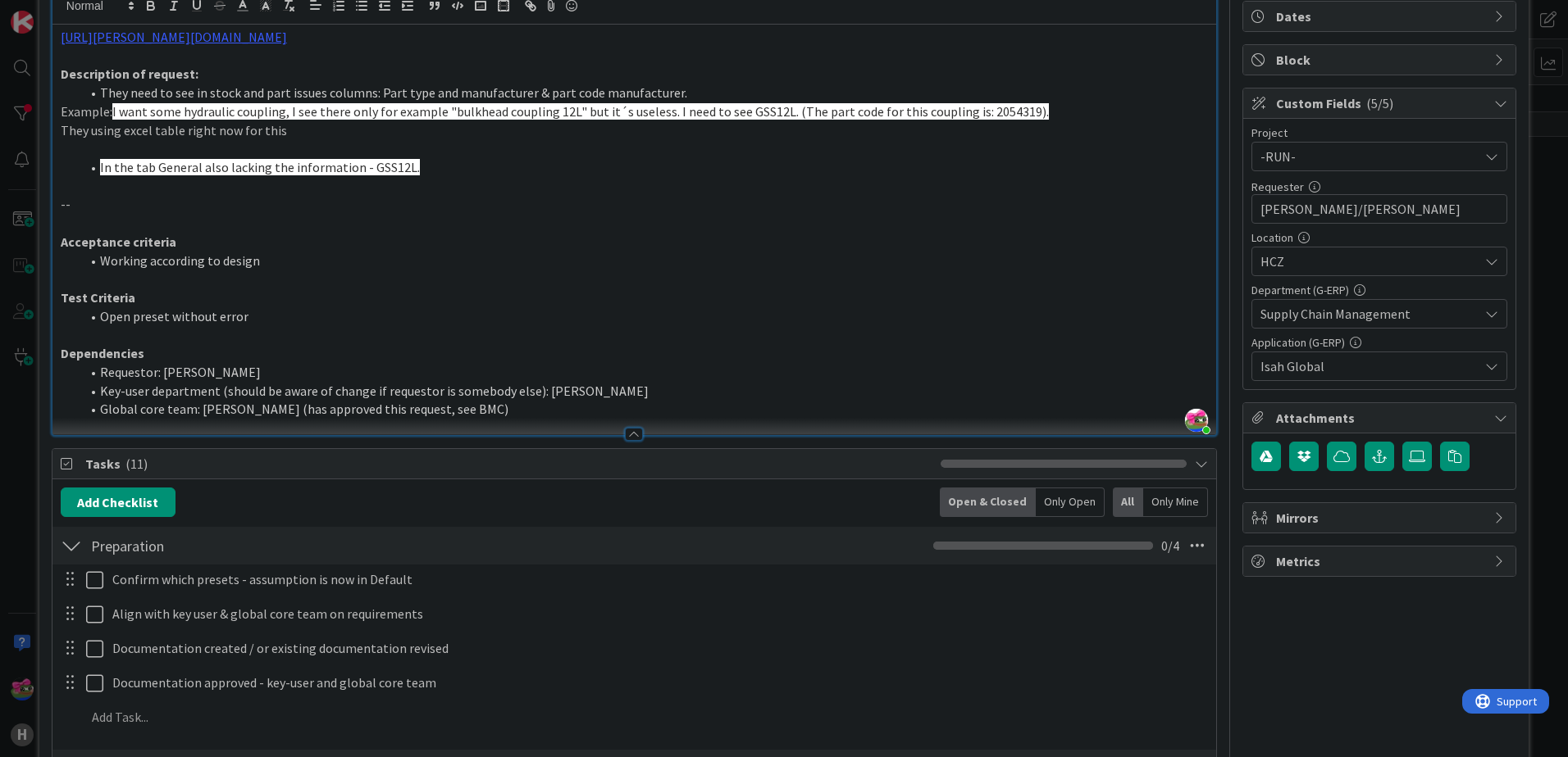
scroll to position [164, 0]
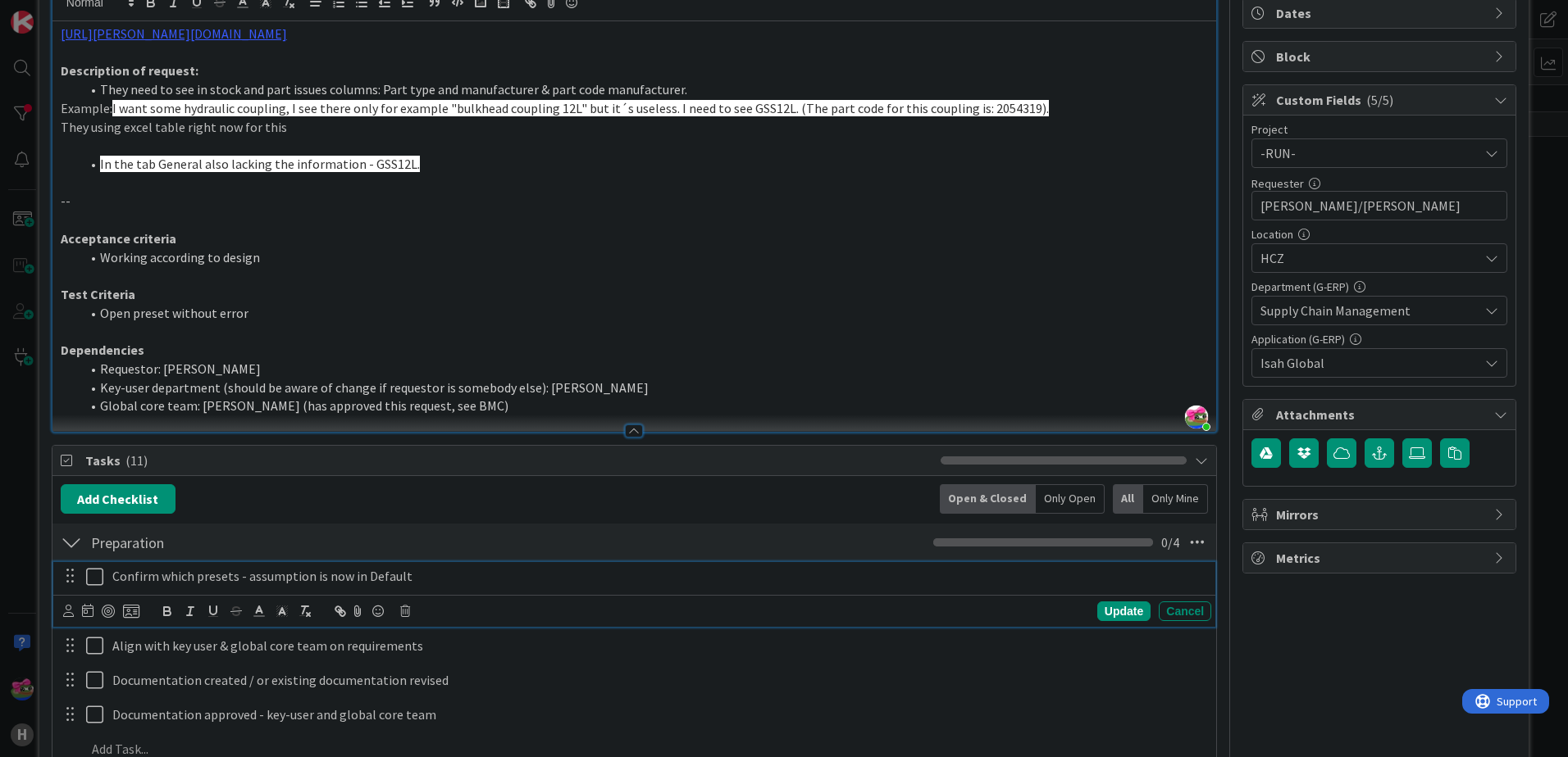
click at [93, 579] on icon at bounding box center [98, 577] width 24 height 20
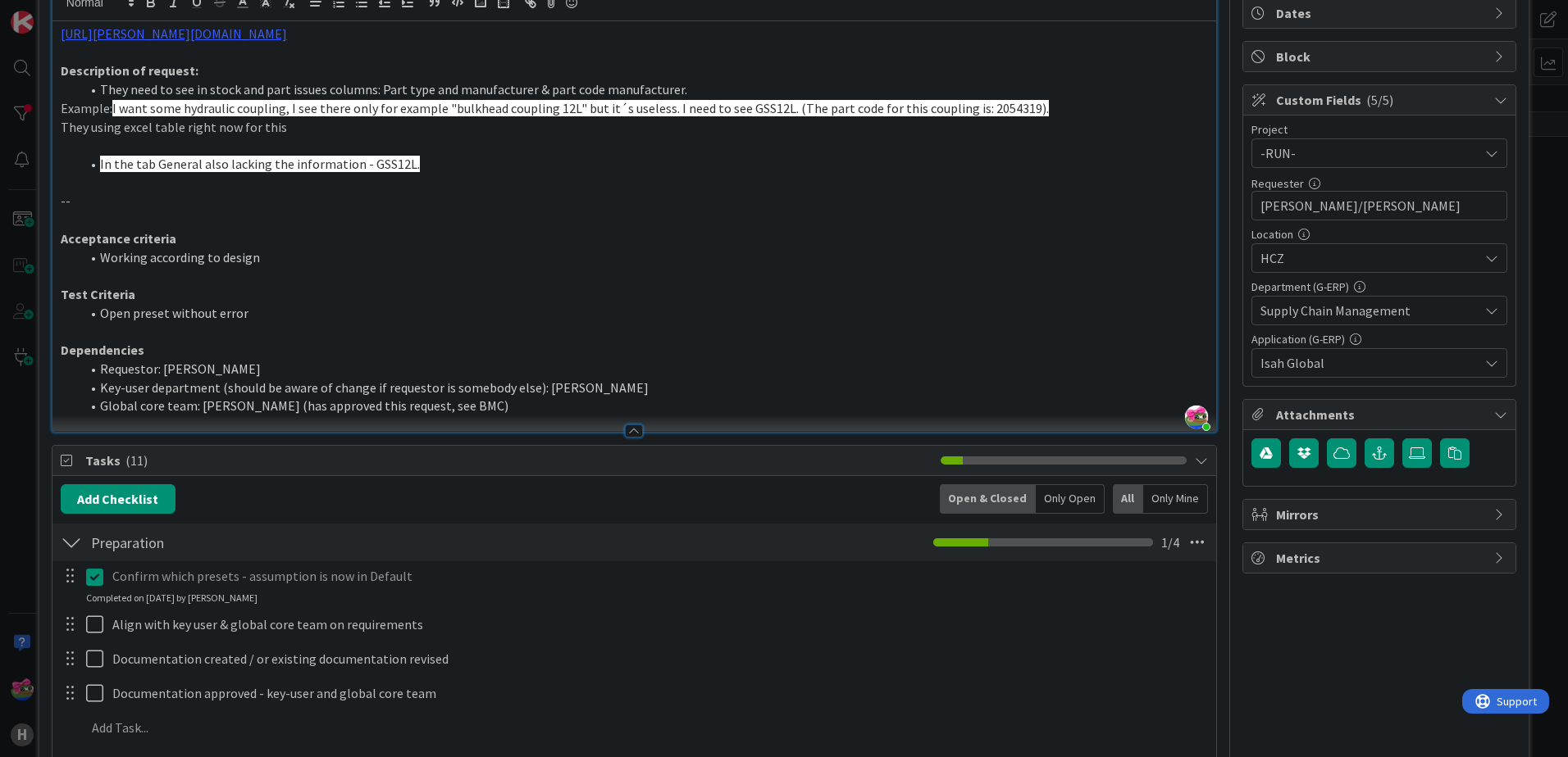
scroll to position [0, 0]
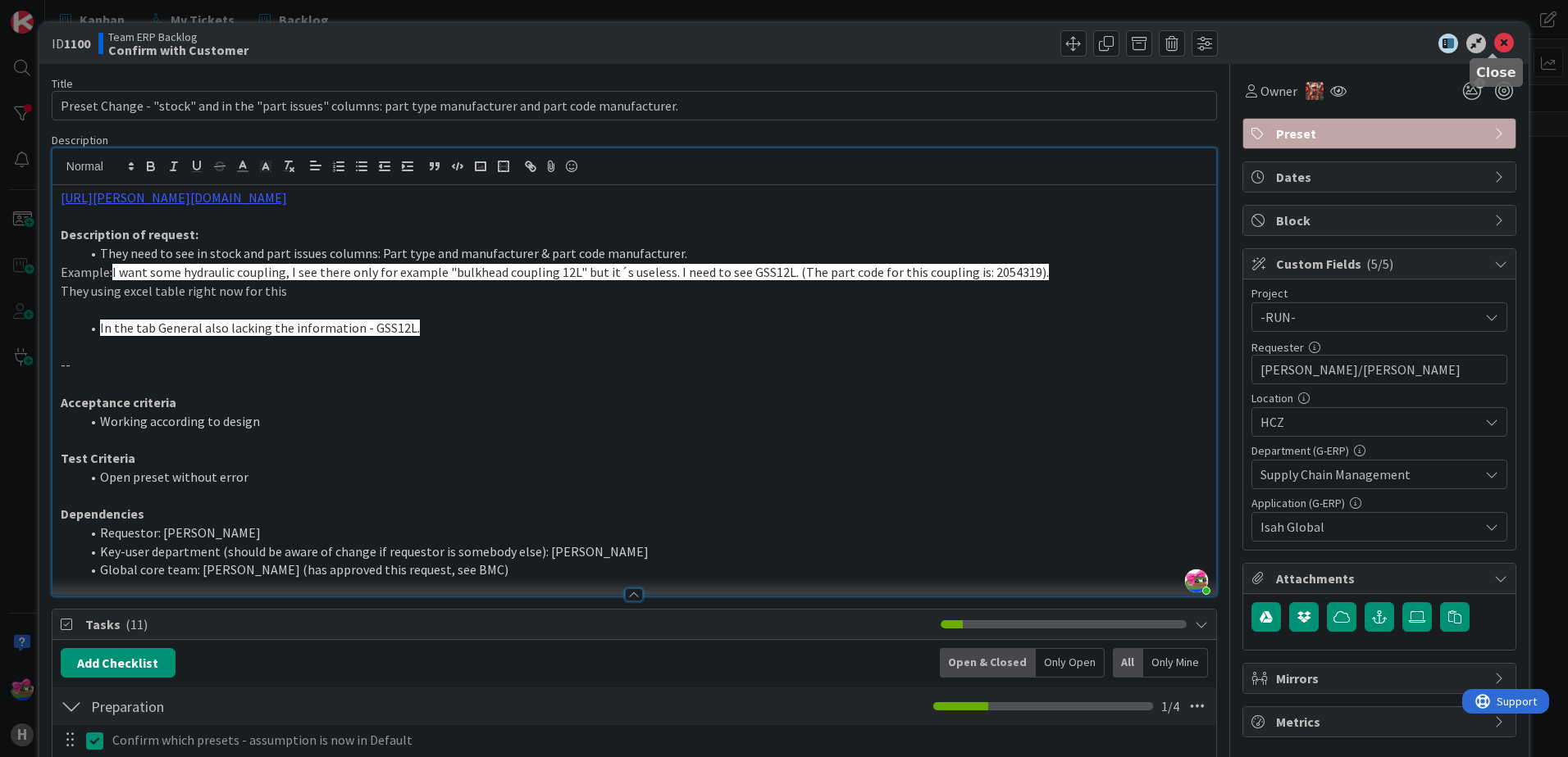
click at [1494, 37] on icon at bounding box center [1504, 44] width 20 height 20
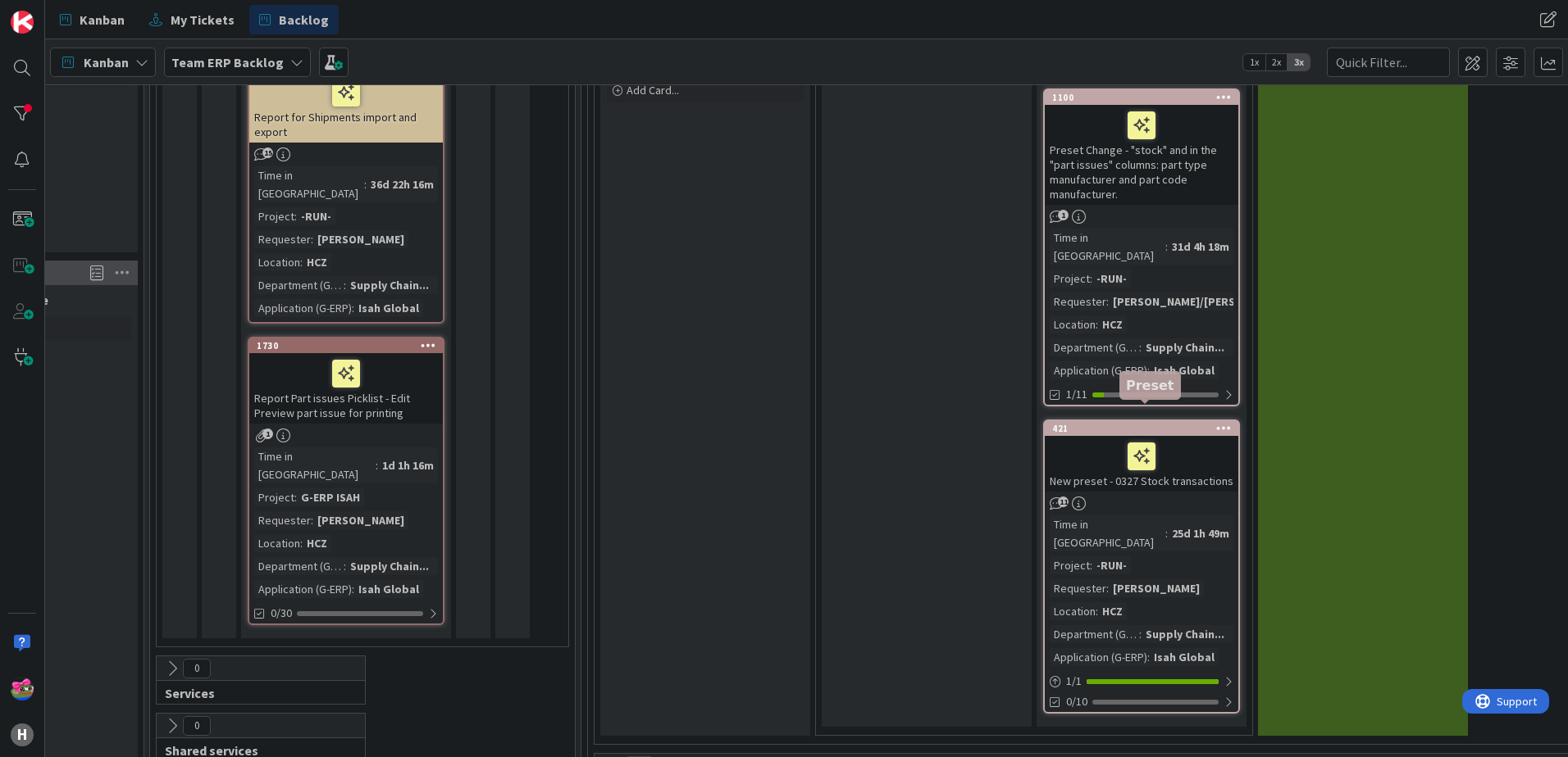
click at [1141, 422] on div "421" at bounding box center [1145, 428] width 187 height 11
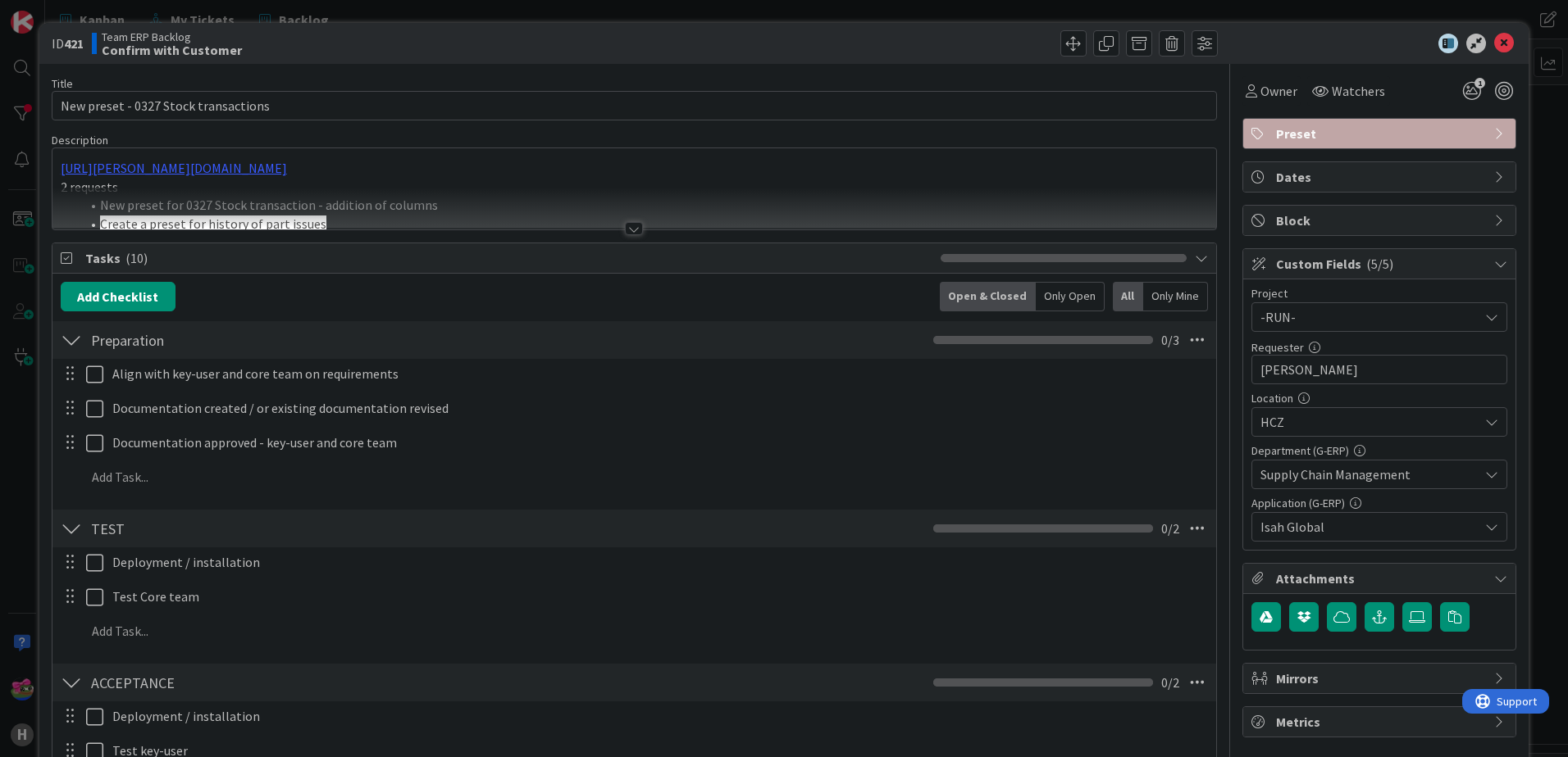
click at [625, 230] on div at bounding box center [634, 228] width 18 height 13
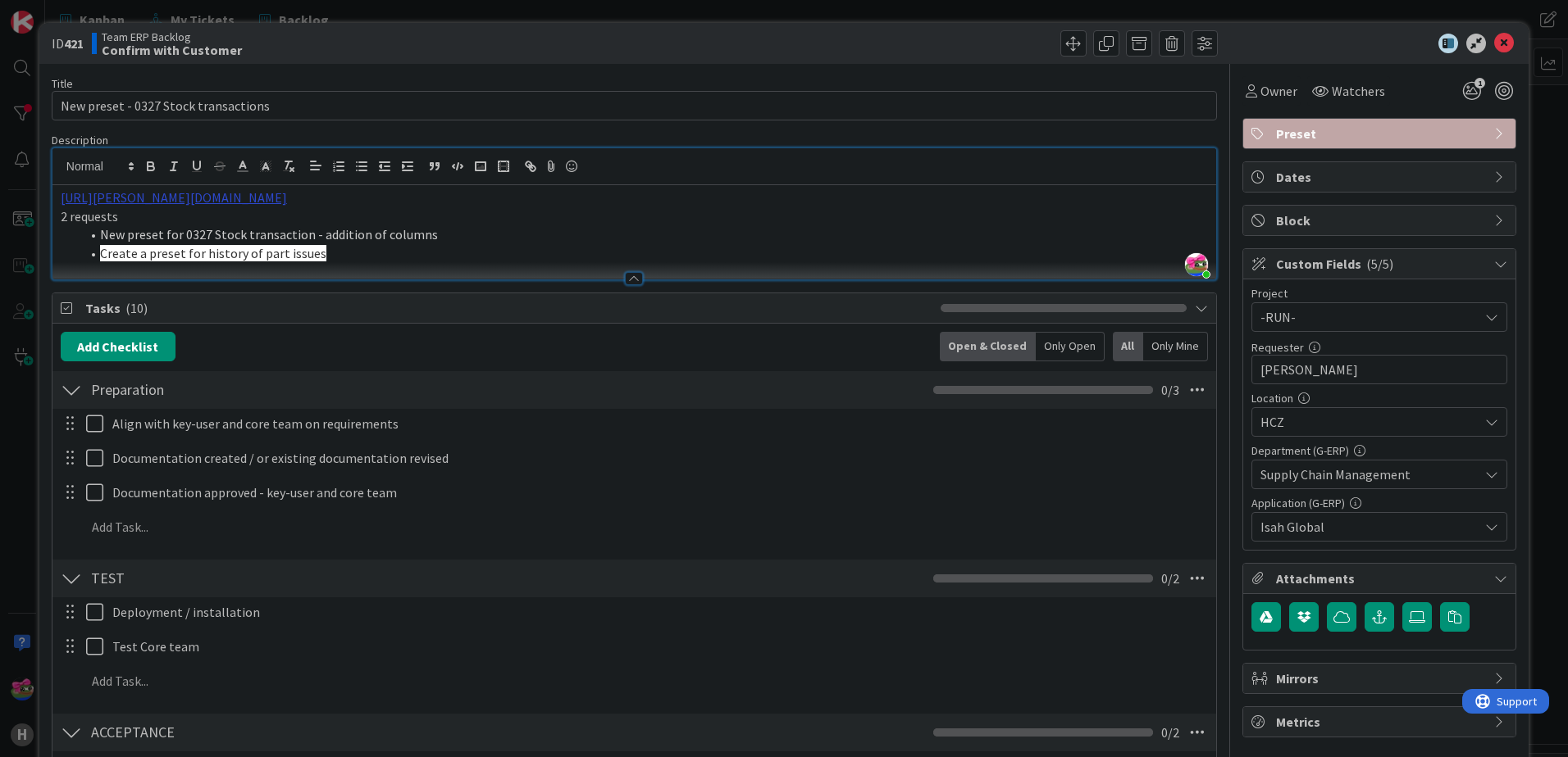
click at [227, 201] on link "https://huisman-smartit.onbmc.com/smartit/app/#/incident/AGGGSPRFBRQVHASQU3LESQ…" at bounding box center [174, 197] width 227 height 17
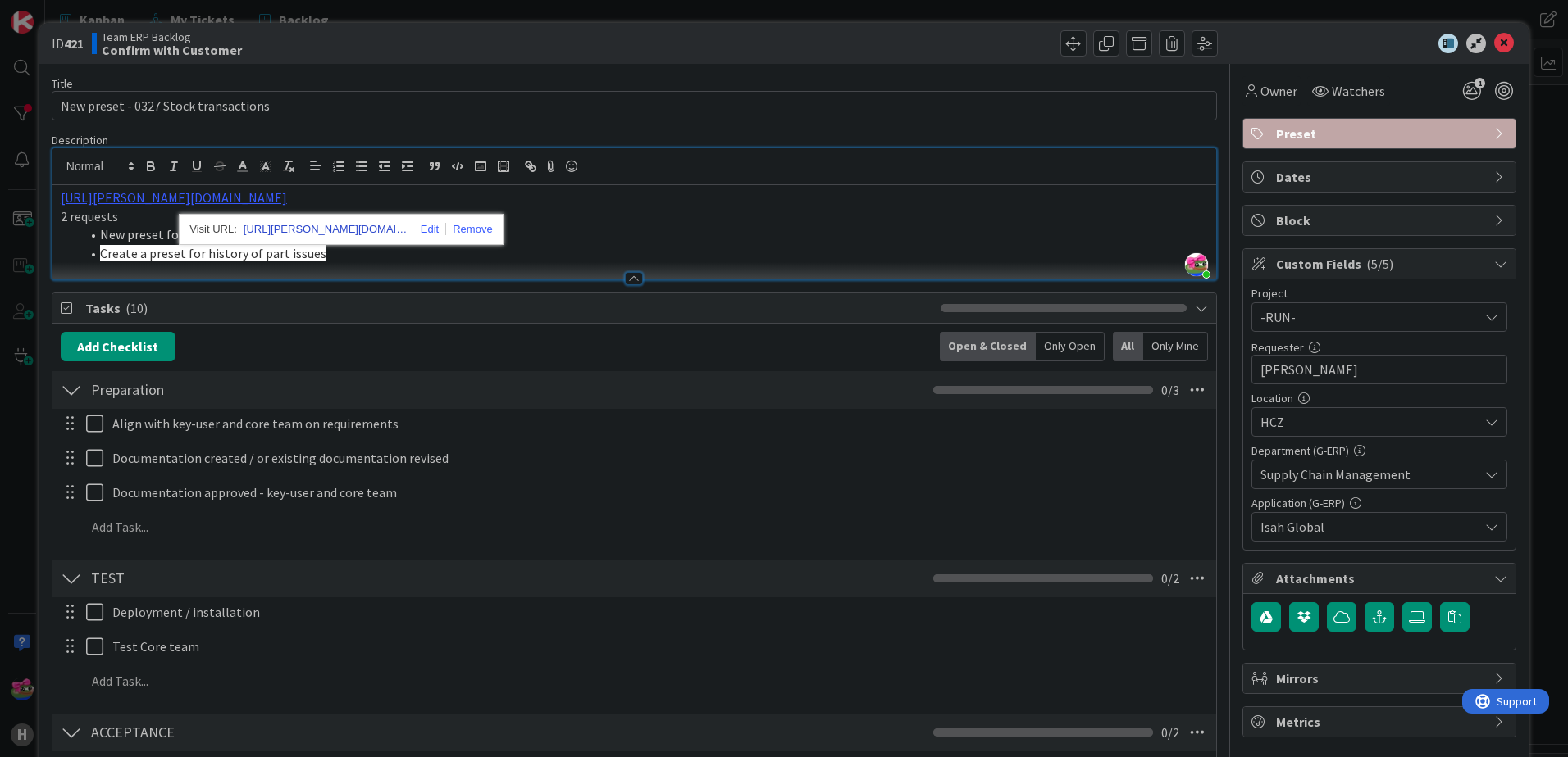
click at [270, 228] on link "https://huisman-smartit.onbmc.com/smartit/app#/incident/AGGGSPRFBRQVHASQU3LESQU…" at bounding box center [325, 229] width 164 height 21
click at [628, 242] on li "New preset for 0327 Stock transaction - addition of columns" at bounding box center [644, 235] width 1128 height 19
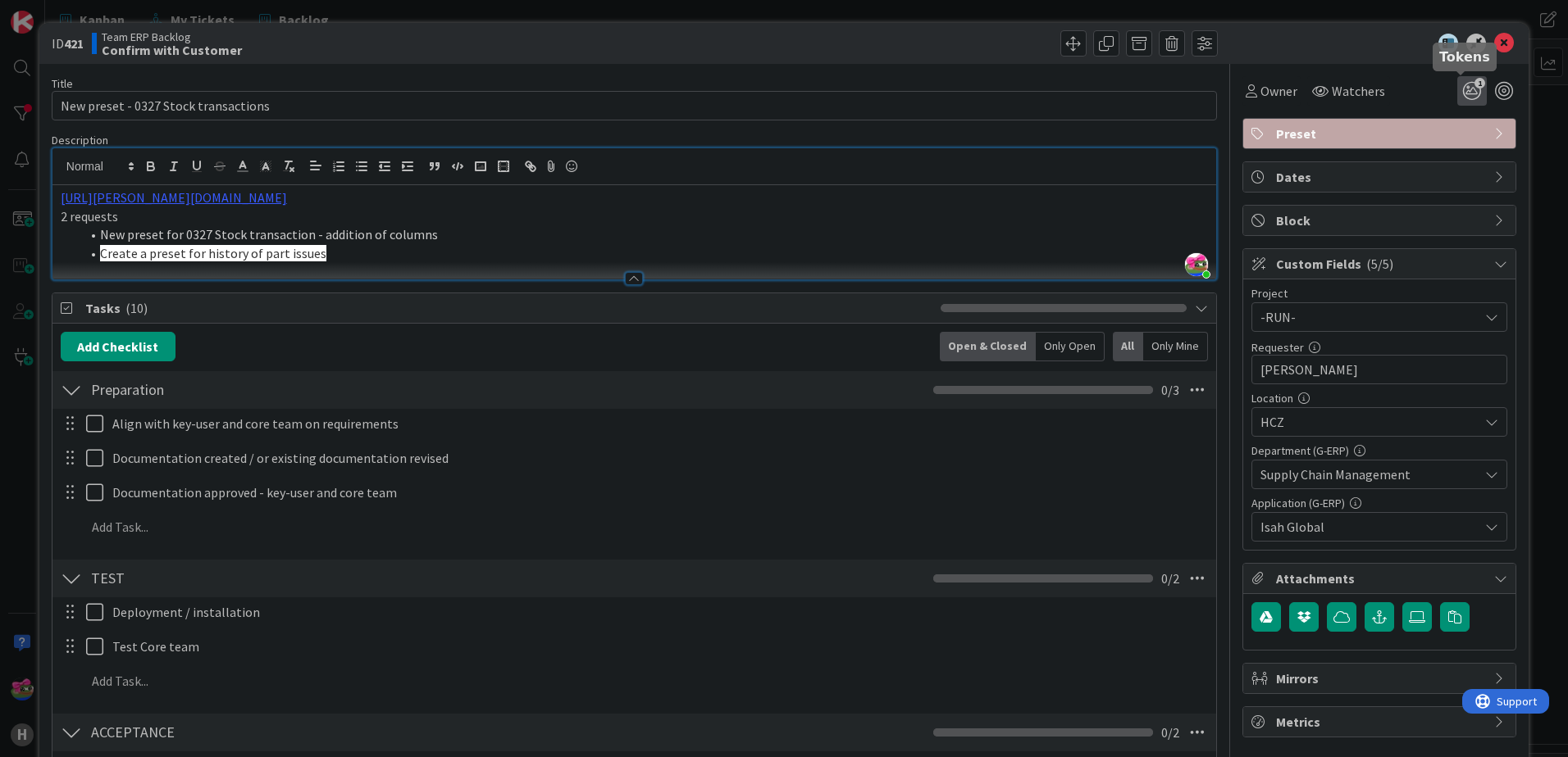
click at [1457, 96] on icon "1" at bounding box center [1472, 91] width 30 height 30
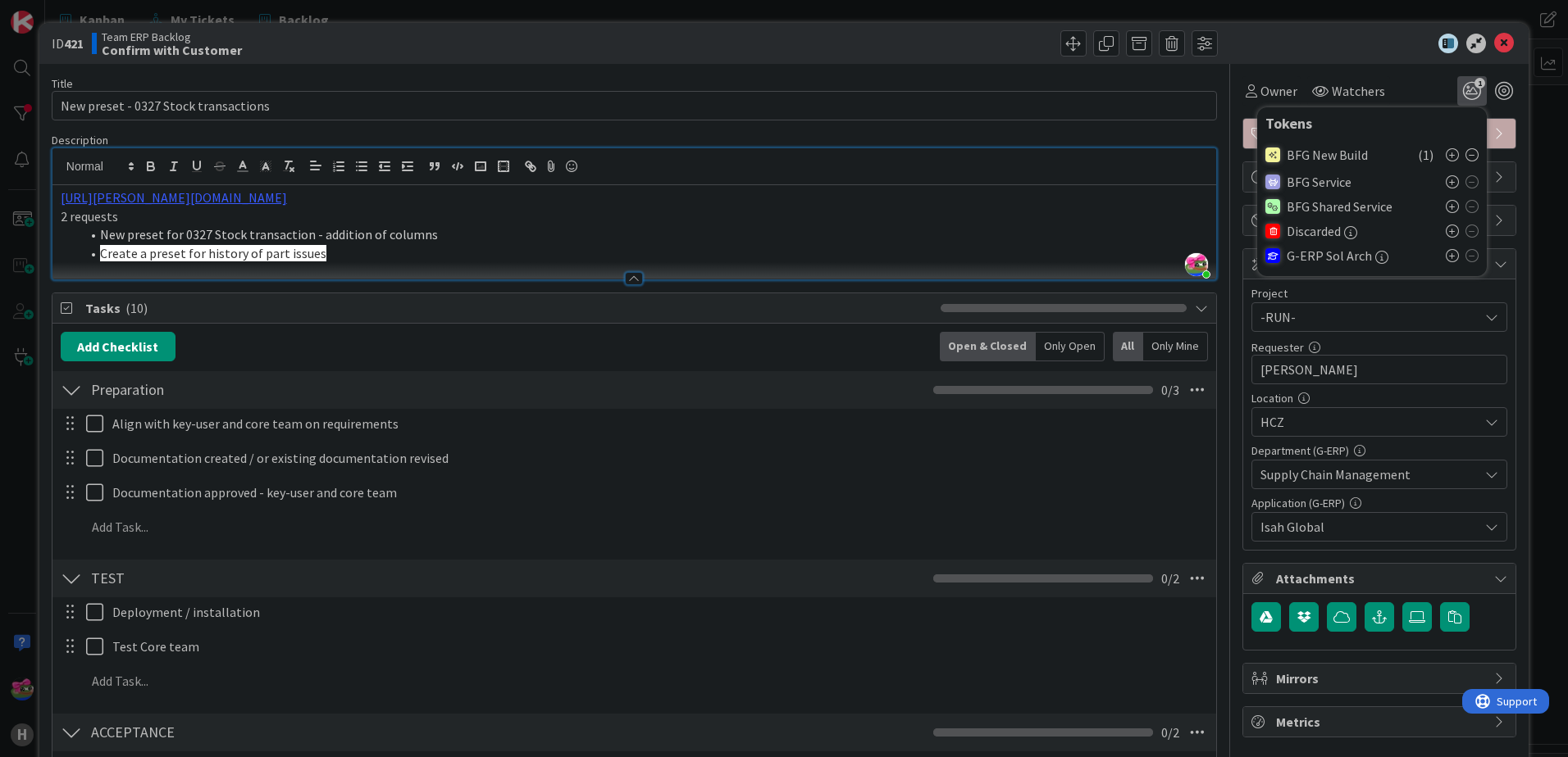
click at [1397, 69] on div "Owner Watchers 1 Tokens BFG New Build ( 1 ) BFG Service BFG Shared Service Disc…" at bounding box center [1379, 84] width 274 height 42
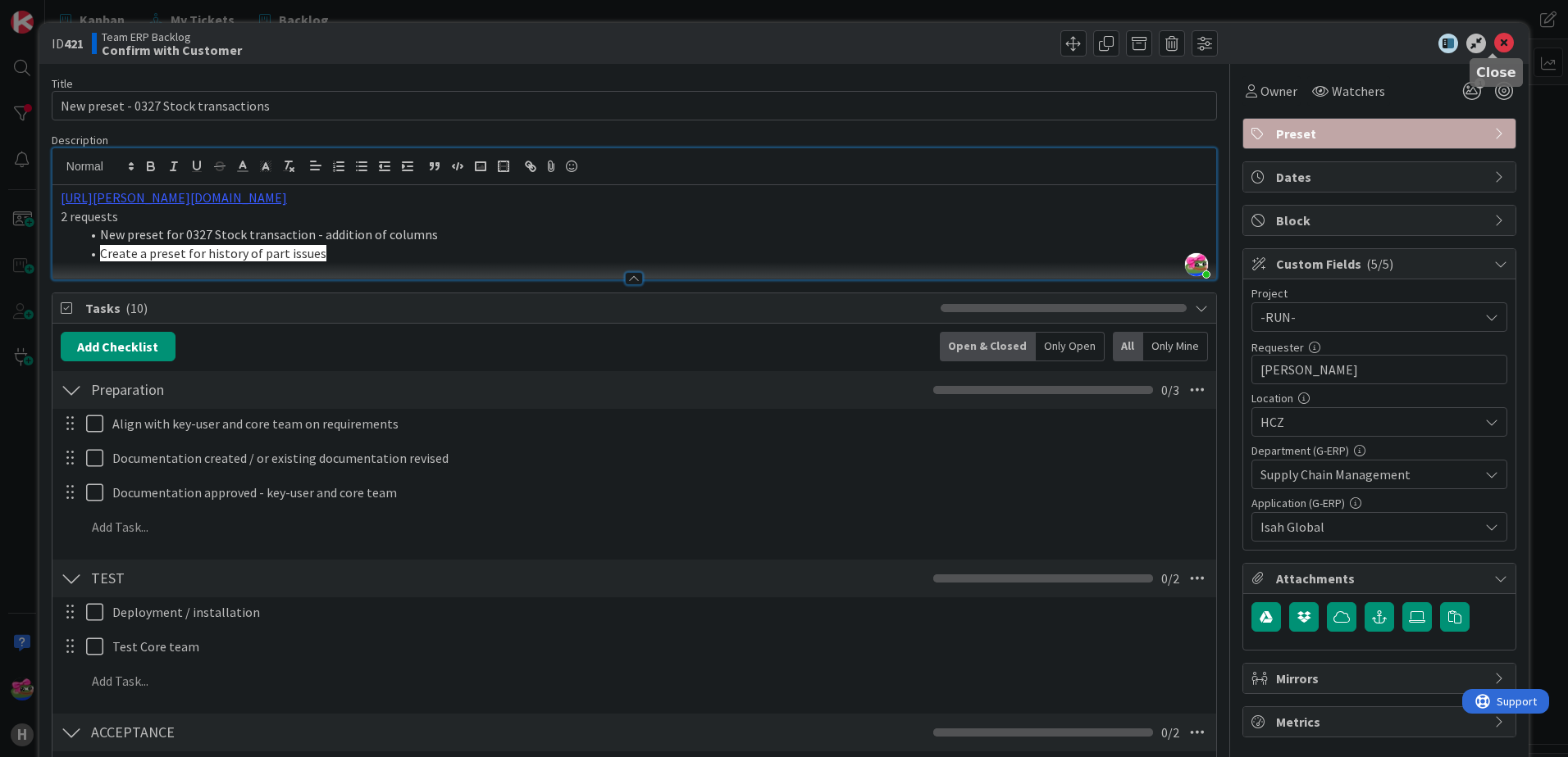
click at [1494, 38] on icon at bounding box center [1504, 44] width 20 height 20
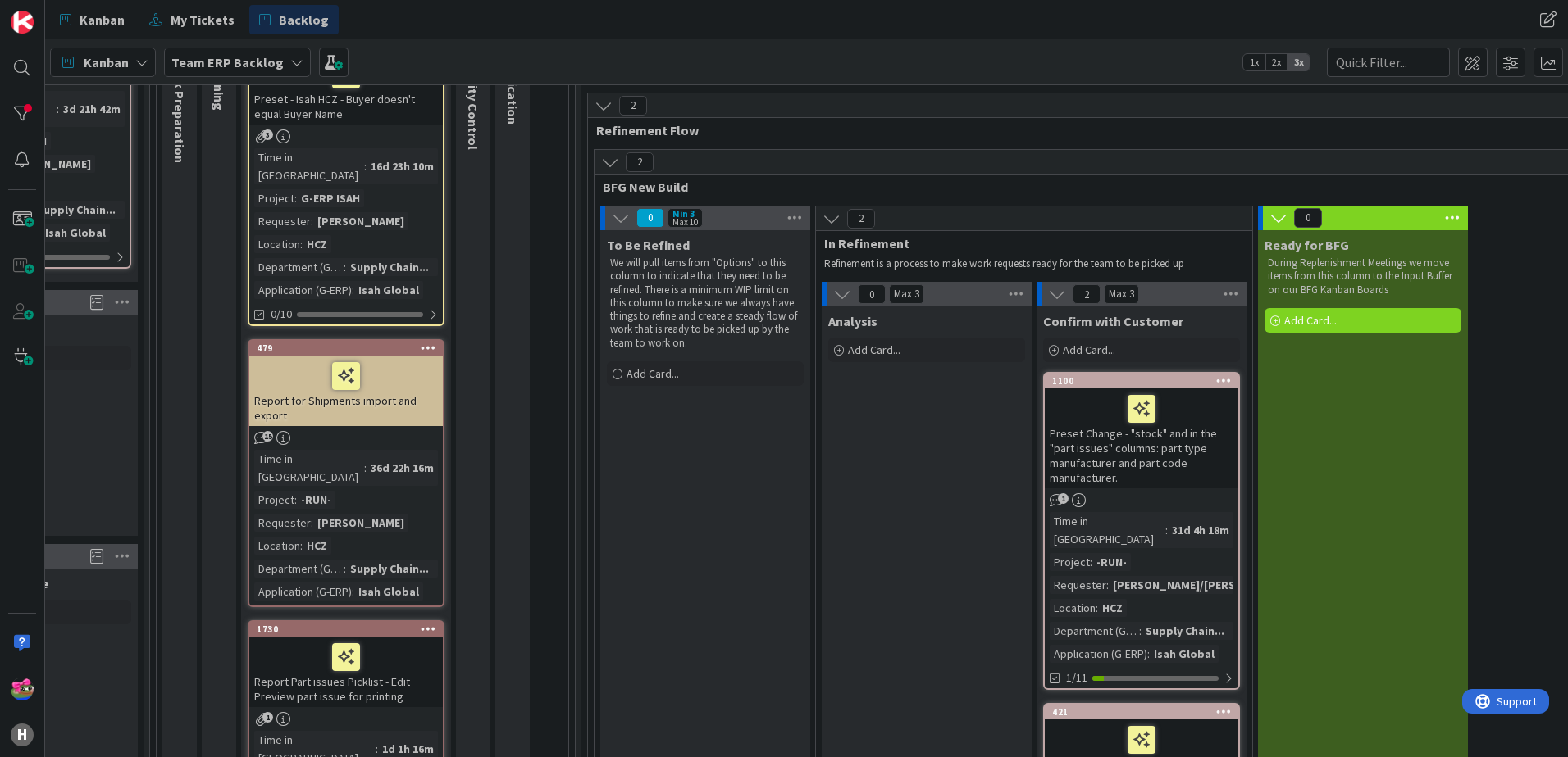
scroll to position [409, 169]
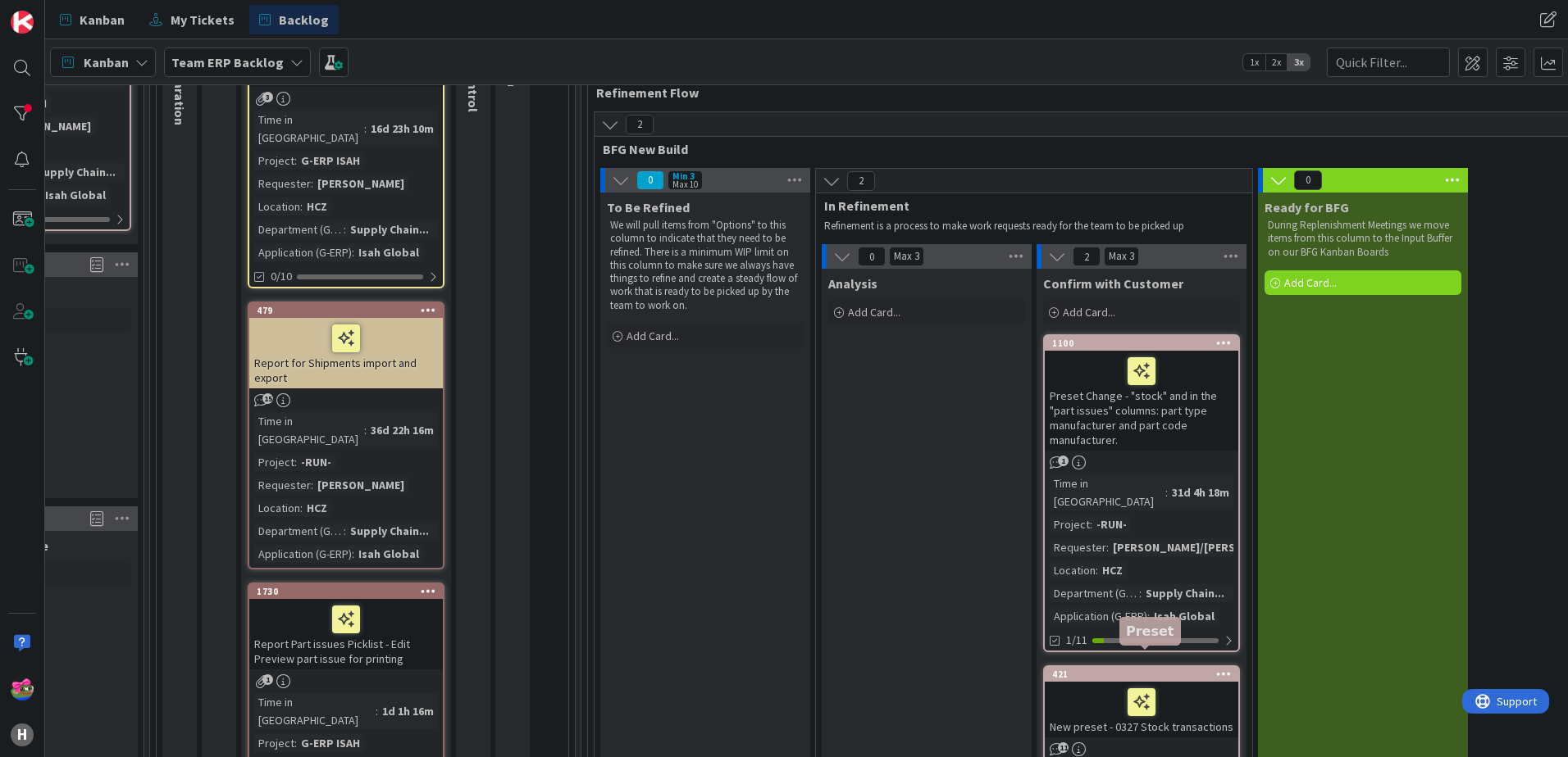
click at [1127, 669] on div "421" at bounding box center [1145, 674] width 187 height 11
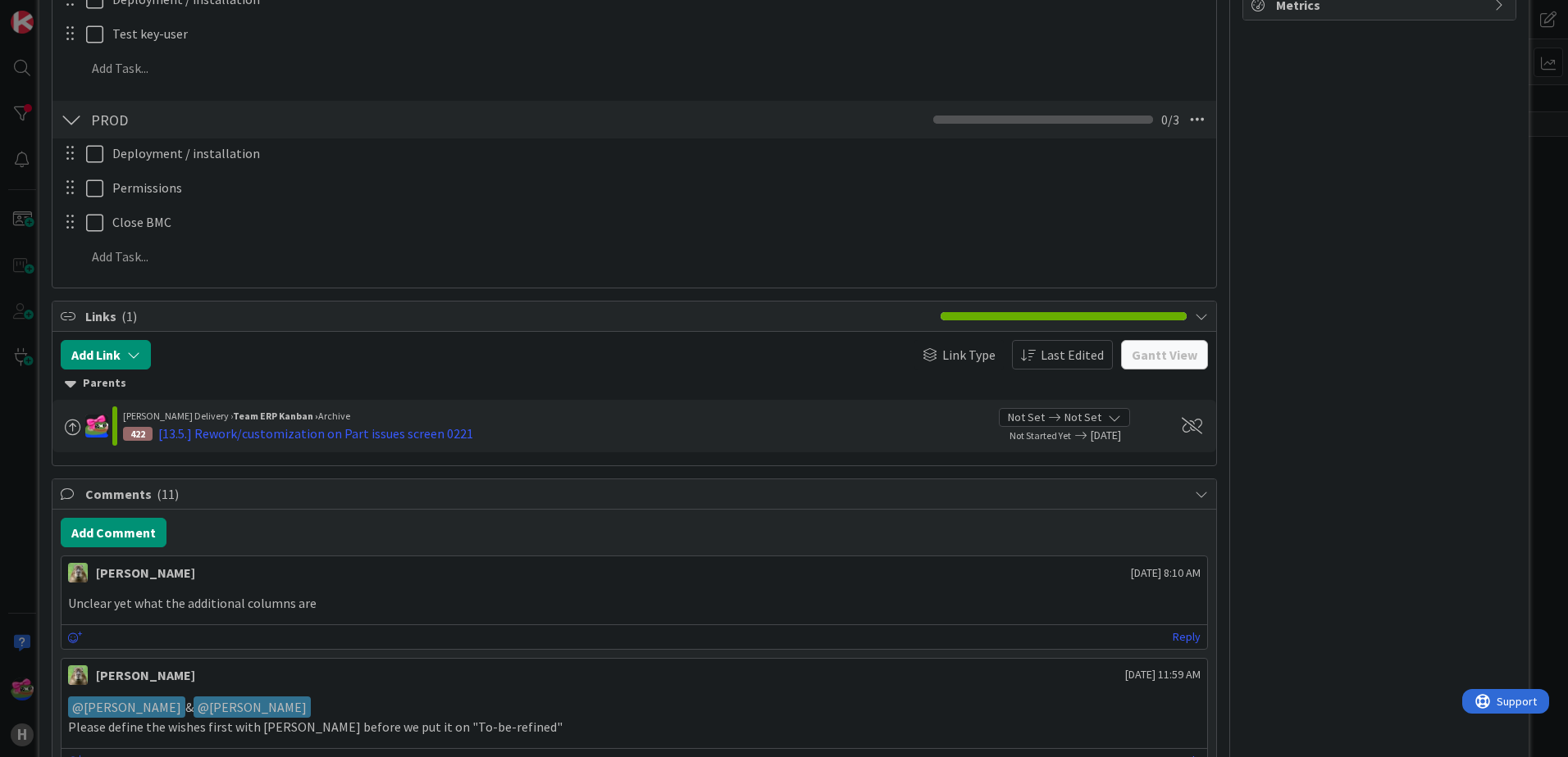
scroll to position [738, 0]
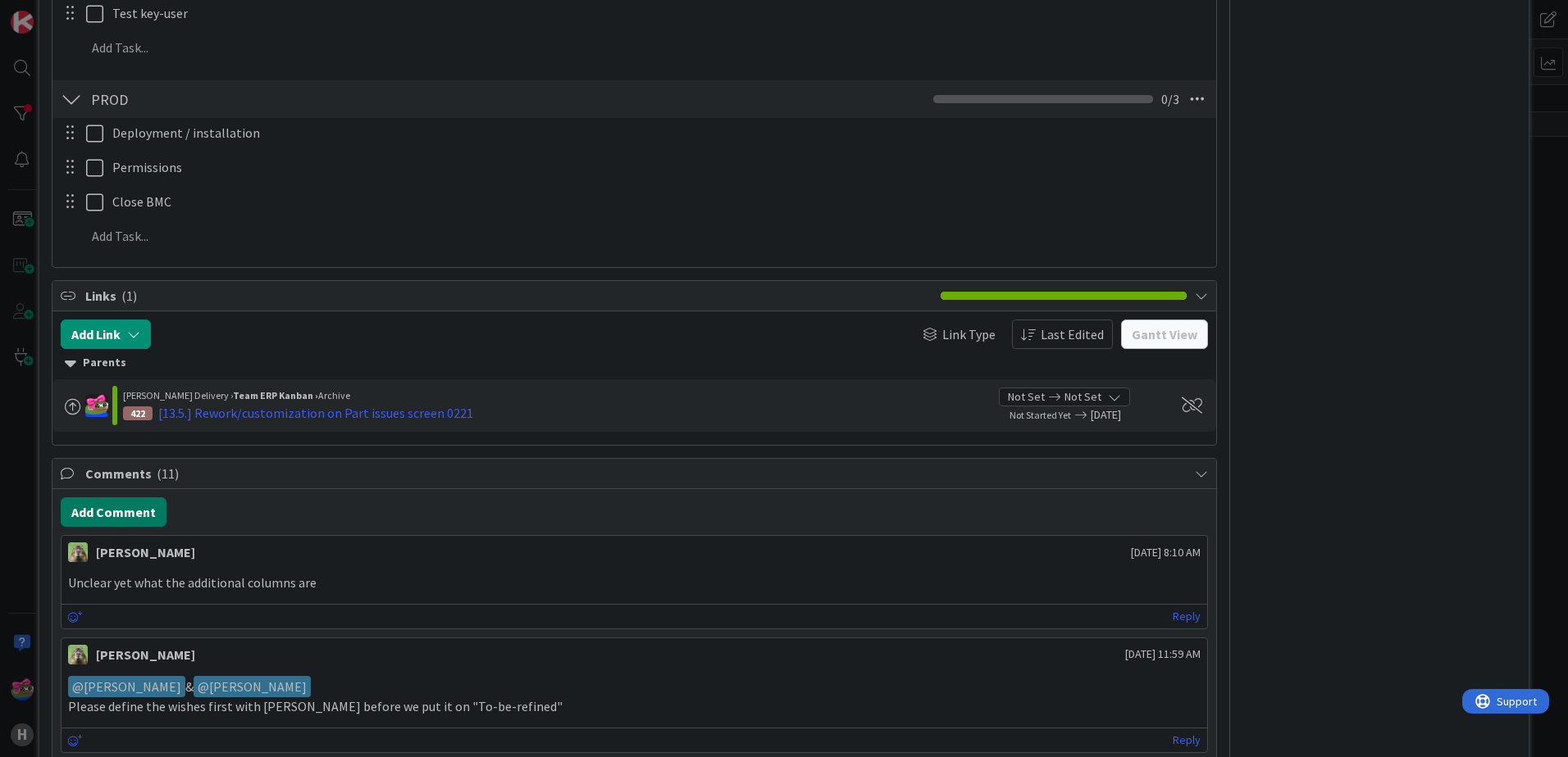
click at [139, 522] on button "Add Comment" at bounding box center [113, 512] width 105 height 30
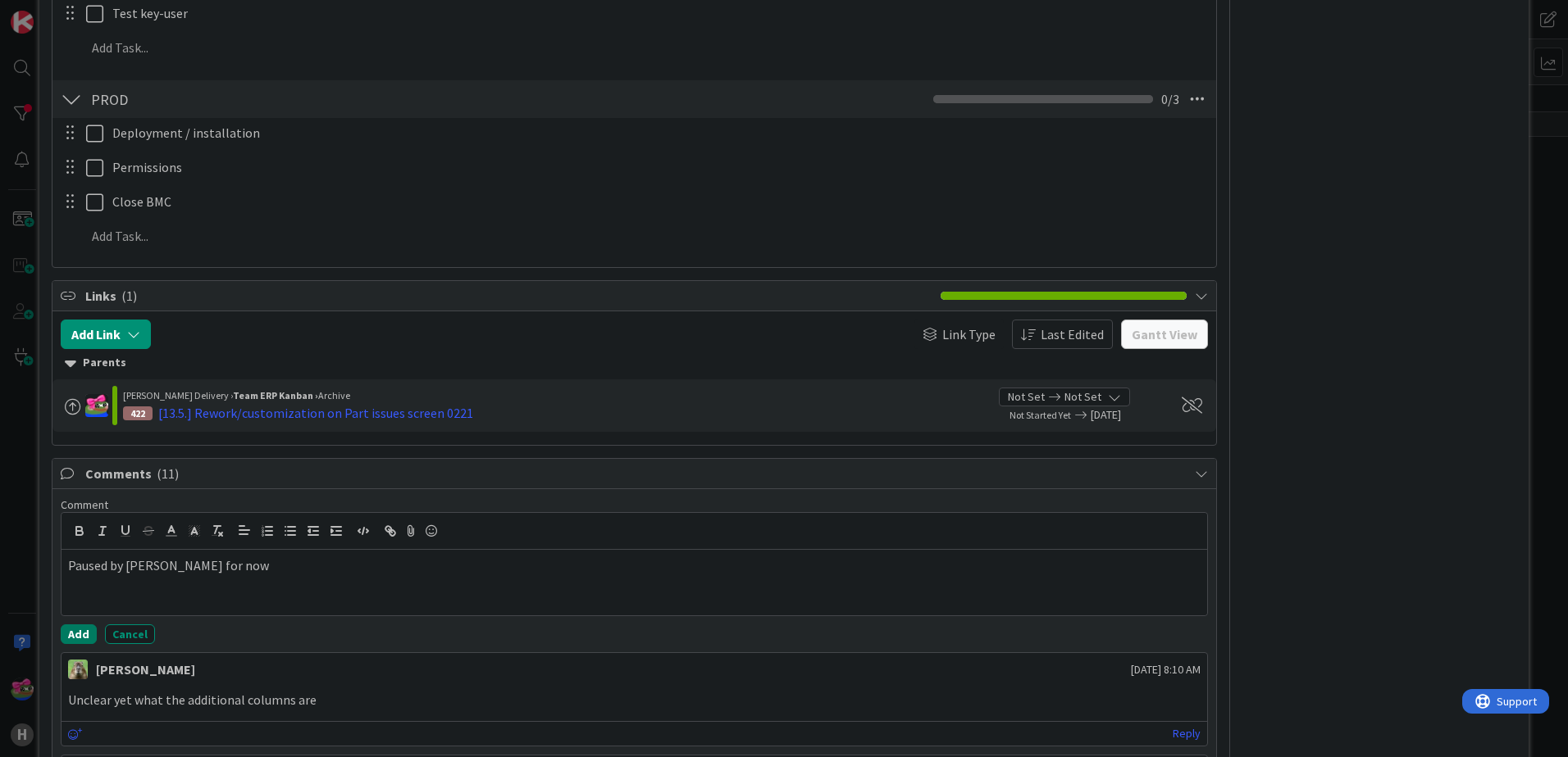
click at [64, 634] on button "Add" at bounding box center [78, 634] width 36 height 20
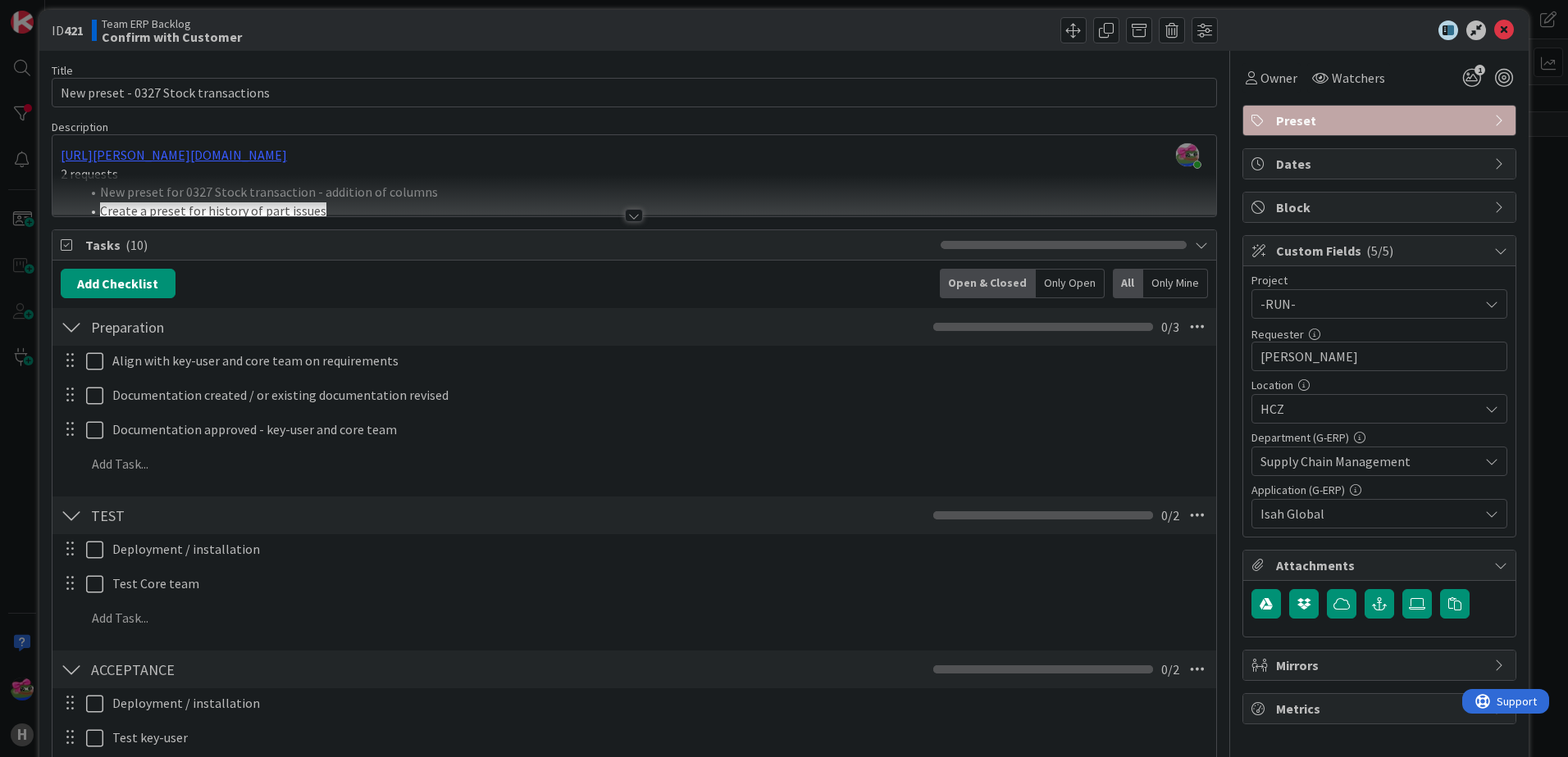
scroll to position [0, 0]
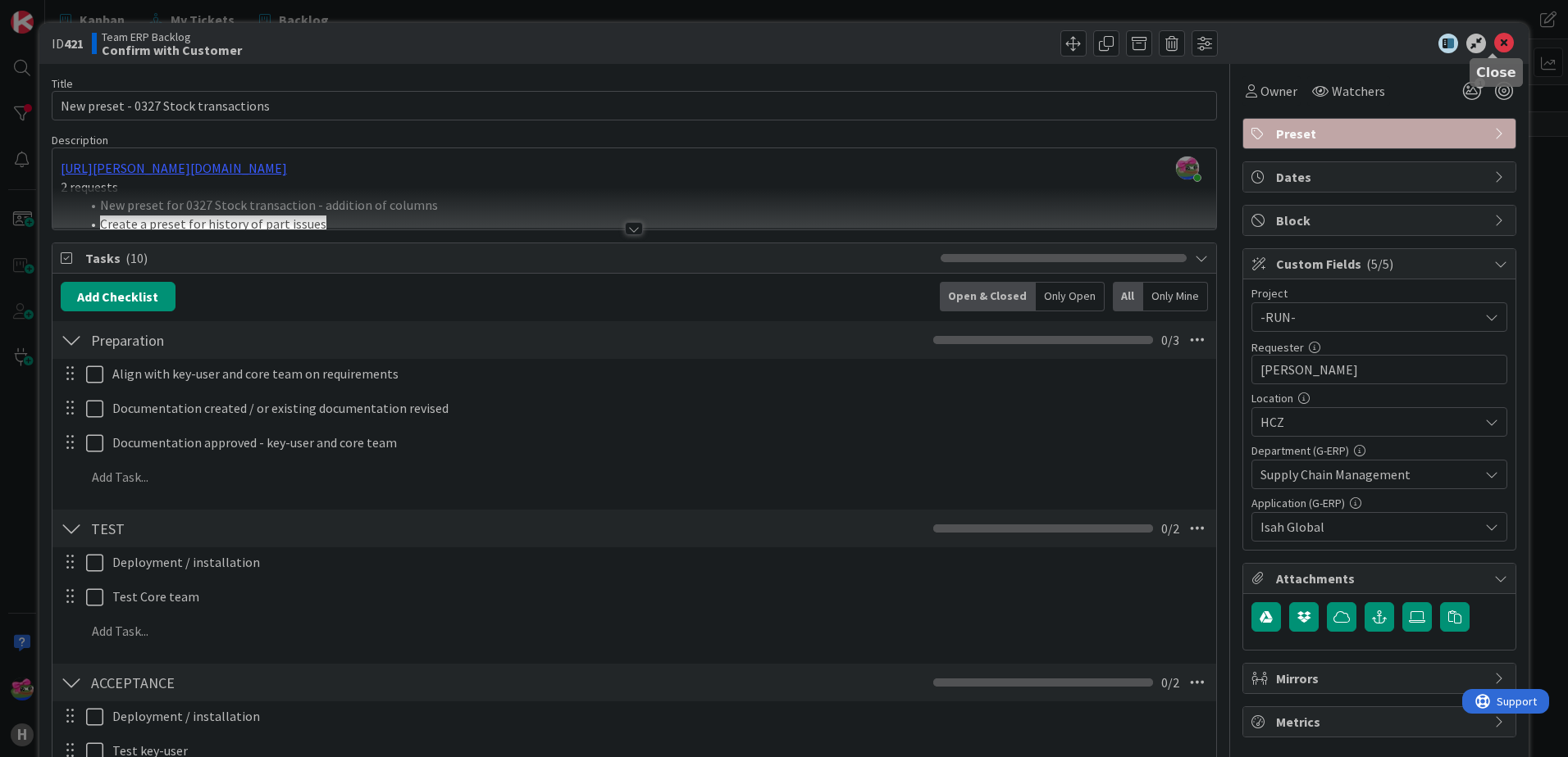
click at [1498, 41] on icon at bounding box center [1504, 44] width 20 height 20
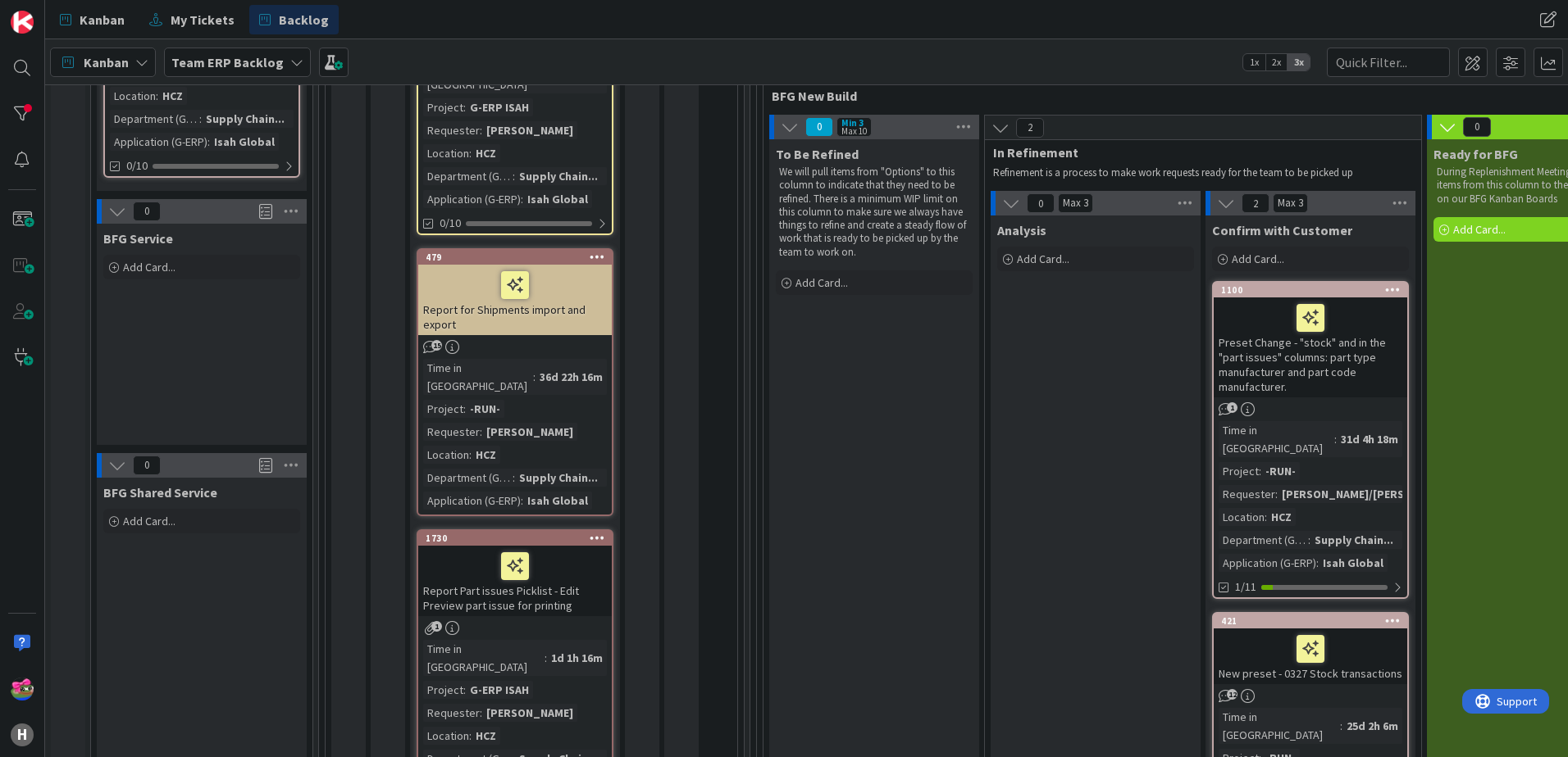
scroll to position [491, 0]
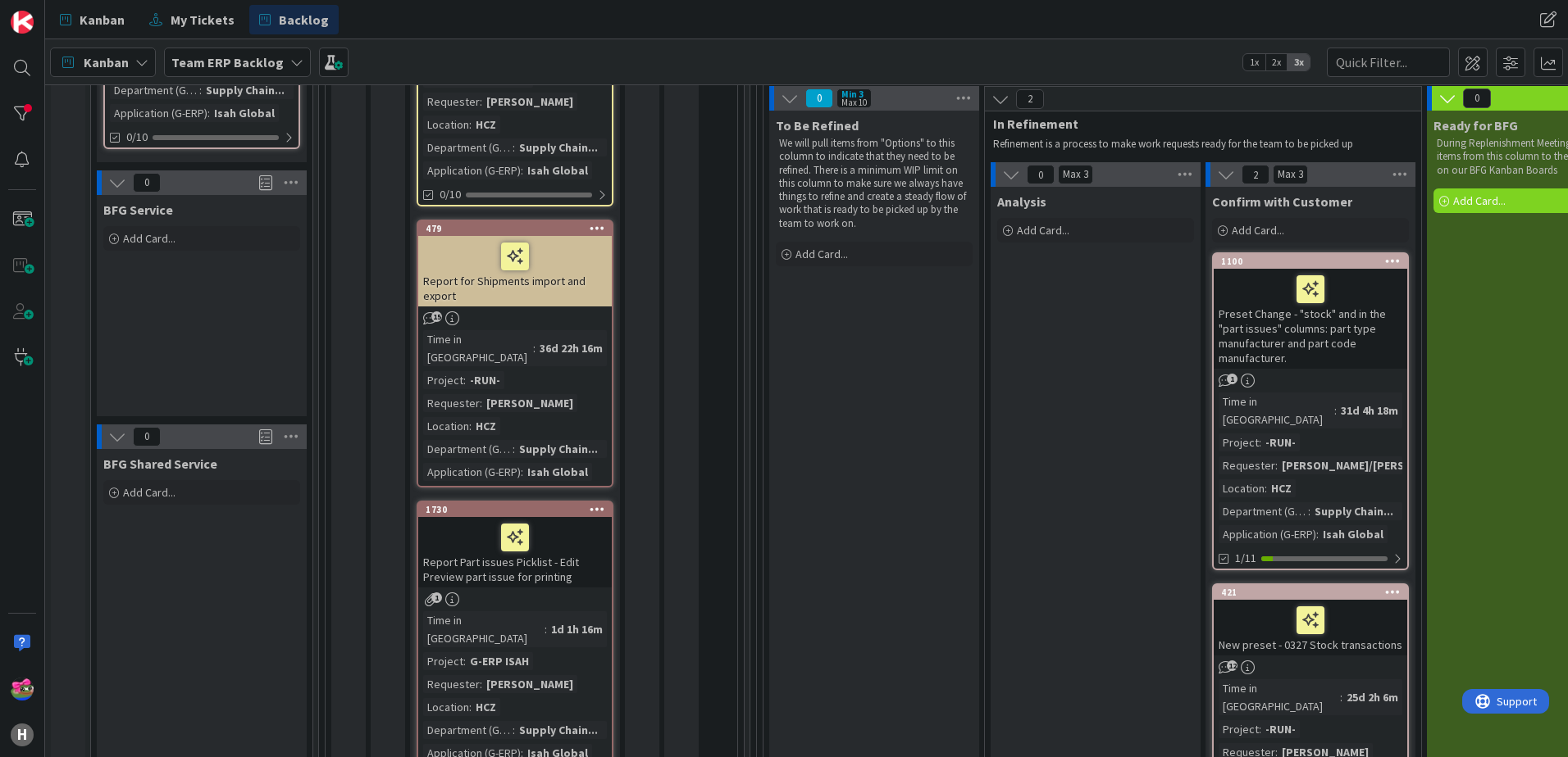
click at [558, 274] on div "Report for Shipments import and export" at bounding box center [515, 271] width 193 height 71
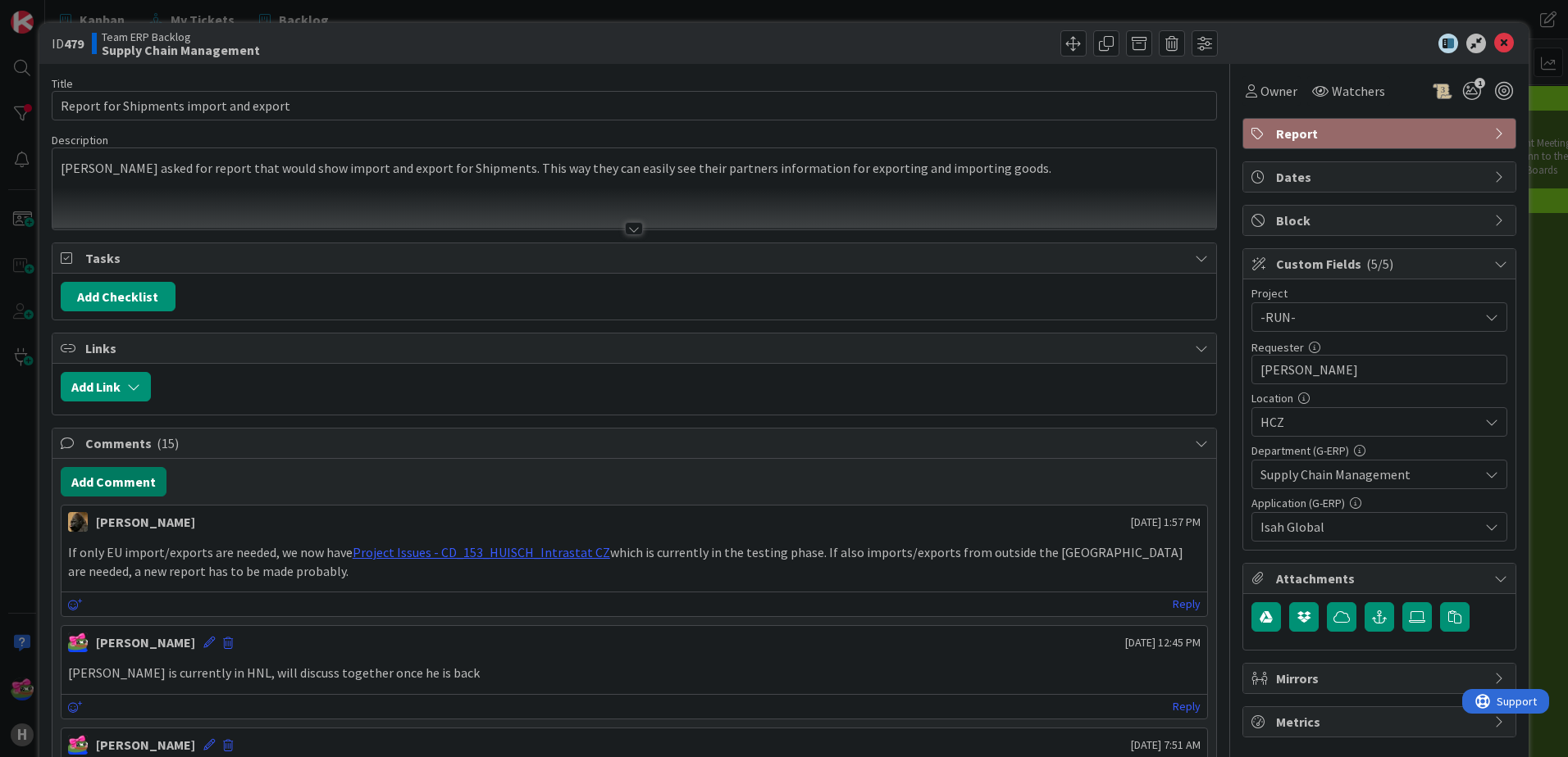
click at [106, 491] on button "Add Comment" at bounding box center [113, 482] width 105 height 30
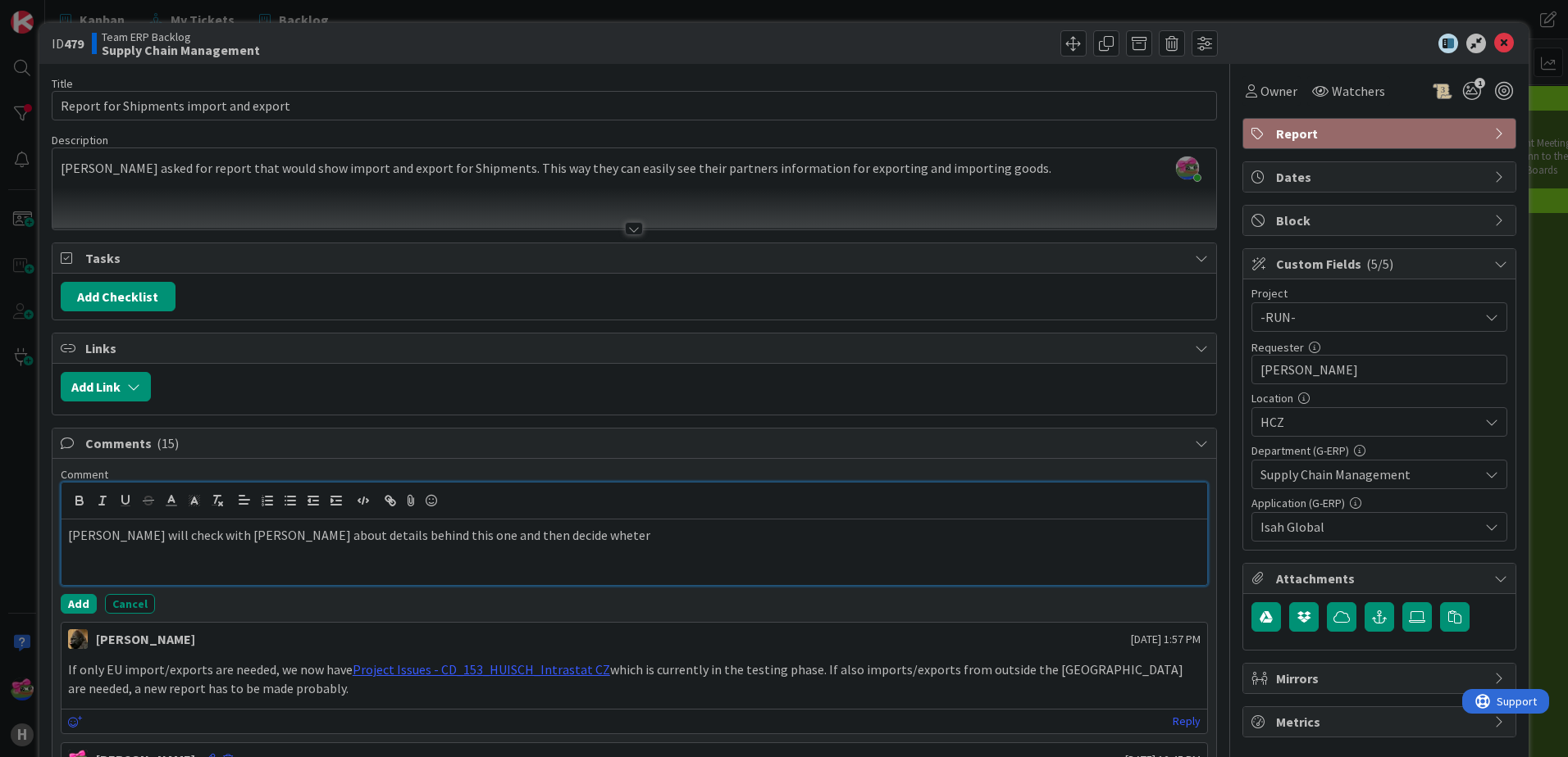
click at [565, 532] on p "Martin will check with Garbiela Jureckova about details behind this one and the…" at bounding box center [634, 536] width 1132 height 19
click at [566, 532] on p "Martin will check with Garbiela Jureckova about details behind this one and the…" at bounding box center [634, 536] width 1132 height 19
click at [65, 606] on button "Add" at bounding box center [78, 604] width 36 height 20
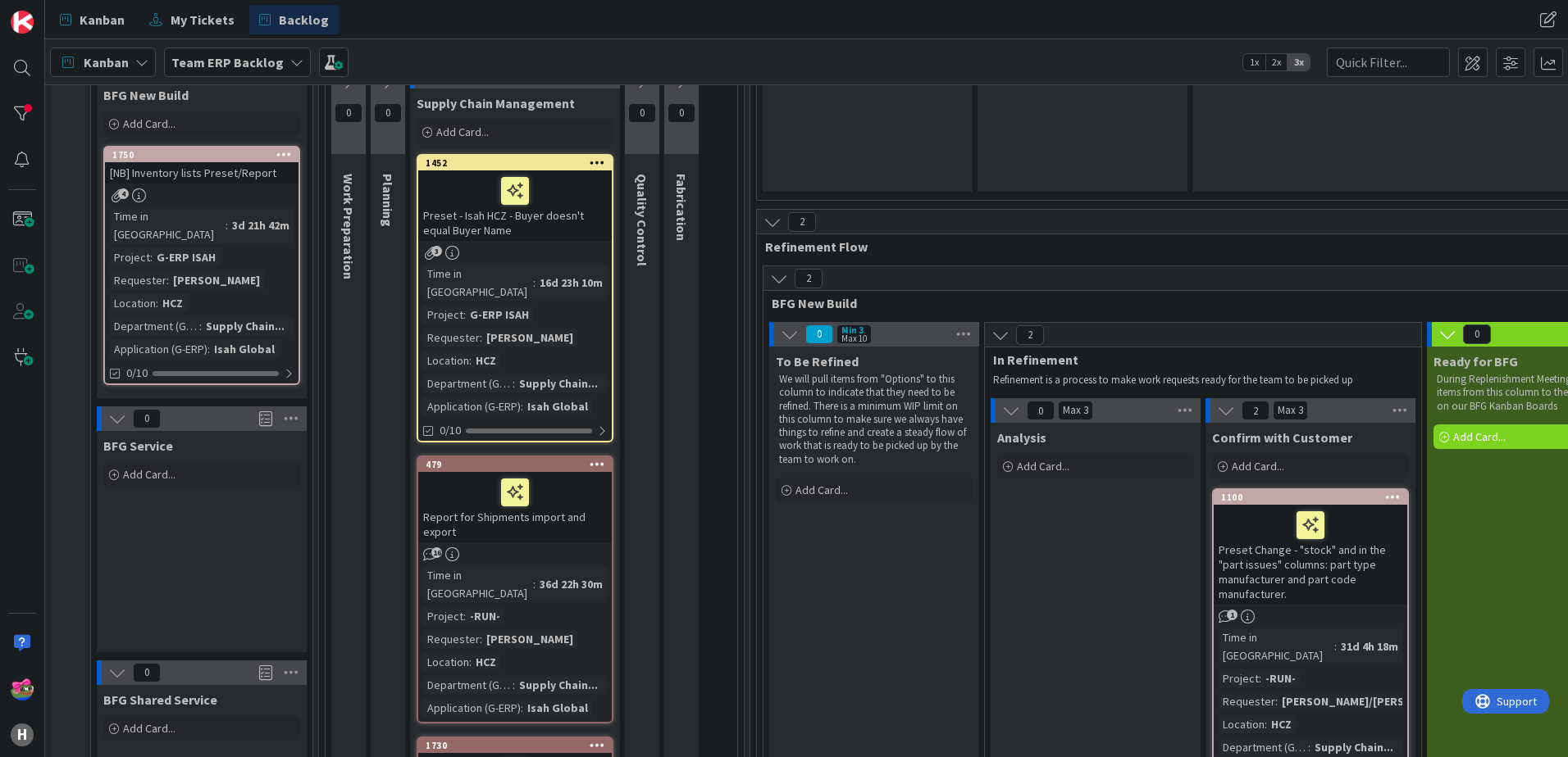
scroll to position [409, 0]
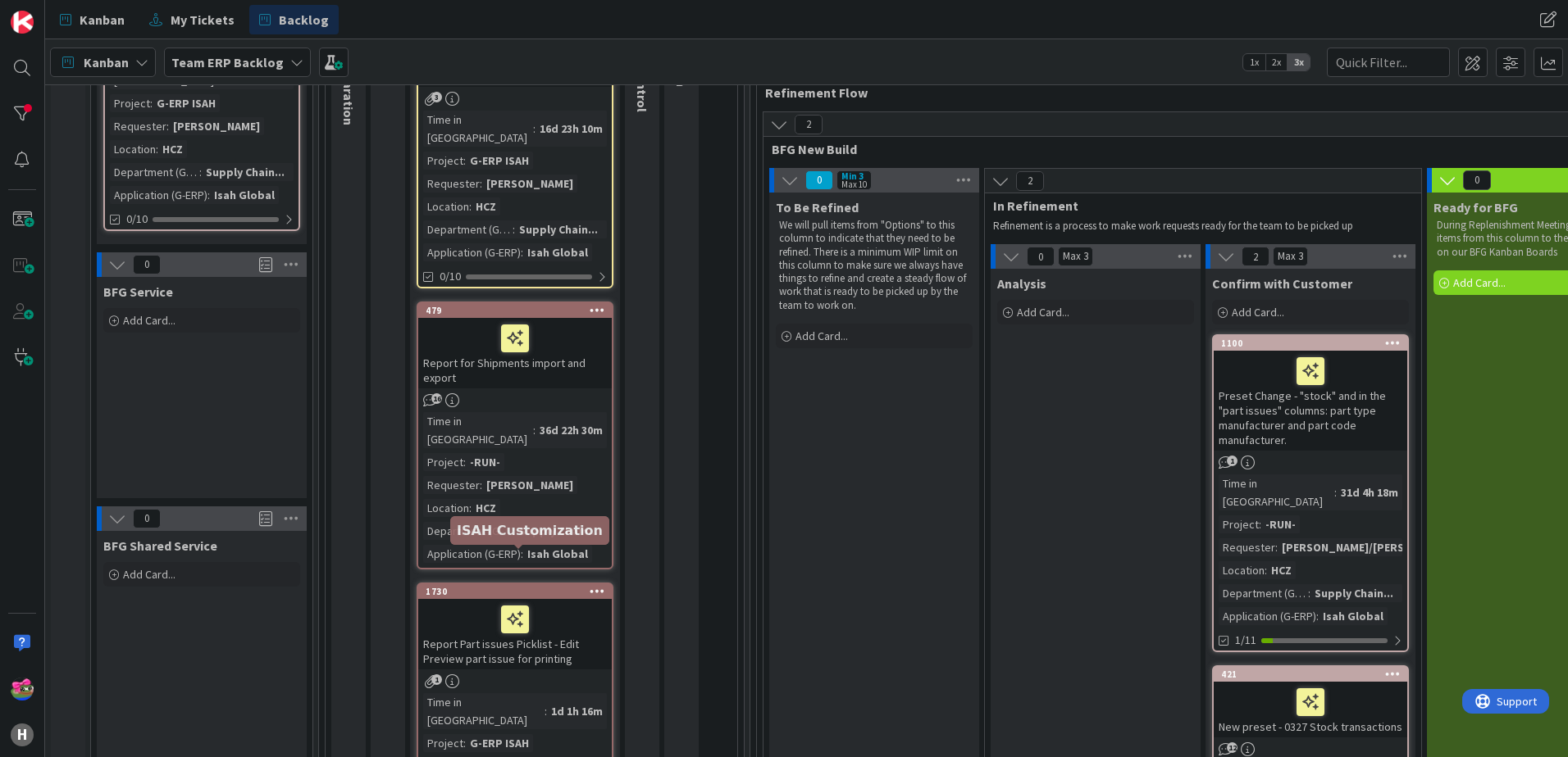
click at [517, 586] on div "1730" at bounding box center [519, 591] width 187 height 11
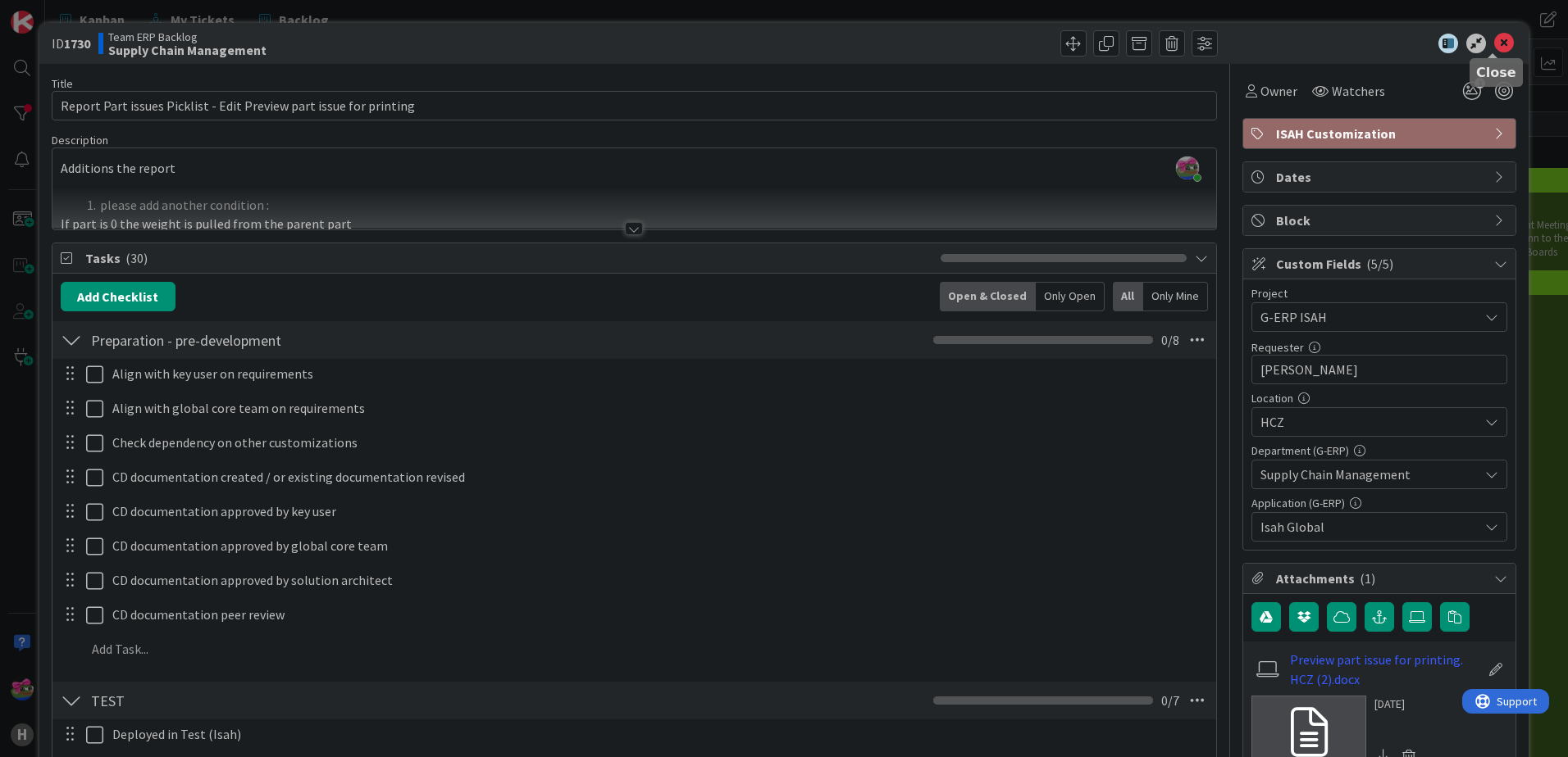
click at [1497, 41] on icon at bounding box center [1504, 44] width 20 height 20
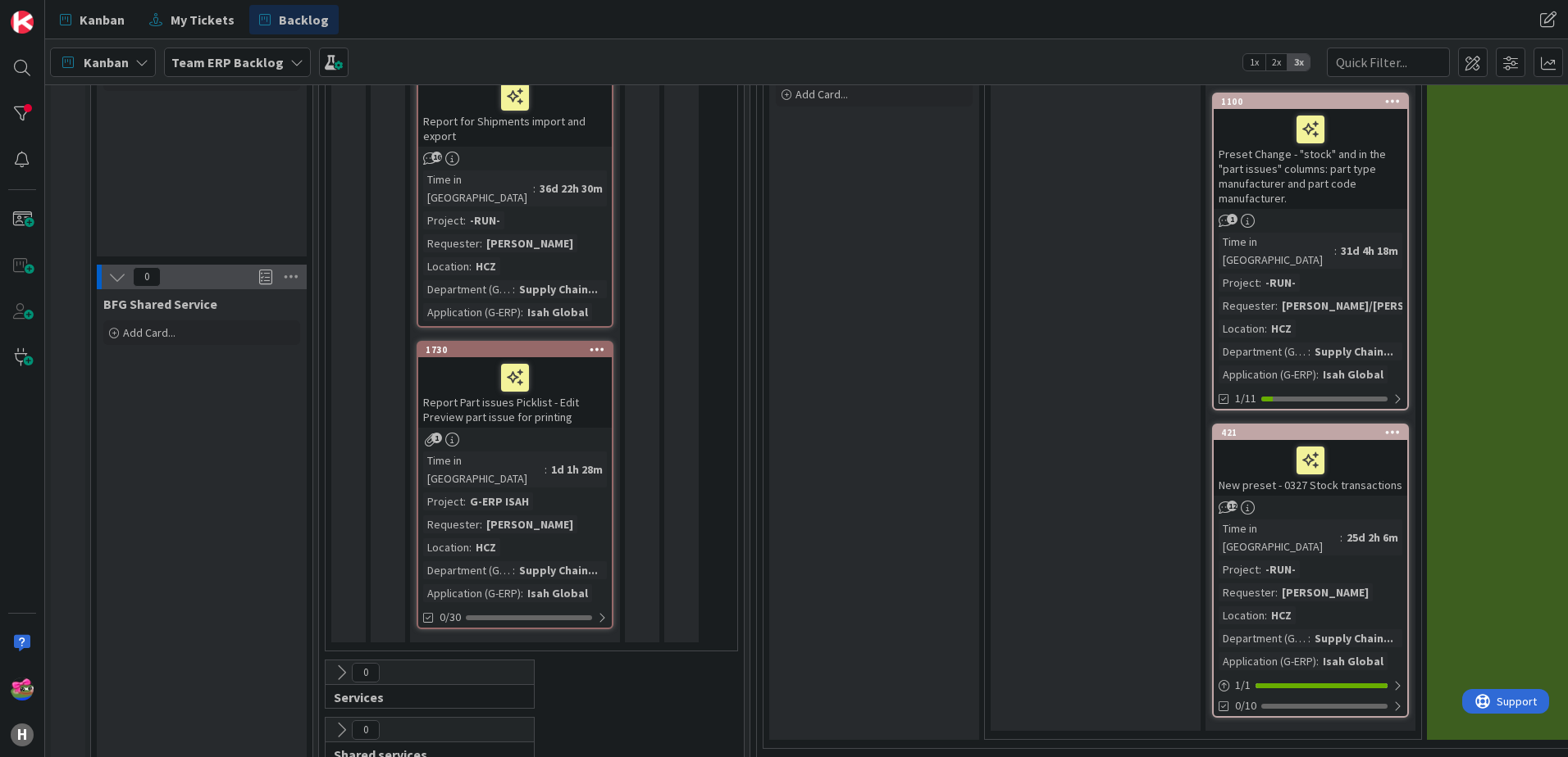
scroll to position [727, 0]
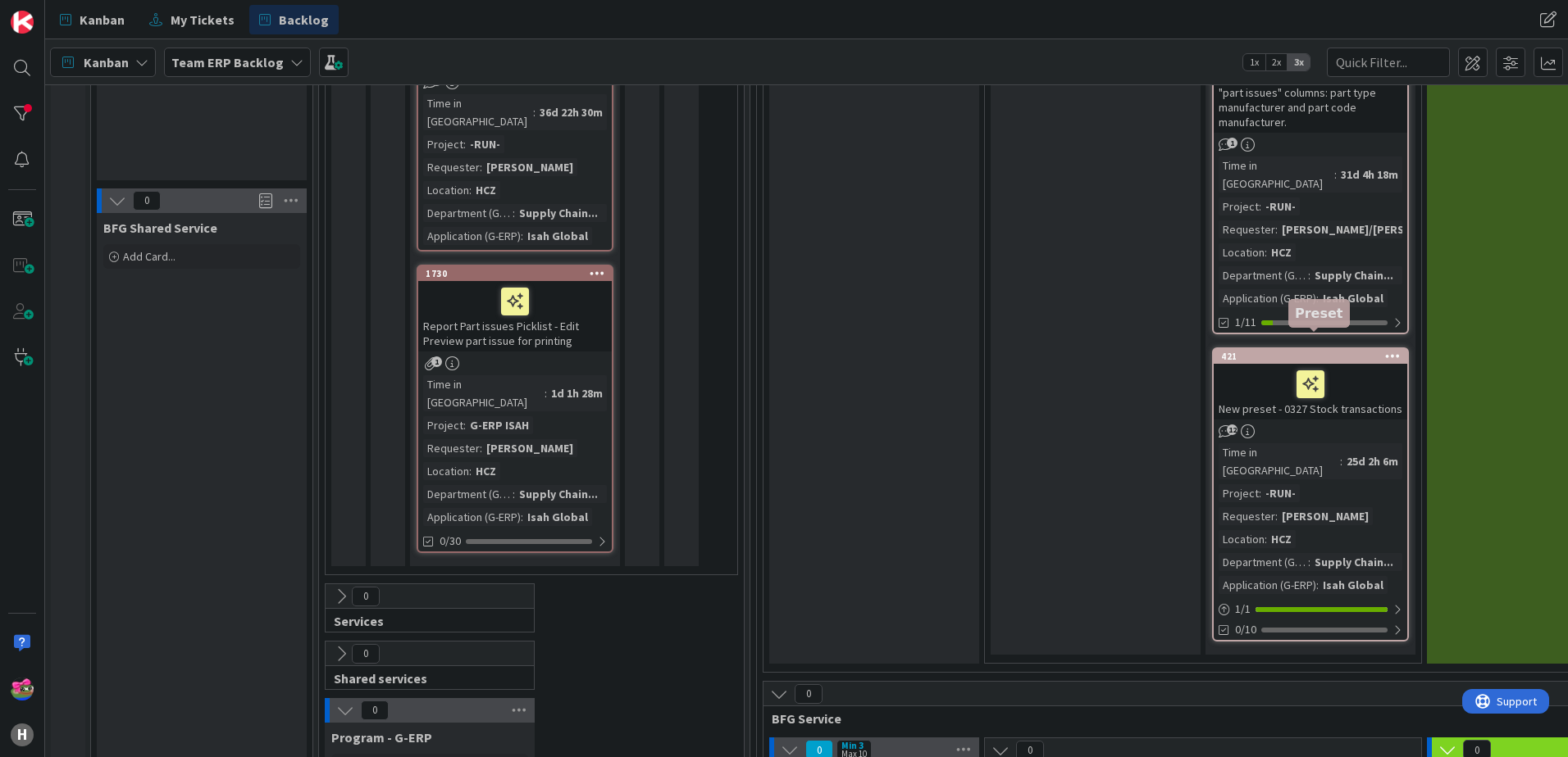
click at [1314, 351] on div "421" at bounding box center [1314, 356] width 187 height 11
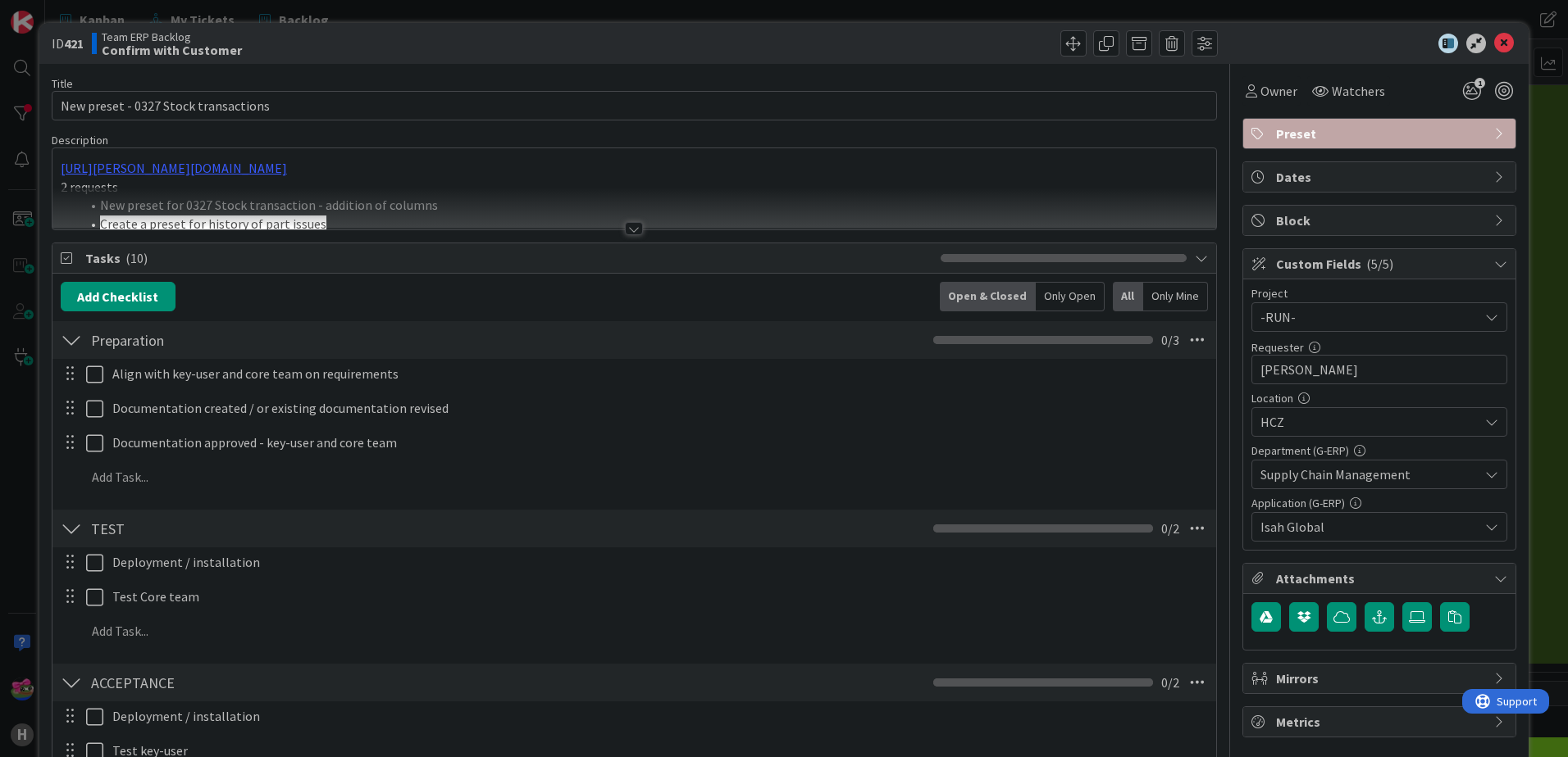
click at [626, 227] on div at bounding box center [634, 228] width 18 height 13
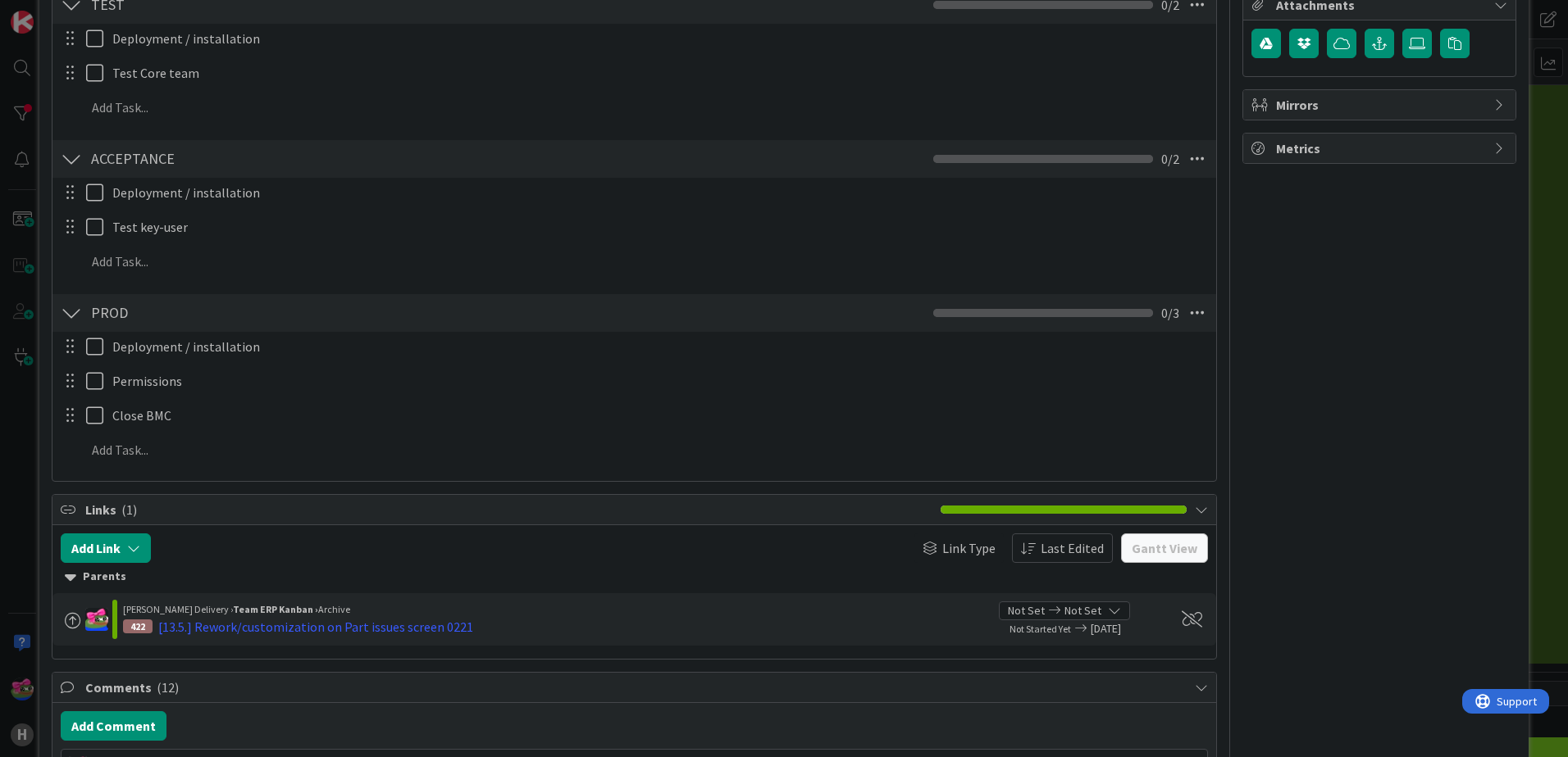
scroll to position [902, 0]
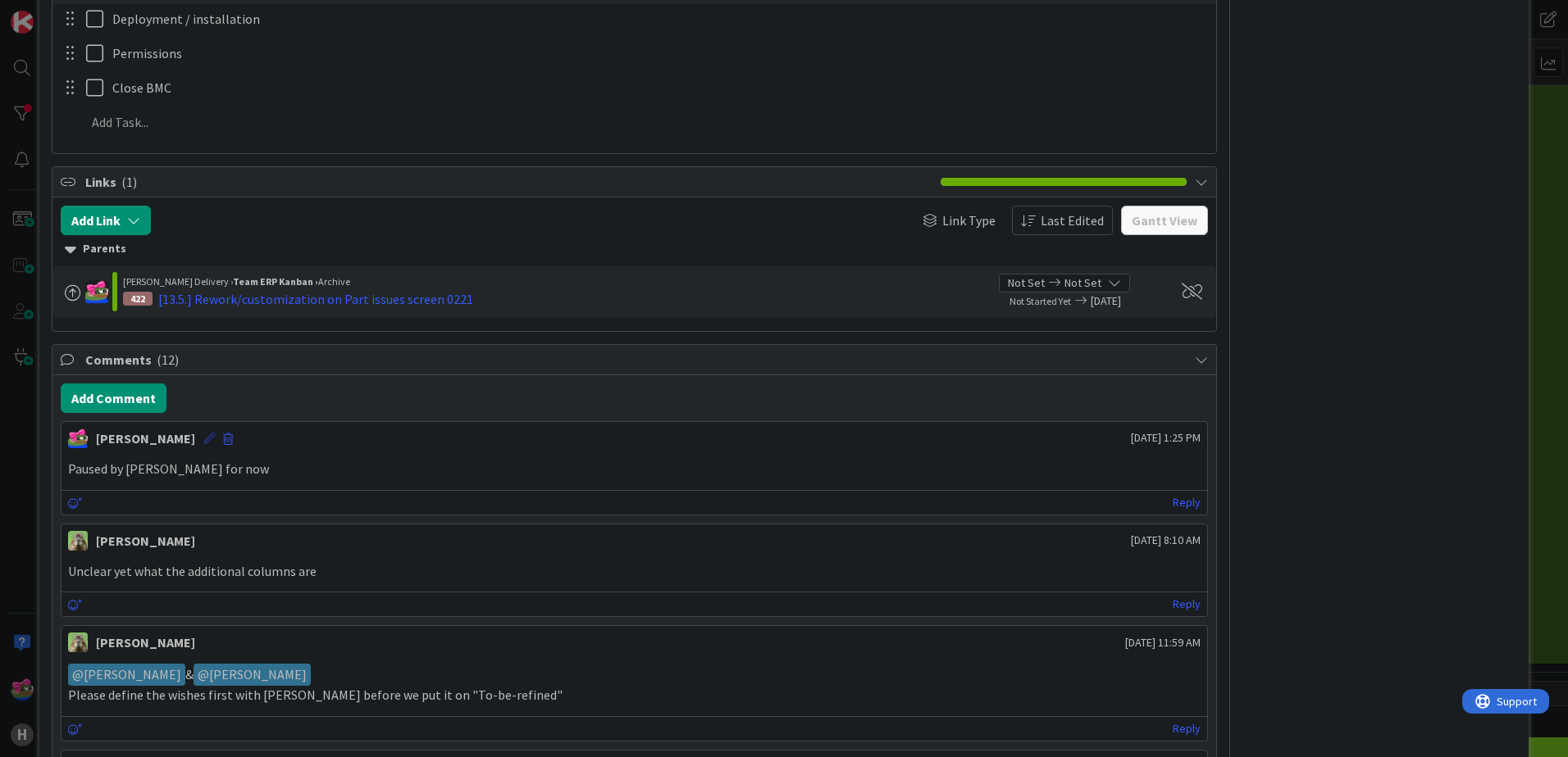
click at [203, 435] on icon at bounding box center [208, 438] width 11 height 11
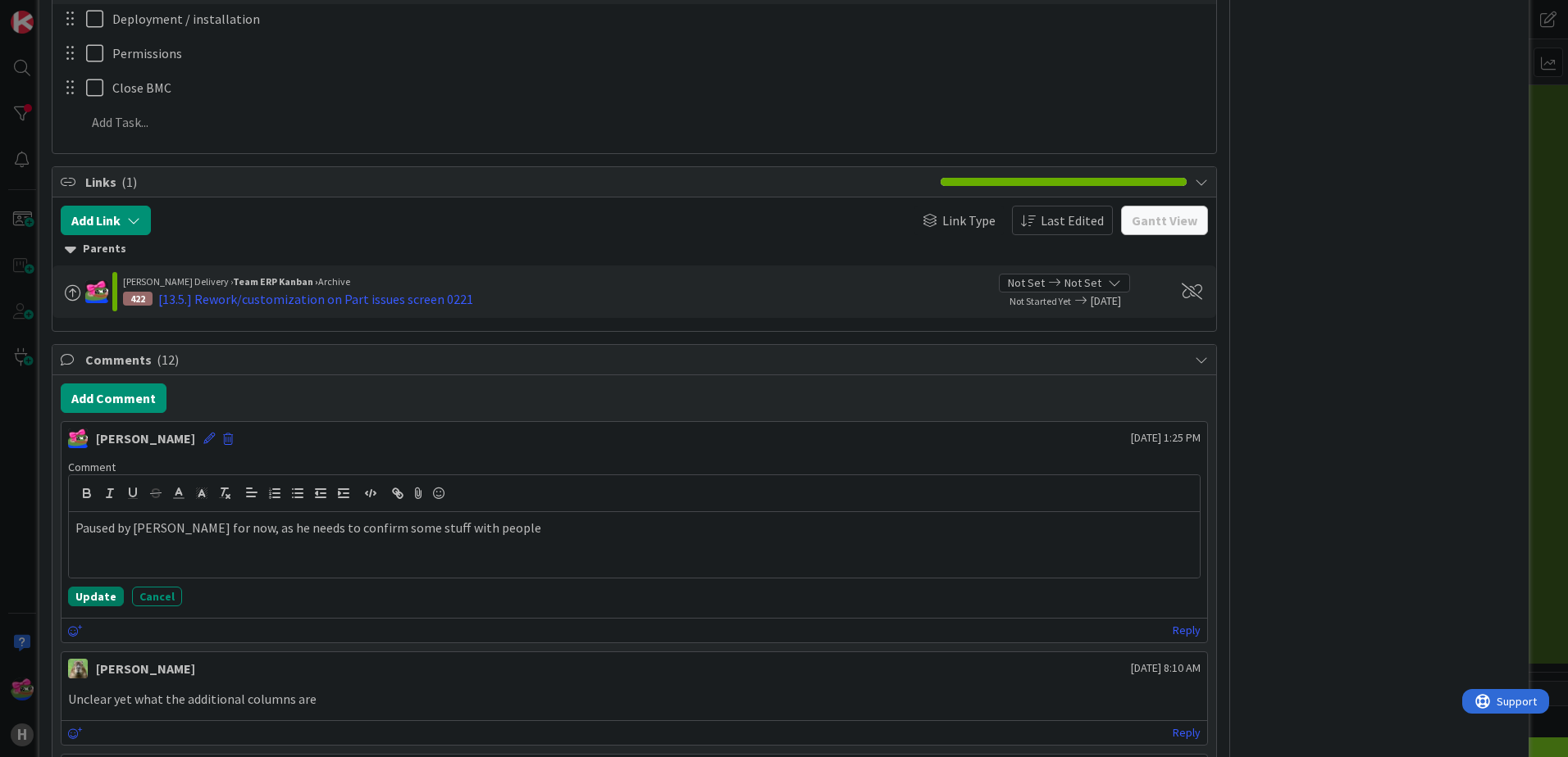
click at [86, 598] on button "Update" at bounding box center [96, 597] width 56 height 20
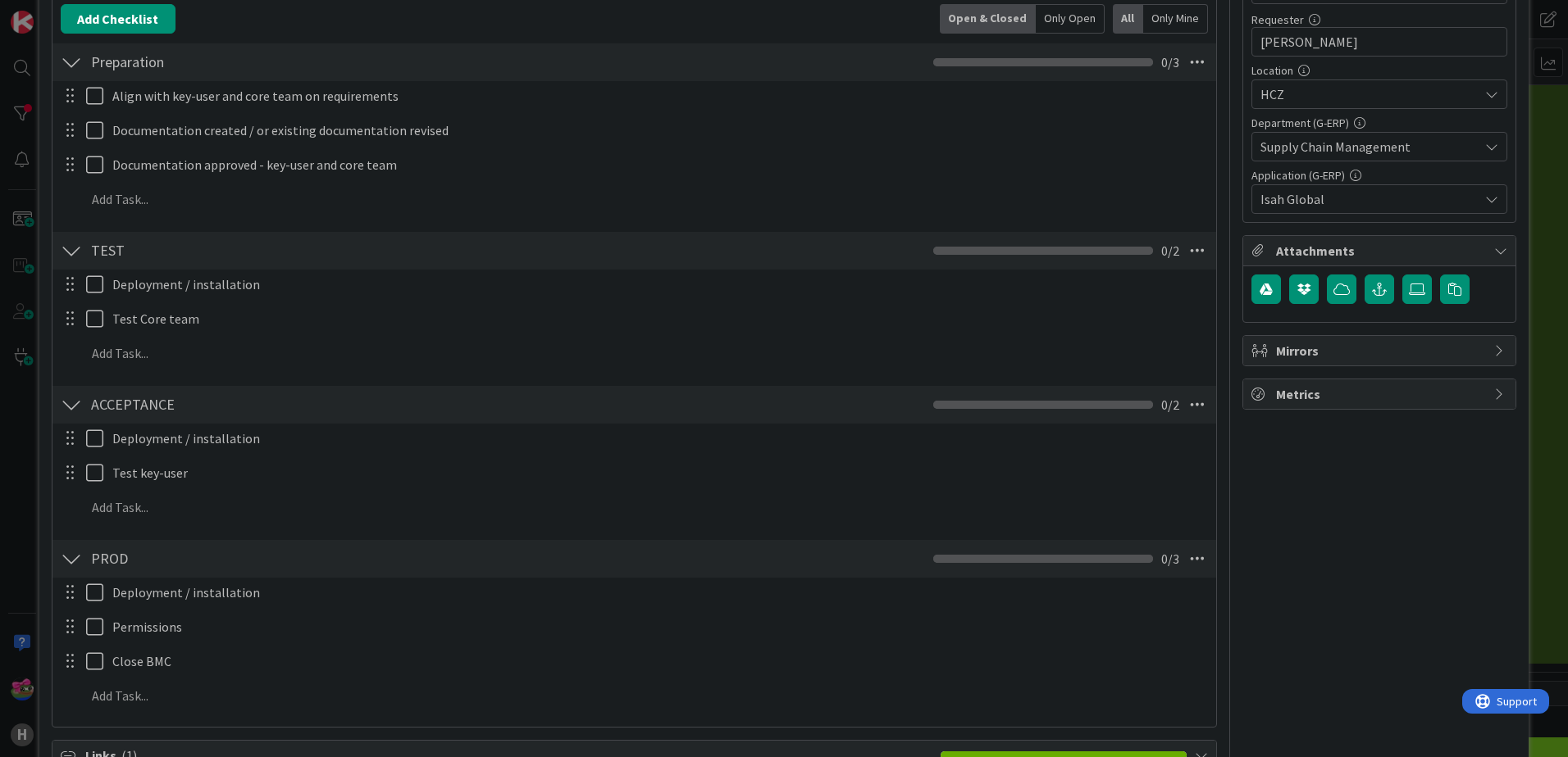
scroll to position [0, 0]
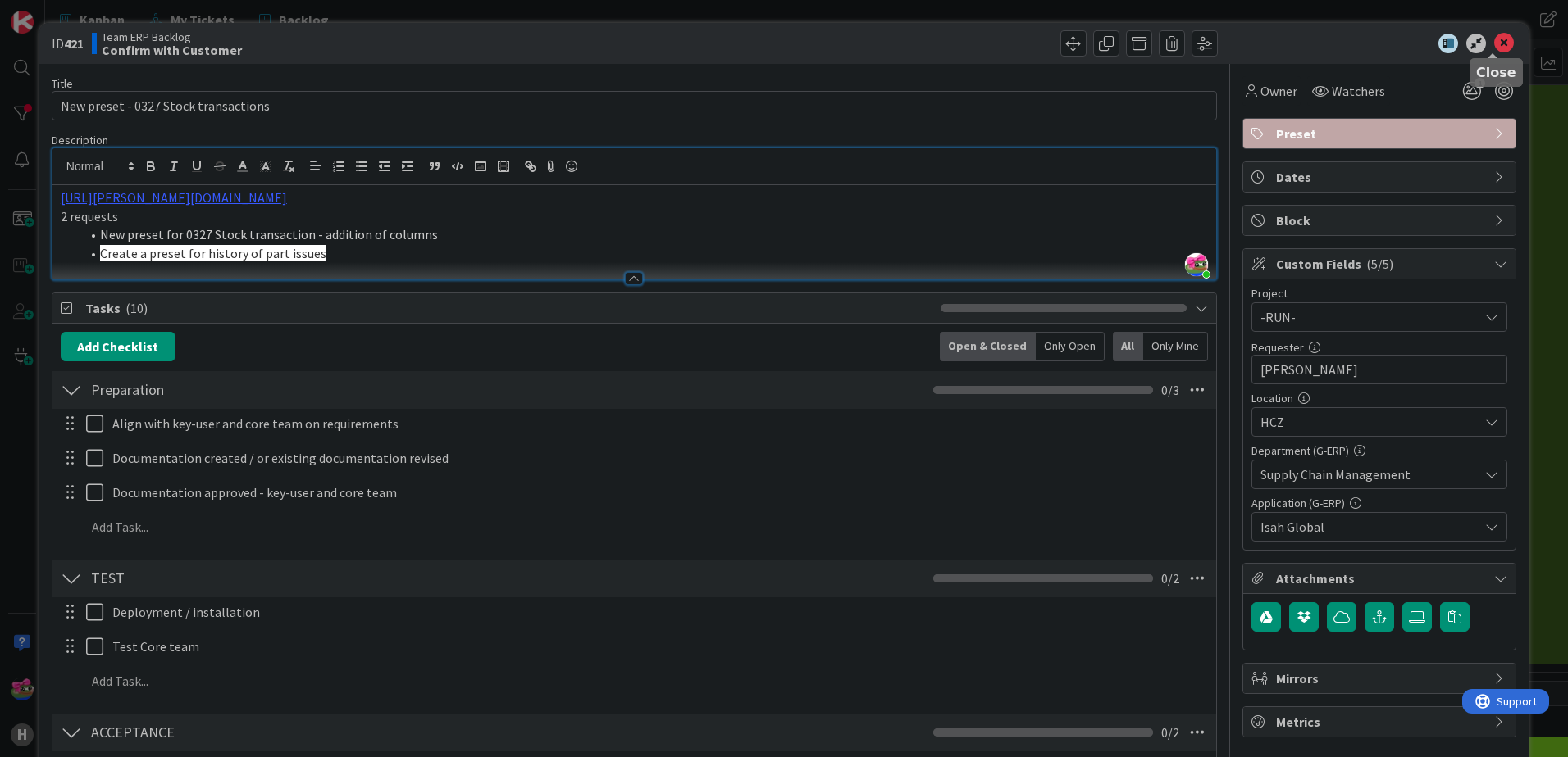
click at [1494, 49] on icon at bounding box center [1504, 44] width 20 height 20
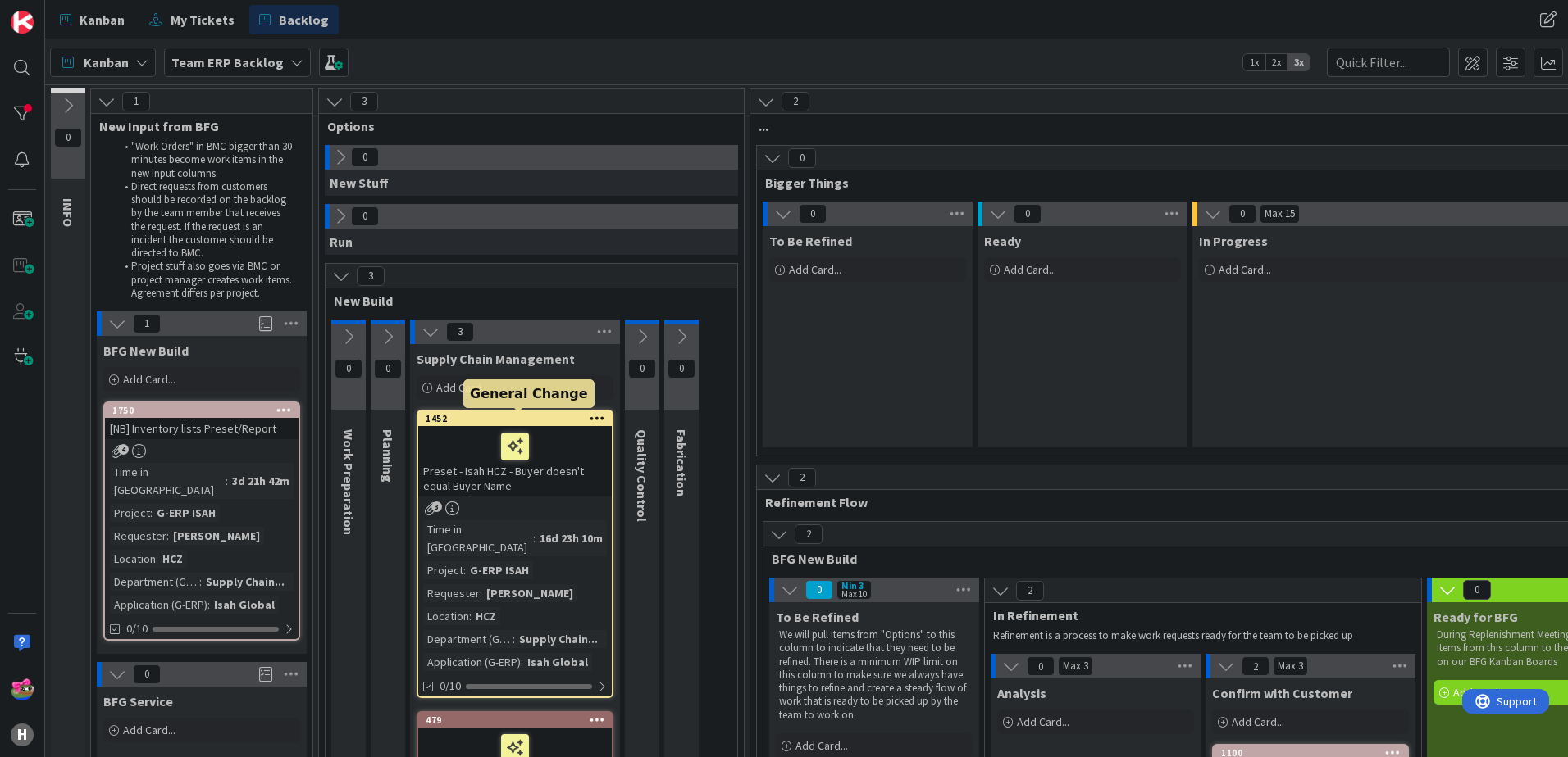
click at [471, 416] on div "1452" at bounding box center [519, 418] width 187 height 11
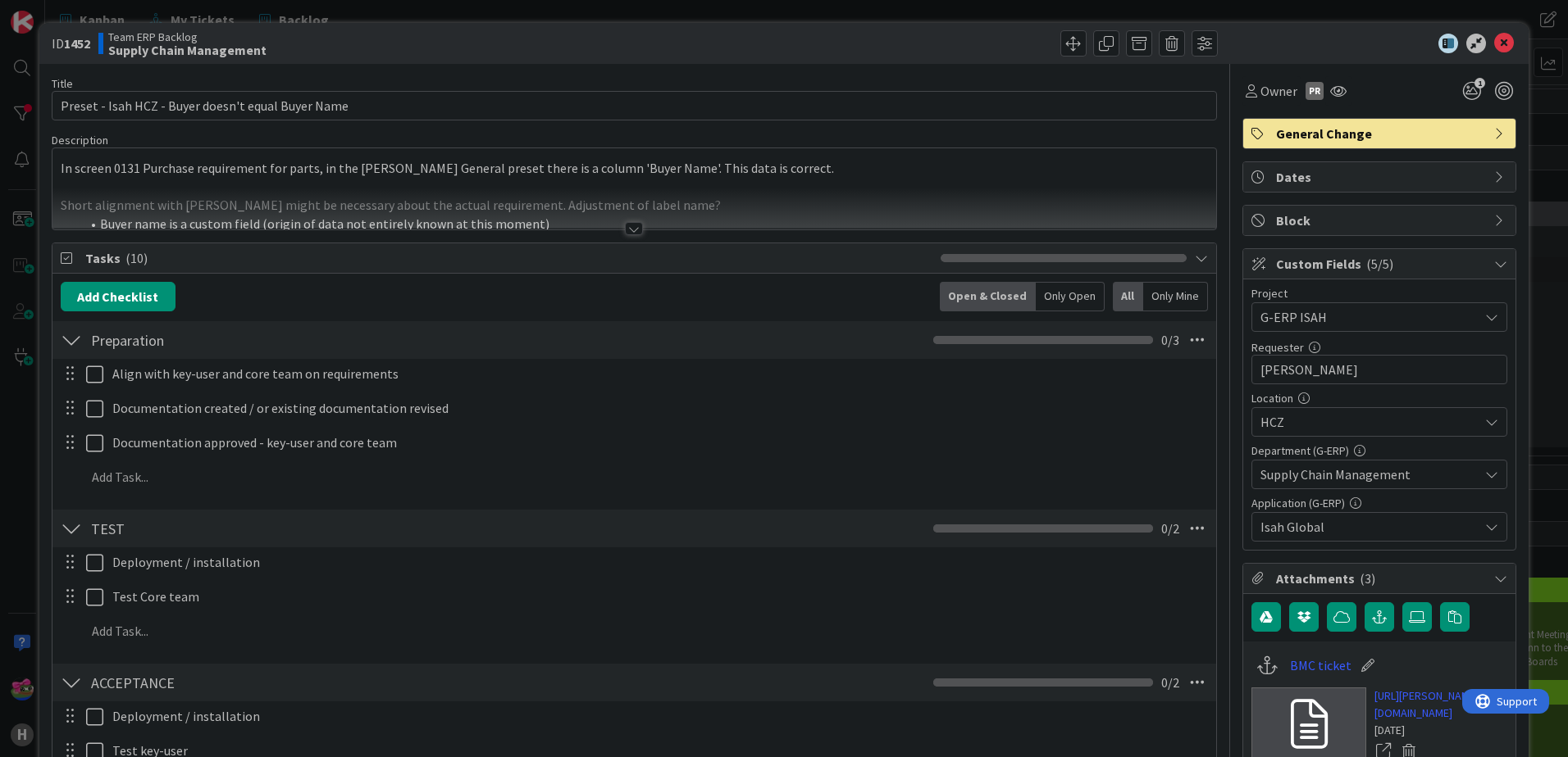
click at [627, 224] on div at bounding box center [634, 228] width 18 height 13
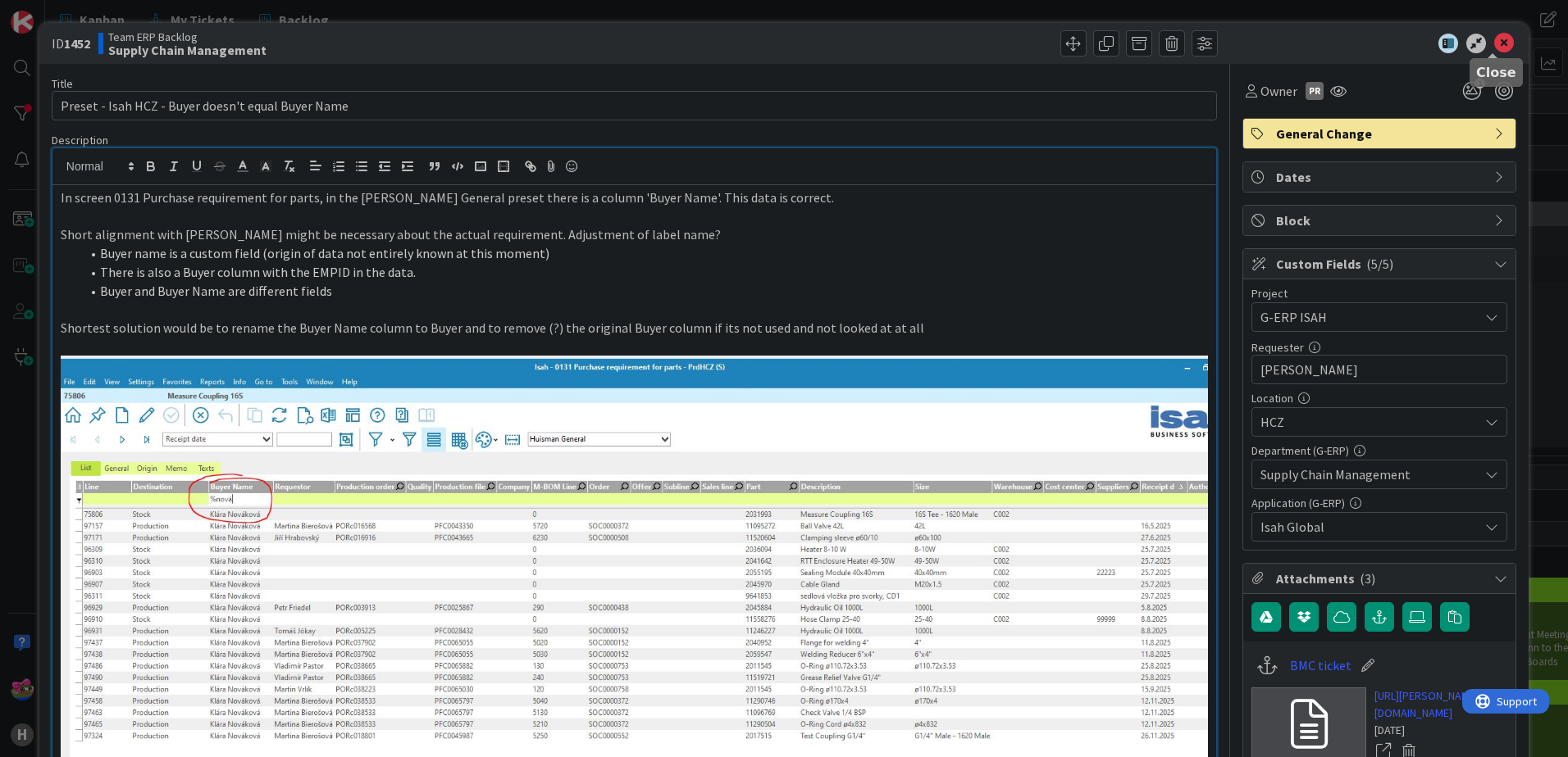
click at [1494, 46] on icon at bounding box center [1504, 44] width 20 height 20
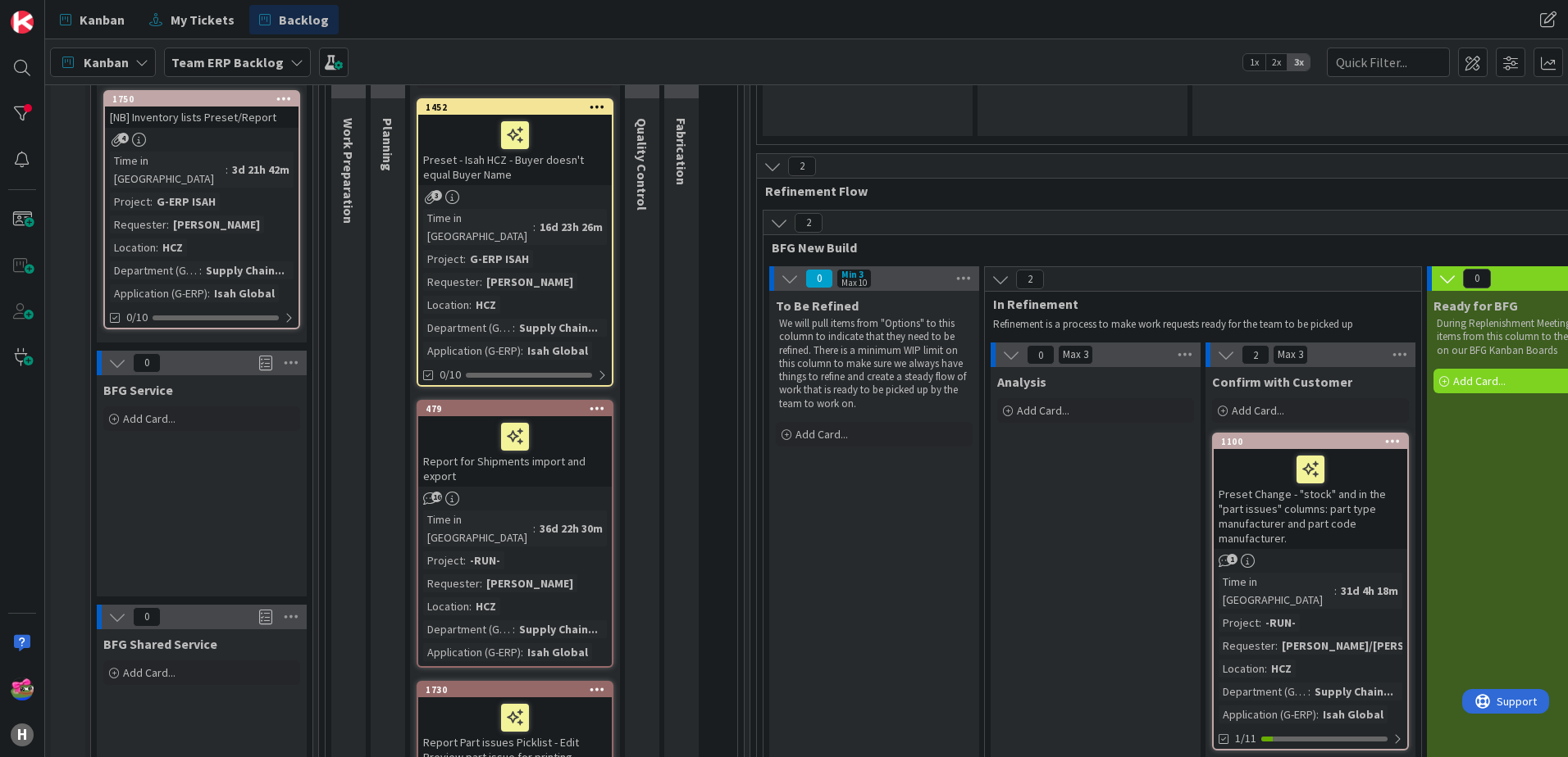
scroll to position [574, 0]
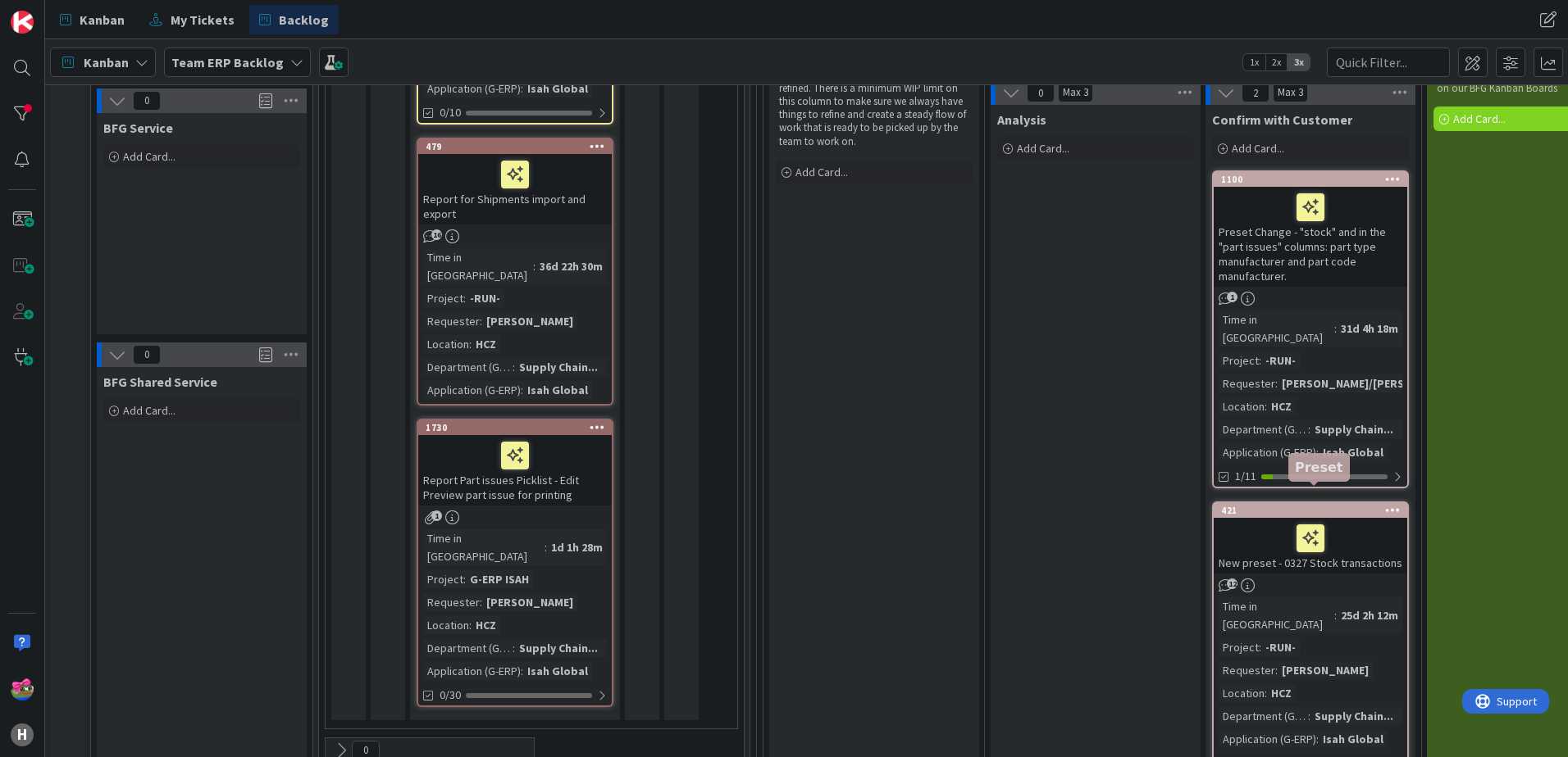
click at [1292, 505] on div "421" at bounding box center [1314, 510] width 187 height 11
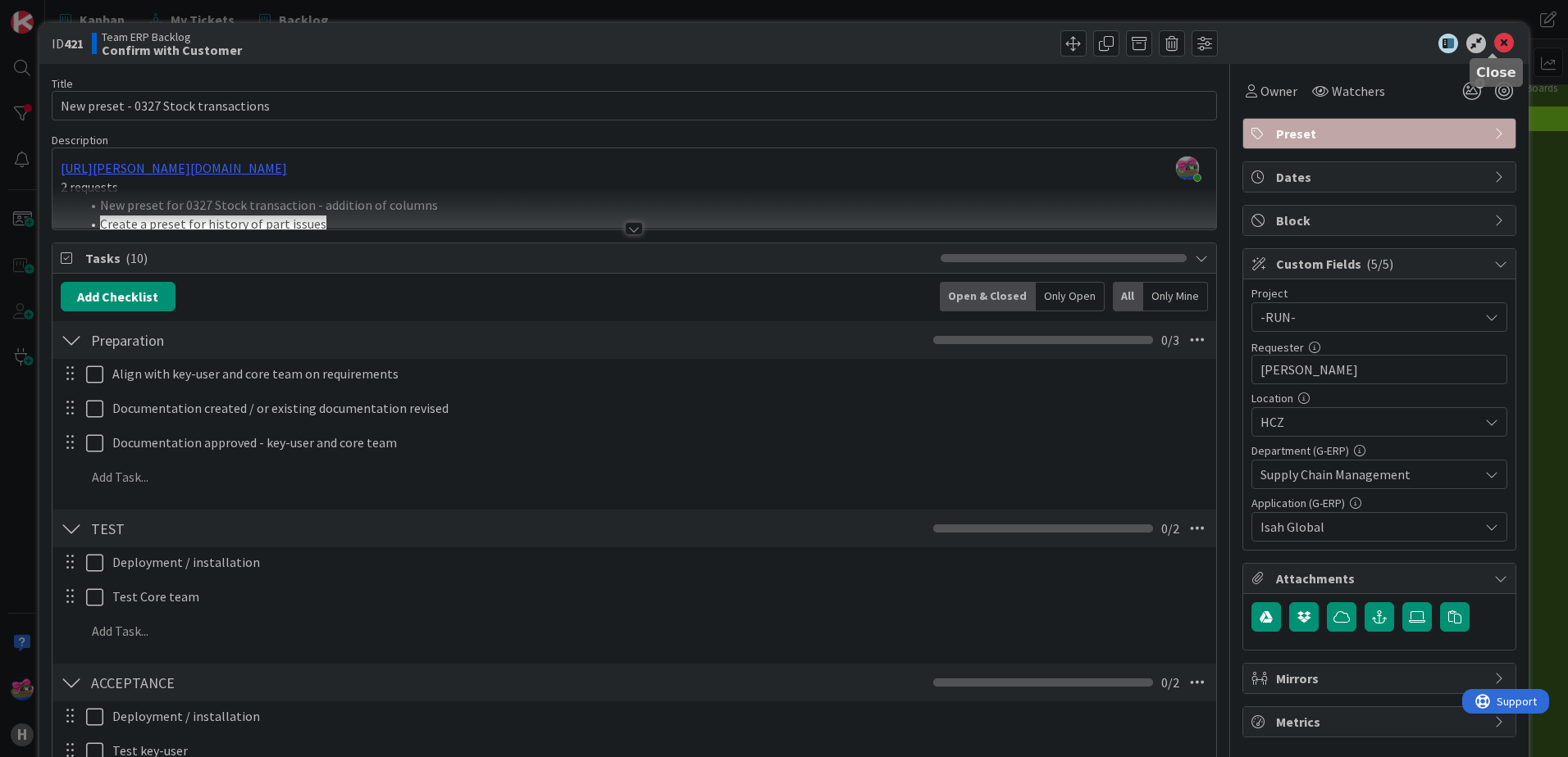
click at [1498, 37] on icon at bounding box center [1504, 44] width 20 height 20
